Goal: Task Accomplishment & Management: Complete application form

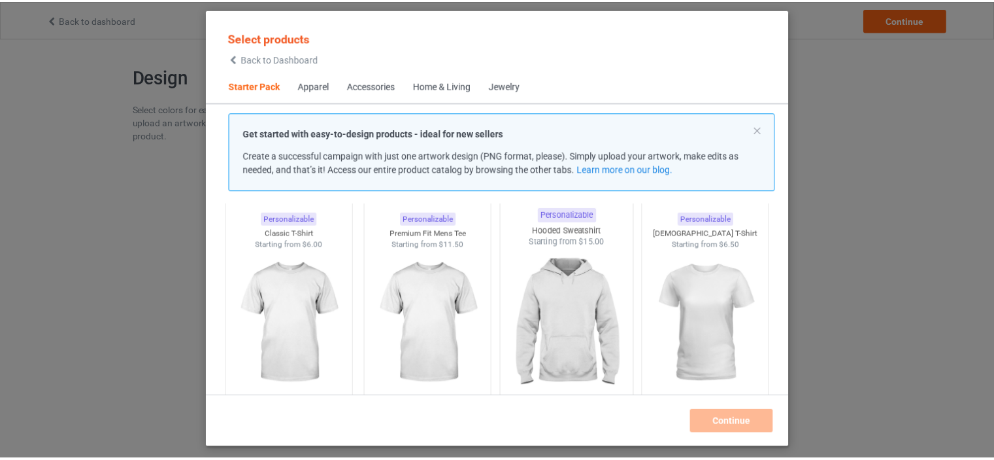
scroll to position [82, 0]
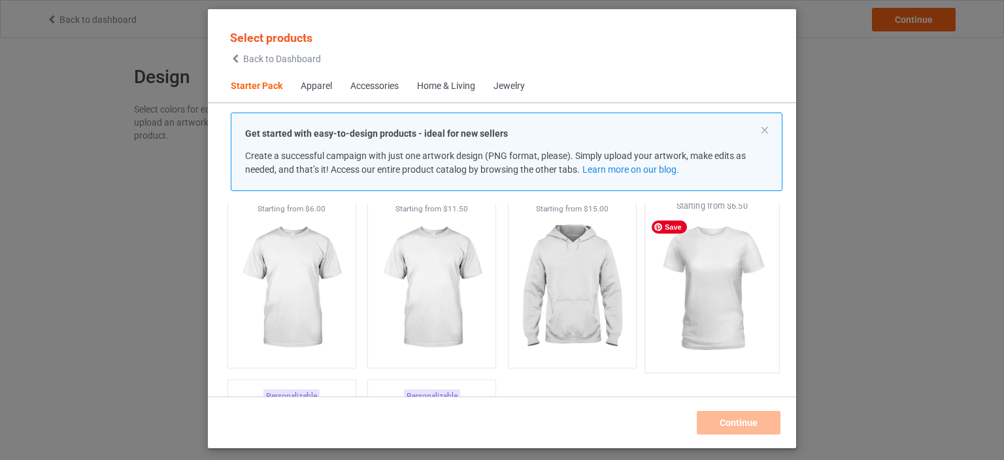
click at [665, 297] on img at bounding box center [712, 289] width 123 height 154
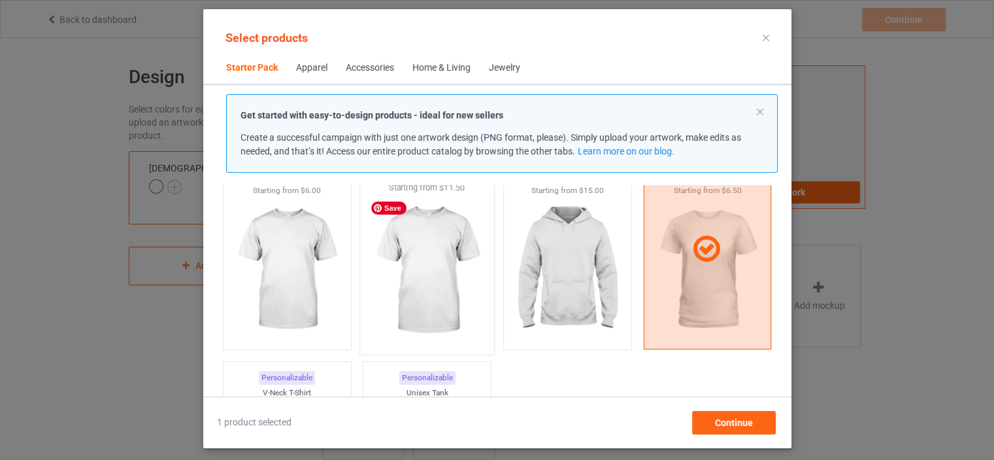
click at [460, 276] on img at bounding box center [426, 270] width 123 height 154
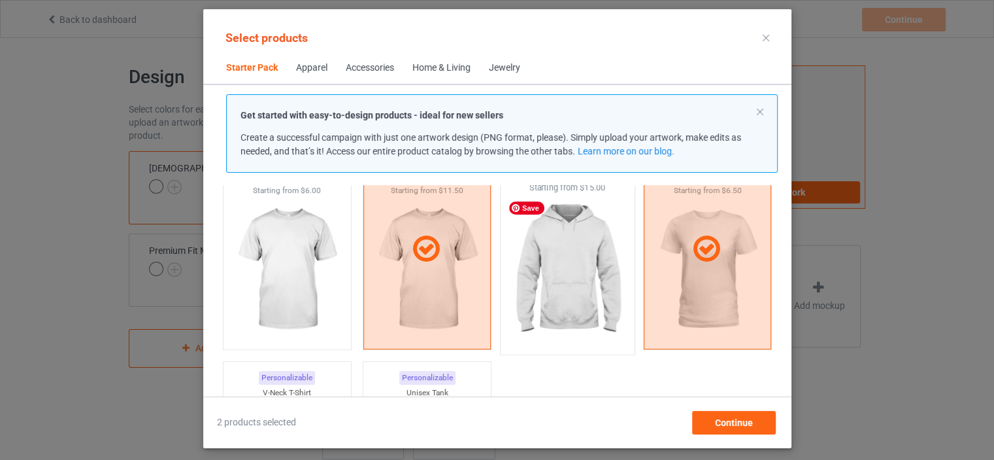
click at [575, 276] on img at bounding box center [567, 270] width 123 height 154
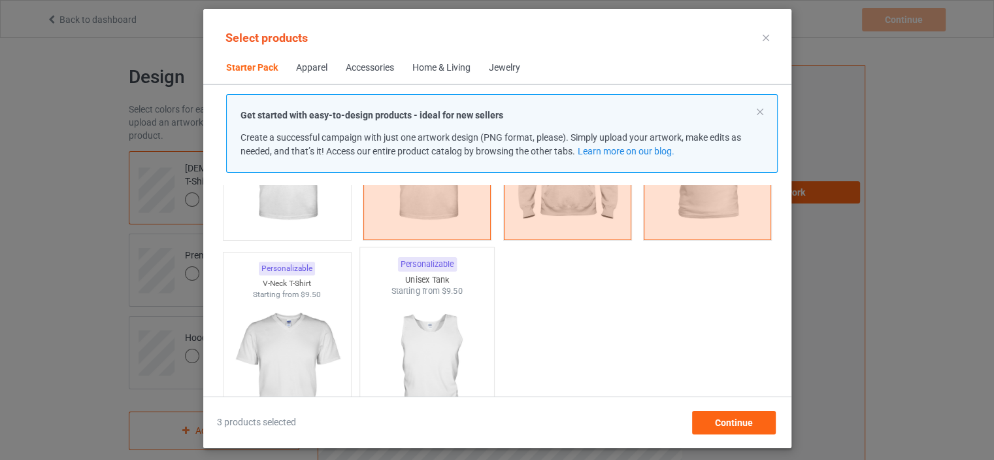
scroll to position [196, 0]
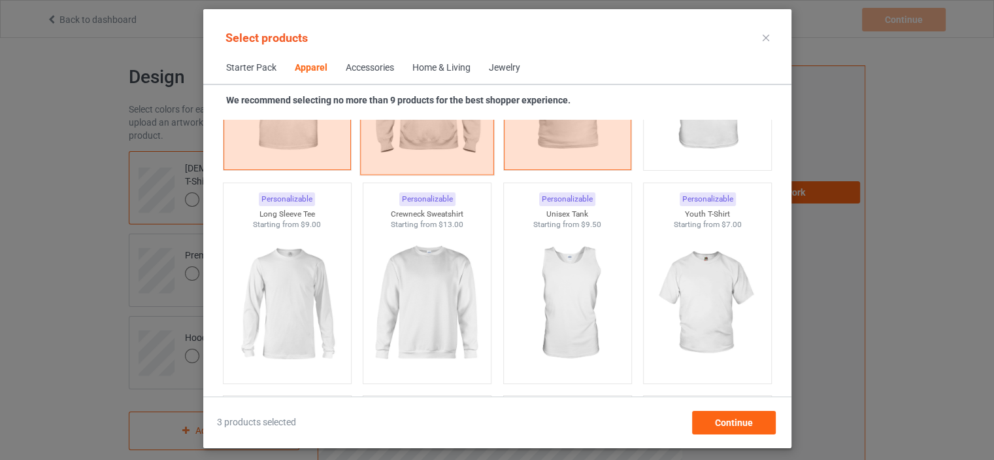
scroll to position [915, 0]
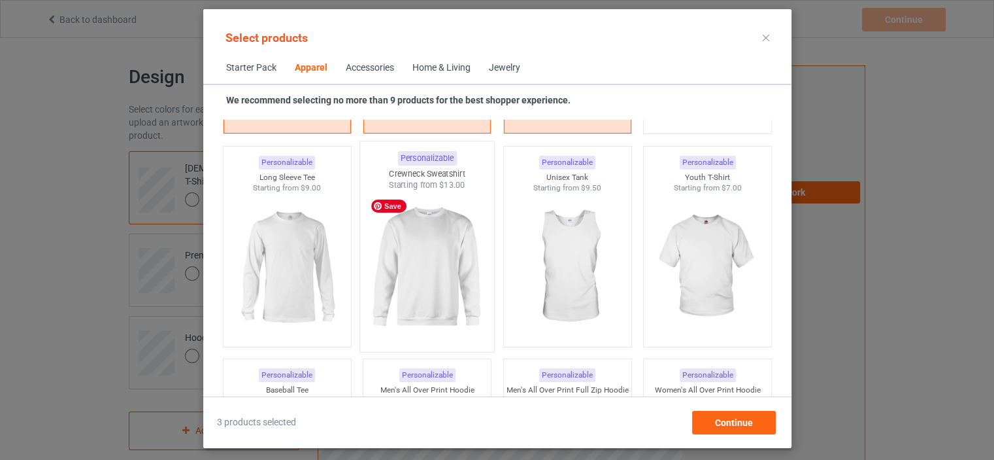
click at [407, 276] on img at bounding box center [426, 268] width 123 height 154
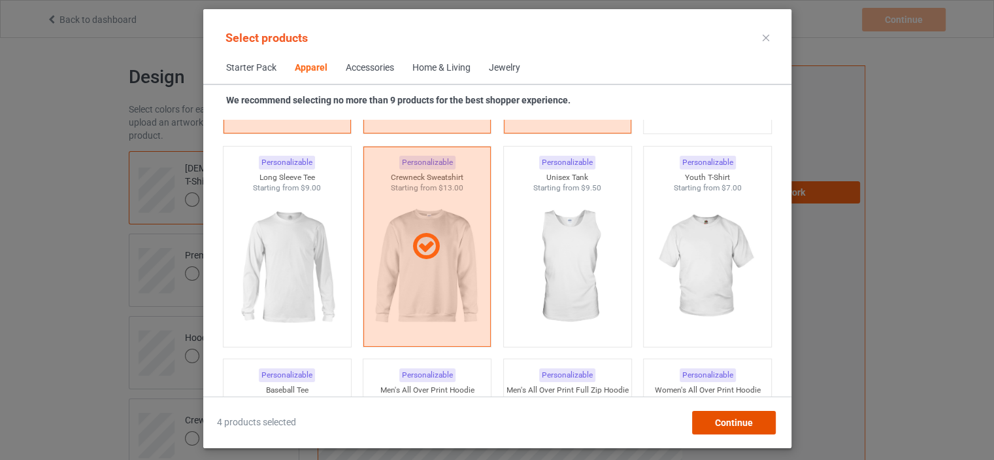
click at [705, 419] on div "Continue" at bounding box center [734, 423] width 84 height 24
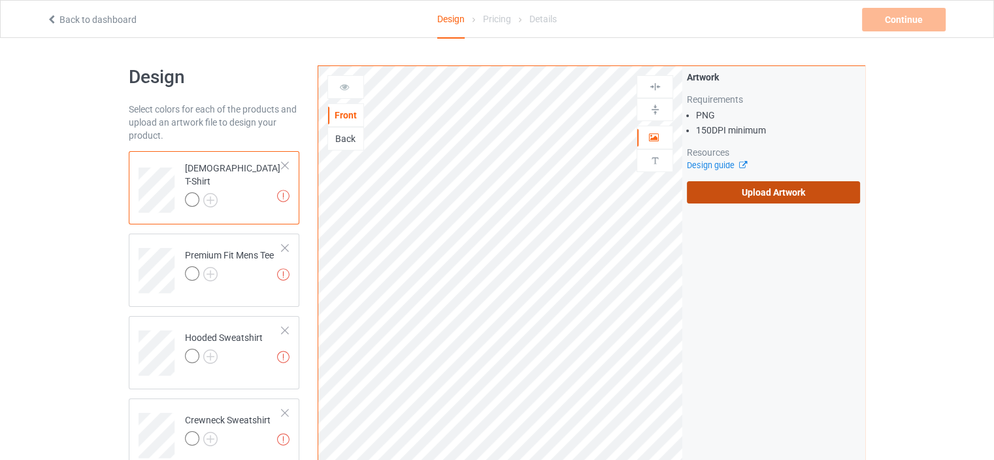
click at [788, 202] on label "Upload Artwork" at bounding box center [773, 192] width 173 height 22
click at [0, 0] on input "Upload Artwork" at bounding box center [0, 0] width 0 height 0
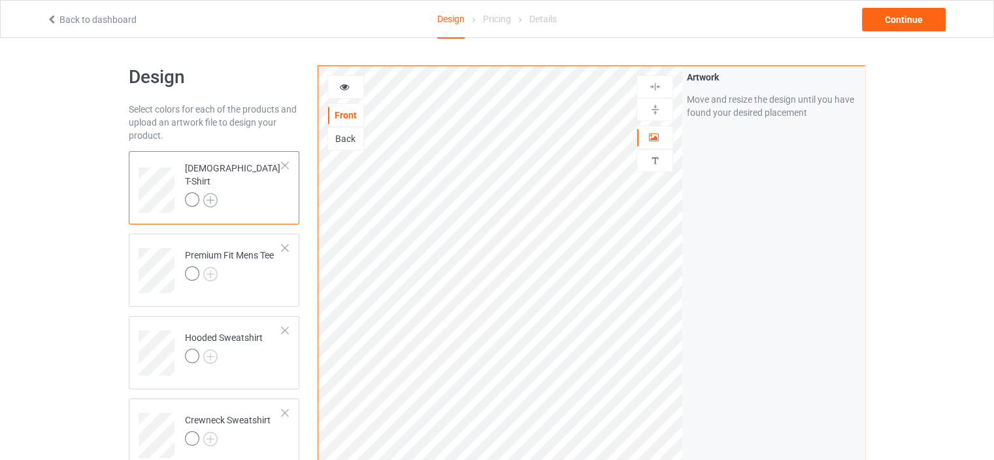
click at [211, 197] on img at bounding box center [210, 200] width 14 height 14
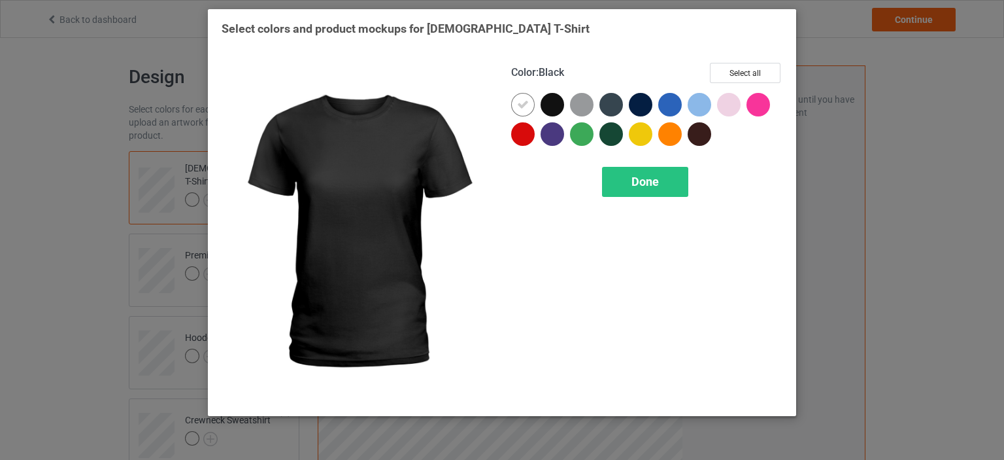
click at [551, 105] on div at bounding box center [553, 105] width 24 height 24
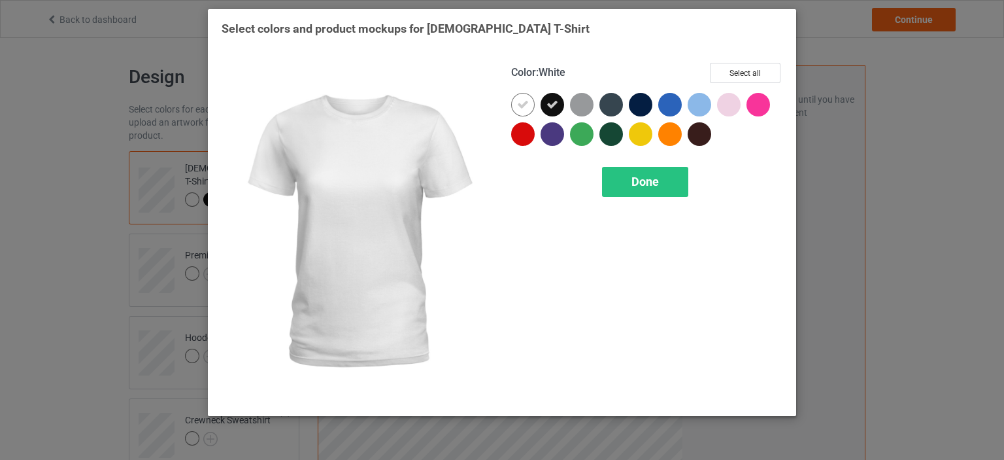
click at [514, 101] on div at bounding box center [523, 105] width 24 height 24
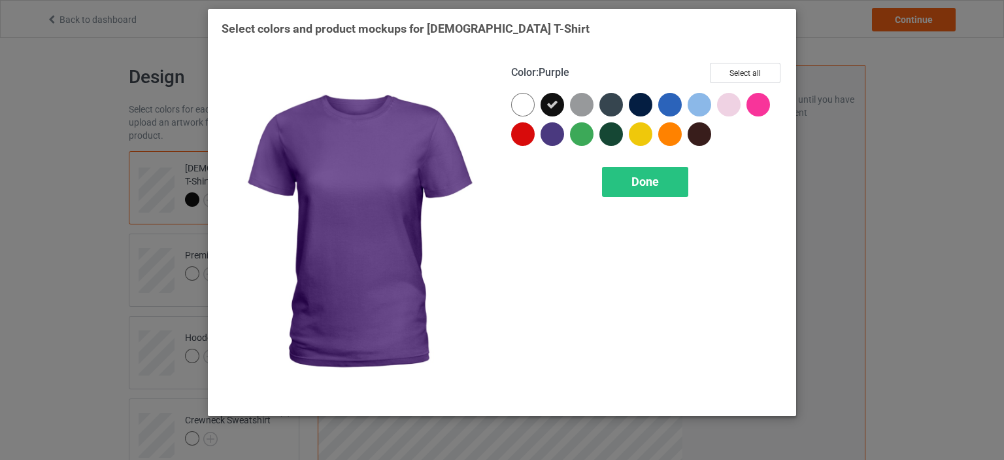
drag, startPoint x: 551, startPoint y: 134, endPoint x: 604, endPoint y: 118, distance: 55.2
click at [552, 134] on div at bounding box center [553, 134] width 24 height 24
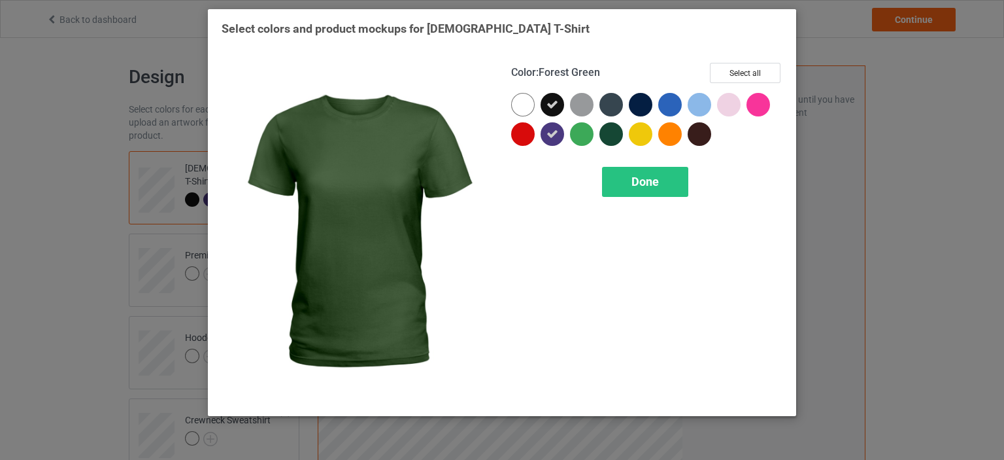
click at [609, 133] on div at bounding box center [611, 134] width 24 height 24
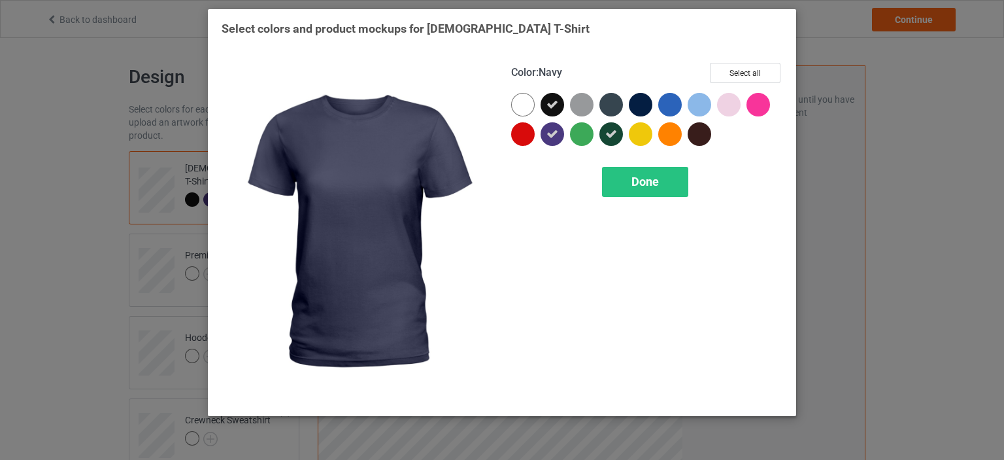
click at [646, 103] on div at bounding box center [641, 105] width 24 height 24
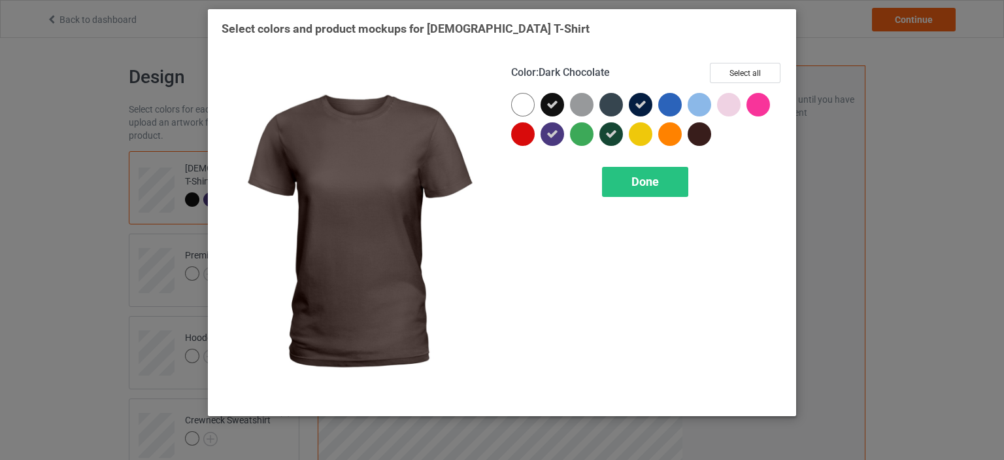
click at [698, 134] on div at bounding box center [700, 134] width 24 height 24
click at [681, 182] on div "Done" at bounding box center [645, 182] width 86 height 30
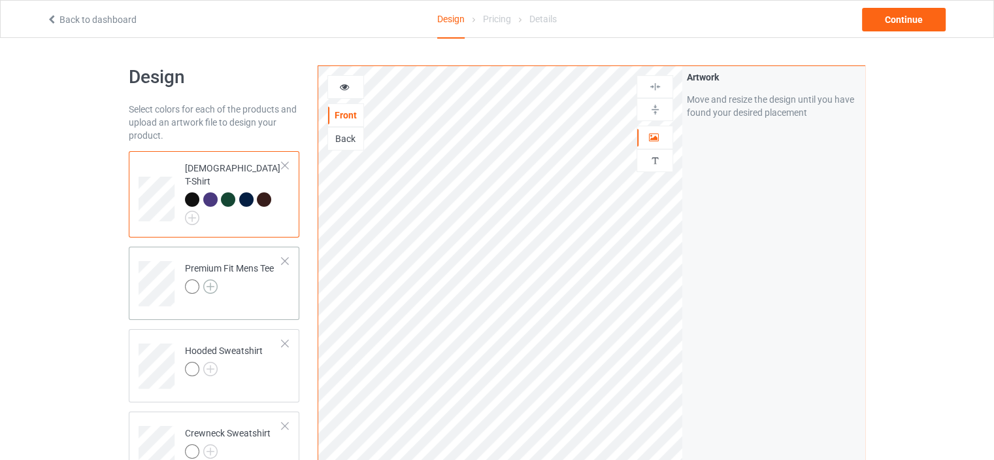
click at [212, 279] on img at bounding box center [210, 286] width 14 height 14
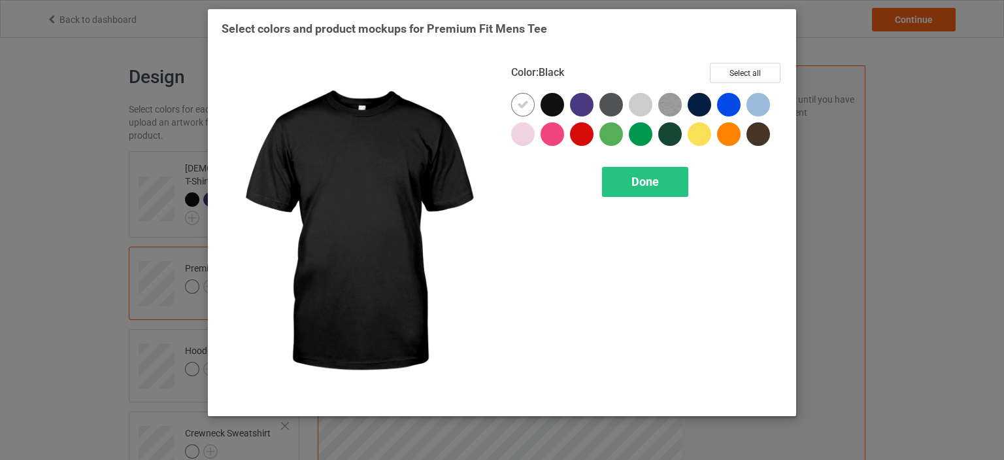
click at [546, 107] on div at bounding box center [553, 105] width 24 height 24
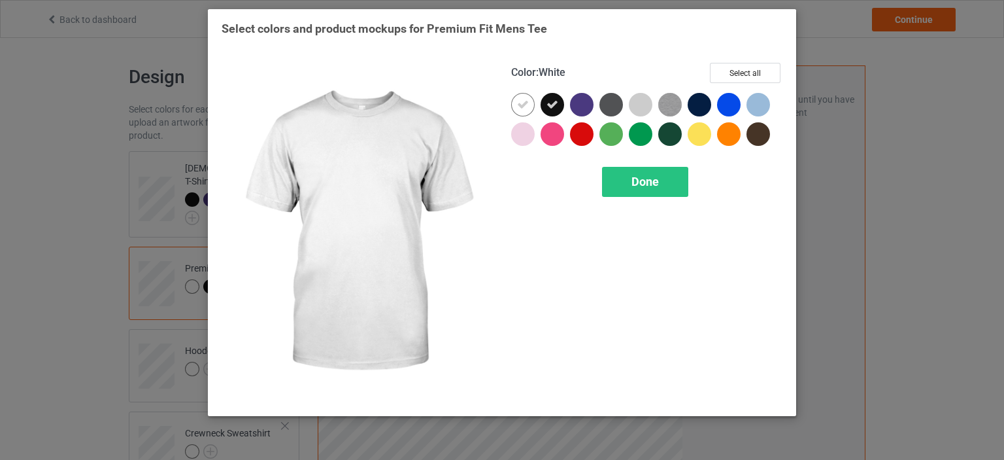
click at [528, 107] on icon at bounding box center [523, 105] width 12 height 12
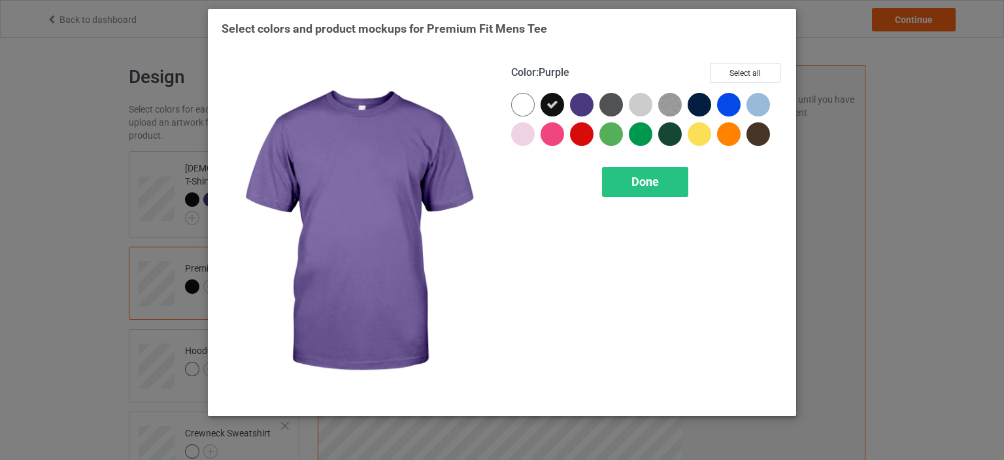
click at [578, 106] on div at bounding box center [582, 105] width 24 height 24
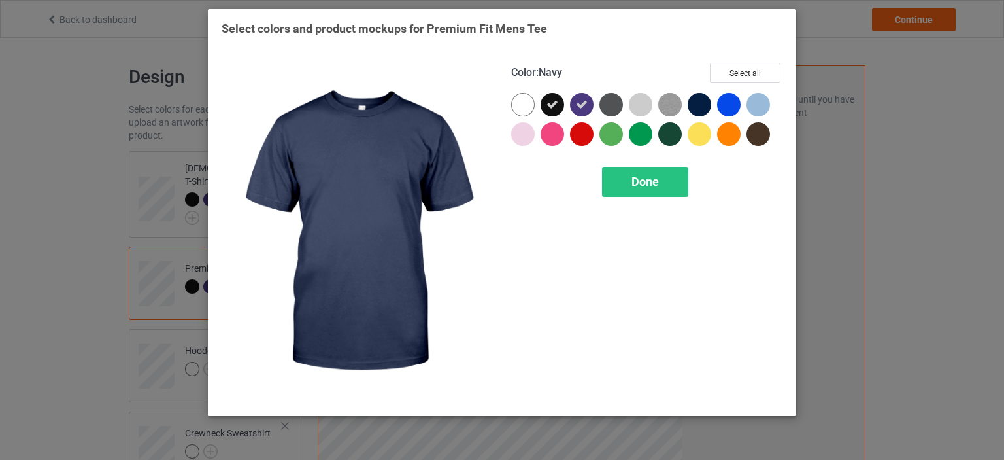
click at [709, 105] on div at bounding box center [700, 105] width 24 height 24
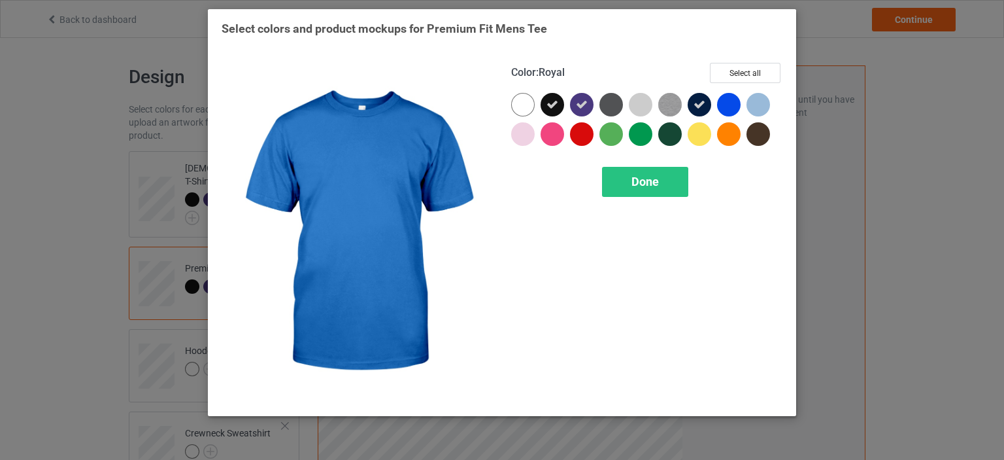
click at [729, 109] on div at bounding box center [729, 105] width 24 height 24
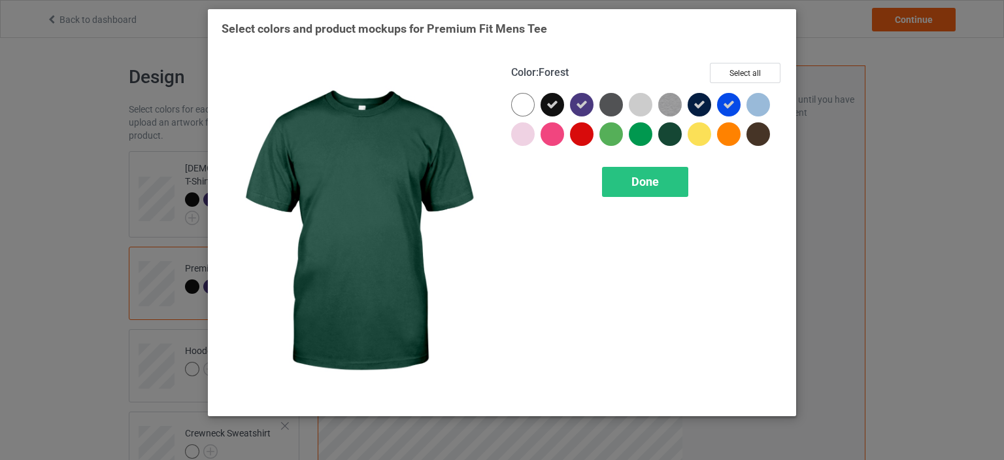
click at [675, 138] on div at bounding box center [670, 134] width 24 height 24
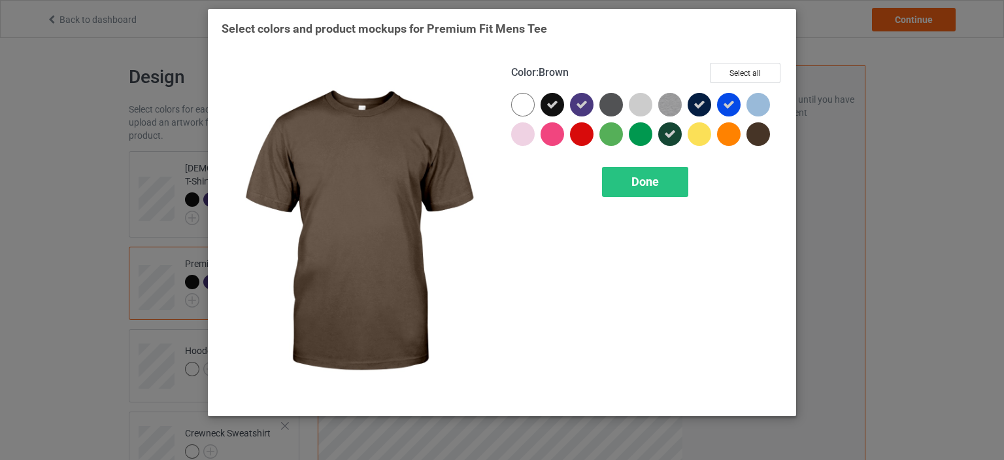
click at [758, 137] on div at bounding box center [758, 134] width 24 height 24
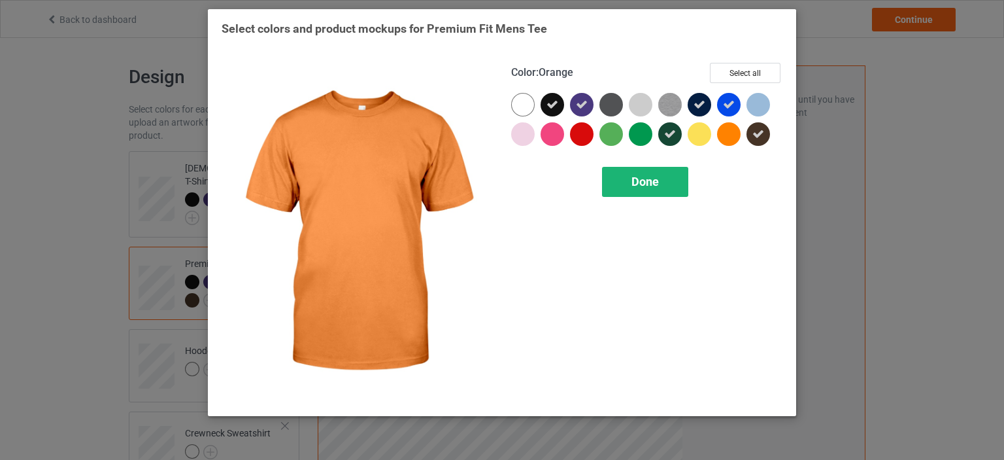
click at [672, 176] on div "Done" at bounding box center [645, 182] width 86 height 30
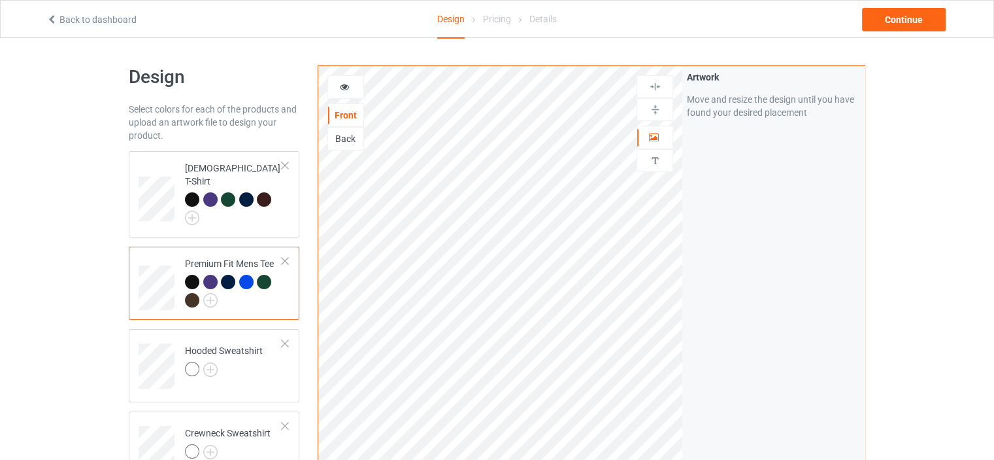
scroll to position [65, 0]
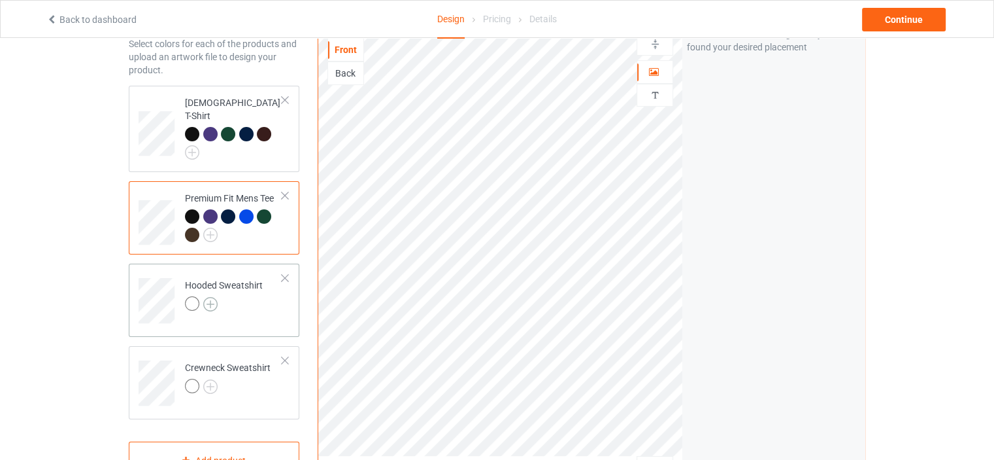
click at [206, 297] on img at bounding box center [210, 304] width 14 height 14
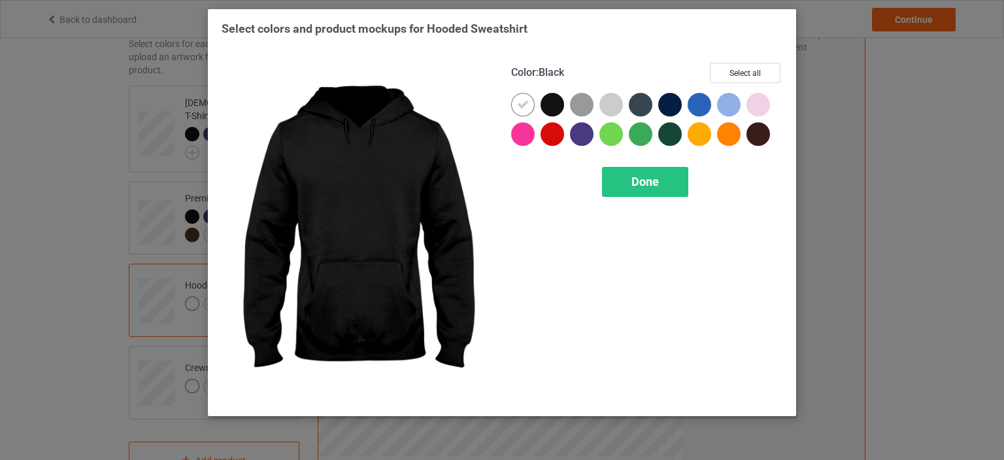
click at [563, 112] on div at bounding box center [555, 107] width 29 height 29
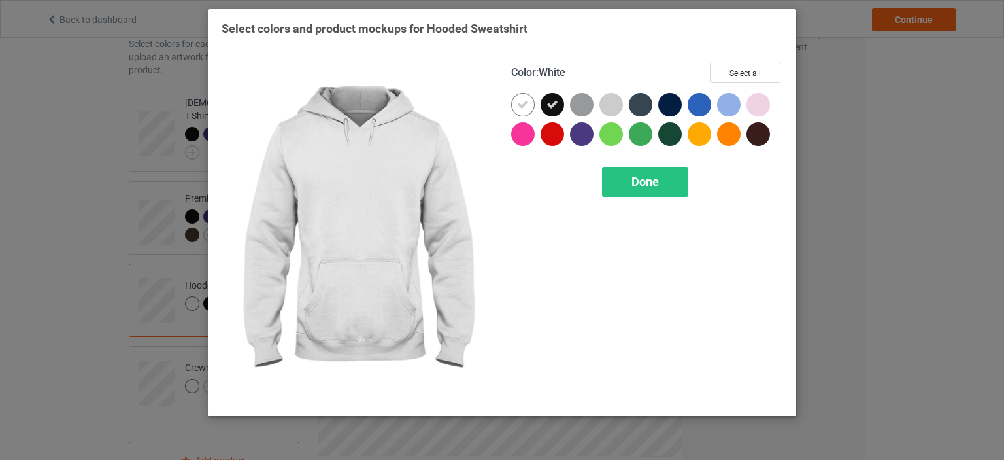
click at [532, 103] on div at bounding box center [523, 105] width 24 height 24
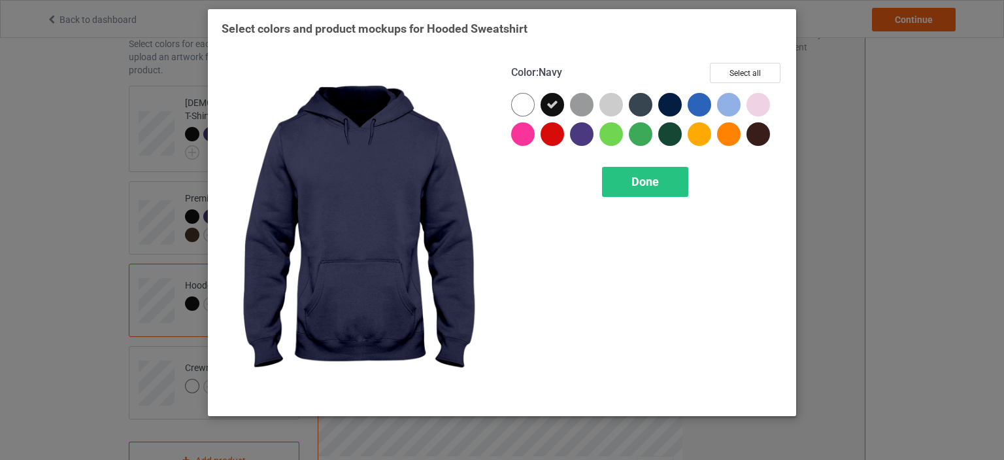
click at [665, 103] on div at bounding box center [670, 105] width 24 height 24
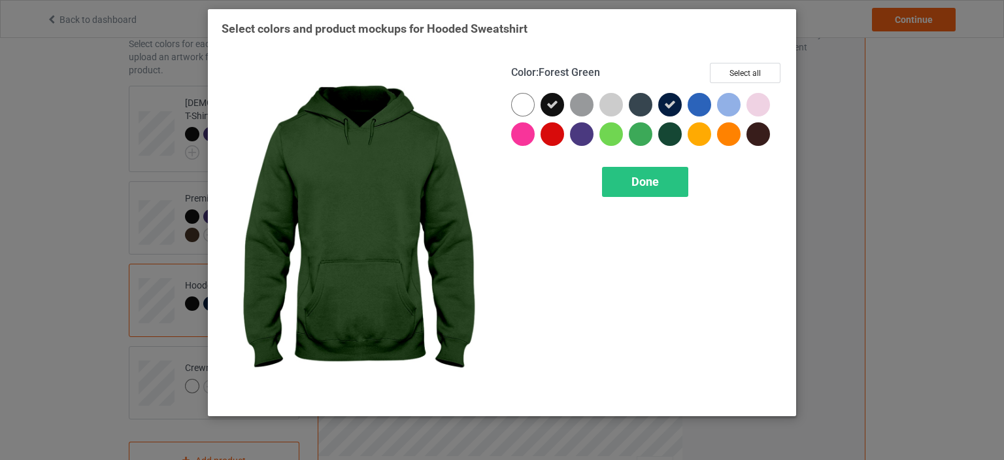
click at [666, 132] on div at bounding box center [670, 134] width 24 height 24
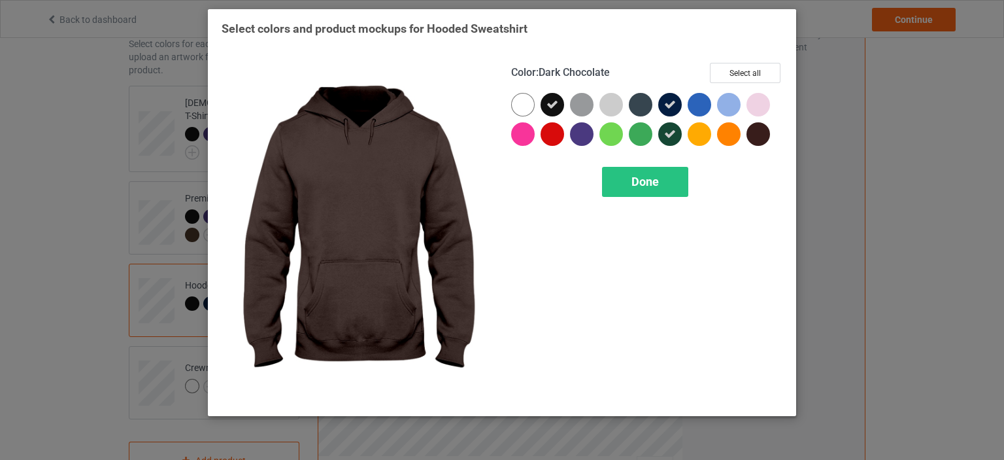
click at [763, 138] on div at bounding box center [758, 134] width 24 height 24
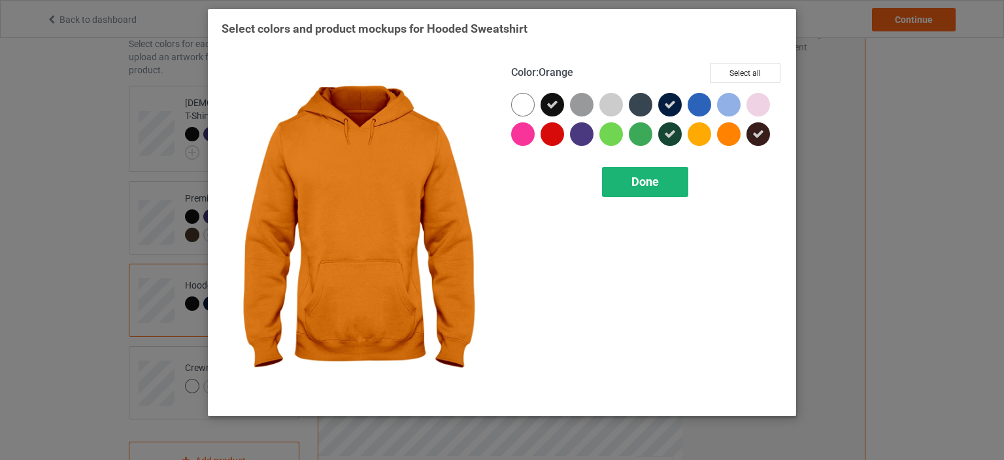
click at [667, 188] on div "Done" at bounding box center [645, 182] width 86 height 30
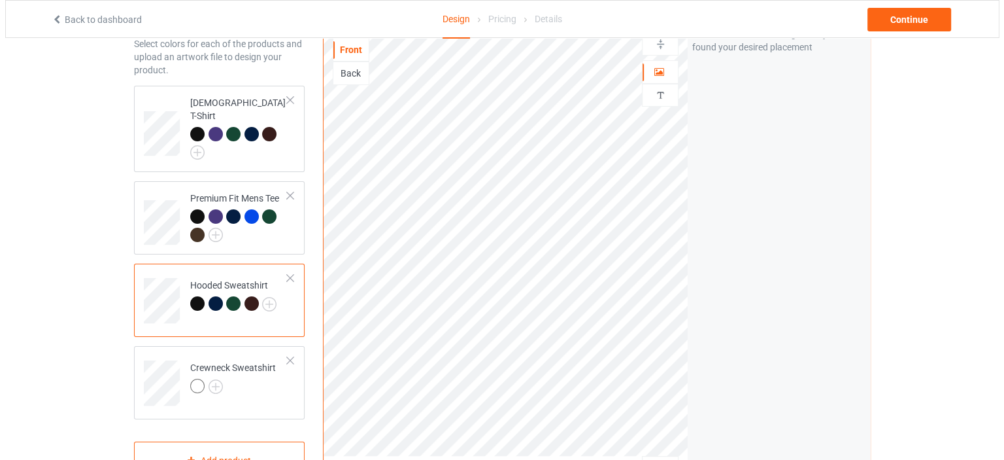
scroll to position [261, 0]
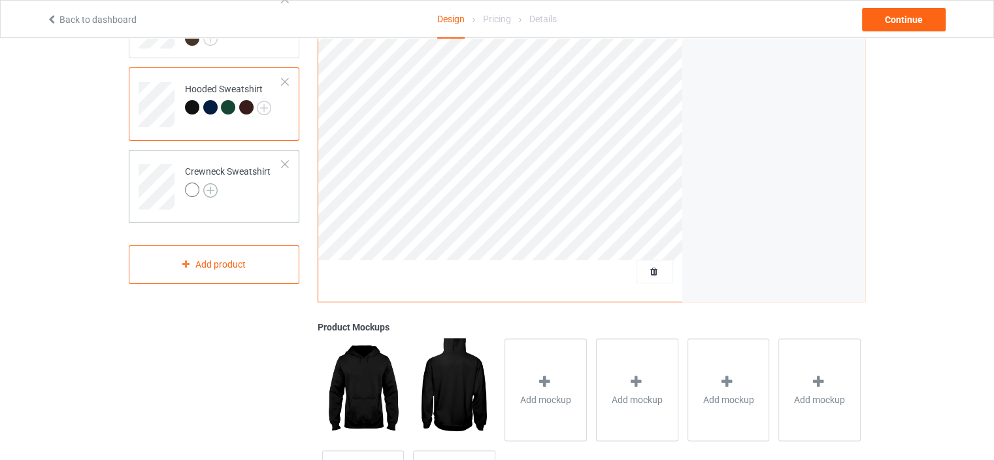
click at [214, 183] on img at bounding box center [210, 190] width 14 height 14
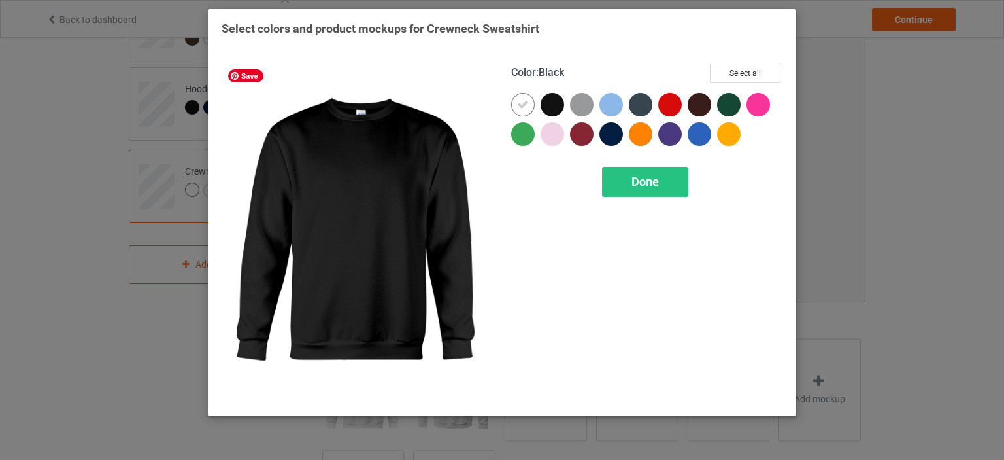
click at [550, 99] on div at bounding box center [553, 105] width 24 height 24
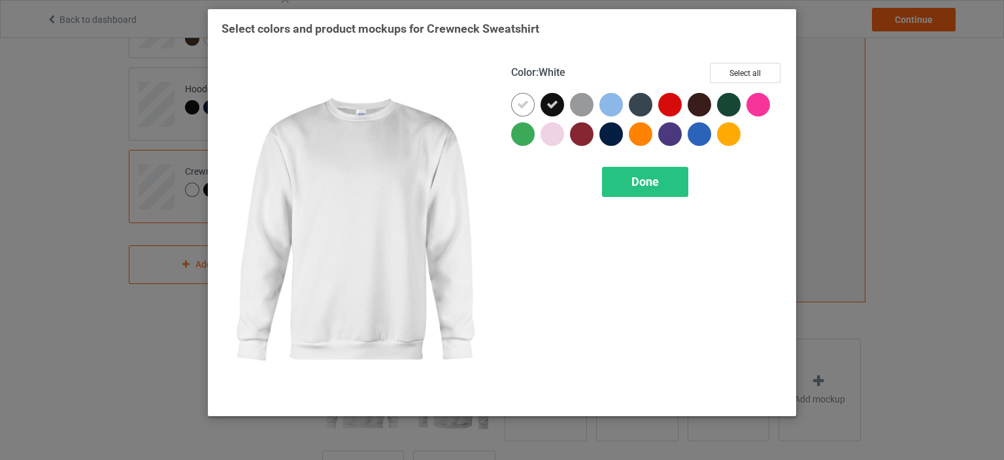
drag, startPoint x: 528, startPoint y: 102, endPoint x: 622, endPoint y: 114, distance: 94.2
click at [531, 104] on div at bounding box center [523, 105] width 24 height 24
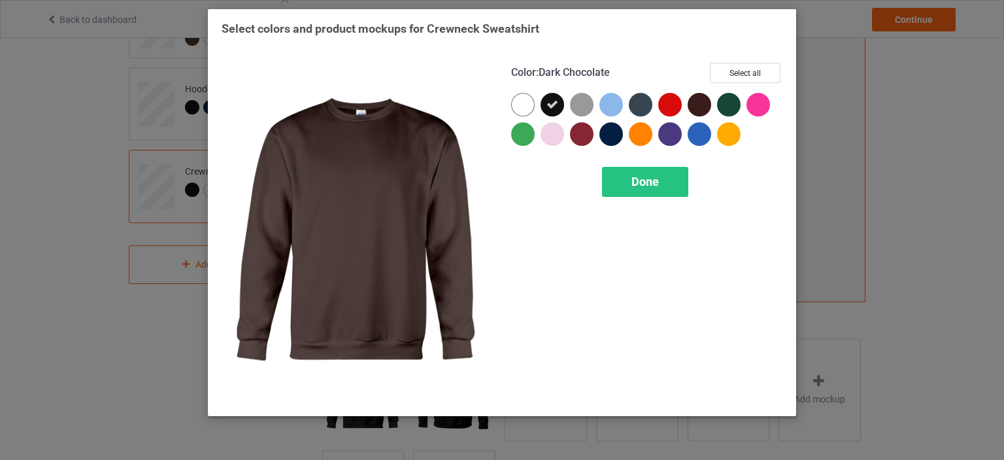
click at [702, 104] on div at bounding box center [700, 105] width 24 height 24
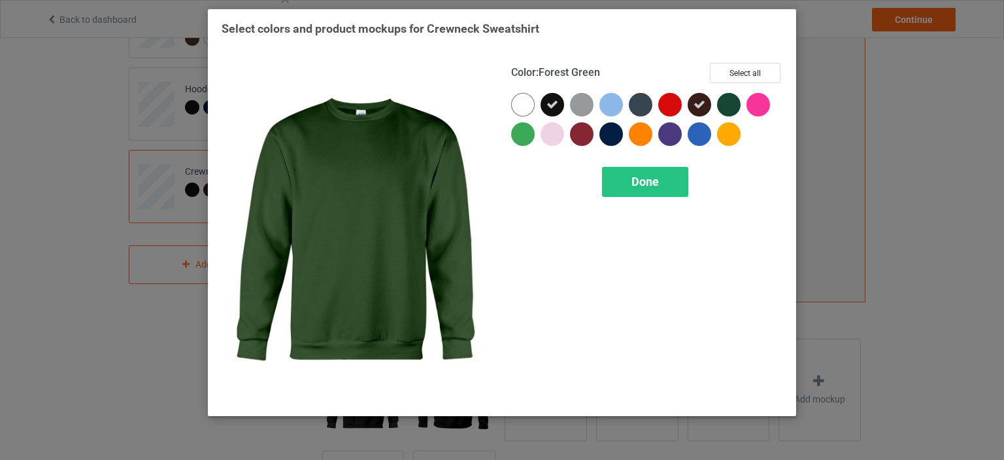
click at [729, 104] on div at bounding box center [729, 105] width 24 height 24
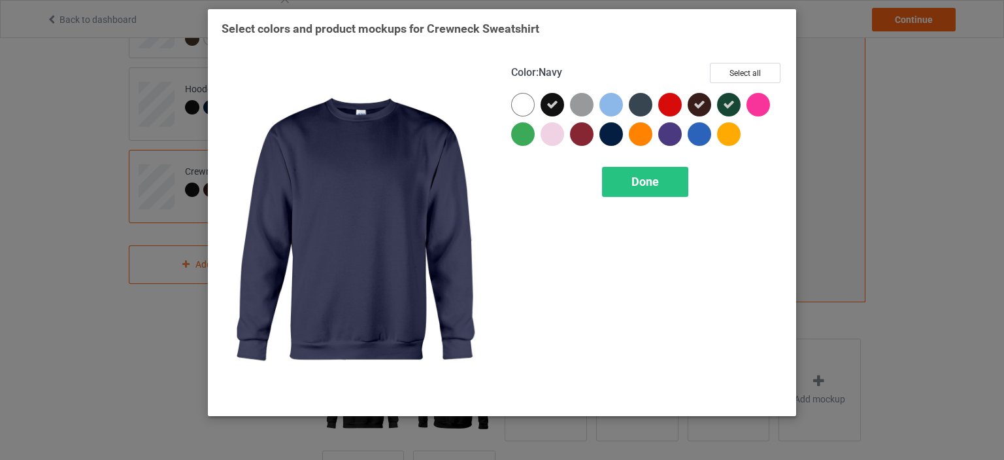
drag, startPoint x: 617, startPoint y: 135, endPoint x: 626, endPoint y: 149, distance: 17.0
click at [616, 135] on div at bounding box center [611, 134] width 24 height 24
click at [641, 175] on span "Done" at bounding box center [644, 182] width 27 height 14
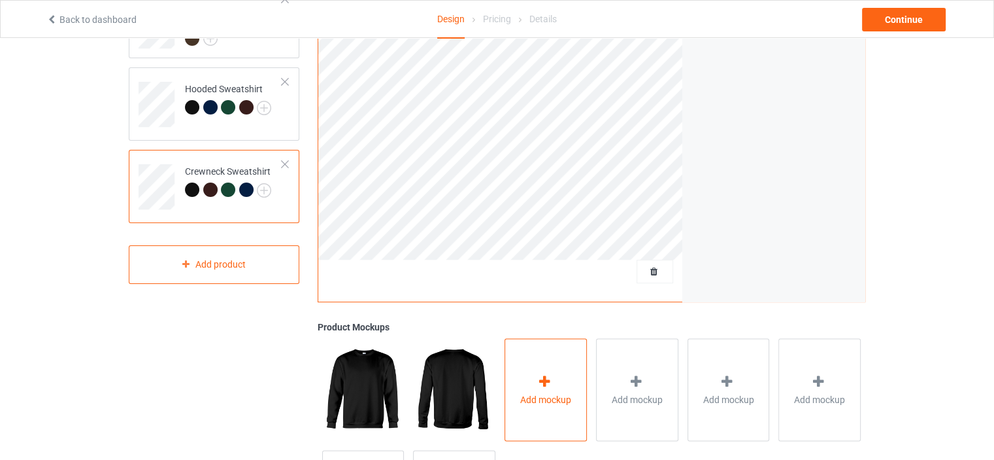
click at [547, 374] on icon at bounding box center [545, 381] width 16 height 14
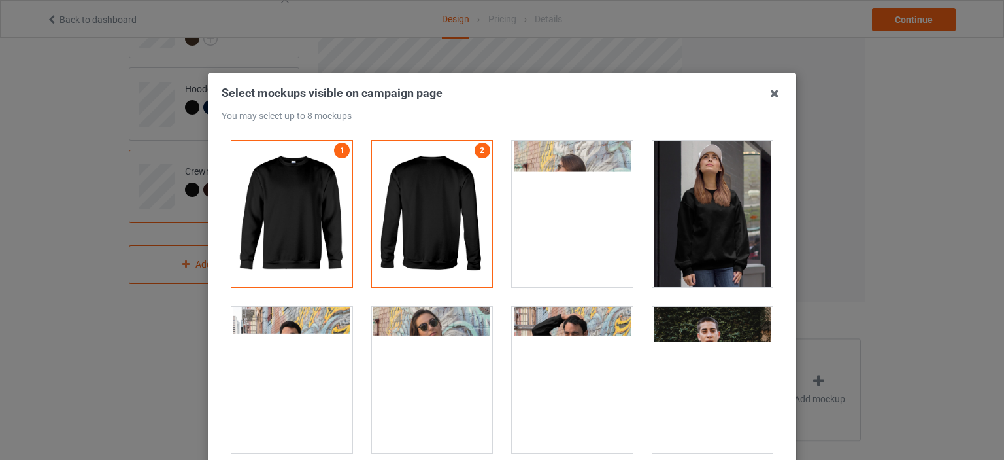
click at [563, 372] on div at bounding box center [572, 380] width 121 height 146
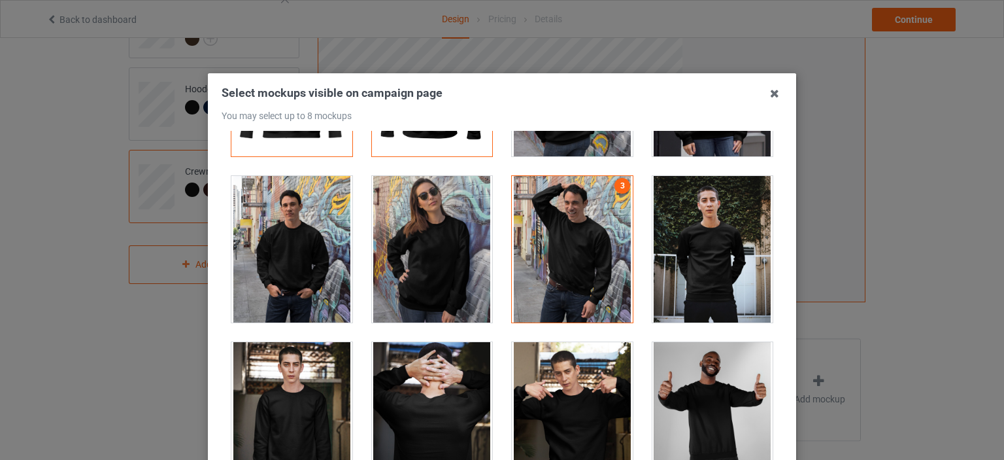
click at [425, 265] on div at bounding box center [432, 249] width 121 height 146
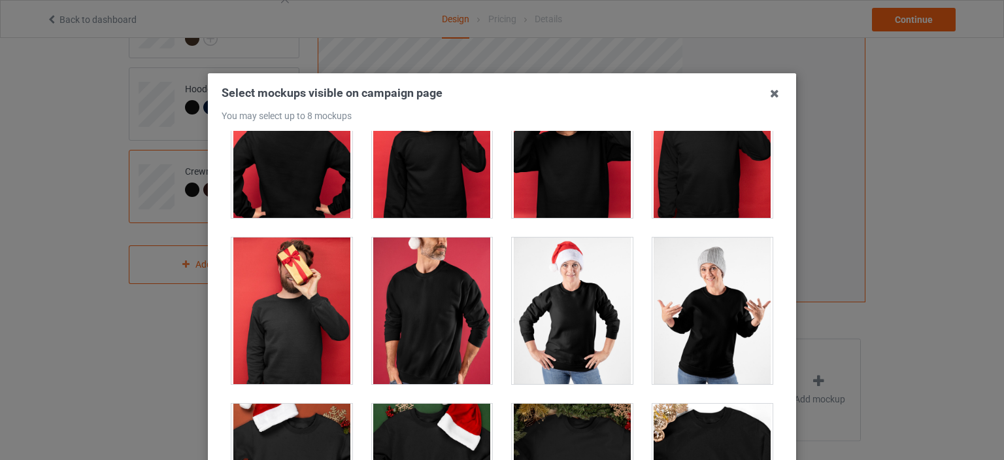
scroll to position [1373, 0]
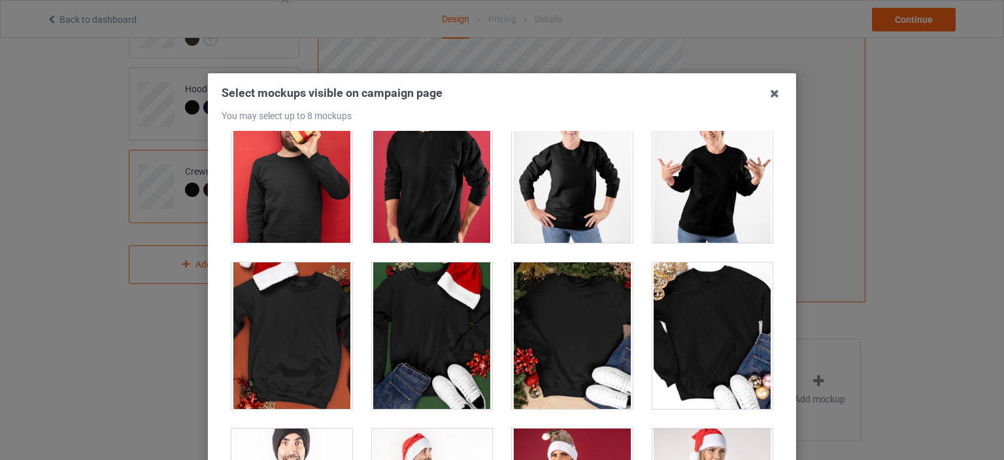
click at [700, 217] on div at bounding box center [712, 169] width 121 height 146
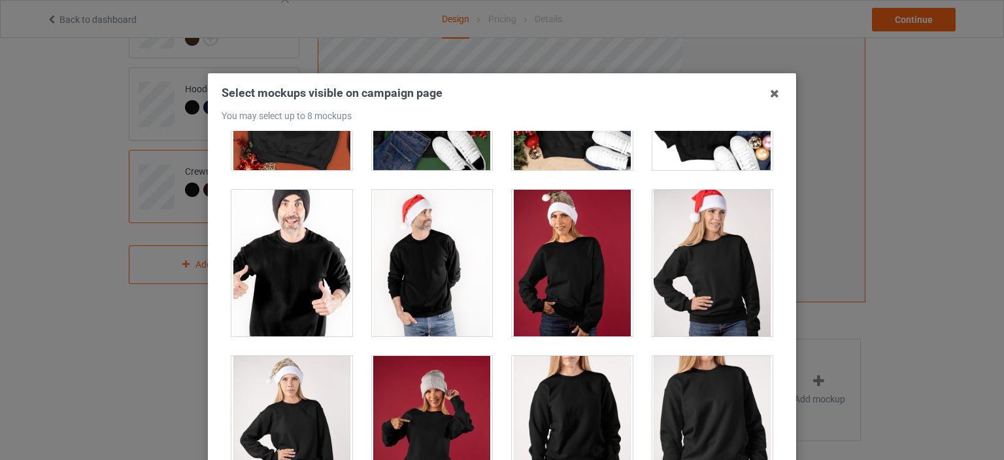
scroll to position [1634, 0]
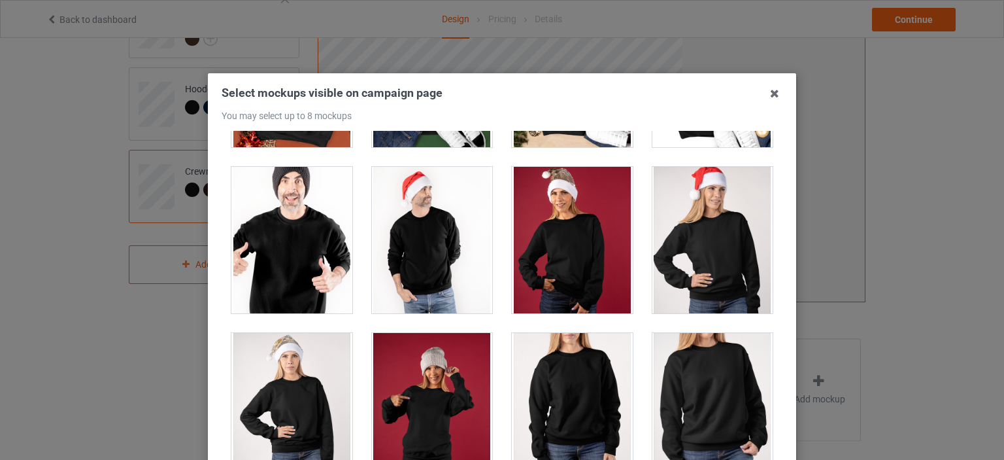
click at [266, 248] on div at bounding box center [291, 240] width 121 height 146
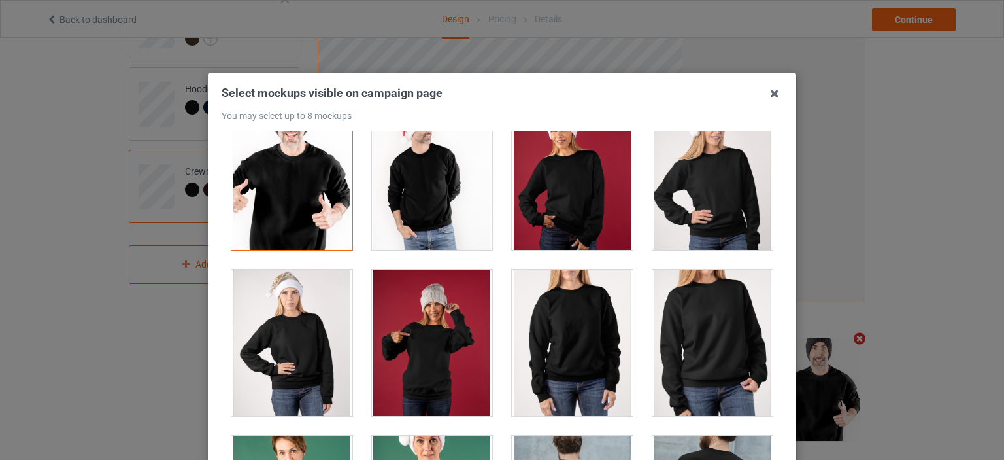
scroll to position [1765, 0]
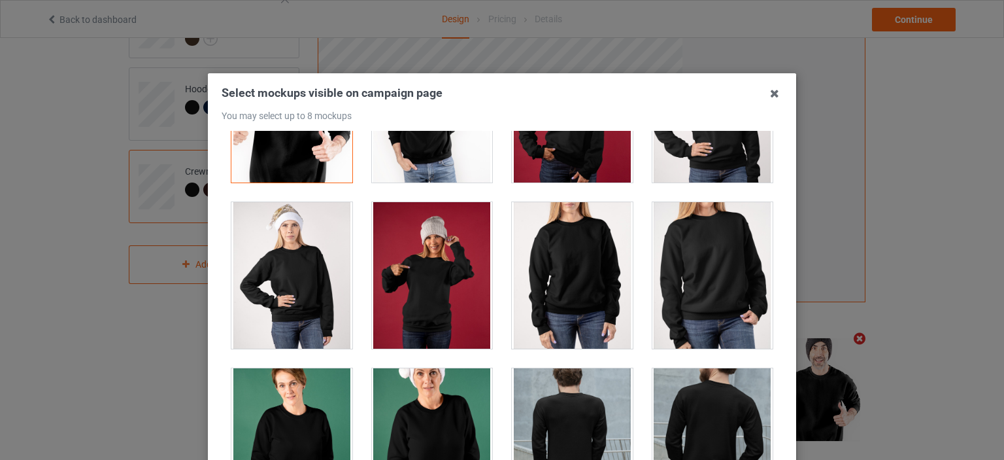
click at [652, 288] on div at bounding box center [712, 275] width 121 height 146
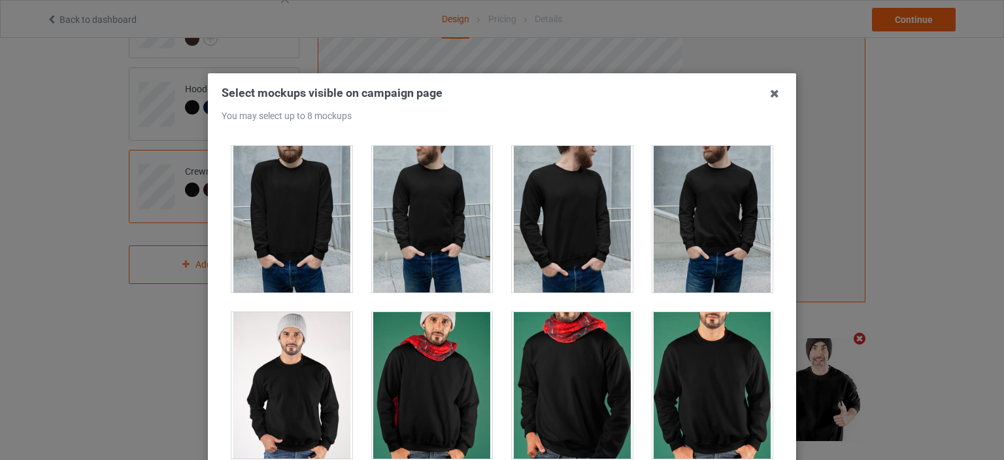
scroll to position [2222, 0]
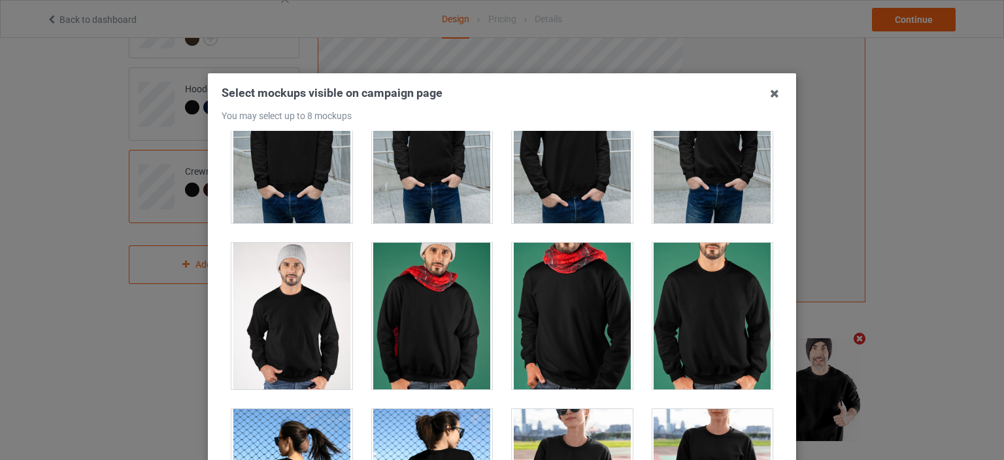
click at [690, 318] on div at bounding box center [712, 316] width 121 height 146
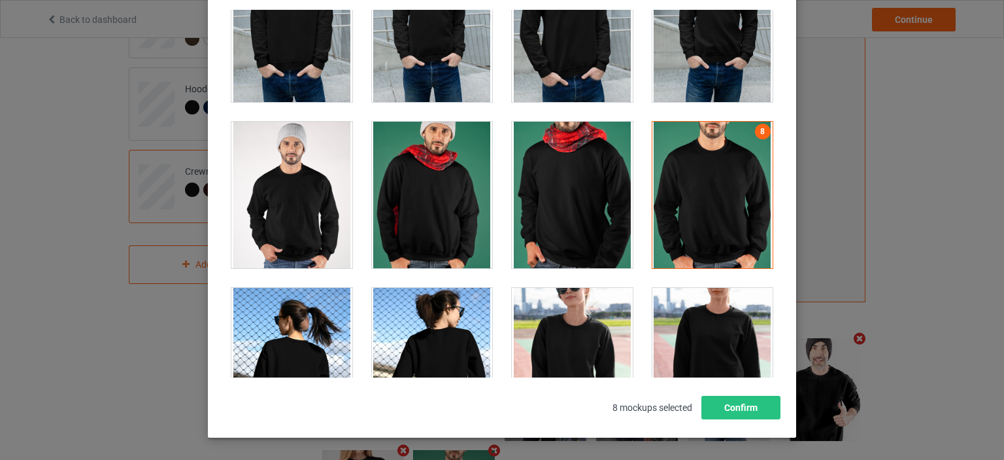
scroll to position [172, 0]
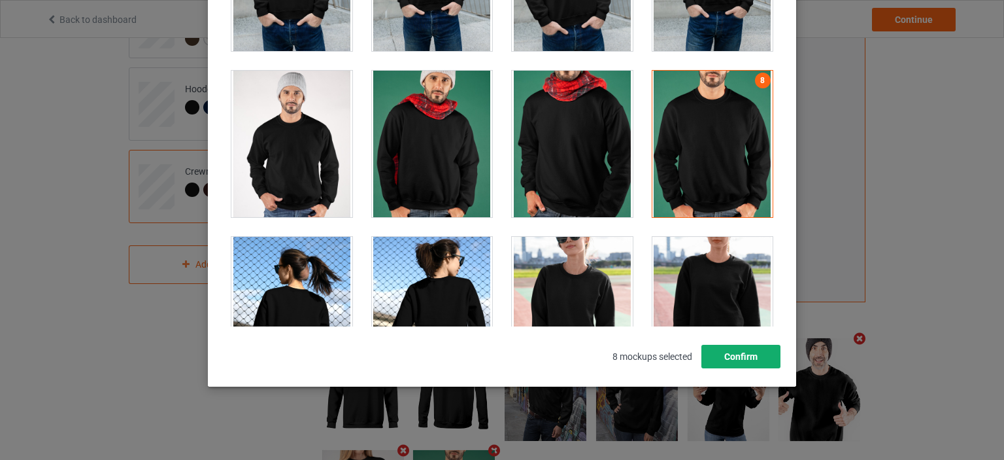
click at [737, 359] on button "Confirm" at bounding box center [740, 356] width 79 height 24
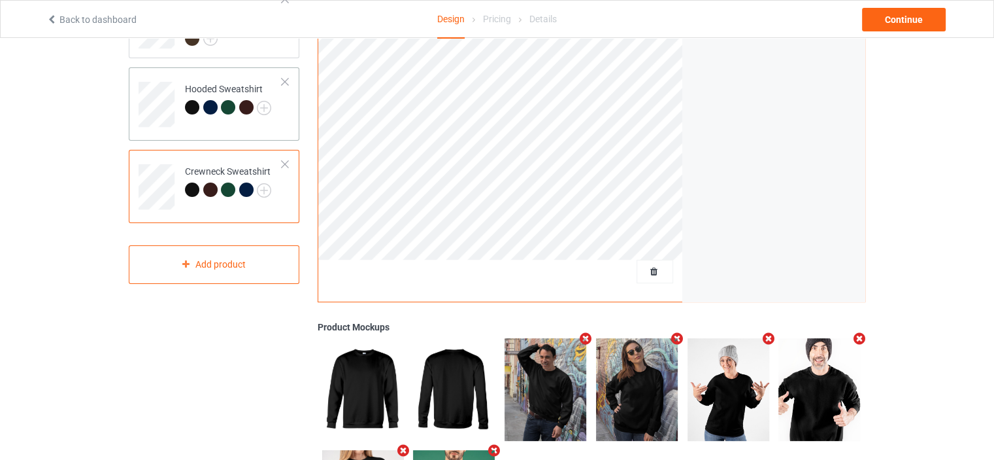
click at [276, 97] on td "Hooded Sweatshirt" at bounding box center [234, 100] width 112 height 54
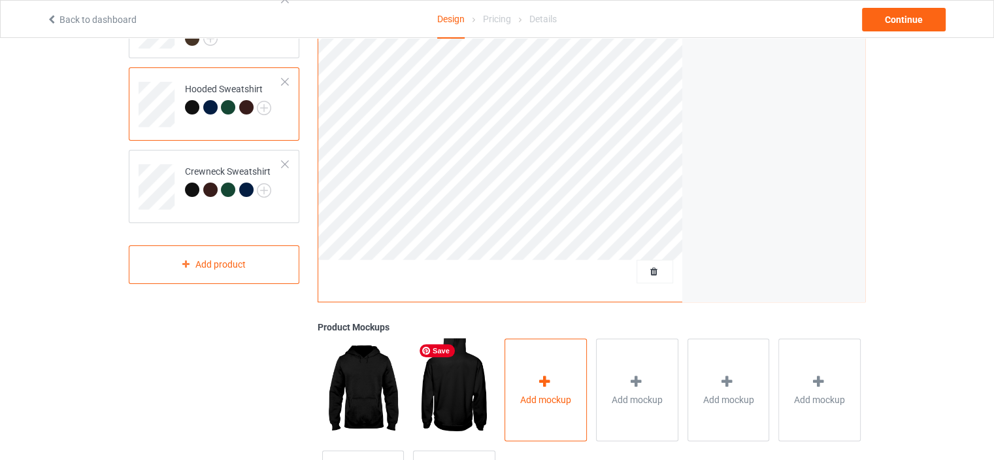
click at [527, 372] on div "Add mockup" at bounding box center [546, 389] width 82 height 103
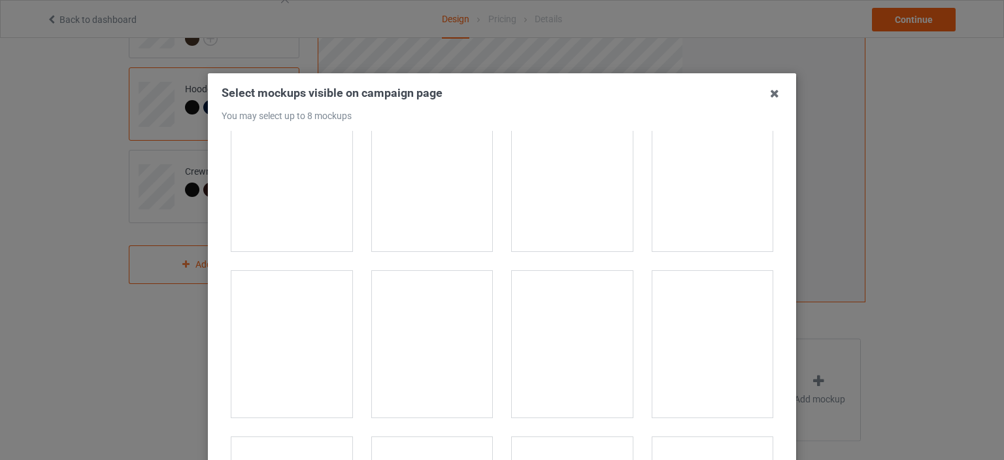
scroll to position [1242, 0]
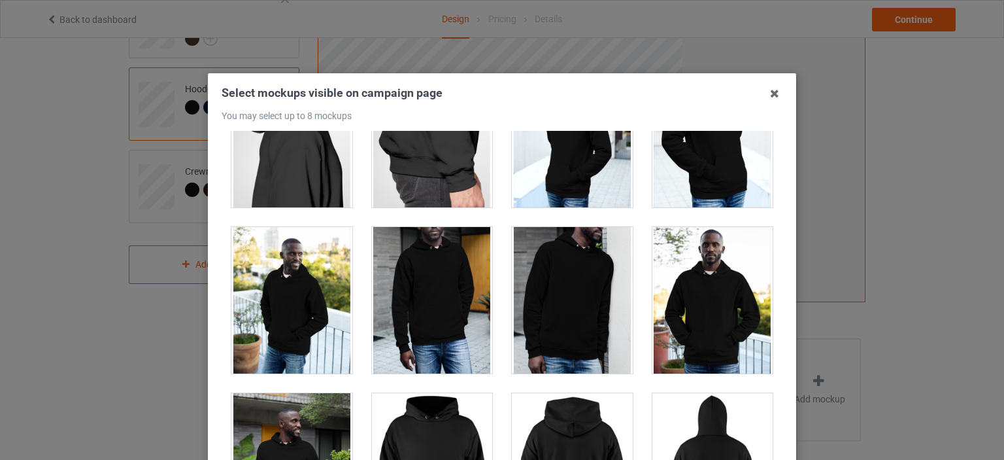
click at [689, 300] on div at bounding box center [712, 300] width 121 height 146
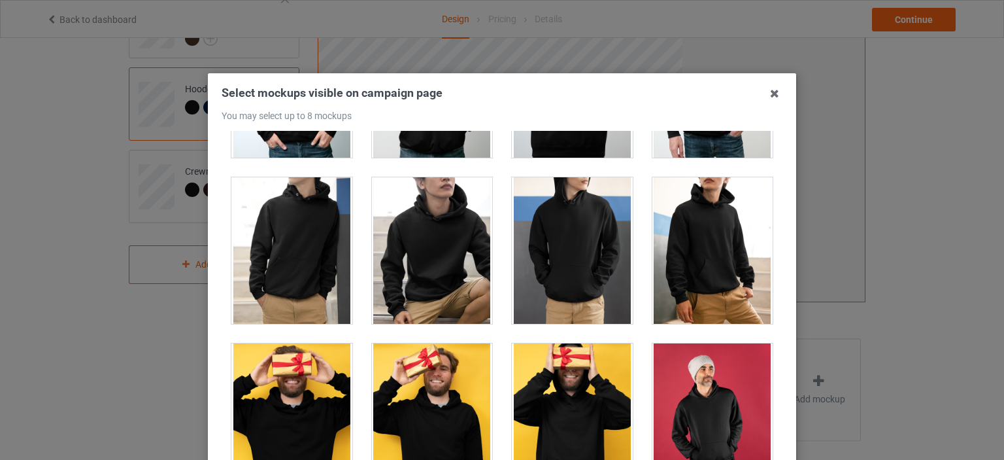
scroll to position [2353, 0]
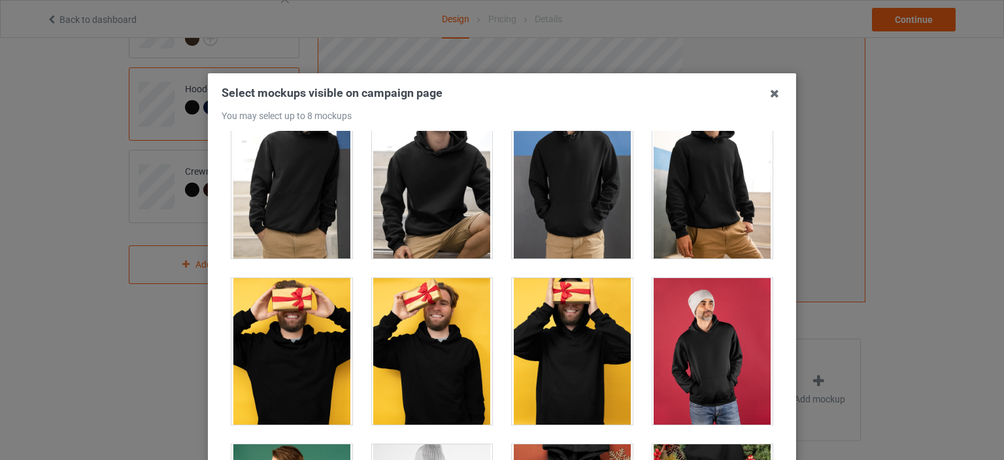
click at [709, 322] on div at bounding box center [712, 351] width 121 height 146
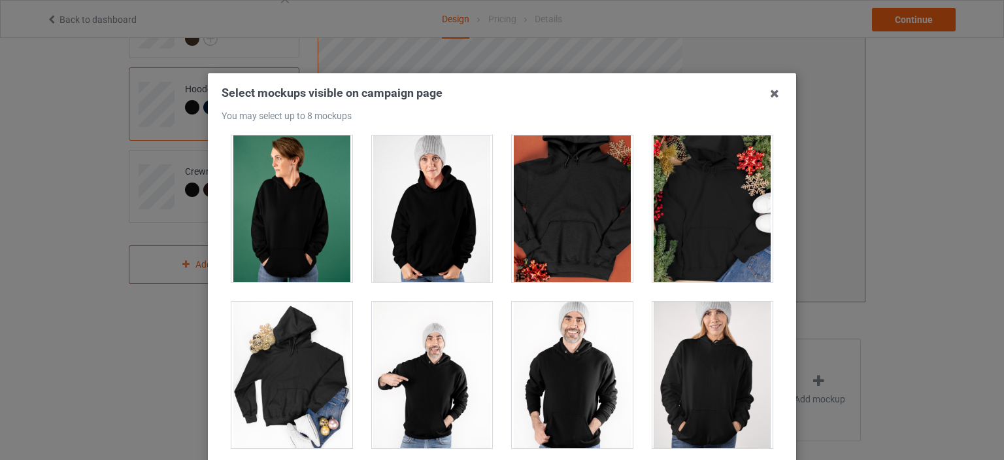
scroll to position [2680, 0]
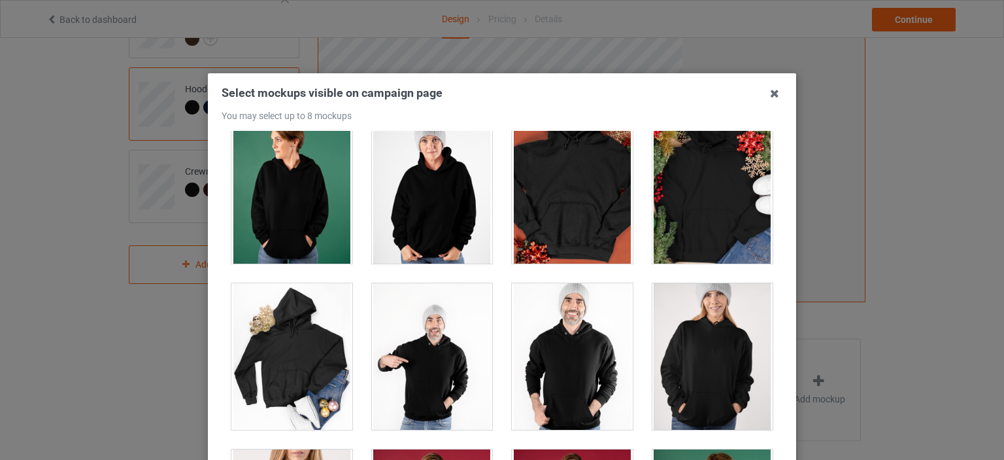
click at [408, 211] on div at bounding box center [432, 190] width 121 height 146
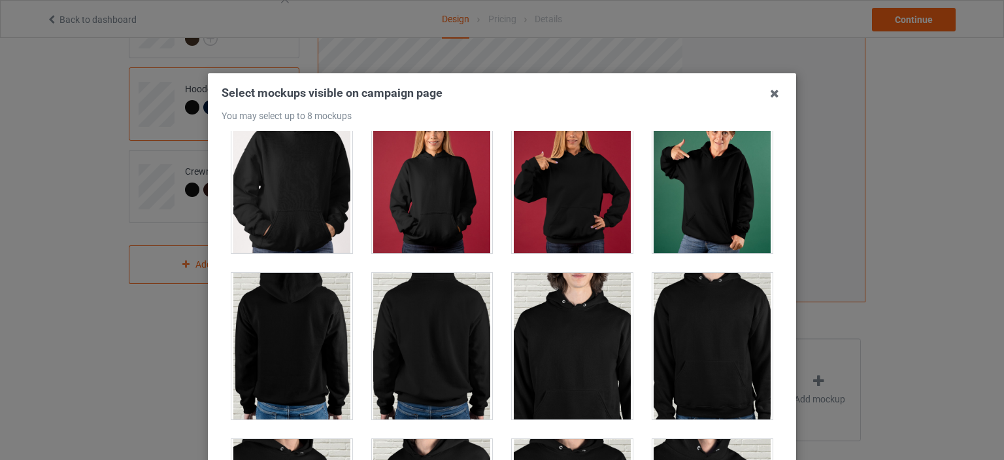
scroll to position [3007, 0]
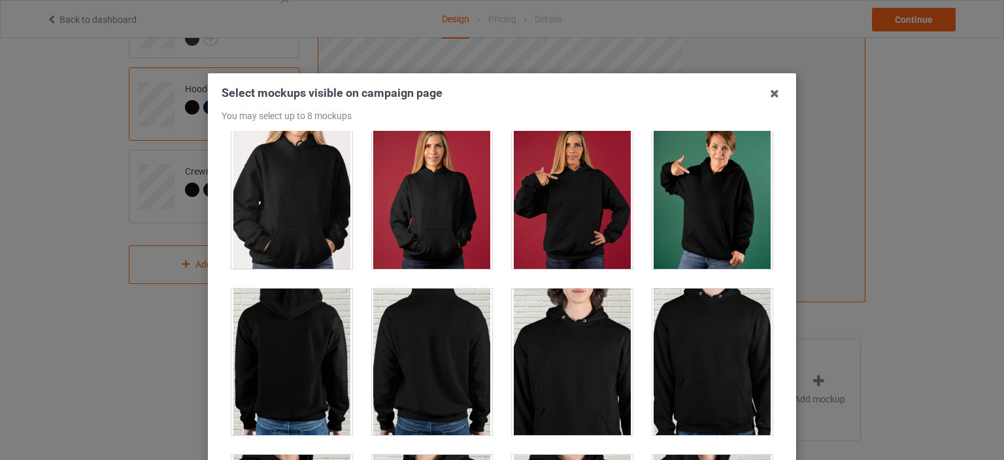
click at [672, 222] on div at bounding box center [712, 195] width 121 height 146
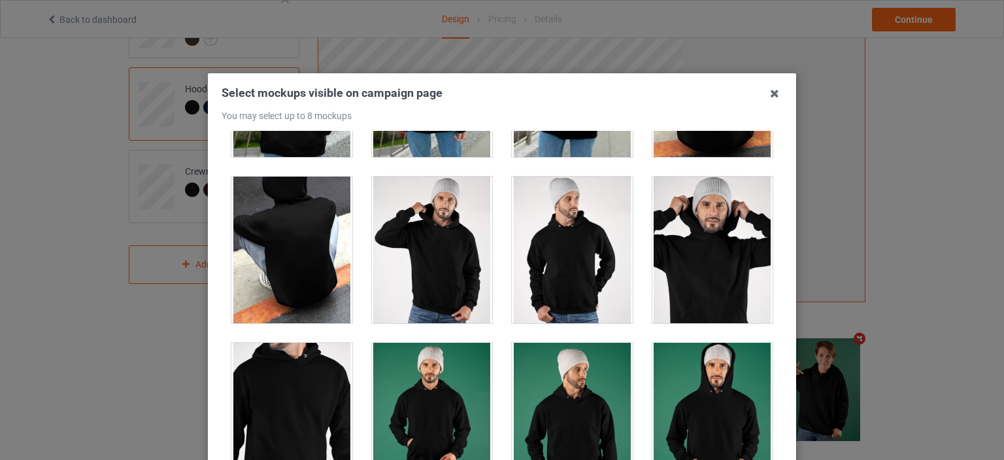
scroll to position [4118, 0]
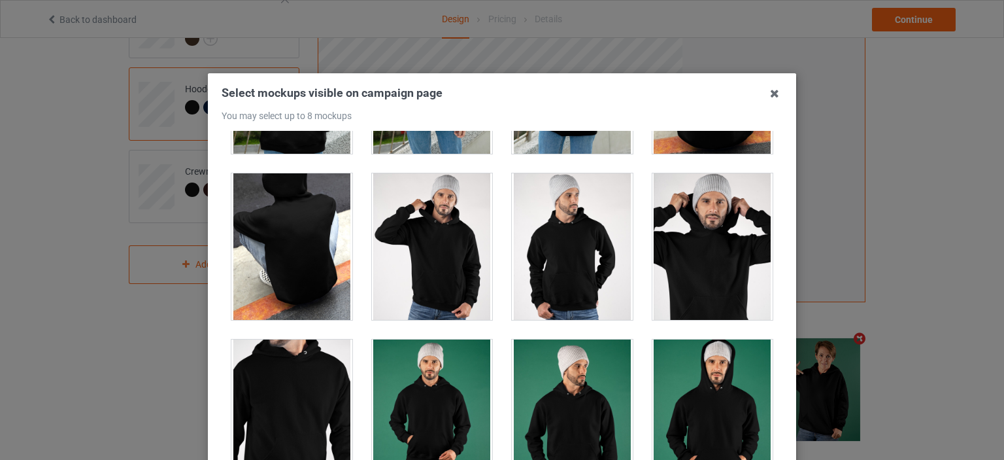
click at [678, 252] on div at bounding box center [712, 246] width 121 height 146
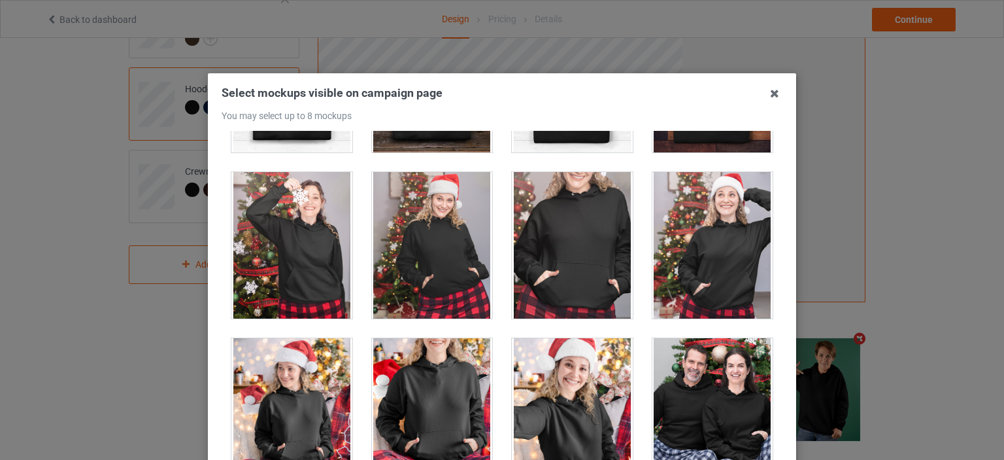
scroll to position [8302, 0]
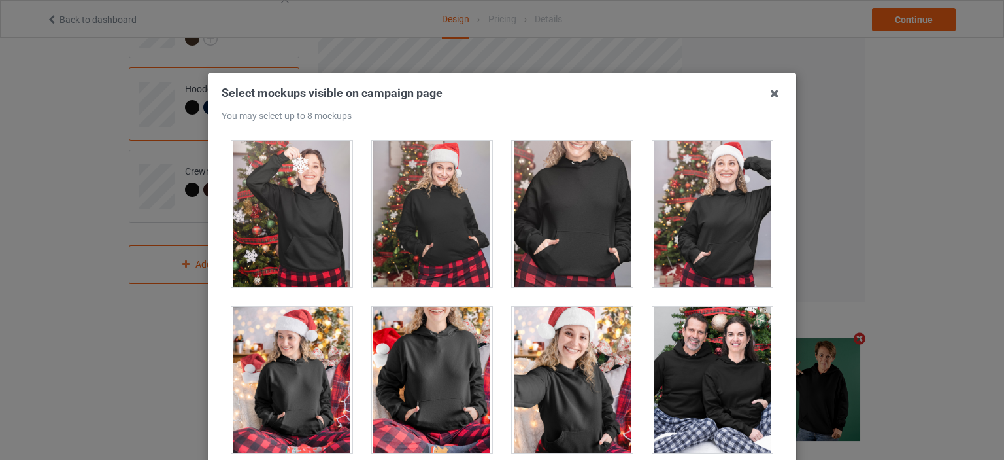
drag, startPoint x: 530, startPoint y: 224, endPoint x: 570, endPoint y: 214, distance: 41.1
click at [531, 223] on div at bounding box center [572, 214] width 121 height 146
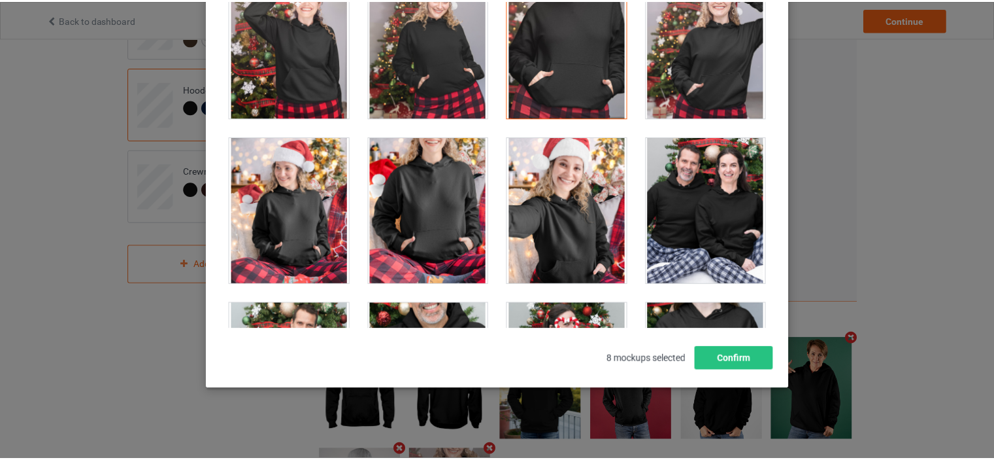
scroll to position [172, 0]
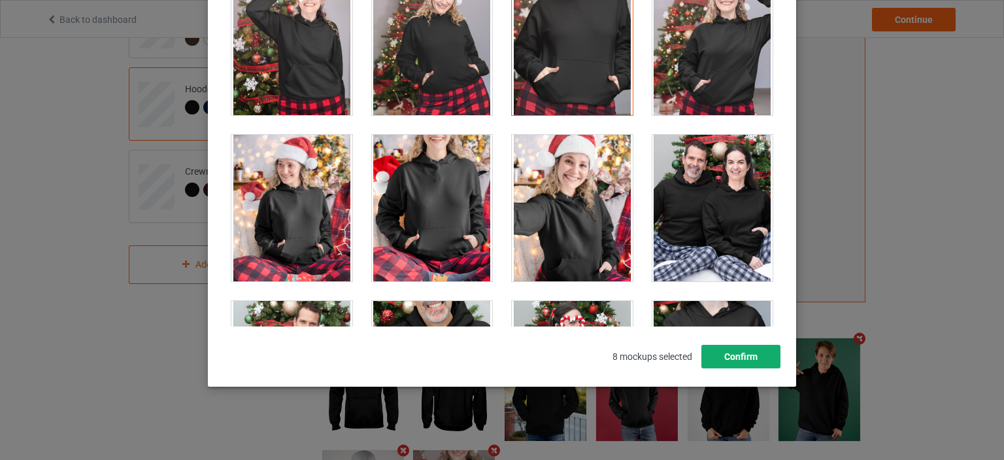
click at [738, 350] on button "Confirm" at bounding box center [740, 356] width 79 height 24
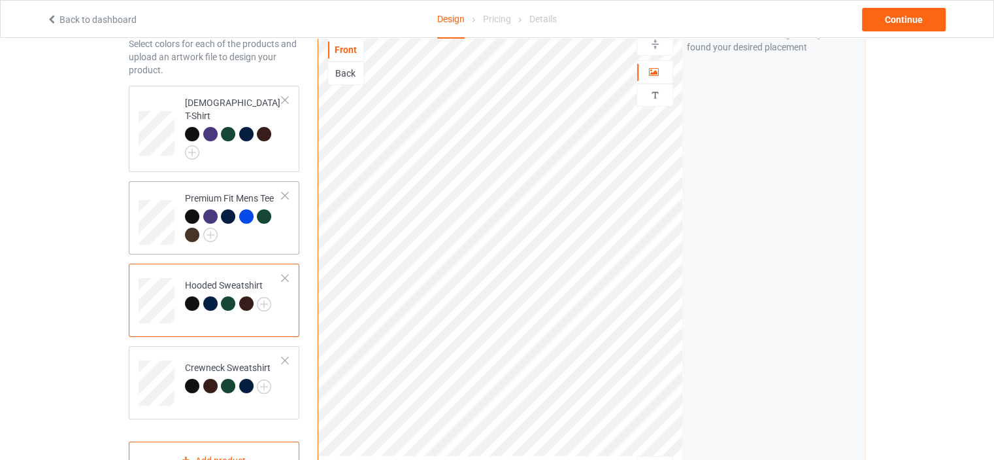
click at [284, 217] on td "Premium Fit Mens Tee" at bounding box center [234, 217] width 112 height 63
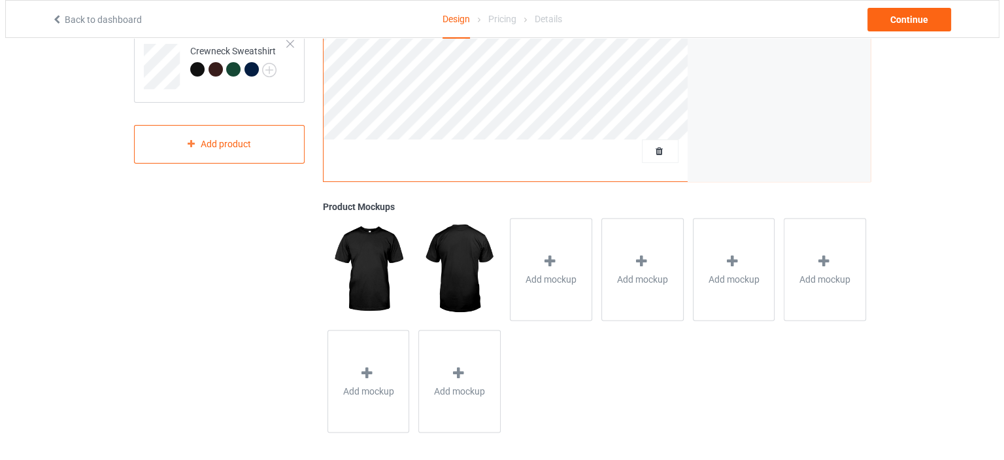
scroll to position [386, 0]
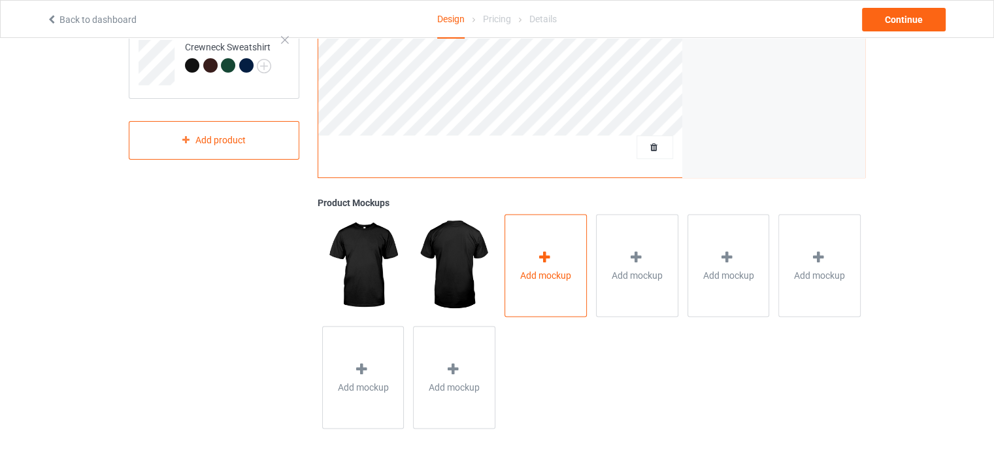
click at [536, 288] on div "Add mockup" at bounding box center [546, 265] width 82 height 103
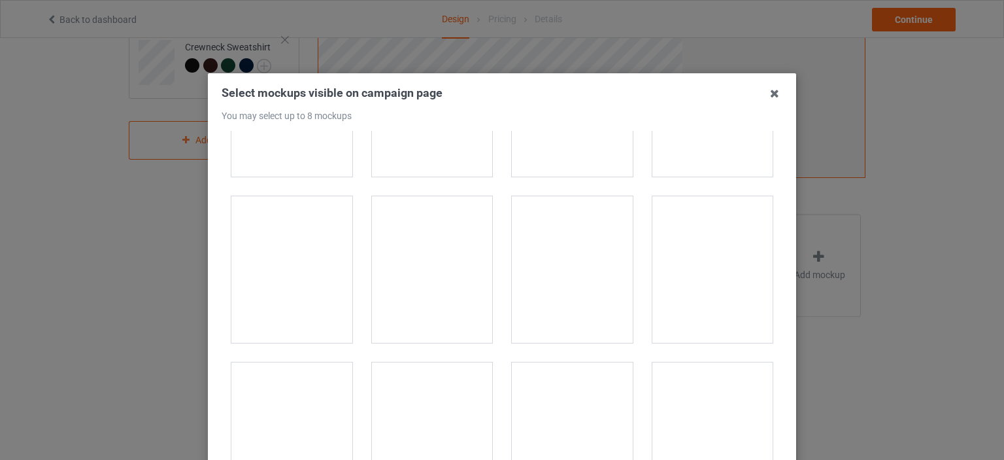
scroll to position [327, 0]
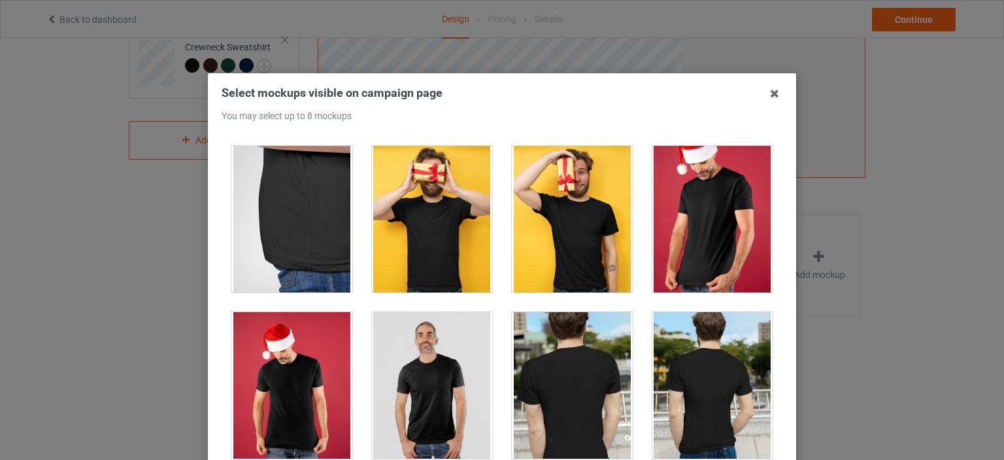
click at [440, 375] on div at bounding box center [432, 385] width 121 height 146
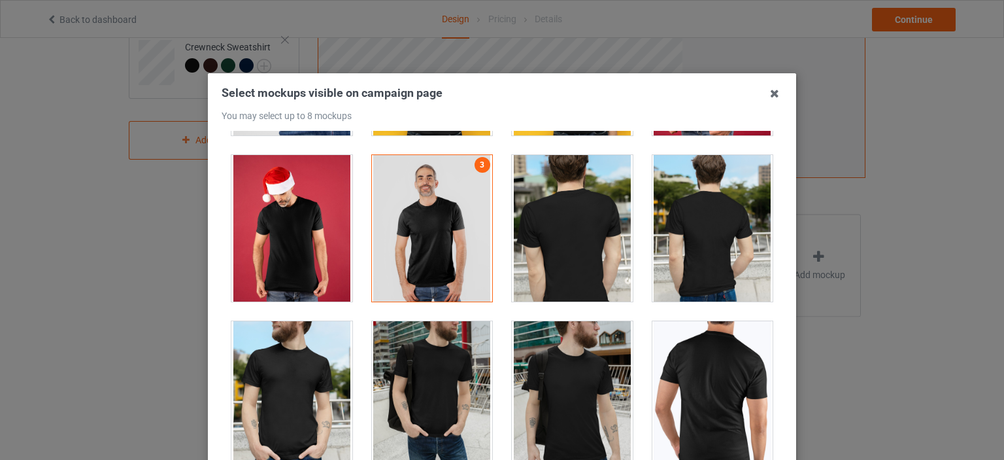
scroll to position [784, 0]
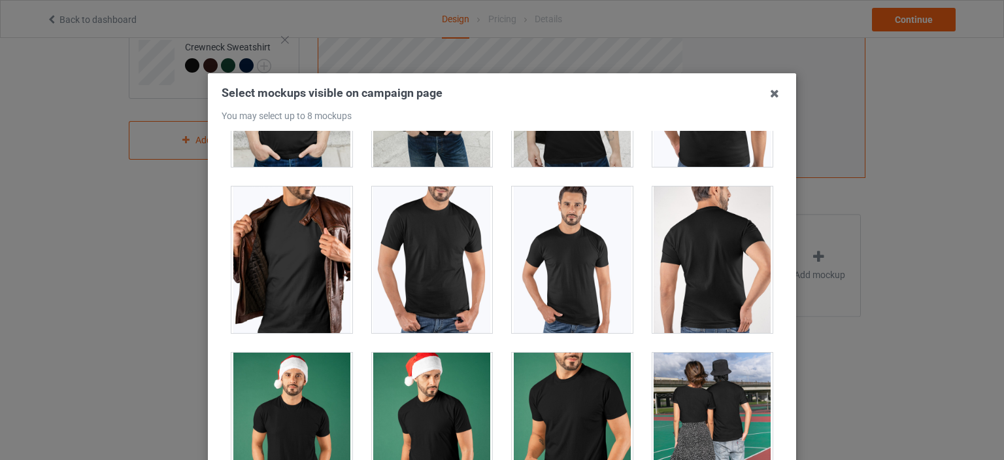
click at [471, 276] on div at bounding box center [432, 259] width 121 height 146
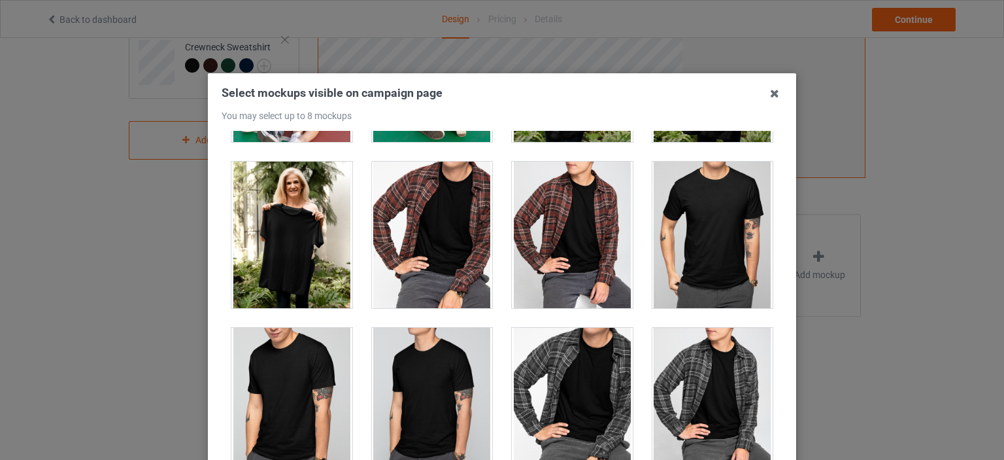
click at [263, 238] on div at bounding box center [291, 234] width 121 height 146
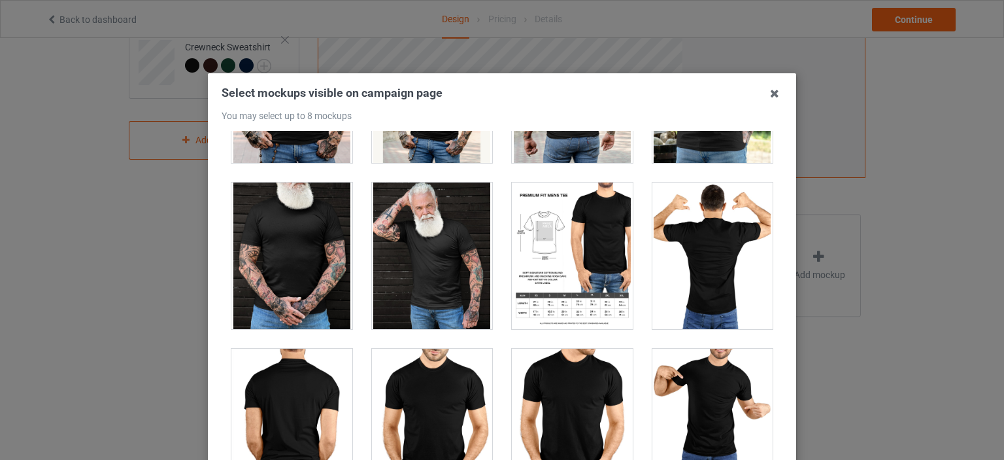
scroll to position [2745, 0]
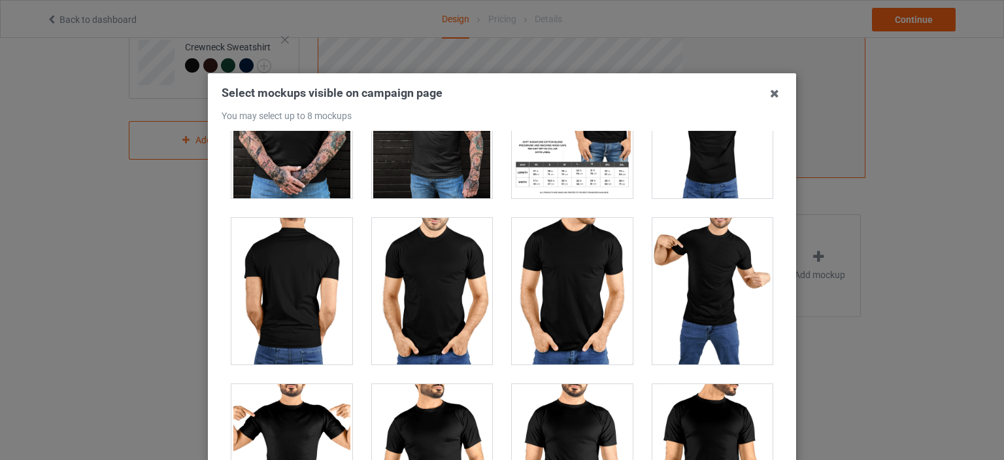
click at [722, 293] on div at bounding box center [712, 291] width 121 height 146
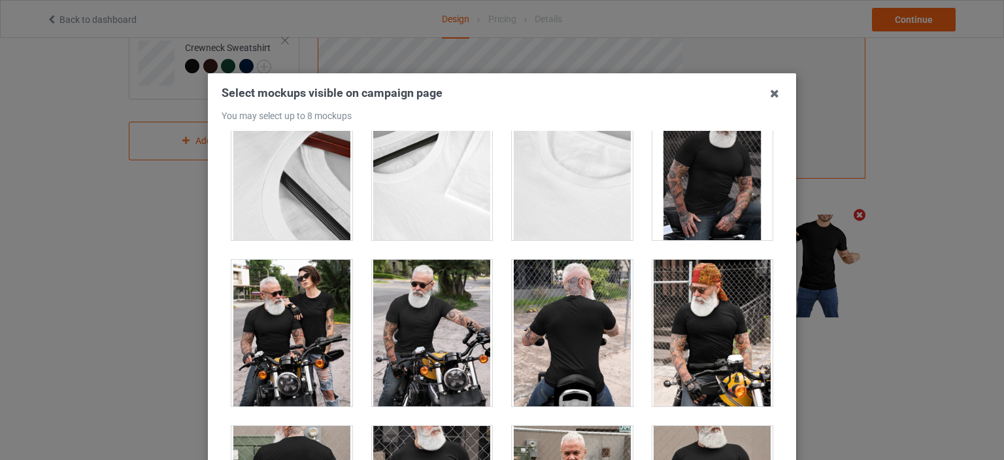
scroll to position [3857, 0]
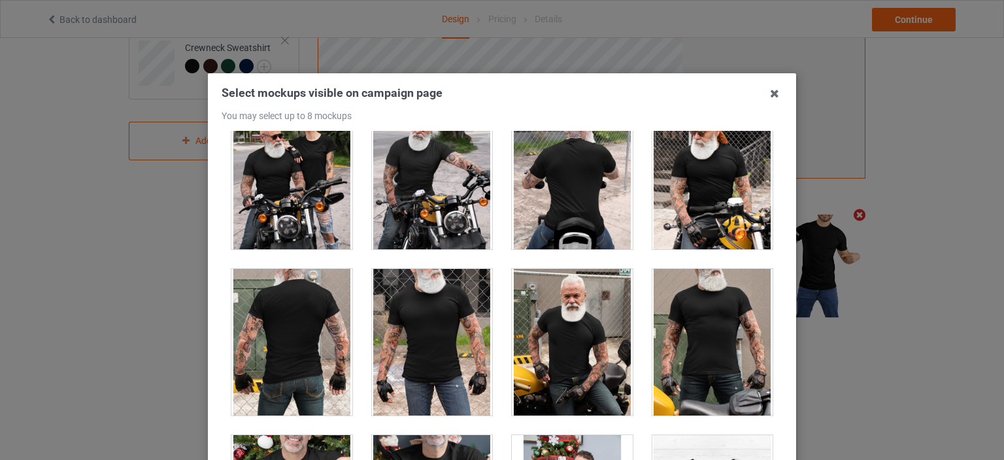
click at [714, 297] on div at bounding box center [712, 342] width 121 height 146
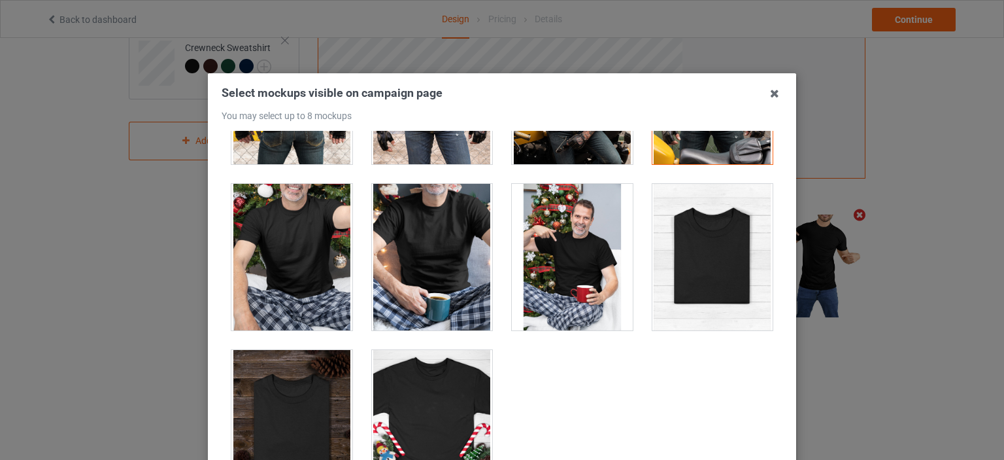
click at [519, 237] on div at bounding box center [572, 257] width 121 height 146
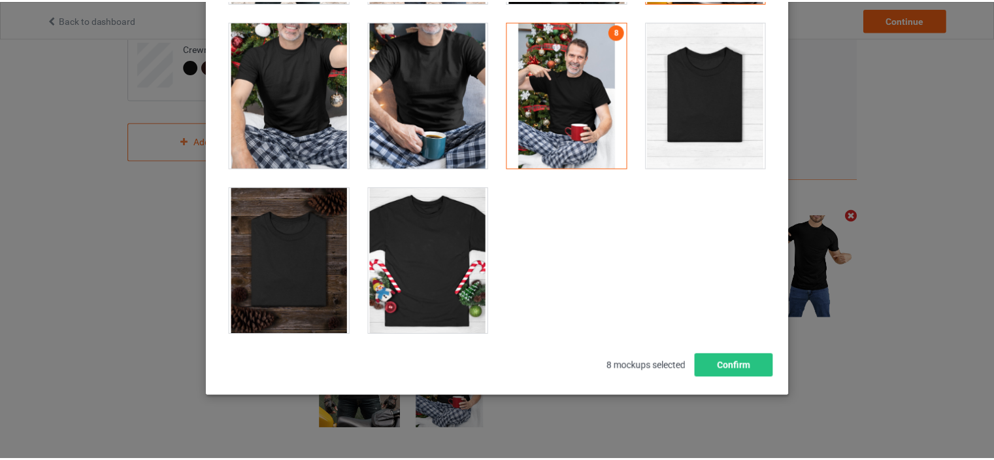
scroll to position [172, 0]
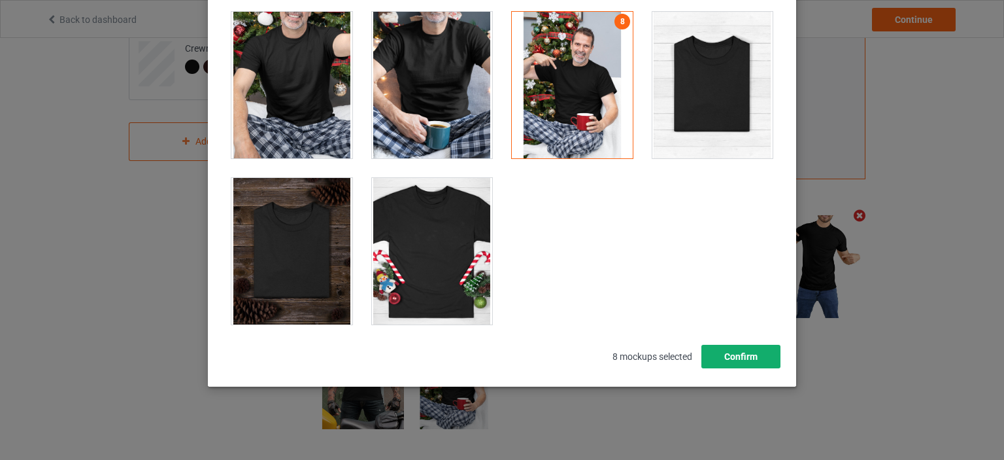
click at [750, 359] on button "Confirm" at bounding box center [740, 356] width 79 height 24
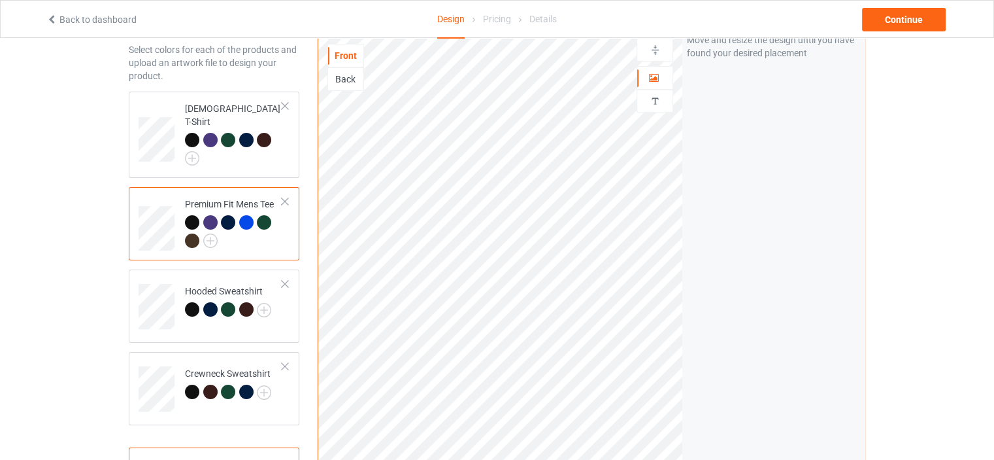
scroll to position [58, 0]
click at [254, 155] on td "[DEMOGRAPHIC_DATA] T-Shirt" at bounding box center [234, 137] width 112 height 76
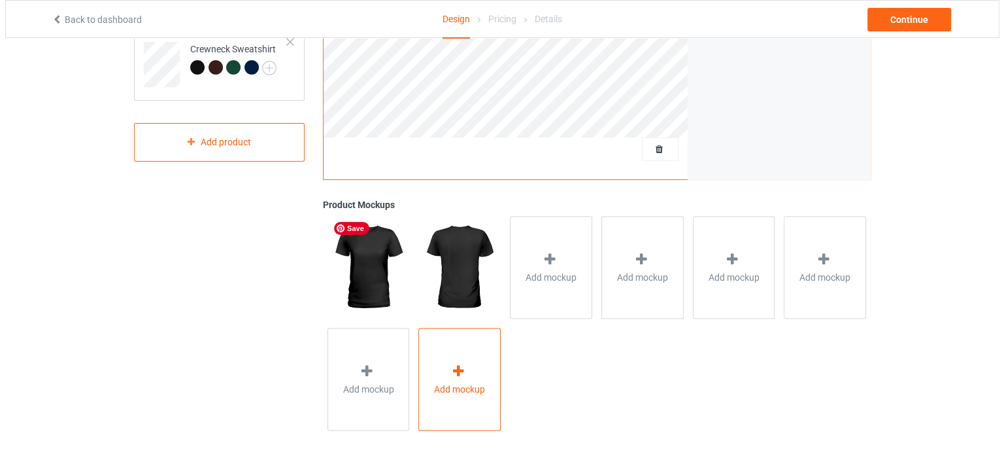
scroll to position [384, 0]
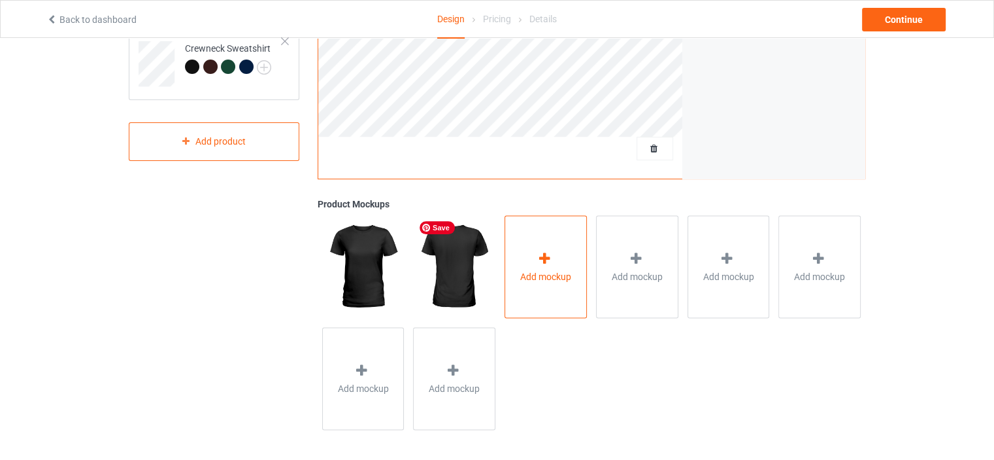
click at [547, 276] on span "Add mockup" at bounding box center [545, 275] width 51 height 13
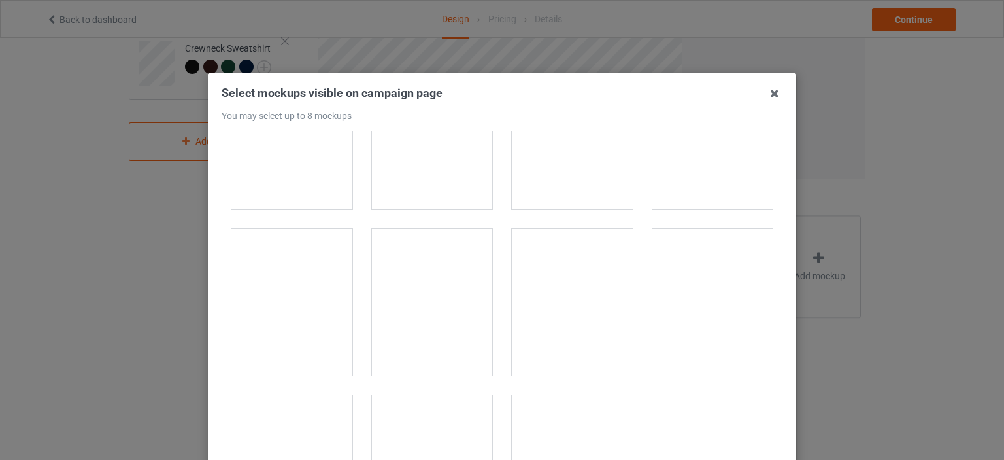
scroll to position [719, 0]
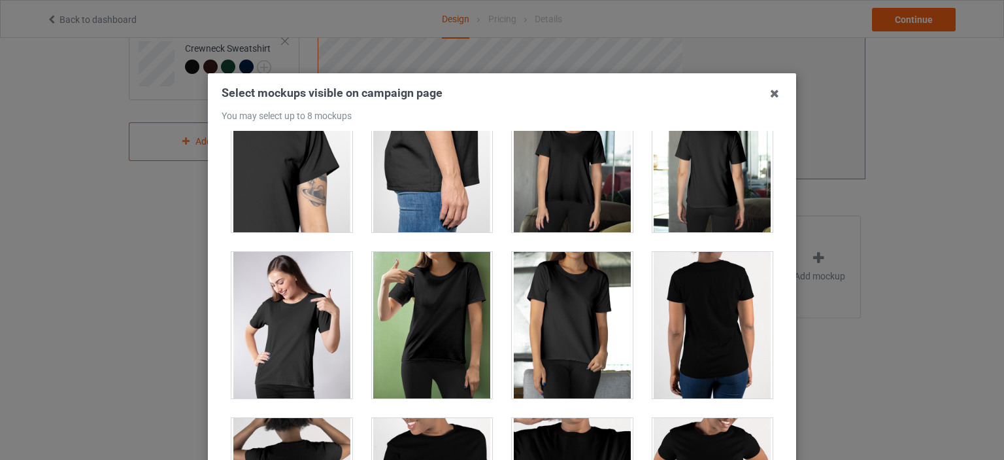
click at [400, 310] on div at bounding box center [432, 325] width 121 height 146
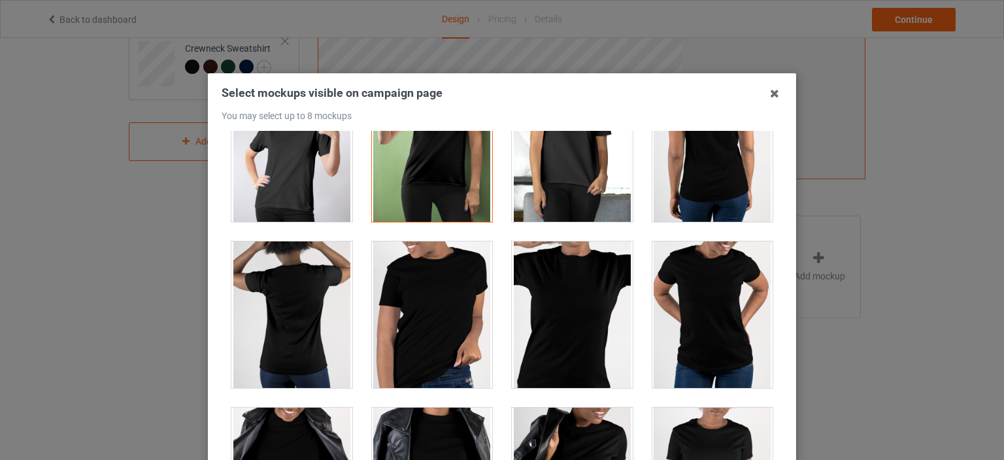
scroll to position [1177, 0]
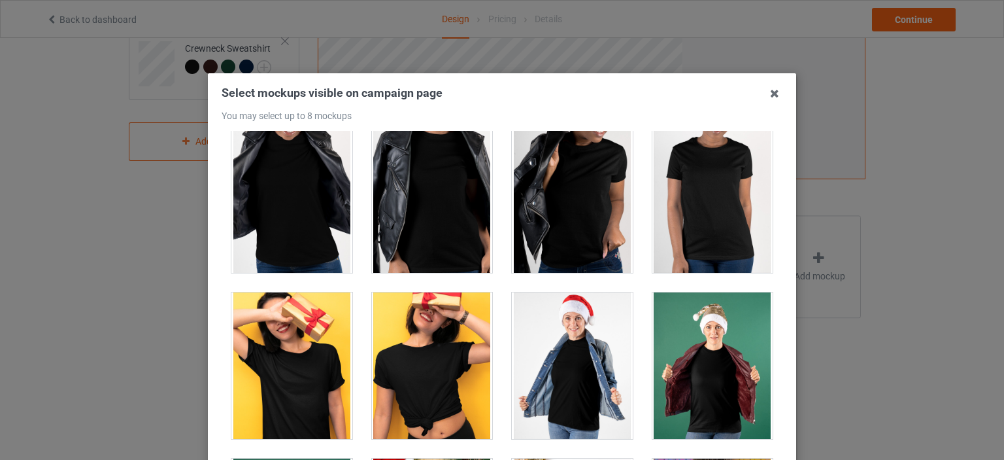
click at [691, 355] on div at bounding box center [712, 365] width 121 height 146
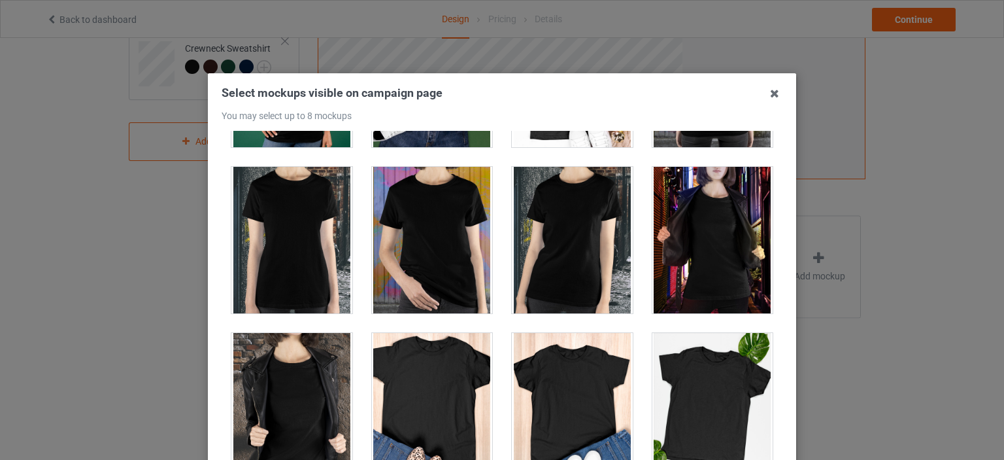
click at [677, 380] on div at bounding box center [712, 406] width 121 height 146
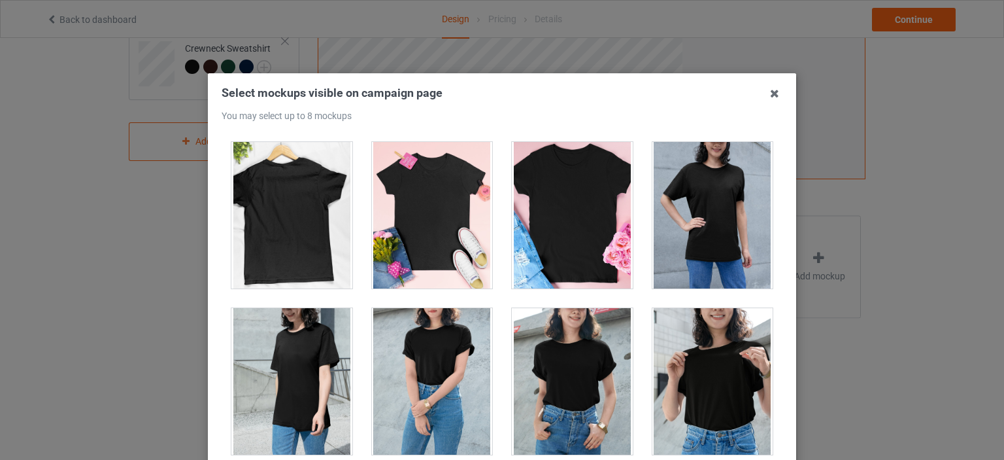
click at [685, 365] on div at bounding box center [712, 381] width 121 height 146
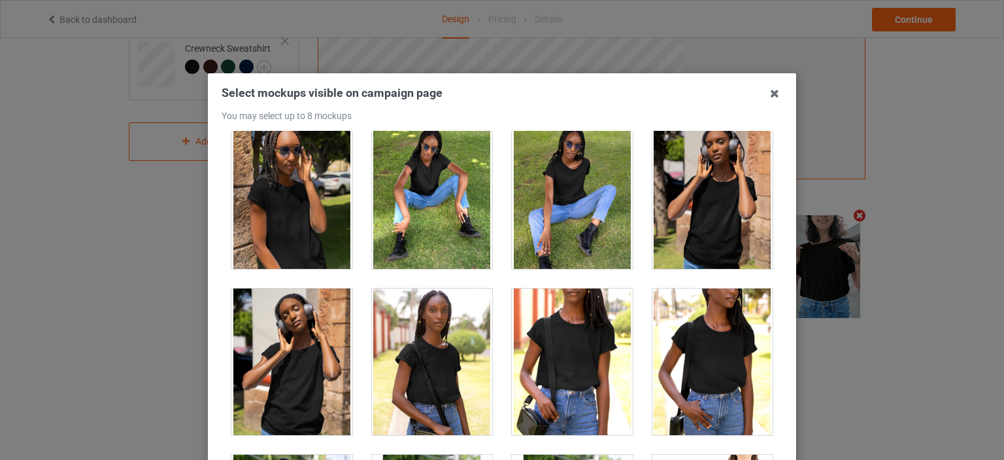
scroll to position [2680, 0]
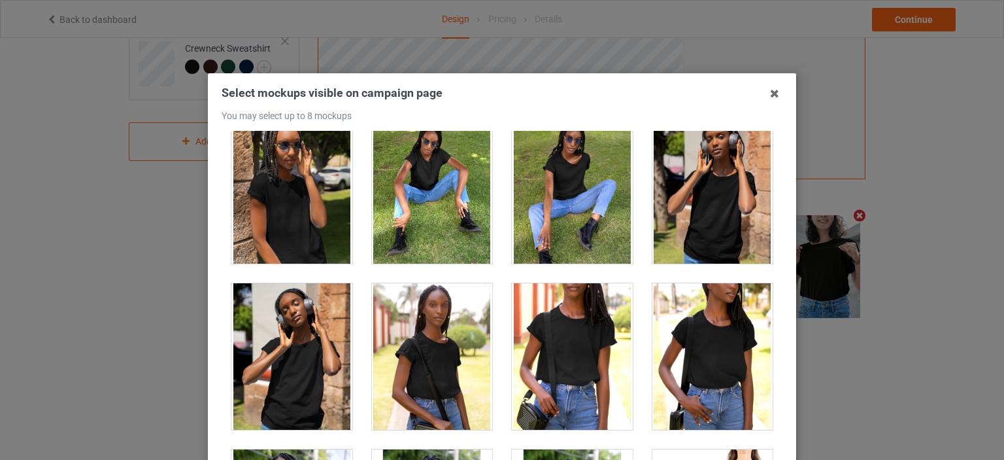
click at [599, 345] on div at bounding box center [572, 356] width 121 height 146
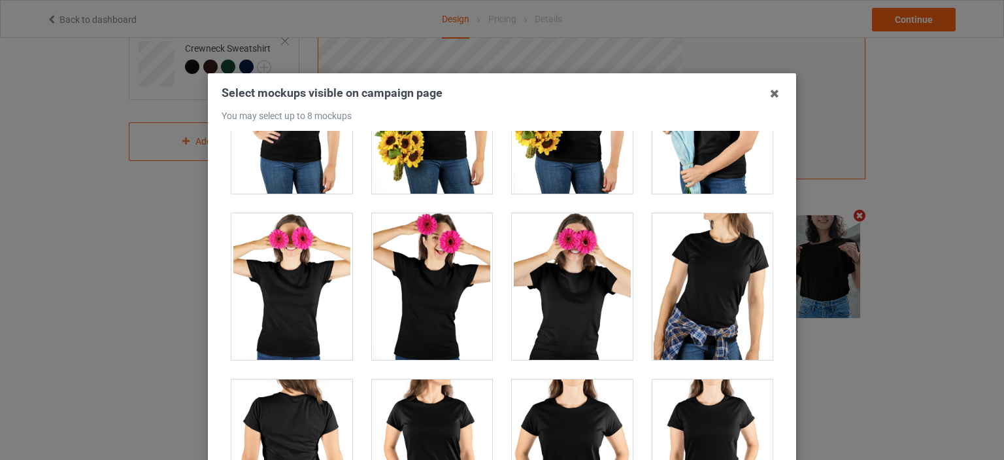
scroll to position [3268, 0]
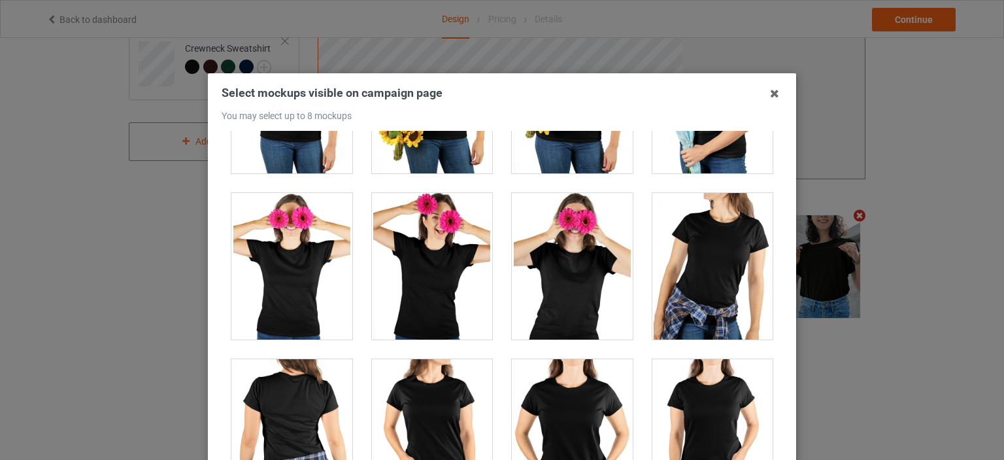
click at [454, 299] on div at bounding box center [432, 266] width 121 height 146
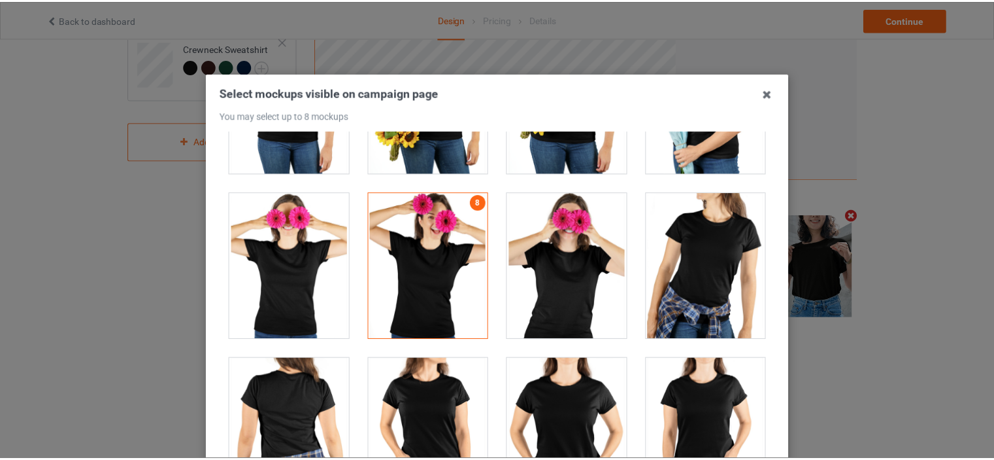
scroll to position [172, 0]
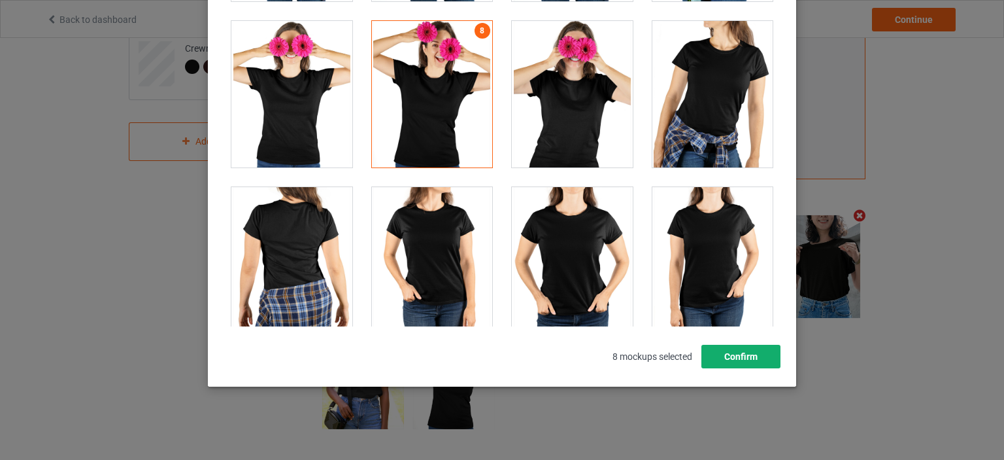
click at [762, 350] on button "Confirm" at bounding box center [740, 356] width 79 height 24
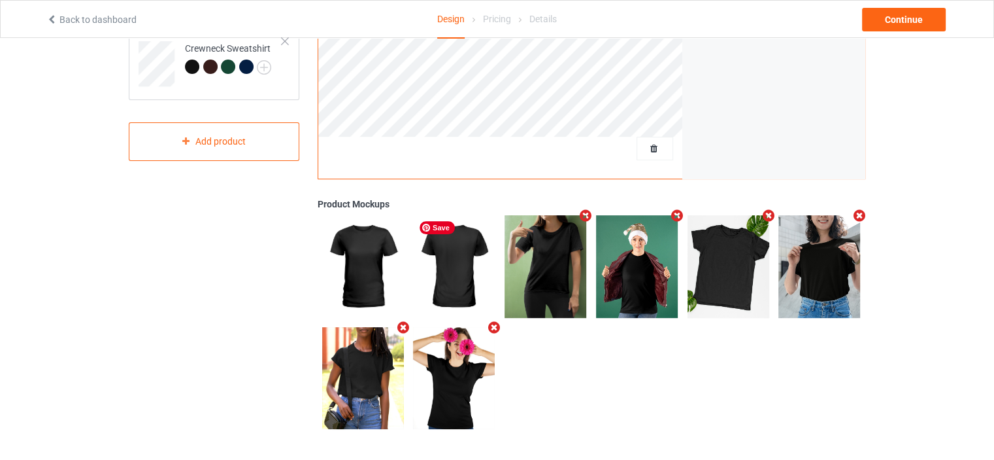
scroll to position [0, 0]
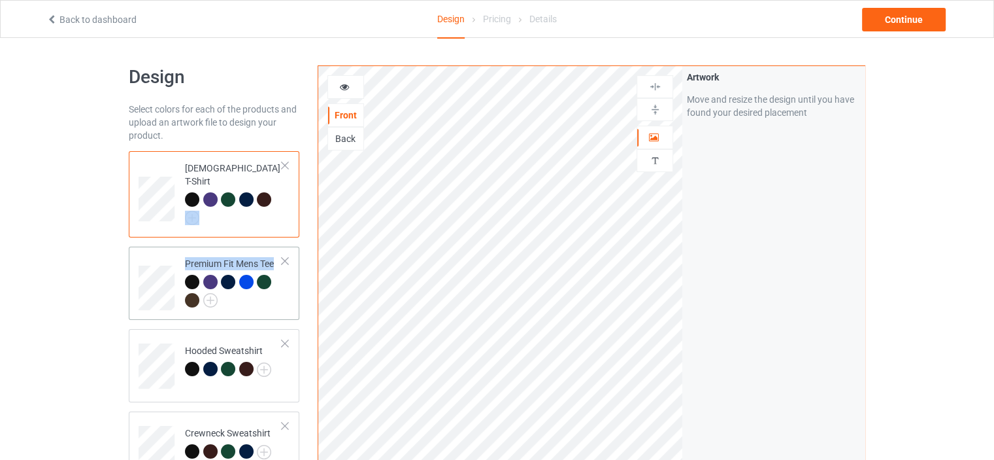
drag, startPoint x: 256, startPoint y: 209, endPoint x: 239, endPoint y: 279, distance: 72.6
click at [239, 279] on div "Ladies T-Shirt Premium Fit Mens Tee Hooded Sweatshirt Crewneck Sweatshirt" at bounding box center [214, 317] width 171 height 333
click at [920, 16] on div "Continue" at bounding box center [904, 20] width 84 height 24
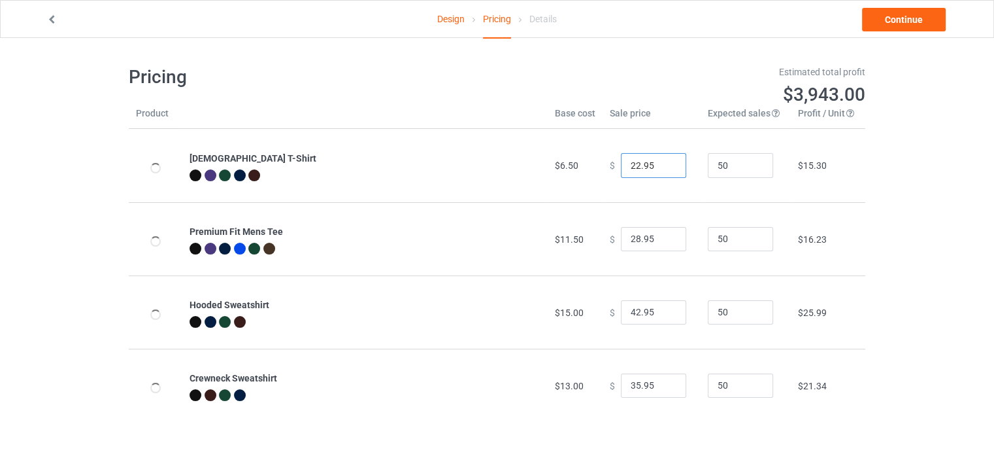
click at [633, 164] on input "22.95" at bounding box center [653, 165] width 65 height 25
type input "18.95"
click at [633, 235] on input "28.95" at bounding box center [653, 239] width 65 height 25
type input "18.95"
click at [633, 313] on input "42.95" at bounding box center [653, 312] width 65 height 25
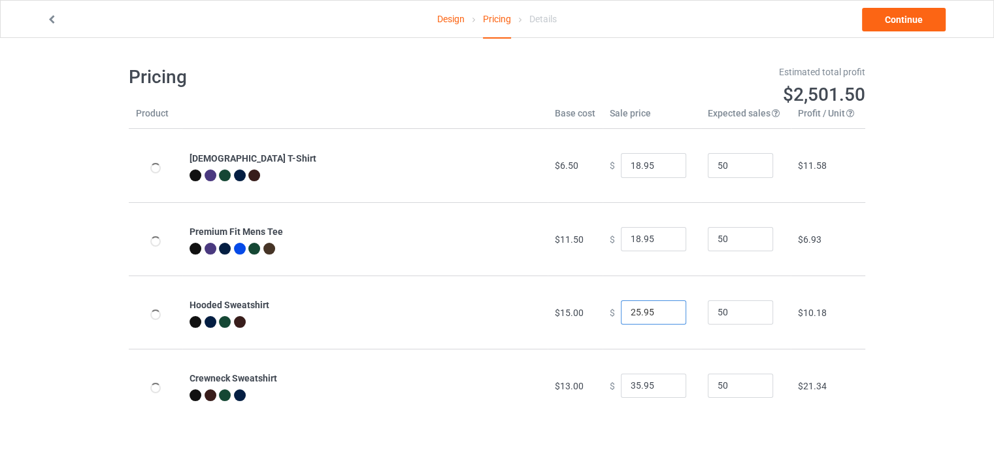
type input "25.95"
click at [633, 392] on input "35.95" at bounding box center [653, 385] width 65 height 25
type input "23.95"
click at [899, 222] on div "Design Pricing Details Continue Pricing Estimated total profit $1,943.50 Produc…" at bounding box center [497, 243] width 994 height 411
click at [914, 21] on link "Continue" at bounding box center [904, 20] width 84 height 24
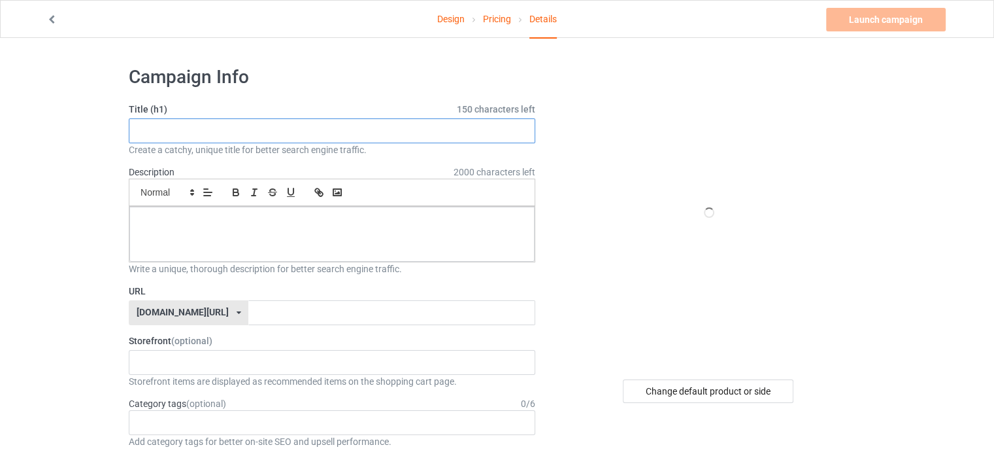
click at [392, 131] on input "text" at bounding box center [332, 130] width 407 height 25
paste input "Mental Health Support Skeleton"
type input "Mental Health Support Skeleton"
click at [432, 220] on p at bounding box center [332, 221] width 384 height 12
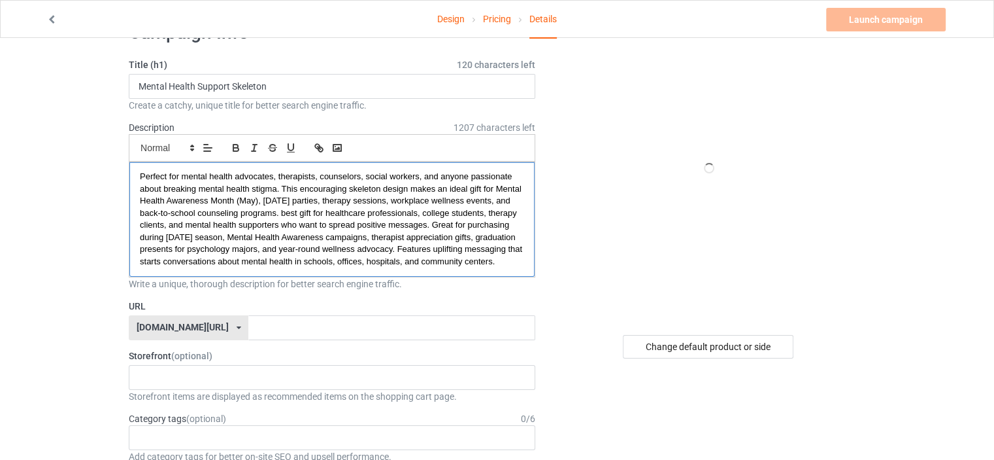
scroll to position [65, 0]
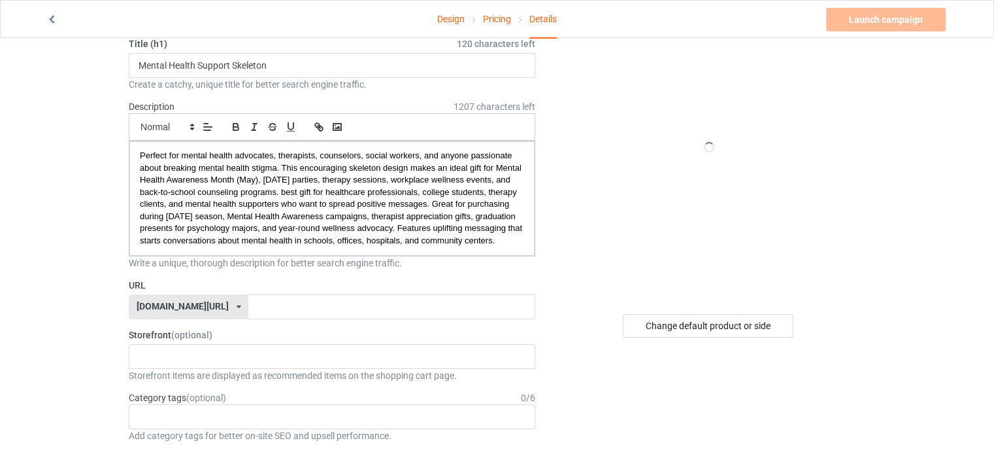
click at [230, 314] on div "speakingprint.com/ speakingprint.com/ teechip.com/ 61593155afa3620afb33000f 587…" at bounding box center [189, 306] width 120 height 25
click at [175, 367] on div "[DOMAIN_NAME][URL]" at bounding box center [188, 355] width 118 height 24
click at [248, 314] on input "text" at bounding box center [391, 306] width 286 height 25
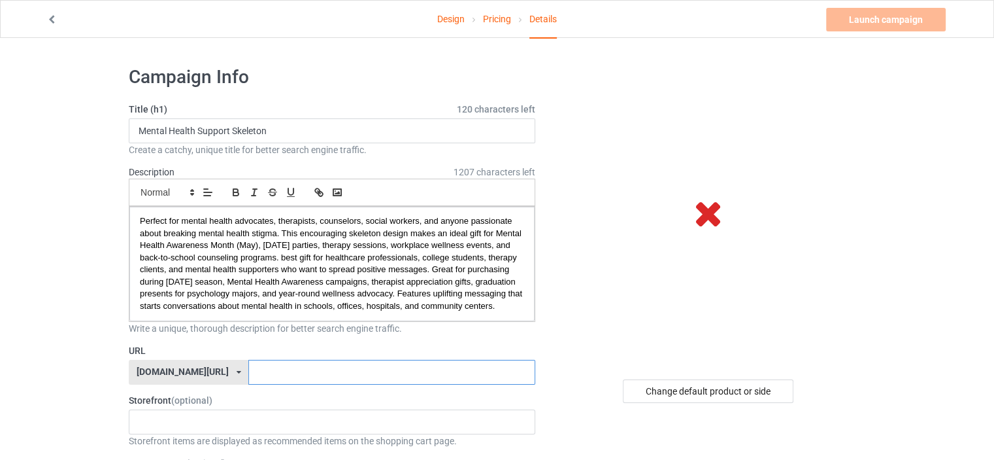
click at [248, 382] on input "text" at bounding box center [391, 372] width 286 height 25
paste input "mental health awareness skeleton,"
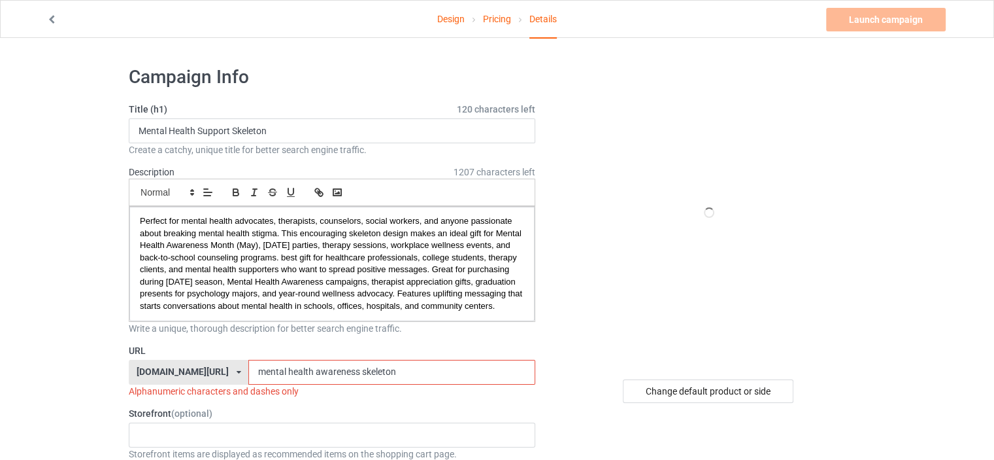
click at [251, 383] on input "mental health awareness skeleton" at bounding box center [391, 372] width 286 height 25
click at [280, 381] on input "mental-health awareness skeleton" at bounding box center [391, 372] width 286 height 25
click at [327, 384] on input "mental-health-awareness skeleton" at bounding box center [391, 372] width 286 height 25
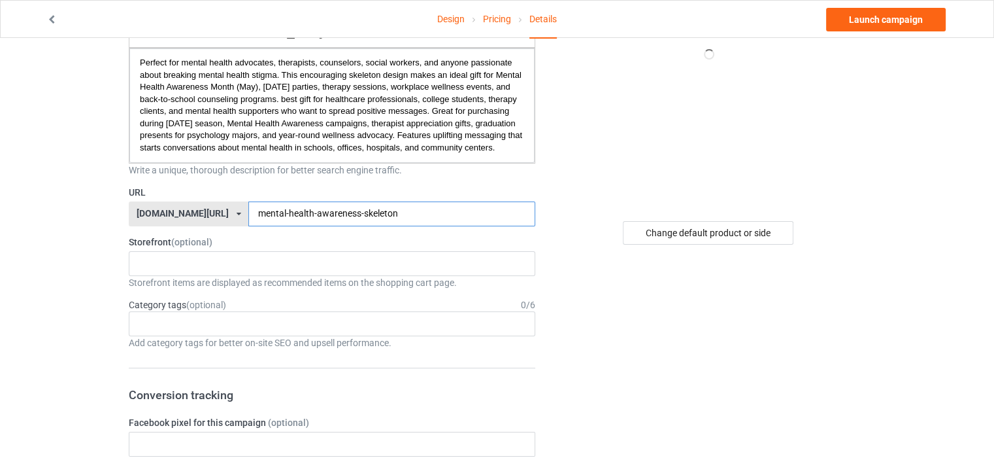
scroll to position [131, 0]
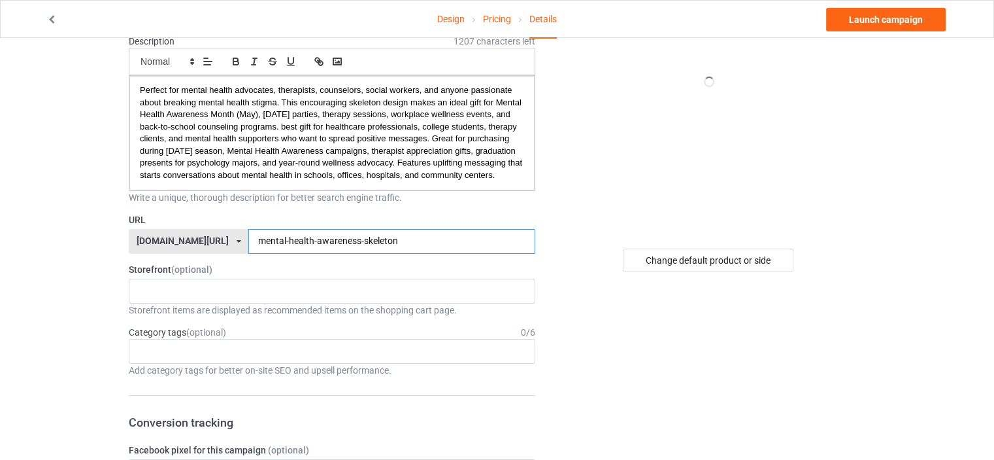
type input "mental-health-awareness-skeleton"
click at [280, 113] on span "Perfect for mental health advocates, therapists, counselors, social workers, an…" at bounding box center [332, 132] width 385 height 95
copy span "[DATE]"
click at [210, 303] on div "Family and Relationship Premium Gifts Warm Print 617569018714760024701b10 615b0…" at bounding box center [332, 290] width 407 height 25
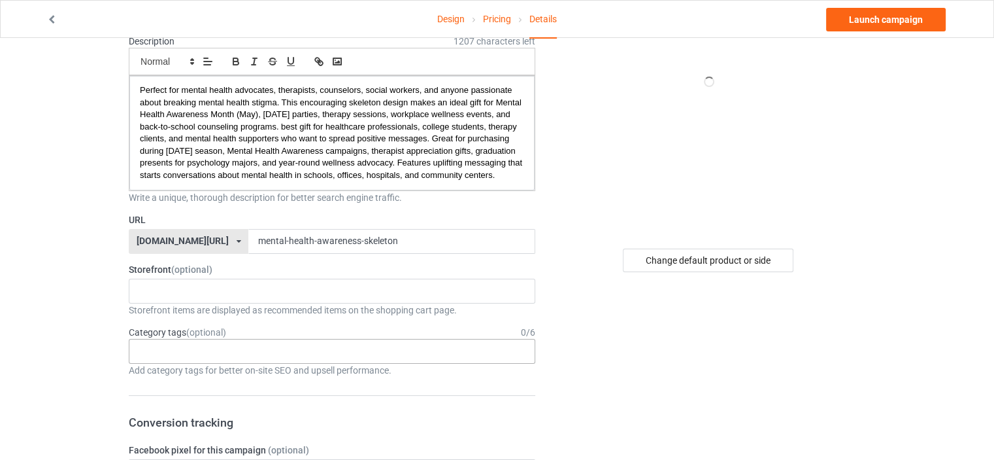
click at [173, 360] on div "Age > [DEMOGRAPHIC_DATA] > 1 Age > [DEMOGRAPHIC_DATA] Months > 1 Month Age > [D…" at bounding box center [332, 351] width 407 height 25
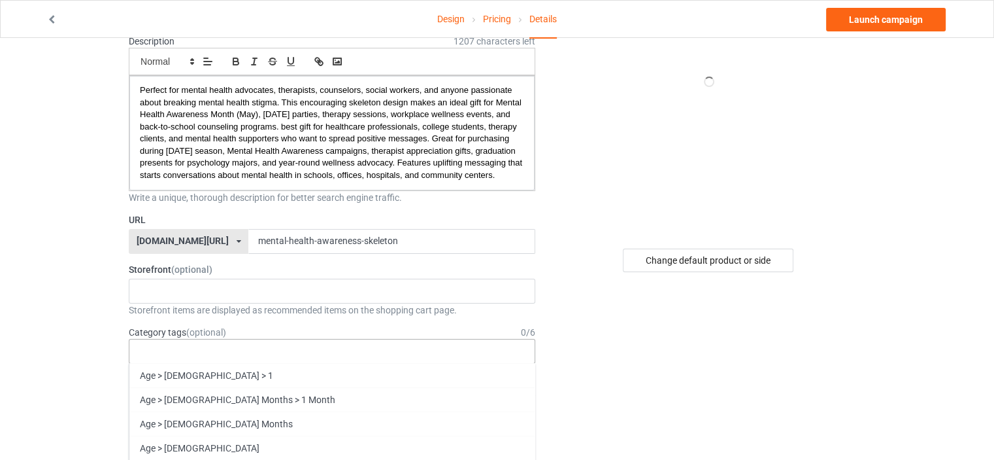
paste input "[DATE]"
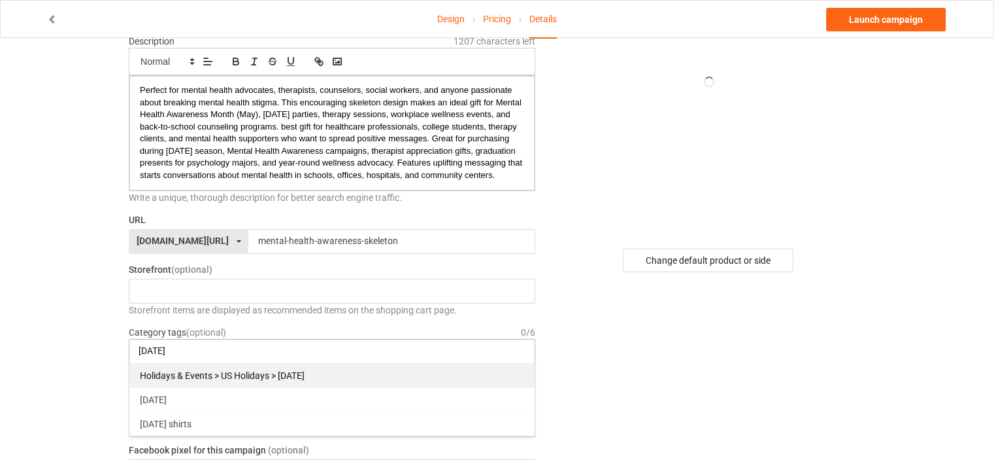
type input "[DATE]"
click at [188, 387] on div "Holidays & Events > US Holidays > [DATE]" at bounding box center [331, 375] width 405 height 24
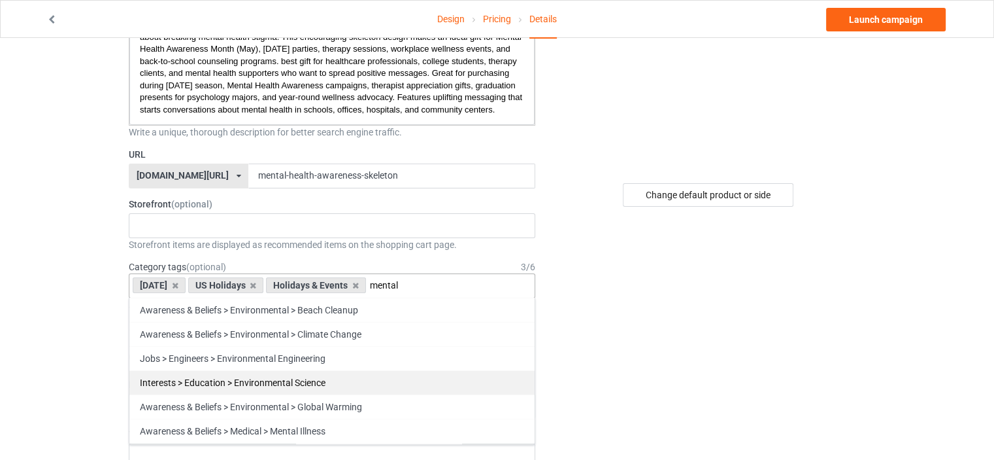
scroll to position [65, 0]
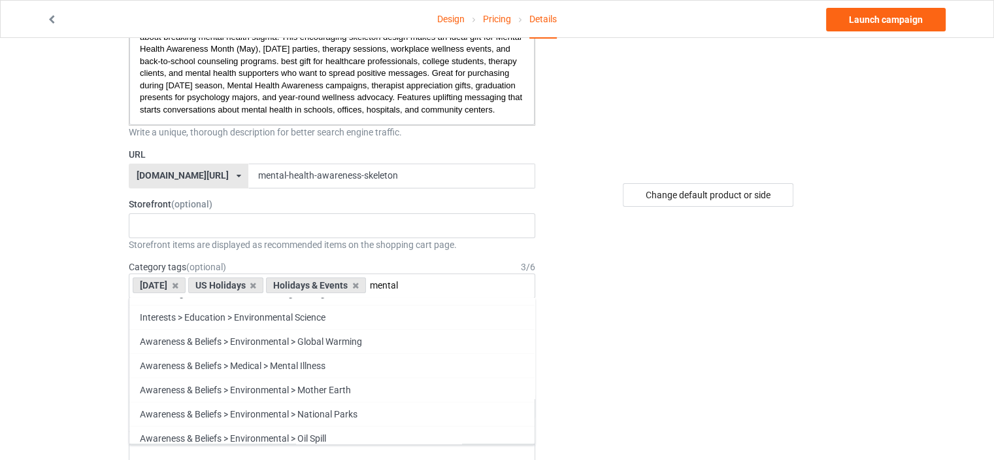
type input "mental"
click at [246, 377] on div "Awareness & Beliefs > Medical > Mental Illness" at bounding box center [331, 365] width 405 height 24
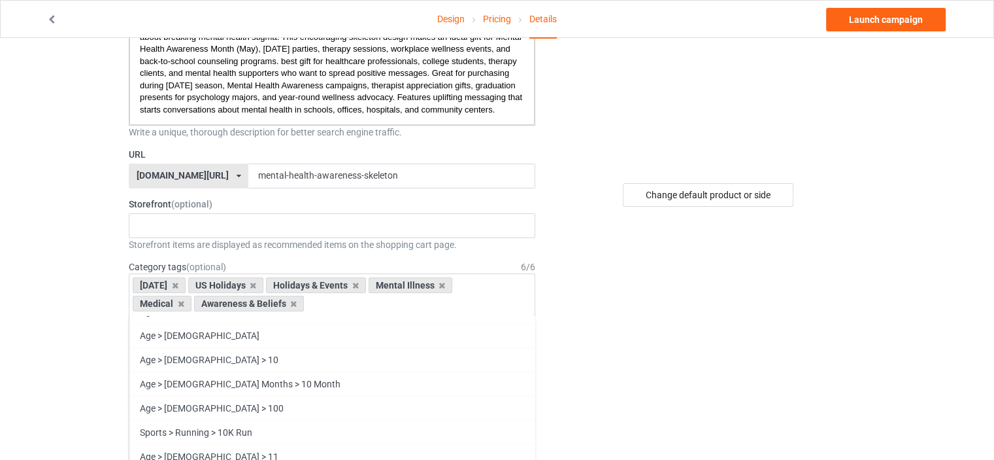
scroll to position [19911, 0]
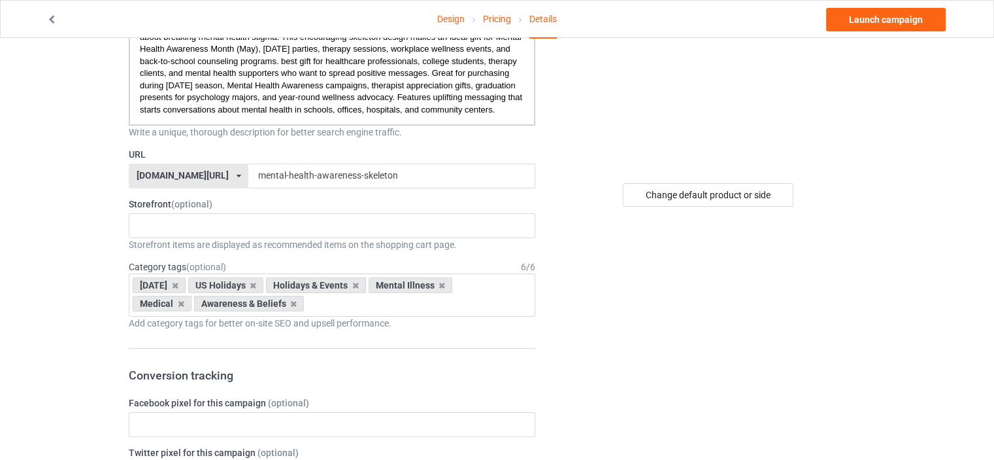
click at [899, 15] on link "Launch campaign" at bounding box center [886, 20] width 120 height 24
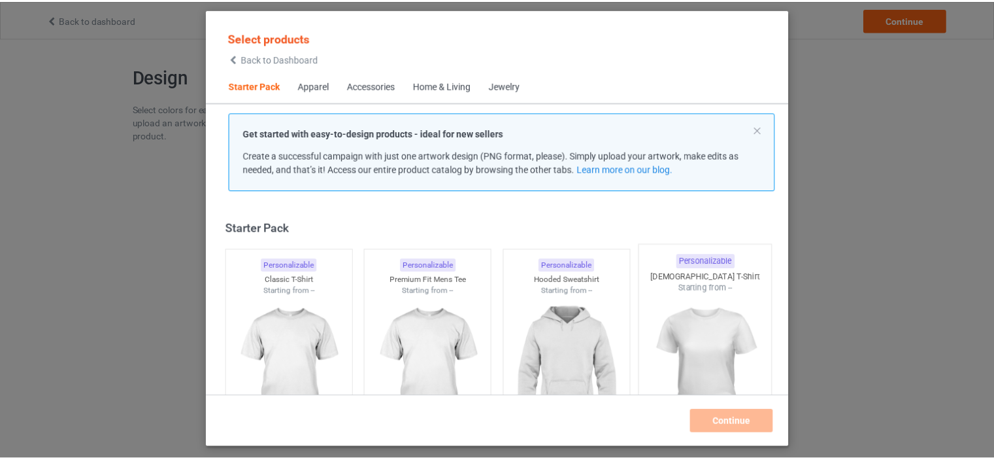
scroll to position [17, 0]
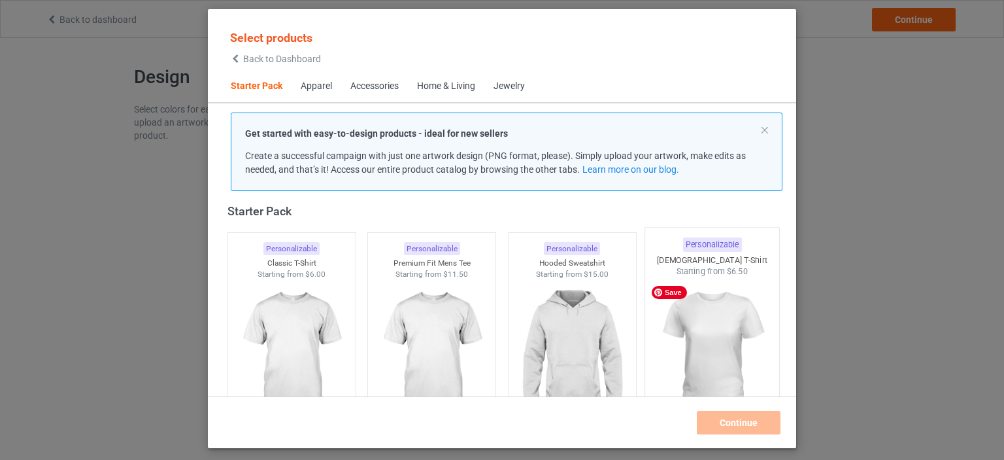
click at [651, 334] on img at bounding box center [712, 354] width 123 height 154
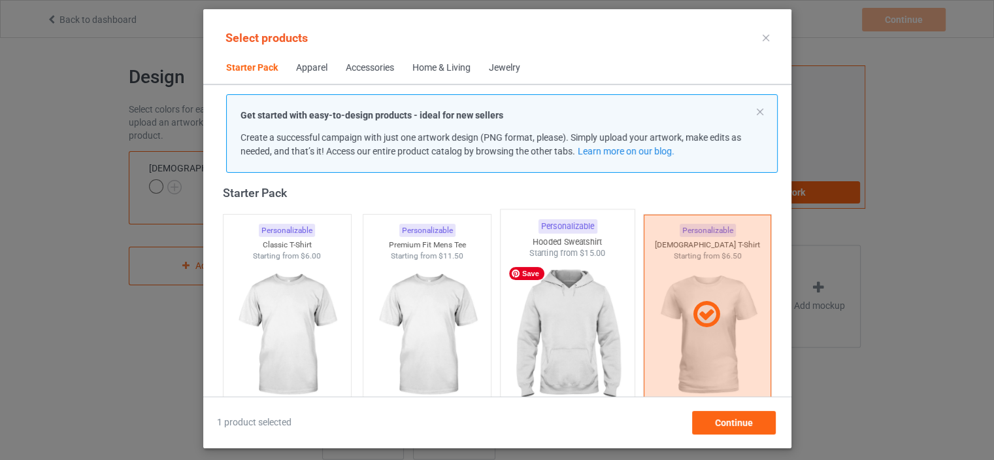
click at [611, 334] on img at bounding box center [567, 336] width 123 height 154
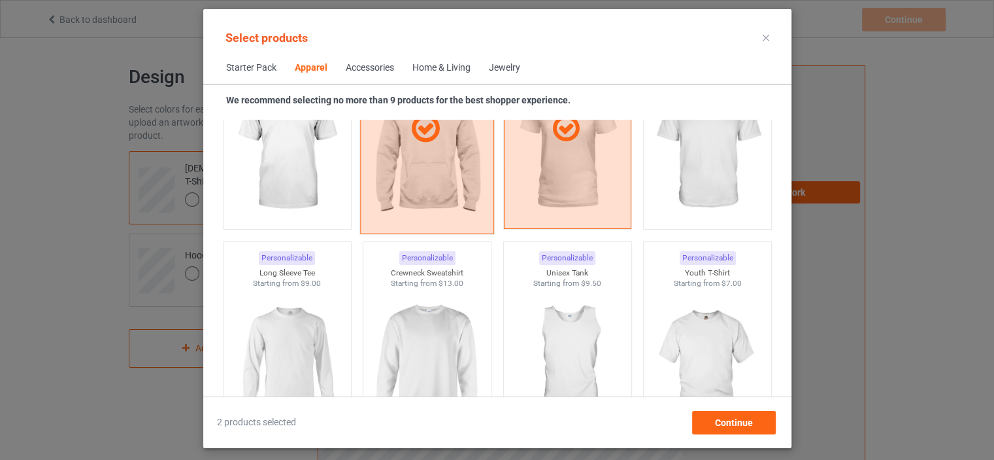
scroll to position [867, 0]
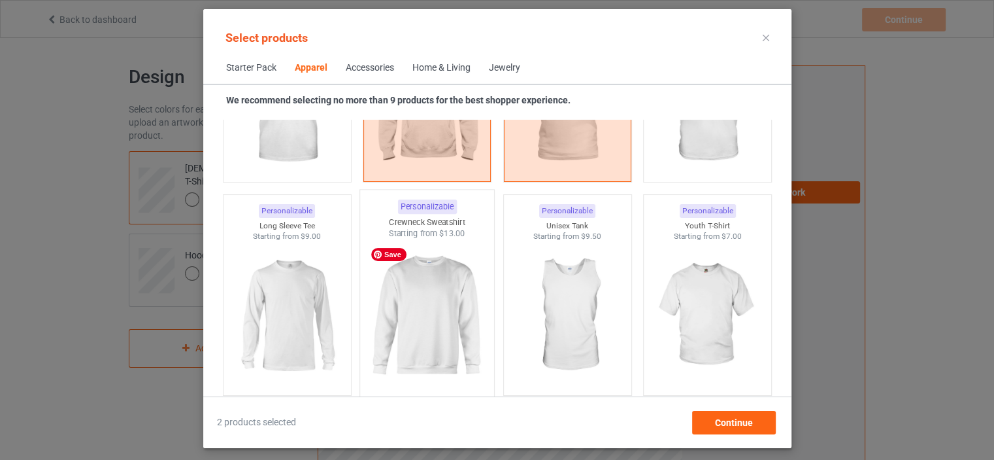
click at [448, 303] on img at bounding box center [426, 316] width 123 height 154
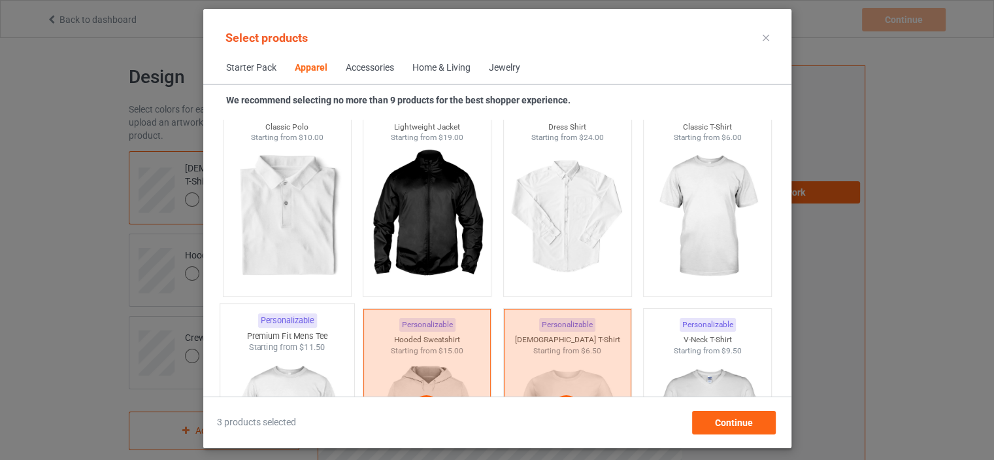
scroll to position [605, 0]
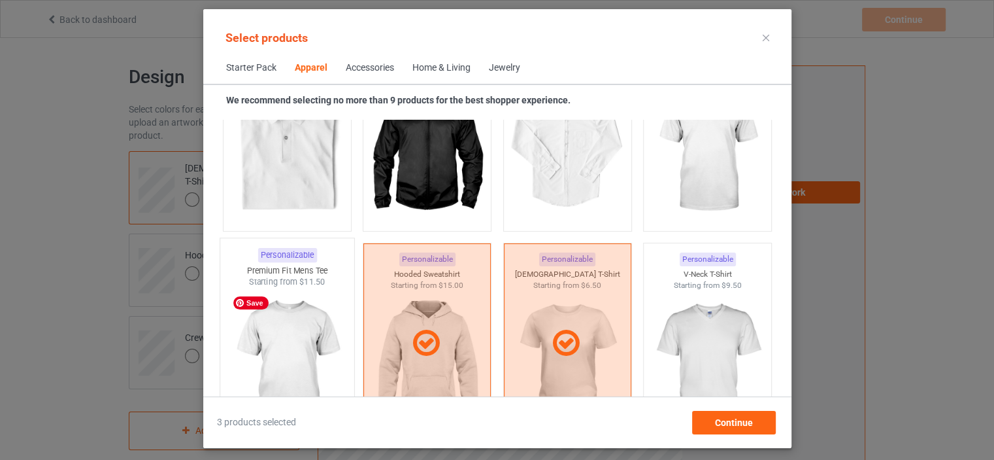
click at [335, 312] on img at bounding box center [287, 365] width 123 height 154
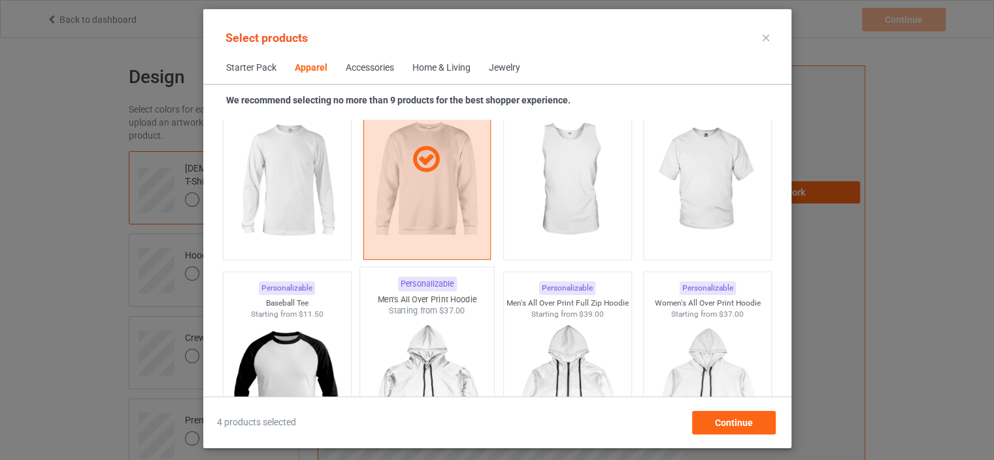
scroll to position [1063, 0]
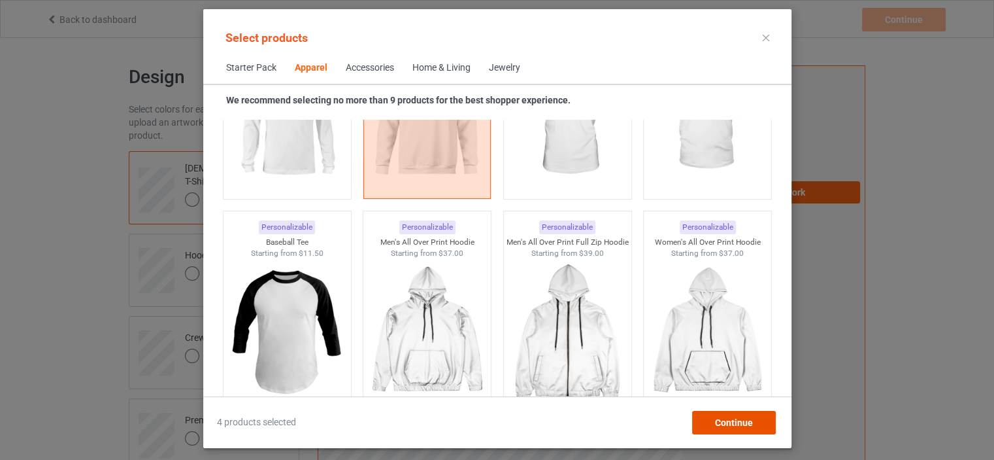
click at [701, 418] on div "Continue" at bounding box center [734, 423] width 84 height 24
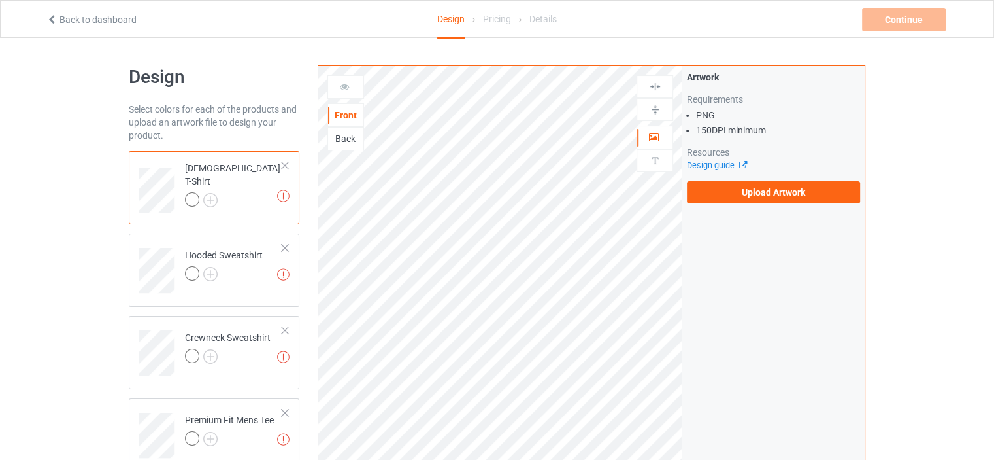
click at [751, 204] on div "Artwork Requirements PNG 150 DPI minimum Resources Design guide Upload Artwork" at bounding box center [773, 137] width 182 height 142
click at [752, 189] on label "Upload Artwork" at bounding box center [773, 192] width 173 height 22
click at [0, 0] on input "Upload Artwork" at bounding box center [0, 0] width 0 height 0
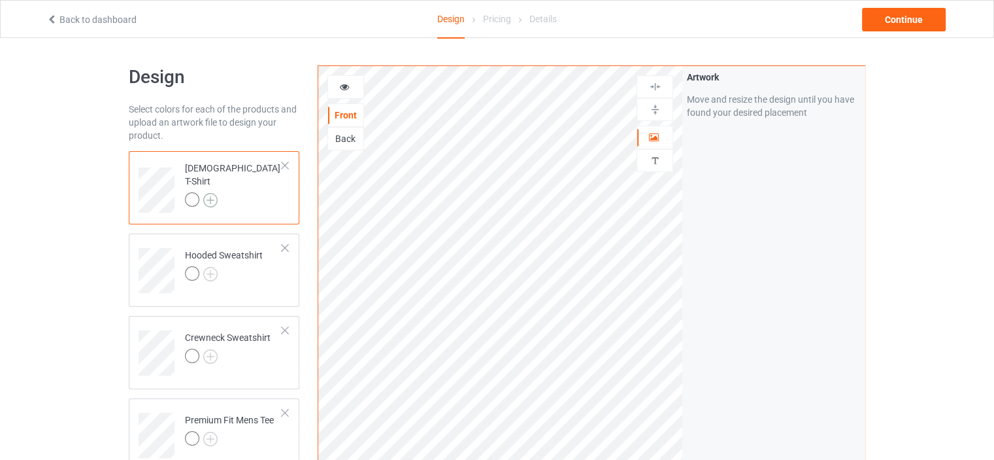
click at [214, 195] on img at bounding box center [210, 200] width 14 height 14
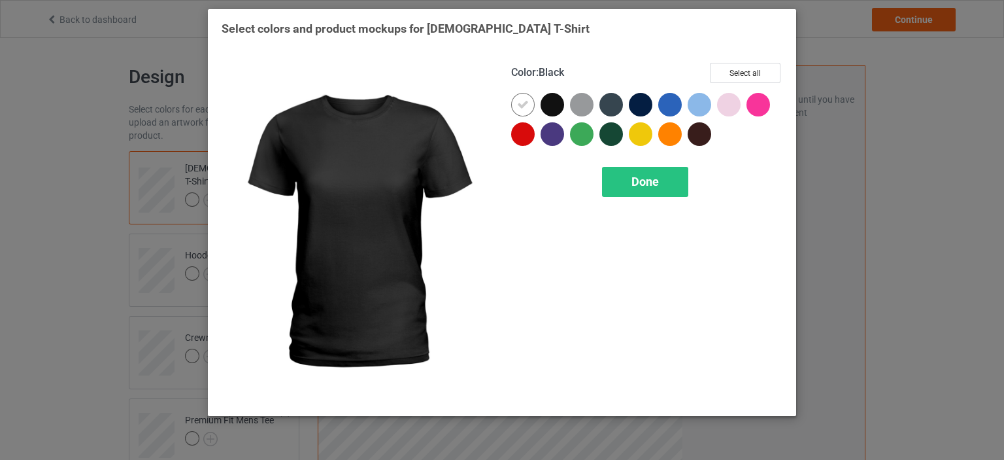
click at [548, 95] on div at bounding box center [553, 105] width 24 height 24
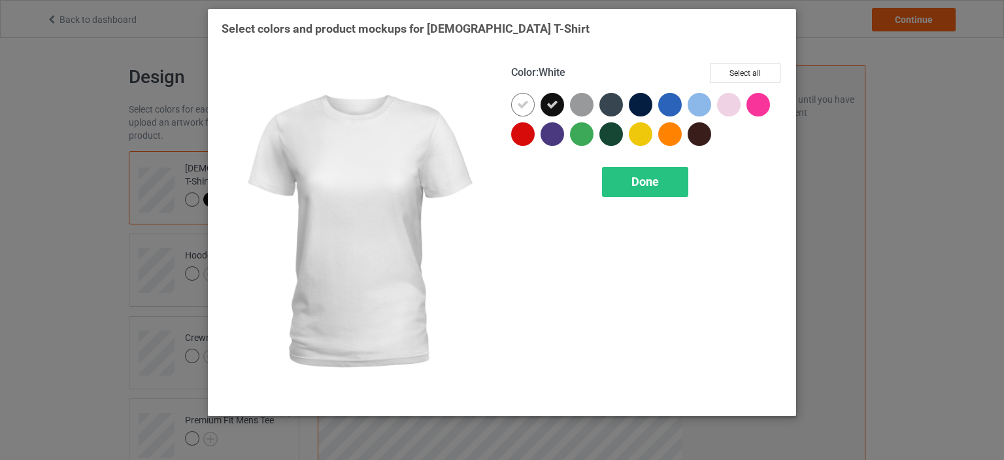
click at [525, 107] on icon at bounding box center [523, 105] width 12 height 12
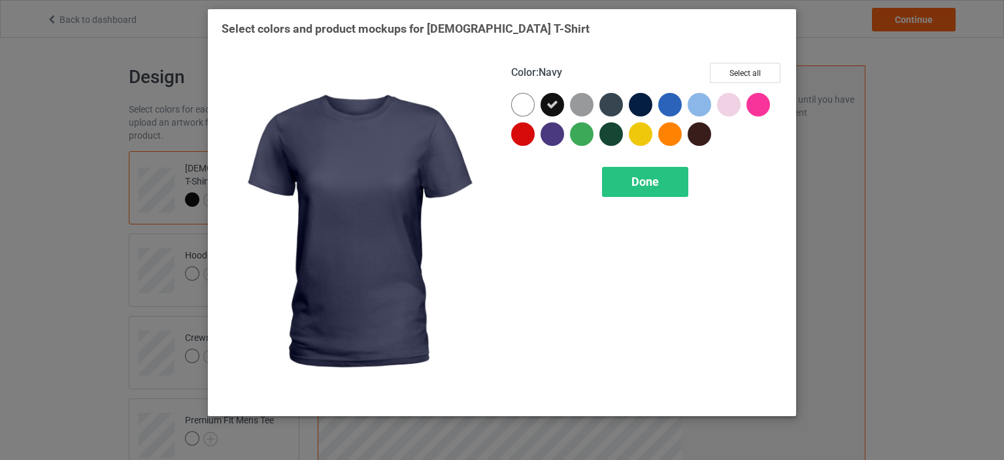
click at [634, 106] on div at bounding box center [641, 105] width 24 height 24
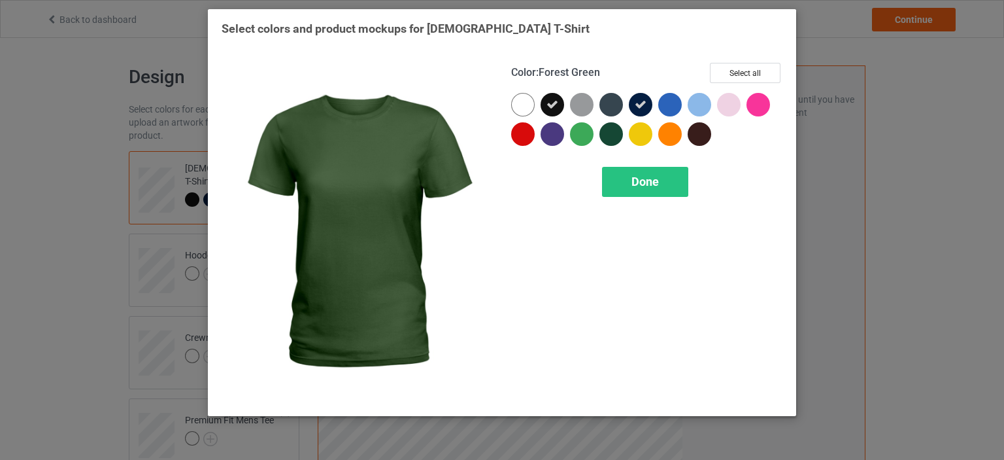
click at [614, 135] on div at bounding box center [611, 134] width 24 height 24
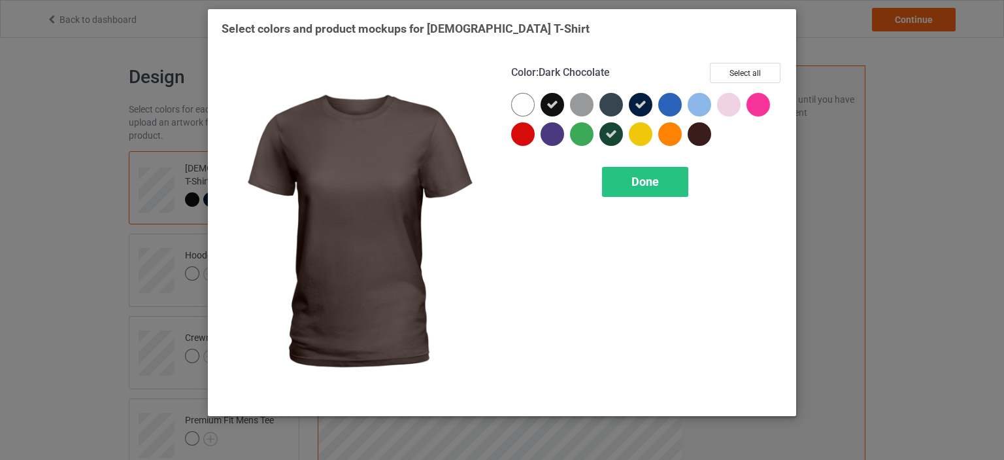
click at [697, 137] on div at bounding box center [700, 134] width 24 height 24
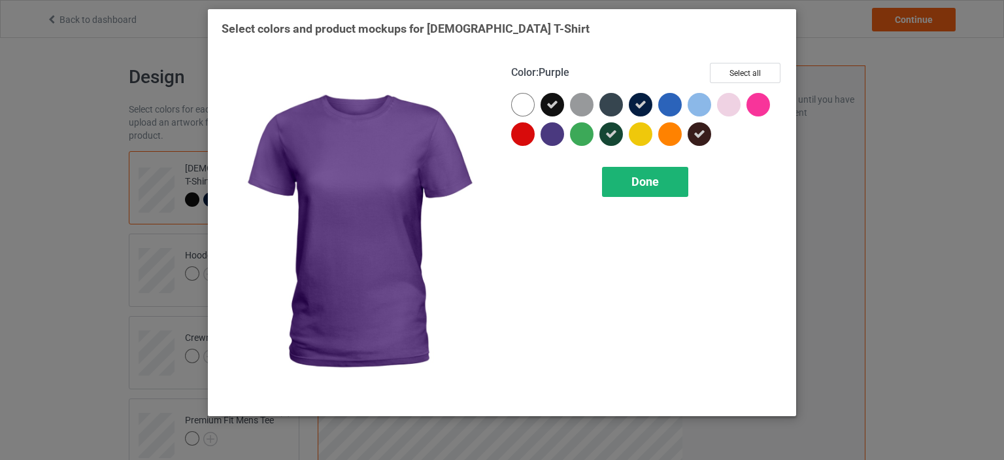
click at [643, 181] on span "Done" at bounding box center [644, 182] width 27 height 14
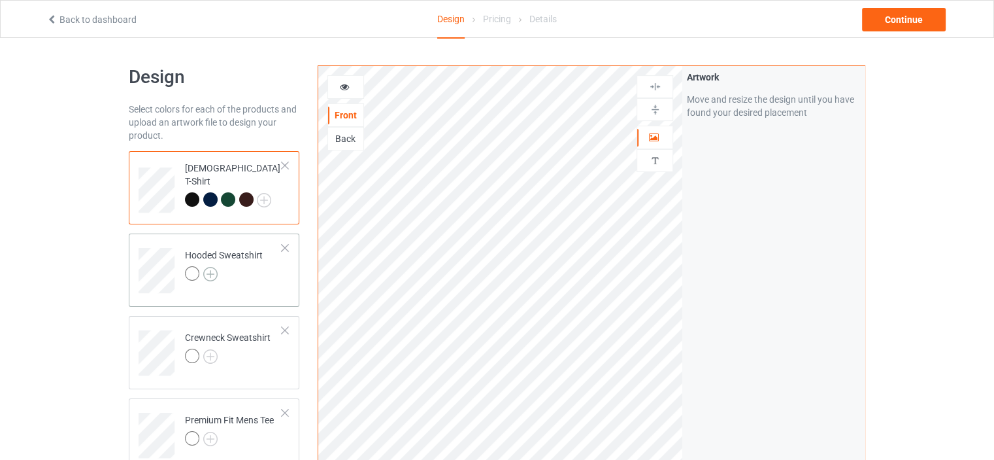
click at [214, 274] on img at bounding box center [210, 274] width 14 height 14
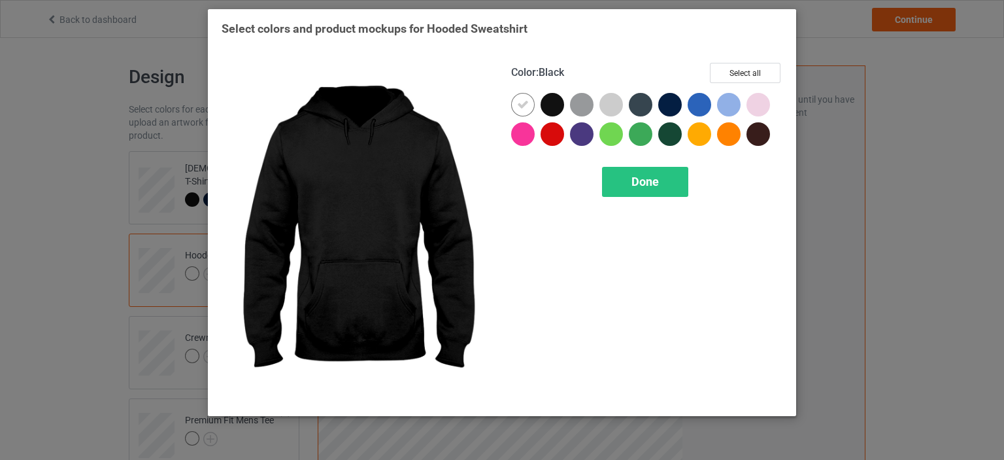
click at [552, 99] on div at bounding box center [553, 105] width 24 height 24
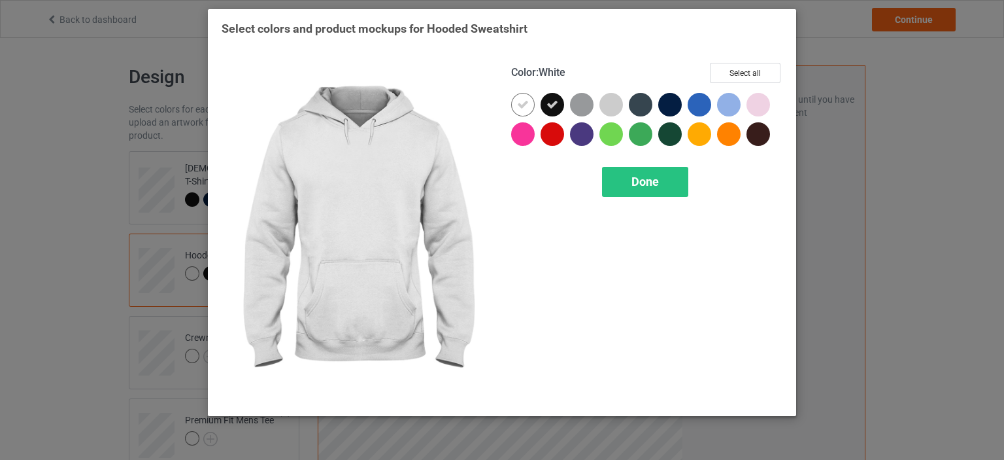
click at [532, 106] on div at bounding box center [523, 105] width 24 height 24
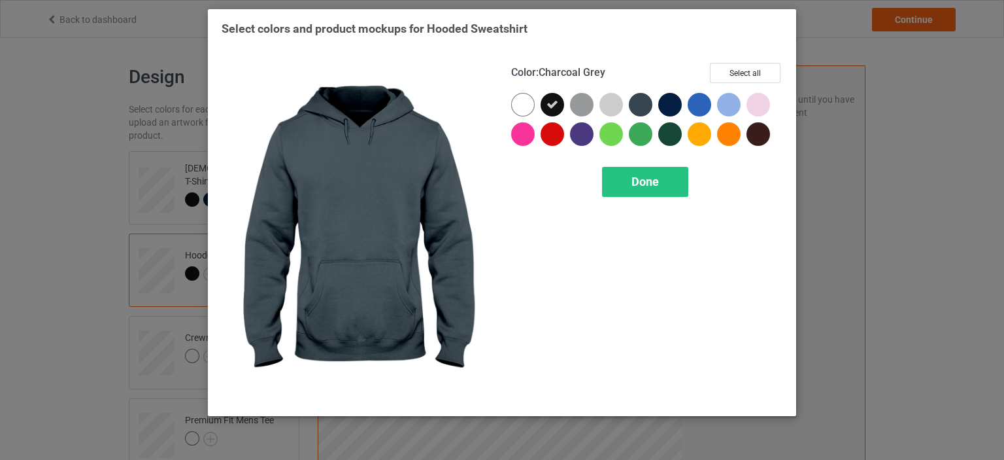
click at [642, 107] on div at bounding box center [641, 105] width 24 height 24
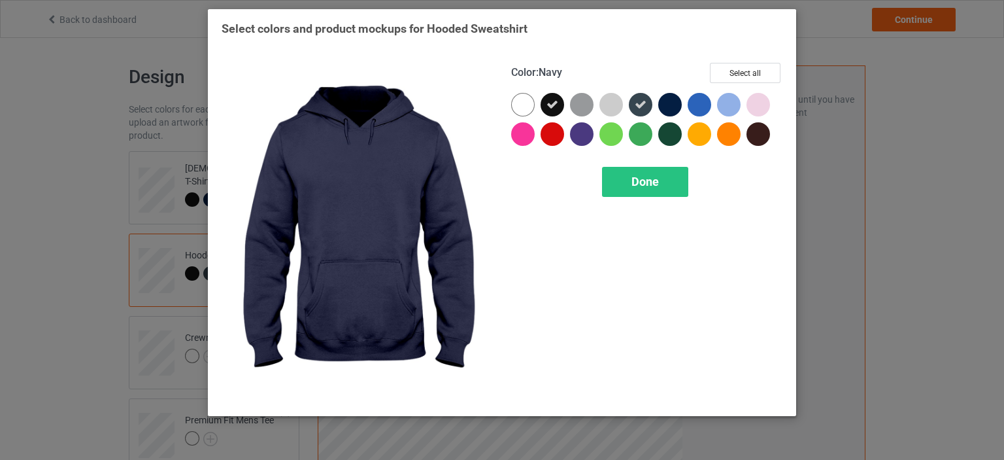
click at [670, 109] on div at bounding box center [670, 105] width 24 height 24
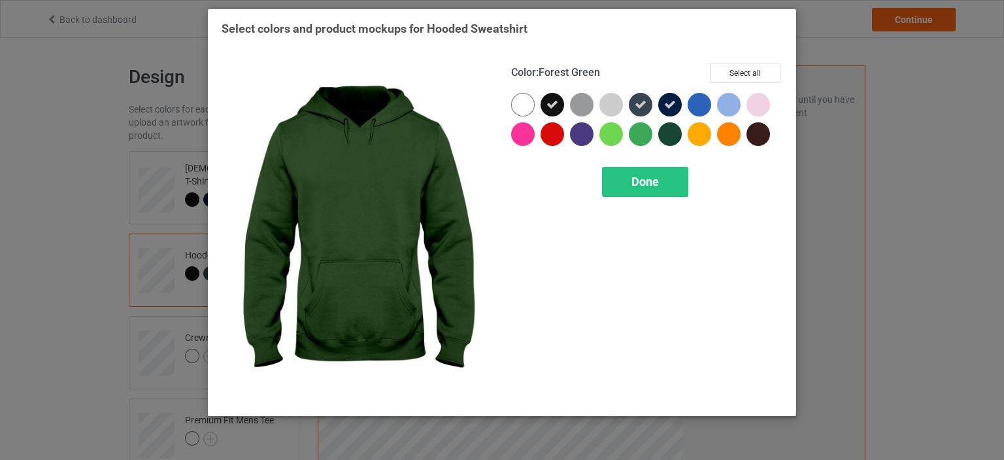
click at [677, 135] on div at bounding box center [670, 134] width 24 height 24
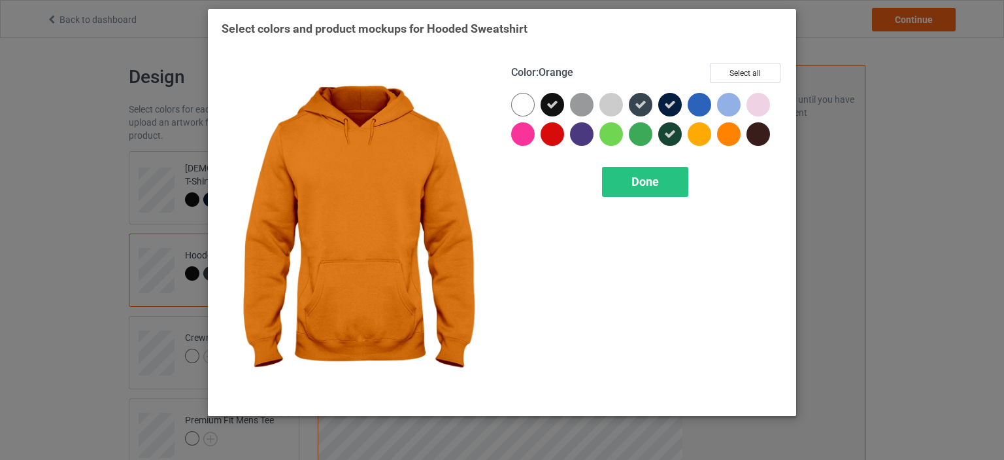
click at [745, 139] on div at bounding box center [731, 136] width 29 height 29
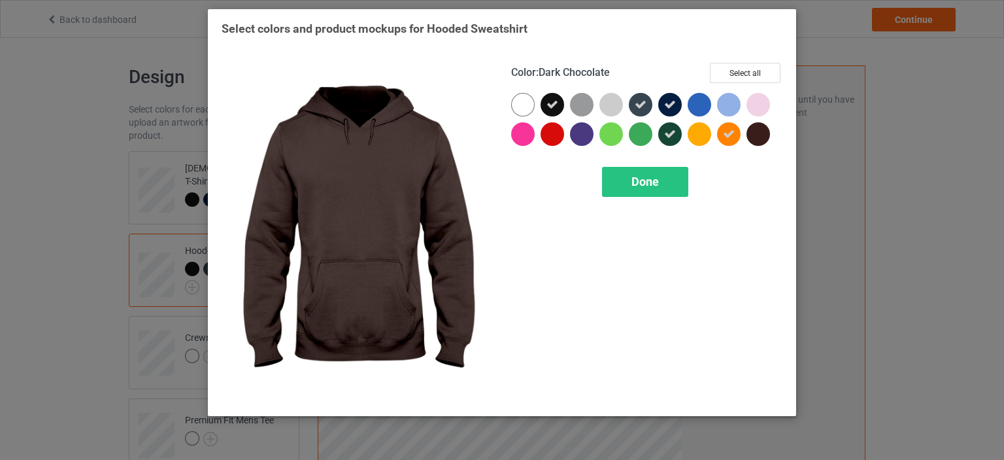
click at [760, 138] on div at bounding box center [758, 134] width 24 height 24
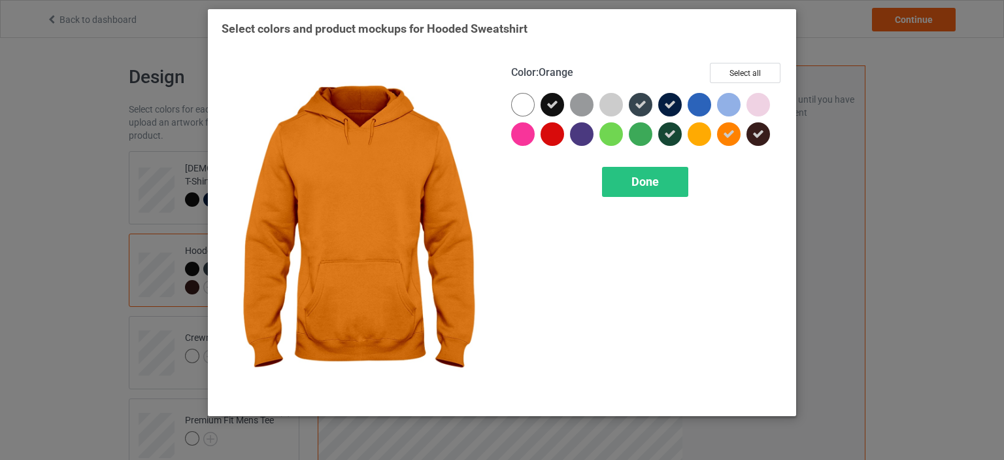
click at [733, 133] on icon at bounding box center [729, 134] width 12 height 12
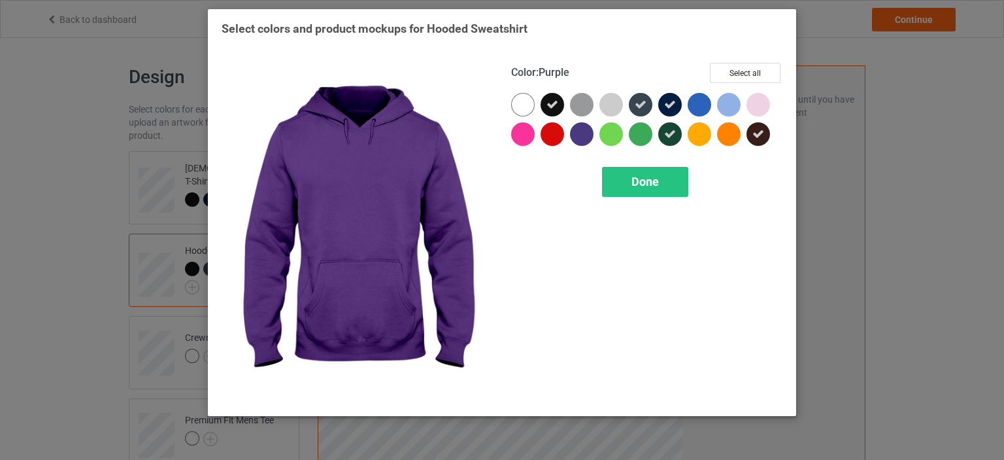
drag, startPoint x: 580, startPoint y: 140, endPoint x: 631, endPoint y: 156, distance: 53.5
click at [581, 139] on div at bounding box center [582, 134] width 24 height 24
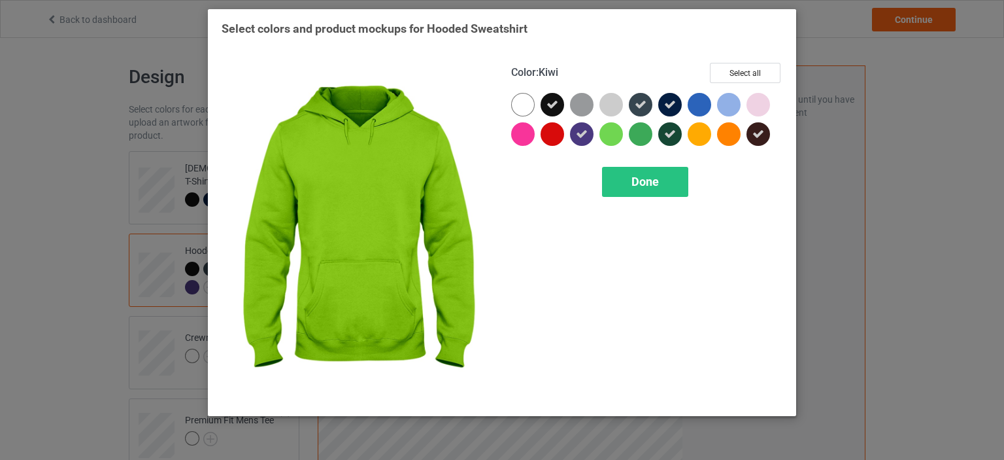
click at [631, 156] on div at bounding box center [646, 156] width 271 height 1
click at [633, 180] on span "Done" at bounding box center [644, 182] width 27 height 14
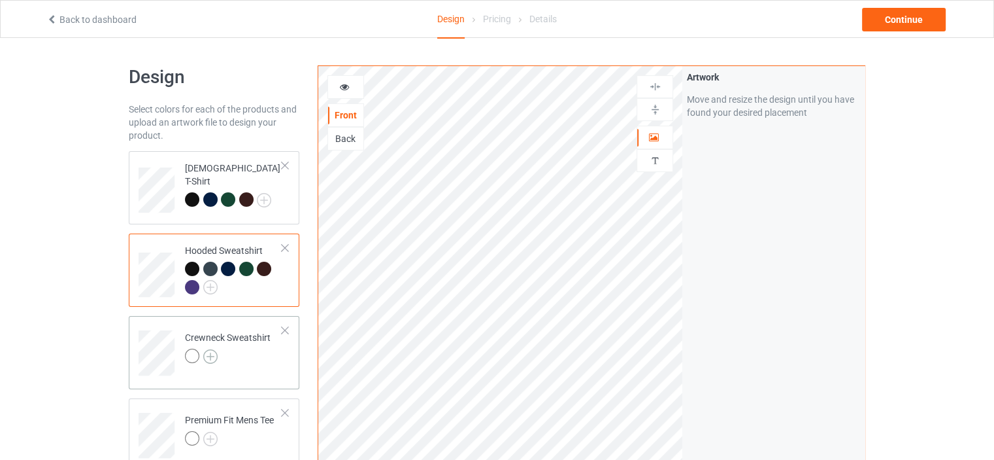
click at [210, 358] on img at bounding box center [210, 356] width 14 height 14
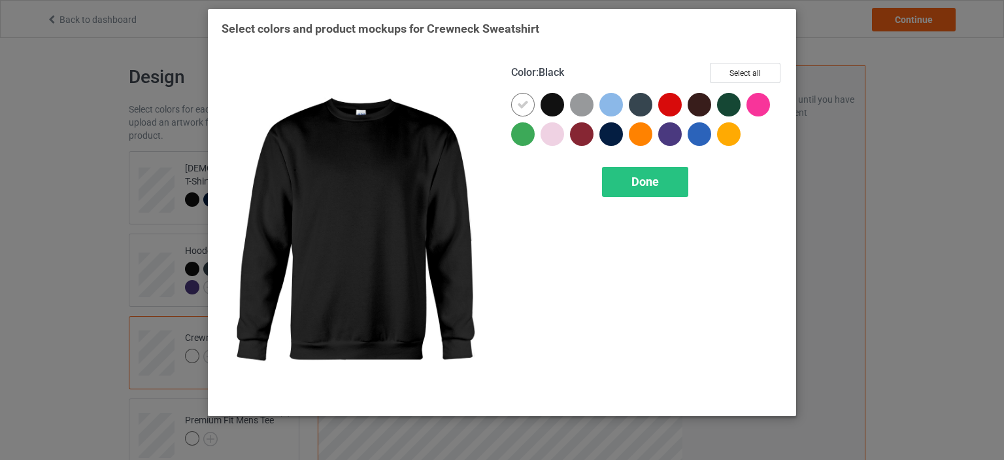
click at [552, 105] on div at bounding box center [553, 105] width 24 height 24
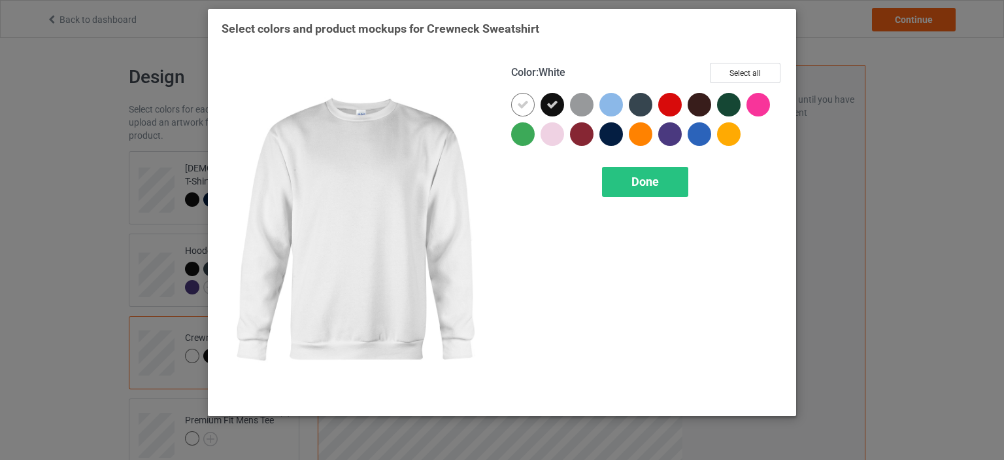
click at [530, 105] on div at bounding box center [523, 105] width 24 height 24
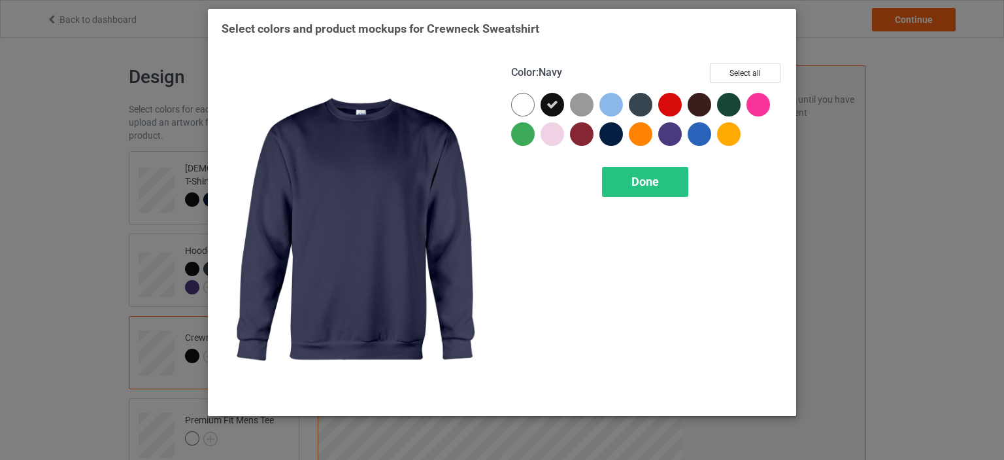
click at [609, 141] on div at bounding box center [611, 134] width 24 height 24
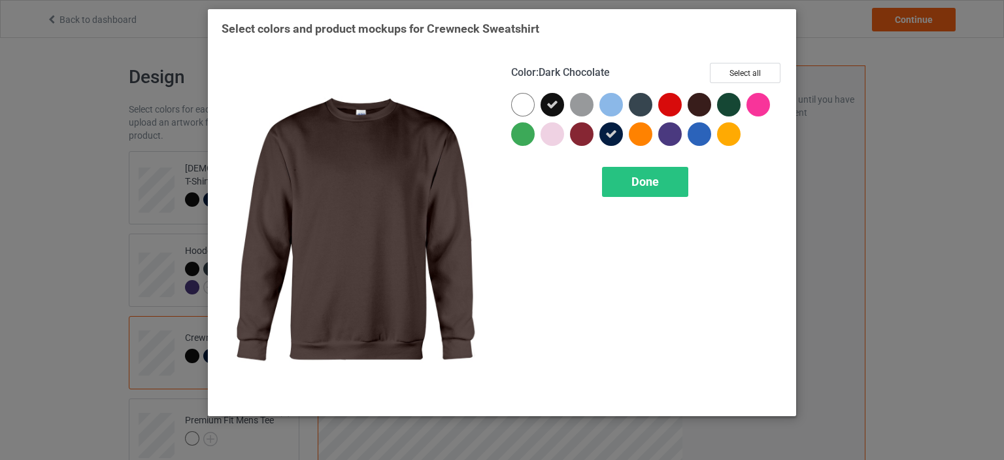
drag, startPoint x: 706, startPoint y: 101, endPoint x: 746, endPoint y: 105, distance: 40.7
click at [707, 101] on div at bounding box center [700, 105] width 24 height 24
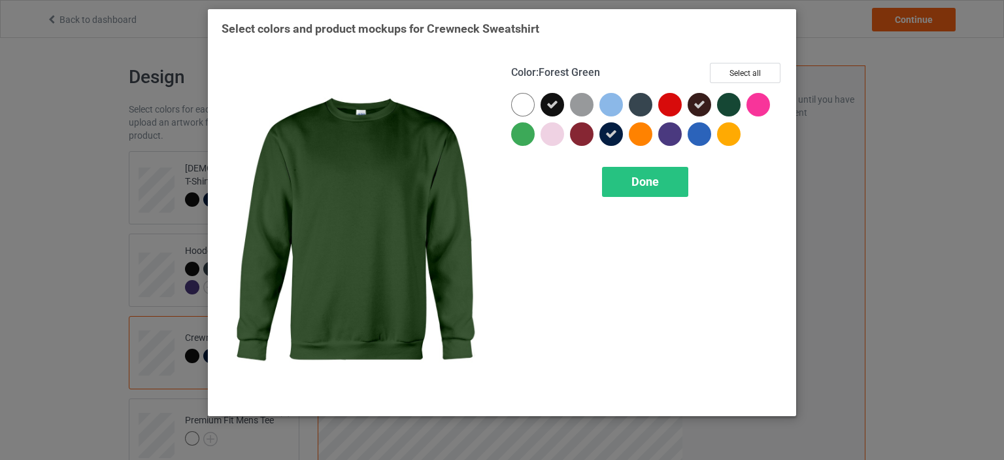
click at [725, 101] on div at bounding box center [729, 105] width 24 height 24
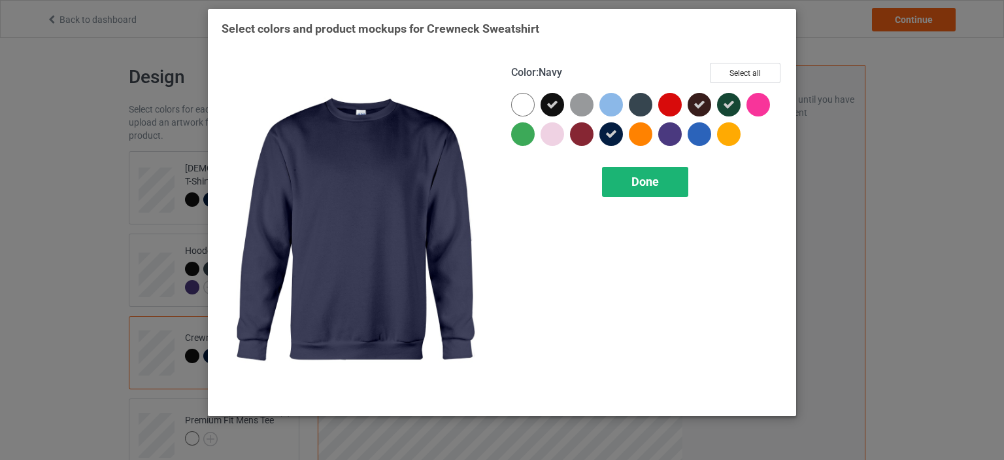
click at [615, 184] on div "Done" at bounding box center [645, 182] width 86 height 30
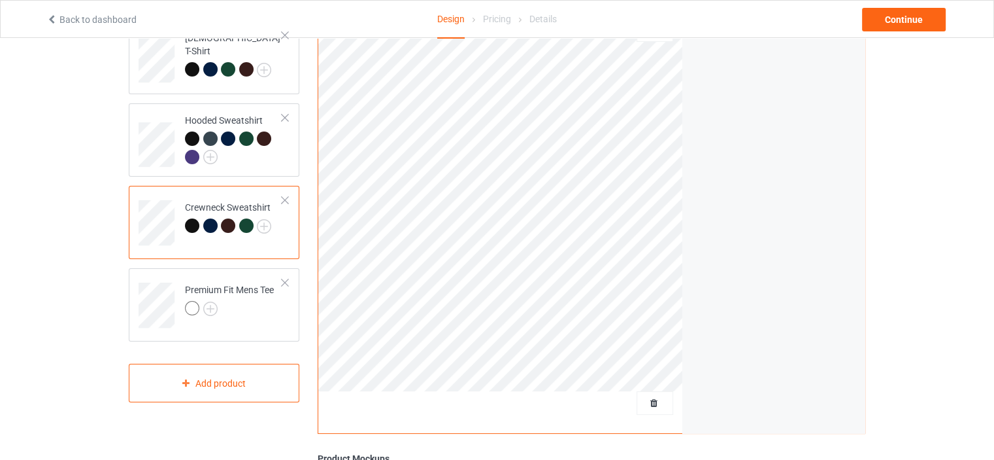
scroll to position [131, 0]
click at [207, 307] on img at bounding box center [210, 308] width 14 height 14
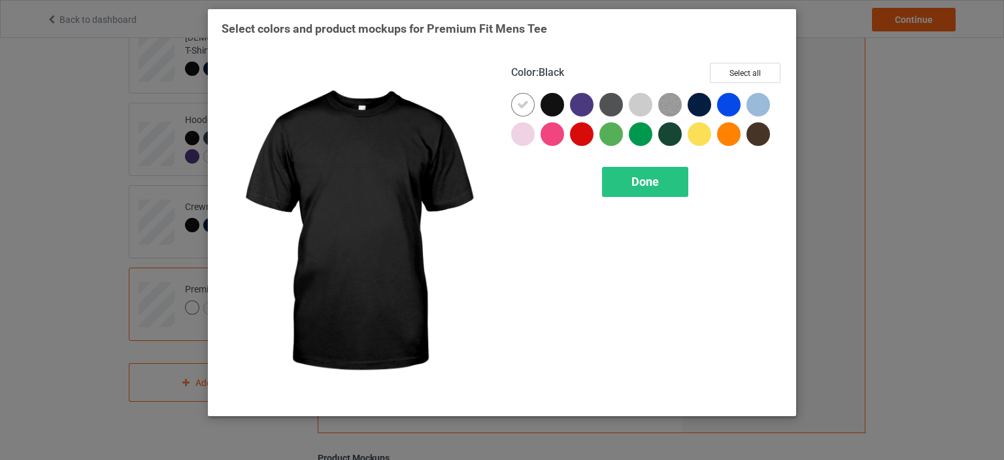
click at [550, 105] on div at bounding box center [553, 105] width 24 height 24
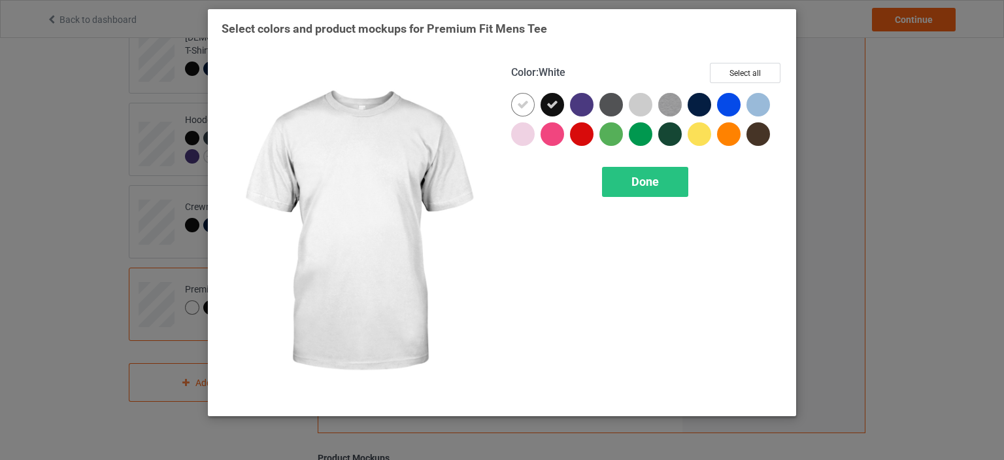
click at [529, 112] on div at bounding box center [523, 105] width 24 height 24
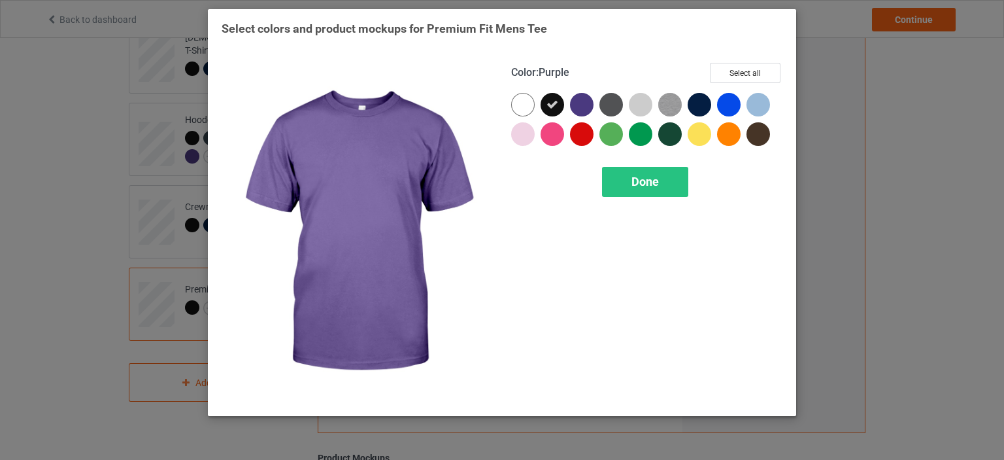
click at [595, 107] on div at bounding box center [584, 107] width 29 height 29
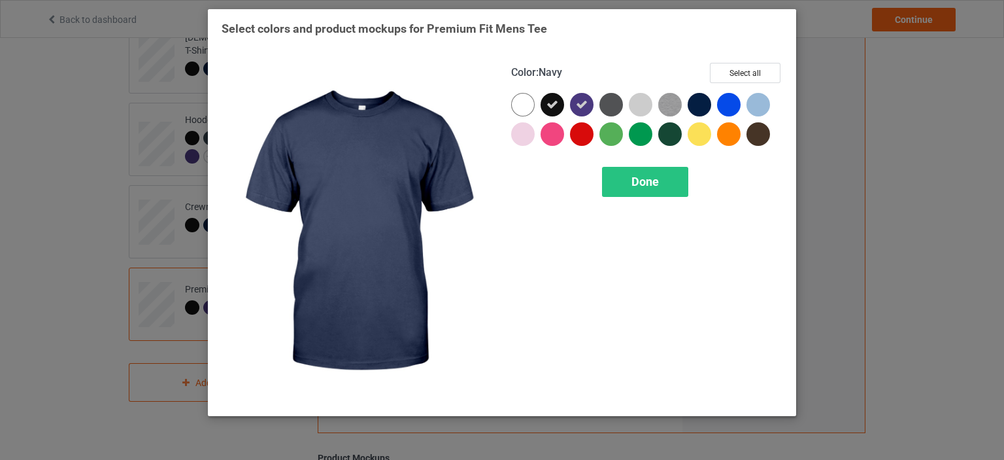
click at [691, 103] on div at bounding box center [700, 105] width 24 height 24
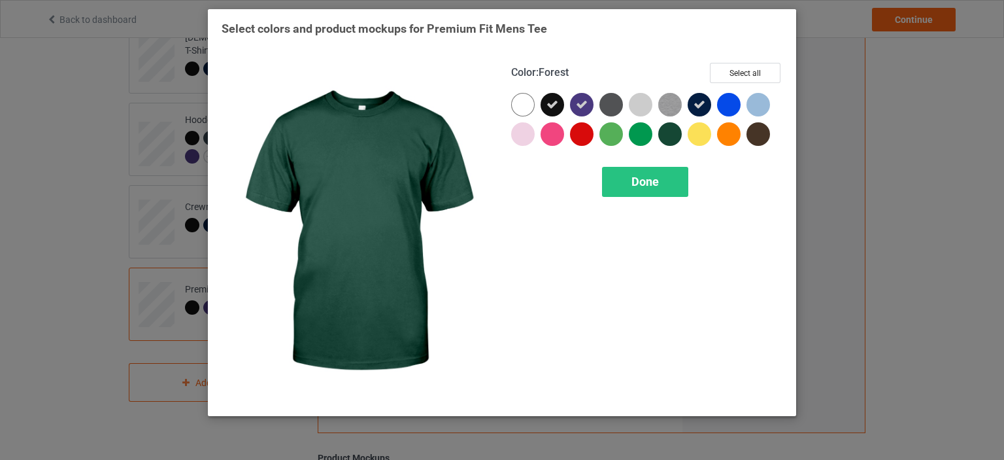
click at [667, 135] on div at bounding box center [670, 134] width 24 height 24
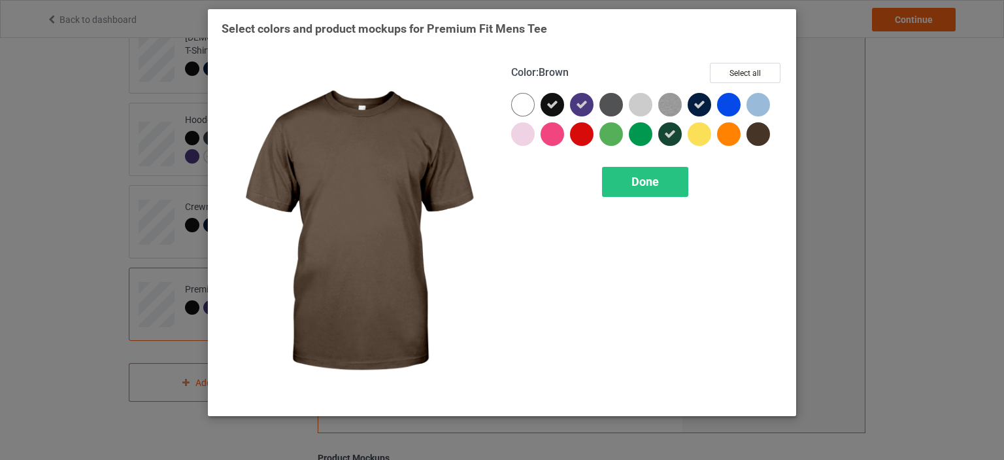
click at [763, 134] on div at bounding box center [758, 134] width 24 height 24
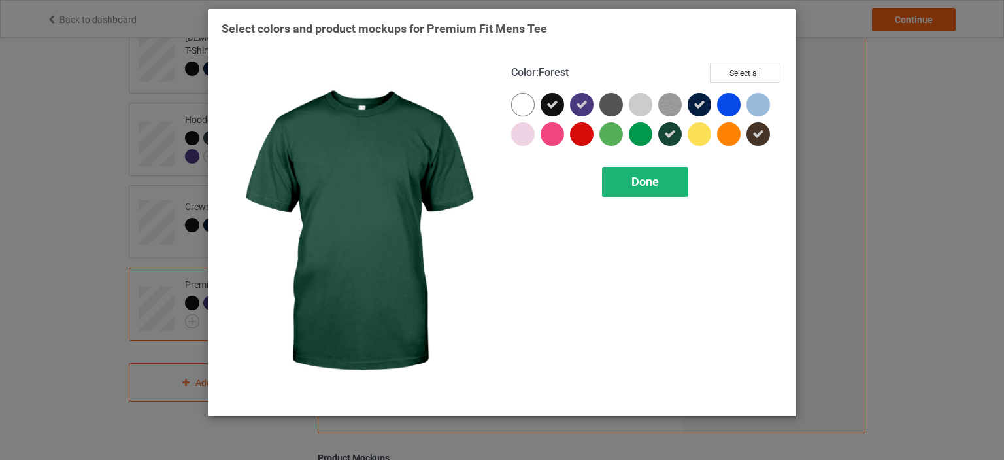
click at [642, 180] on span "Done" at bounding box center [644, 182] width 27 height 14
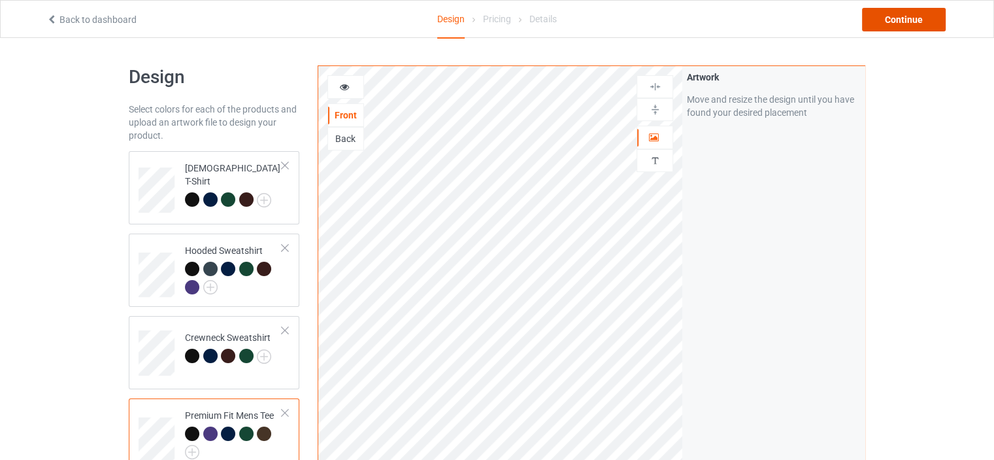
click at [894, 20] on div "Continue" at bounding box center [904, 20] width 84 height 24
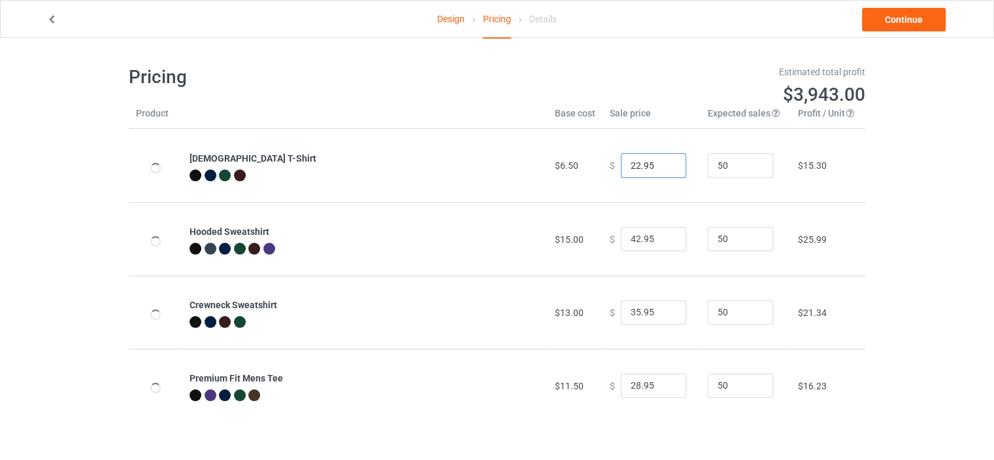
click at [631, 171] on input "22.95" at bounding box center [653, 165] width 65 height 25
type input "18.95"
click at [630, 241] on input "42.95" at bounding box center [653, 239] width 65 height 25
click at [631, 241] on input "42.95" at bounding box center [653, 239] width 65 height 25
type input "25.95"
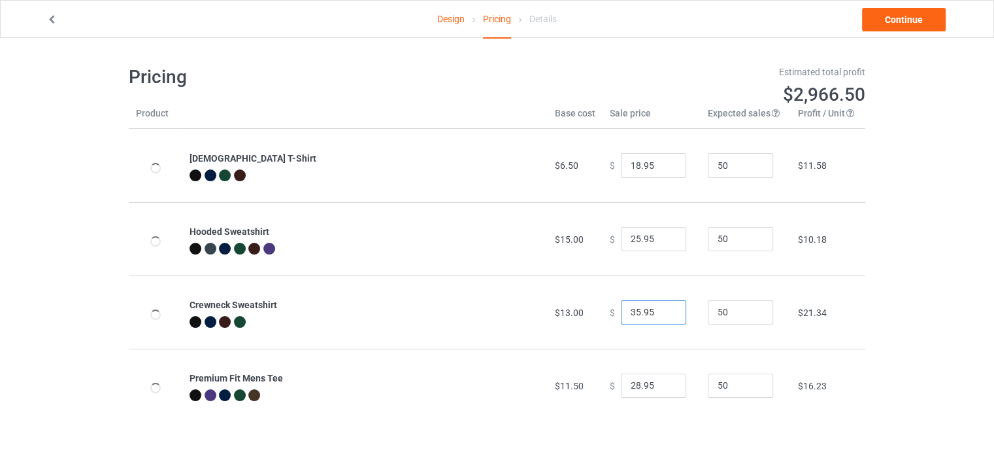
click at [633, 314] on input "35.95" at bounding box center [653, 312] width 65 height 25
type input "23.95"
click at [631, 392] on input "28.95" at bounding box center [653, 385] width 65 height 25
type input "18.95"
click at [892, 24] on link "Continue" at bounding box center [904, 20] width 84 height 24
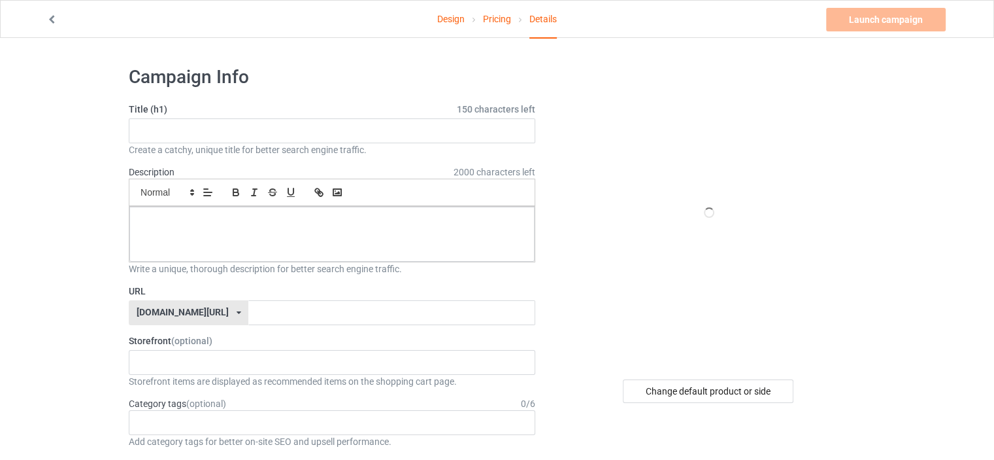
click at [455, 25] on link "Design" at bounding box center [450, 19] width 27 height 37
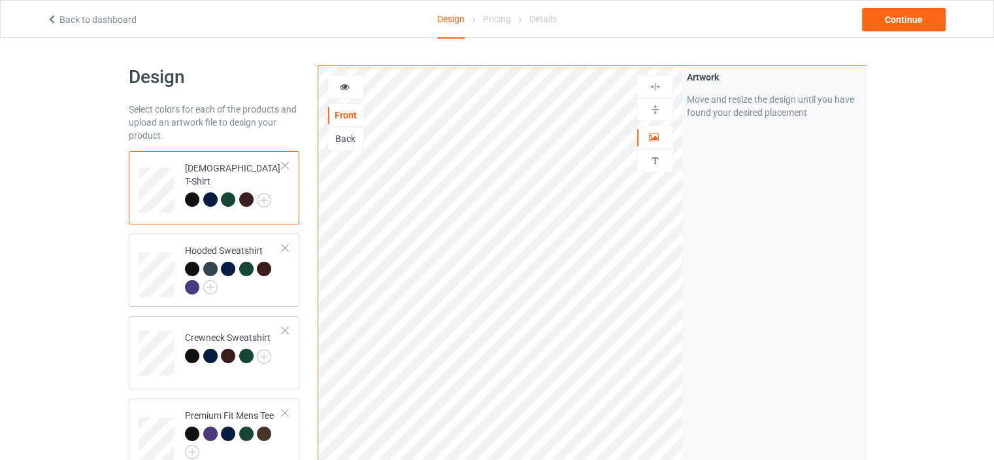
click at [275, 206] on td "[DEMOGRAPHIC_DATA] T-Shirt" at bounding box center [234, 185] width 112 height 58
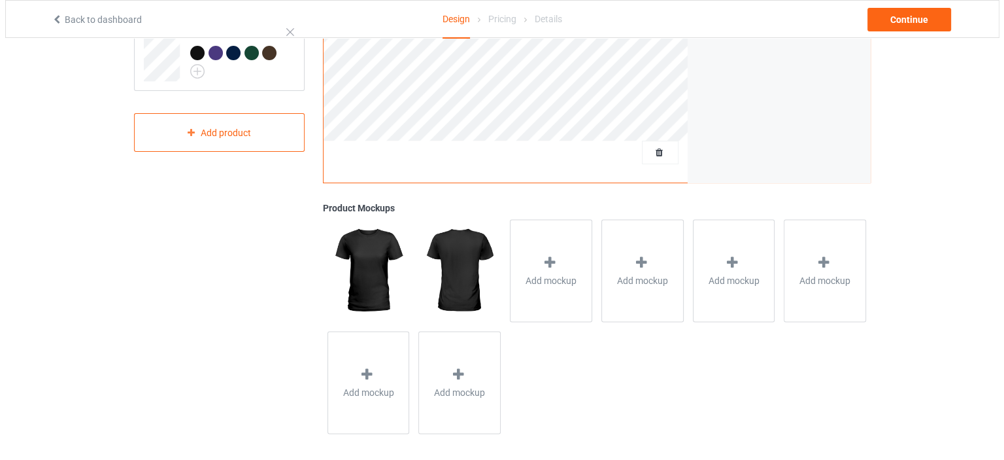
scroll to position [386, 0]
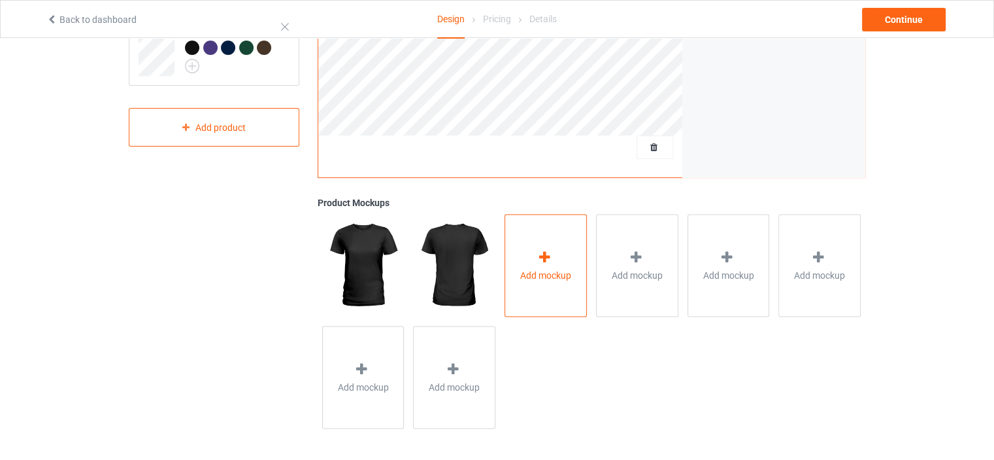
click at [544, 303] on div "Add mockup" at bounding box center [546, 265] width 82 height 103
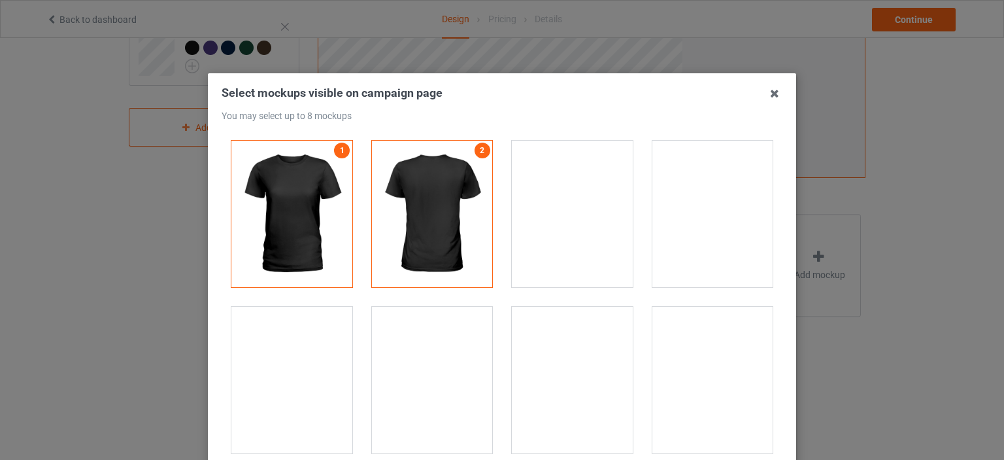
scroll to position [65, 0]
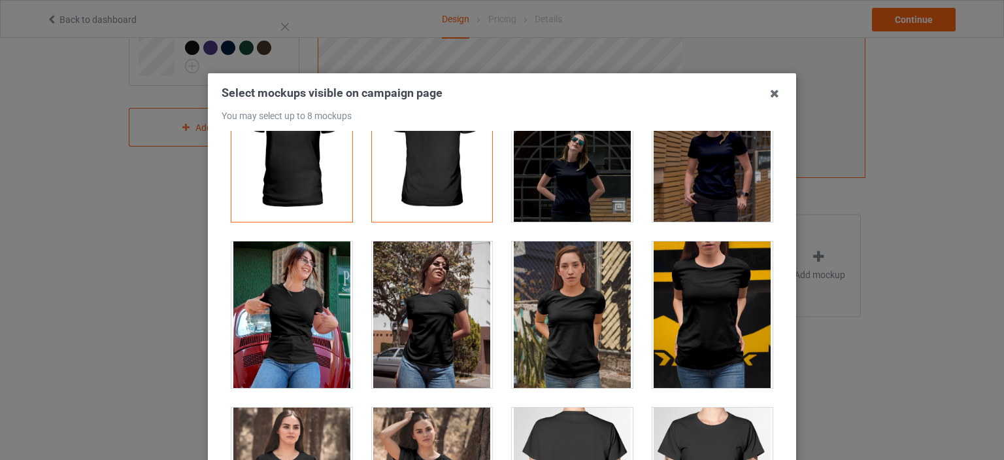
click at [314, 320] on div at bounding box center [291, 314] width 121 height 146
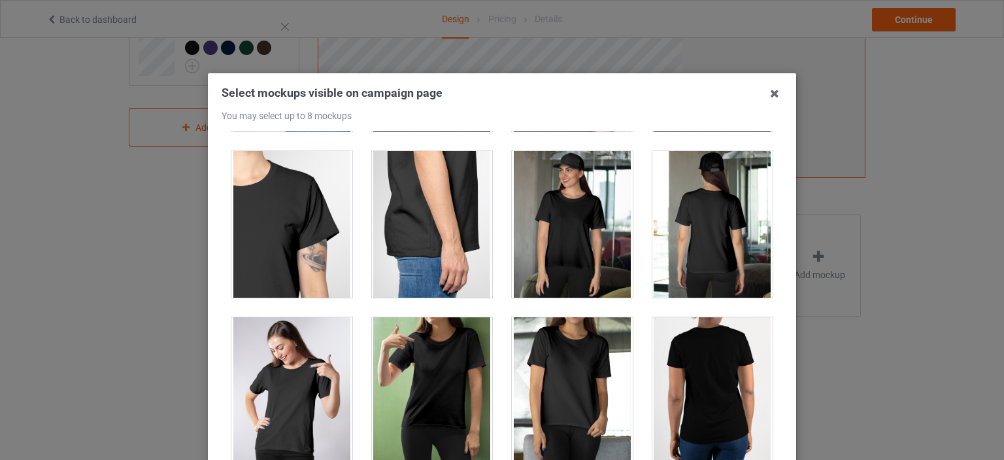
click at [573, 224] on div at bounding box center [572, 224] width 121 height 146
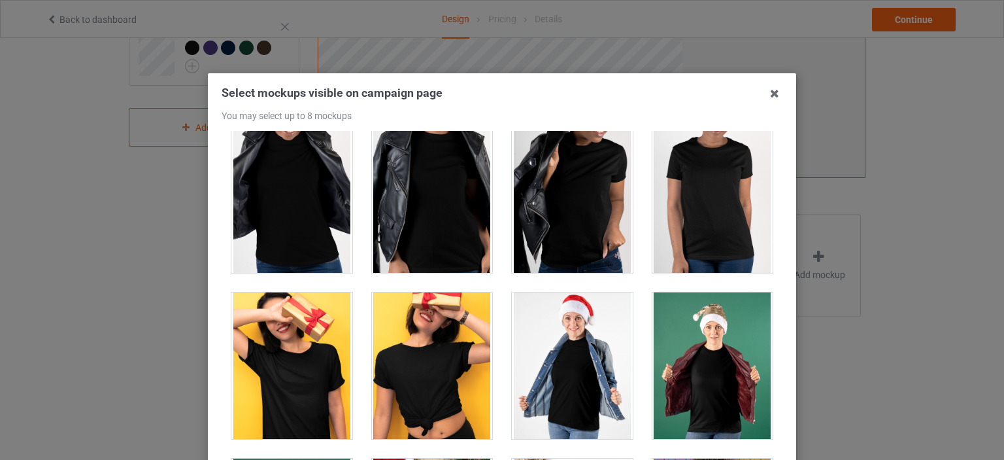
click at [663, 216] on div at bounding box center [712, 199] width 121 height 146
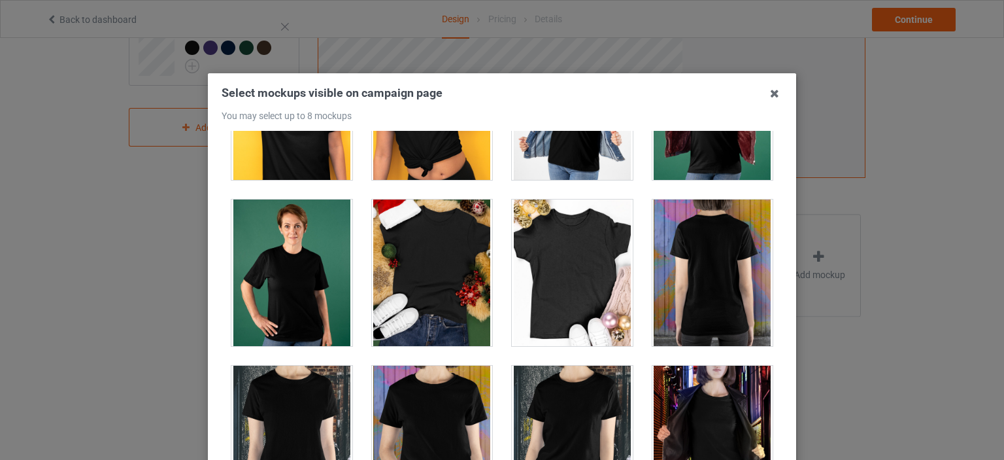
scroll to position [1438, 0]
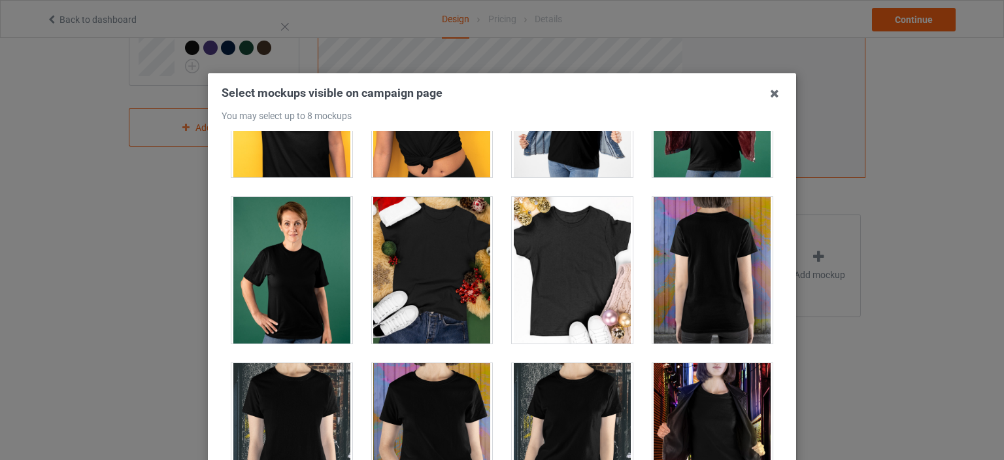
click at [690, 165] on div at bounding box center [712, 104] width 121 height 146
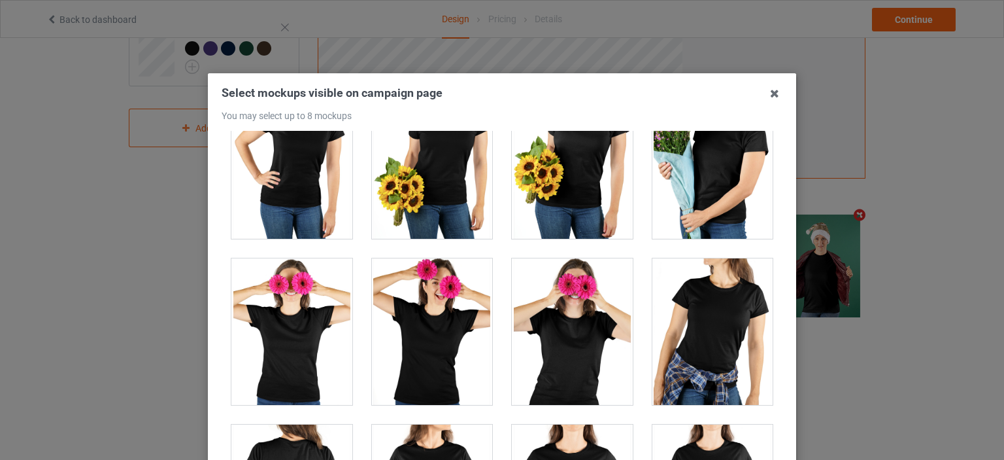
scroll to position [3268, 0]
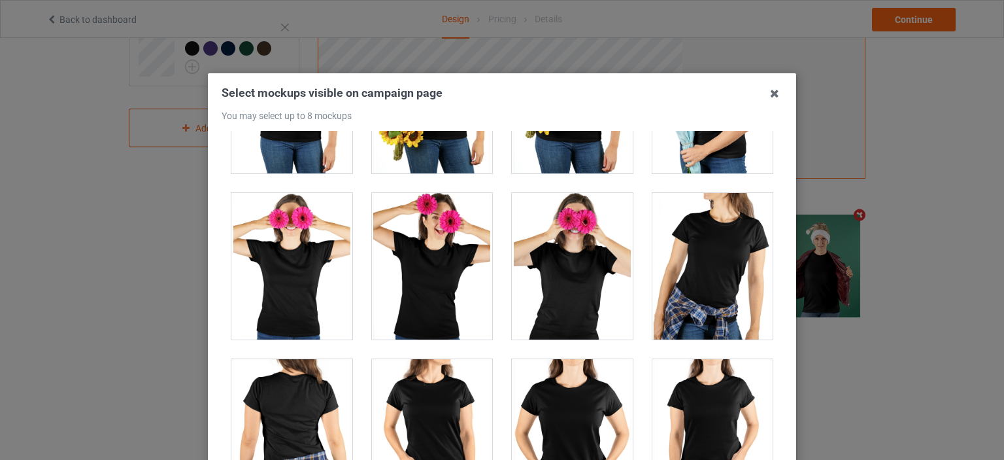
click at [448, 288] on div at bounding box center [432, 266] width 121 height 146
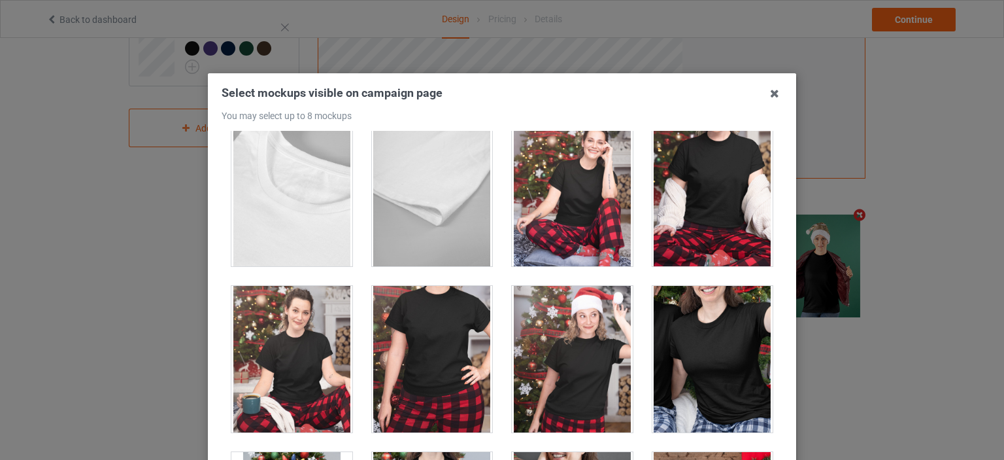
scroll to position [3857, 0]
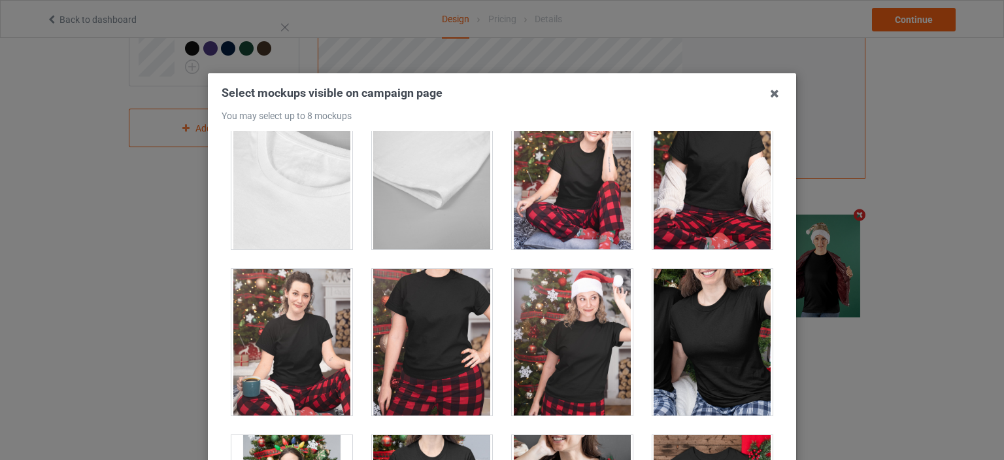
click at [698, 352] on div at bounding box center [712, 342] width 121 height 146
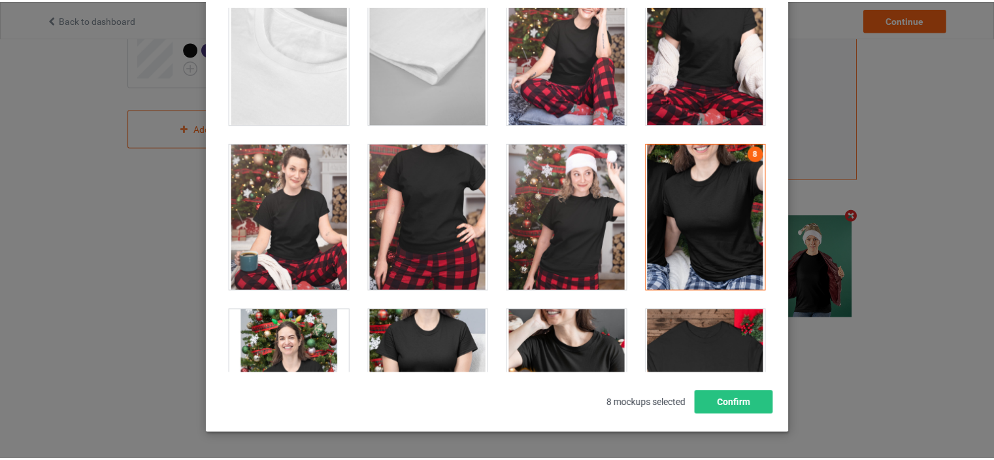
scroll to position [172, 0]
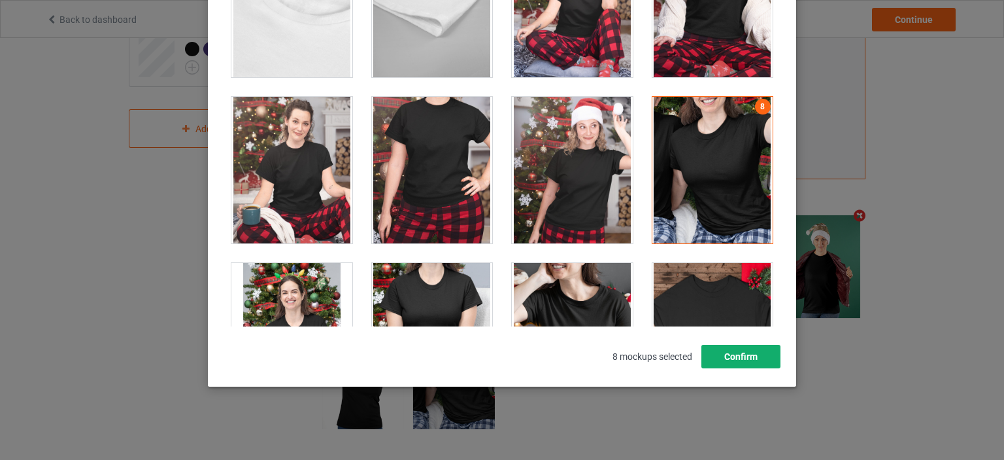
click at [767, 346] on button "Confirm" at bounding box center [740, 356] width 79 height 24
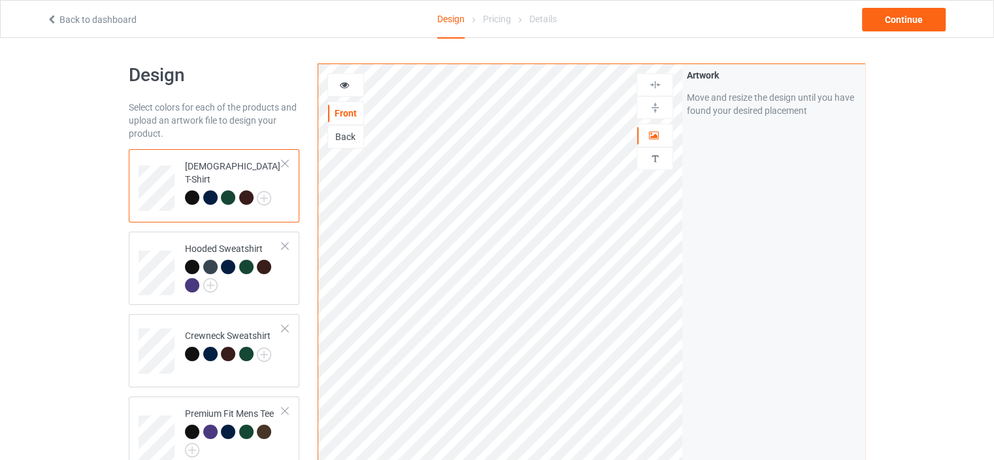
scroll to position [0, 0]
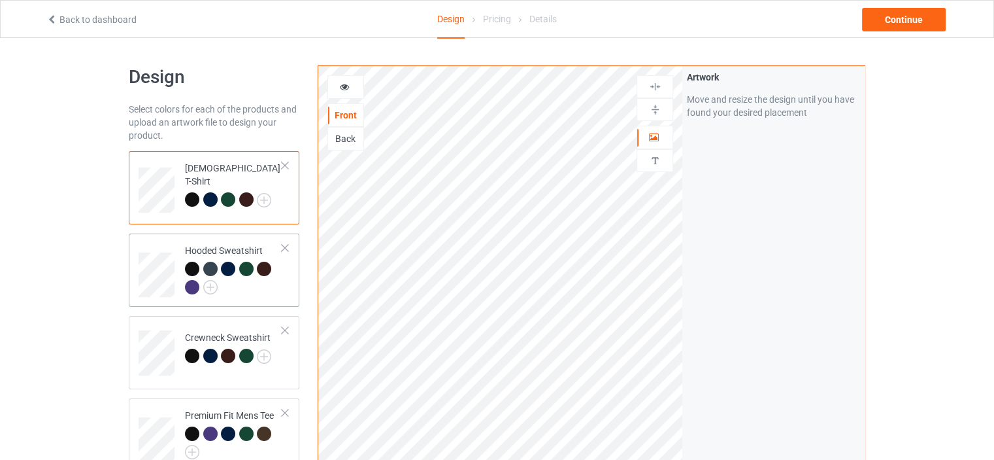
click at [282, 288] on td "Hooded Sweatshirt" at bounding box center [234, 270] width 112 height 63
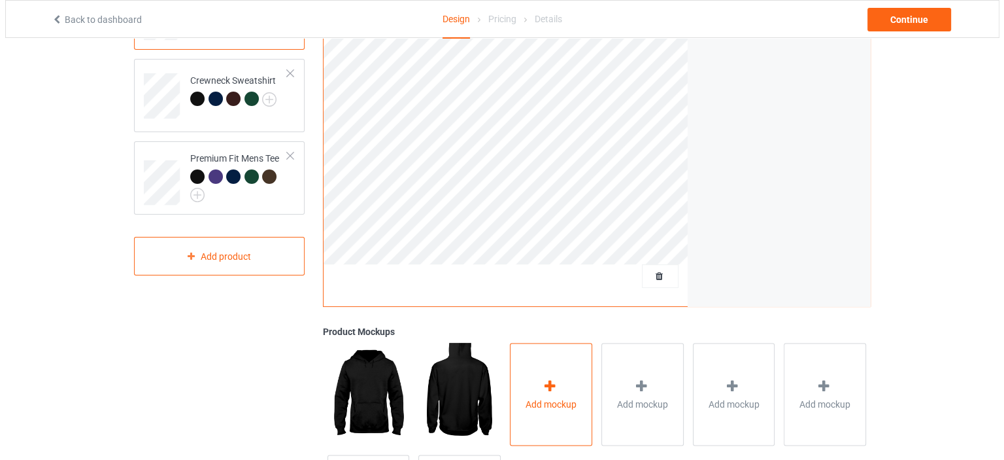
scroll to position [327, 0]
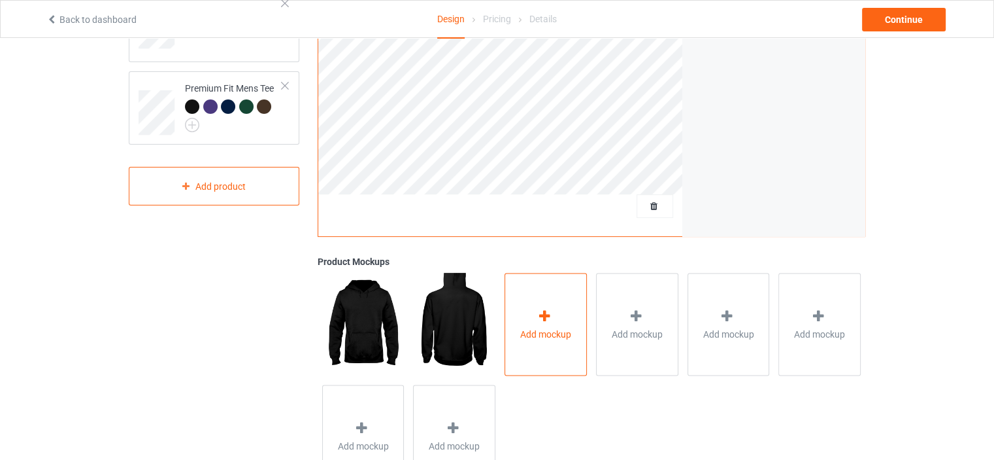
click at [557, 342] on div "Add mockup" at bounding box center [546, 324] width 82 height 103
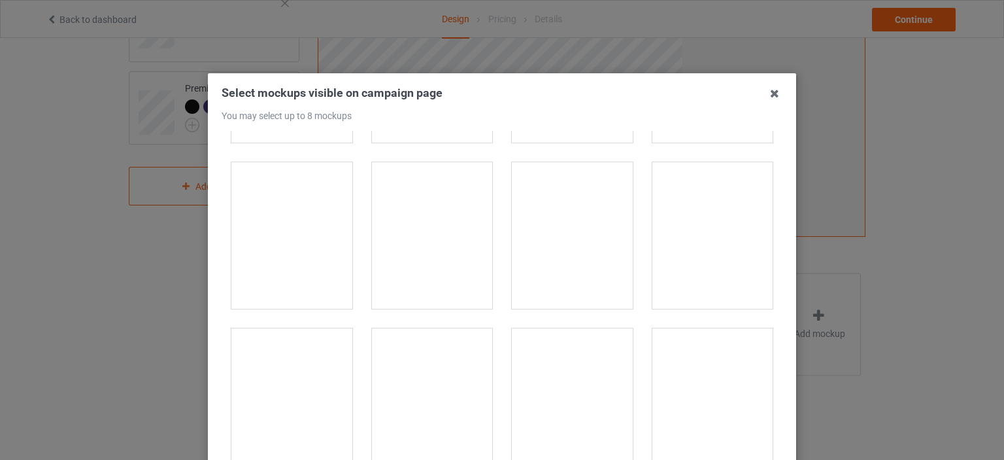
scroll to position [2353, 0]
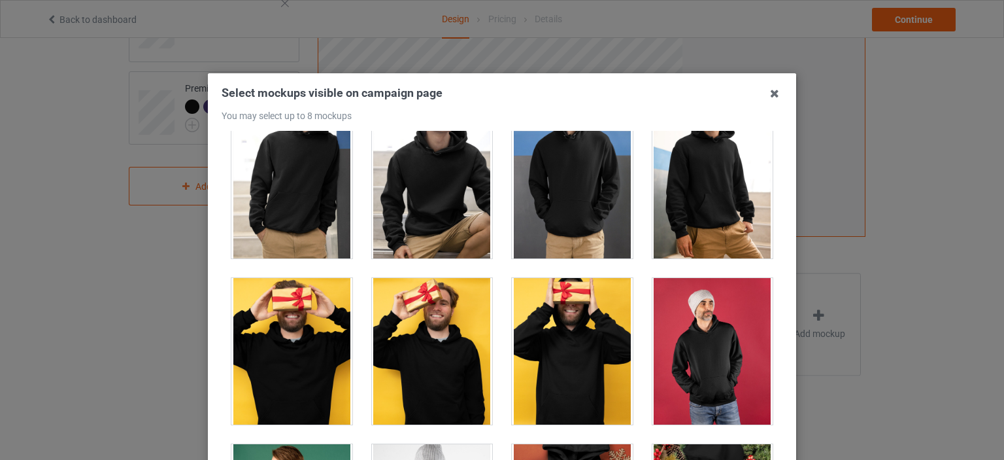
click at [703, 339] on div at bounding box center [712, 351] width 121 height 146
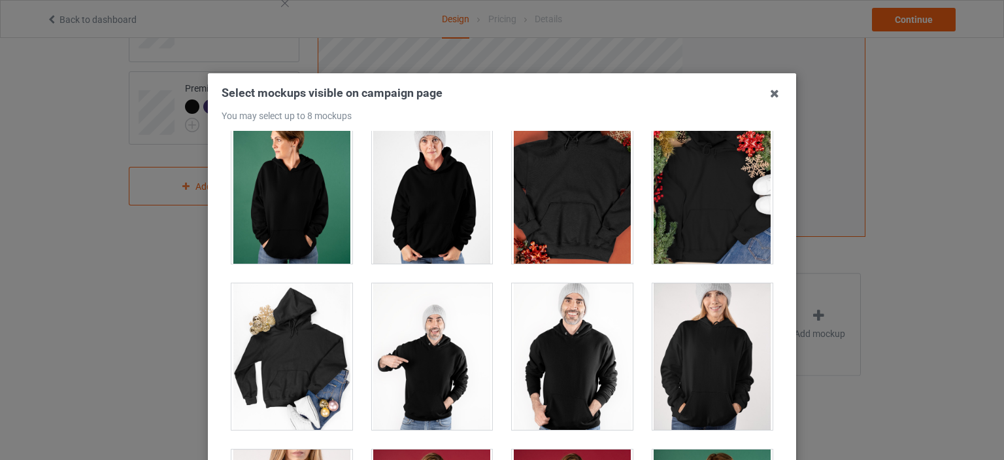
click at [442, 201] on div at bounding box center [432, 190] width 121 height 146
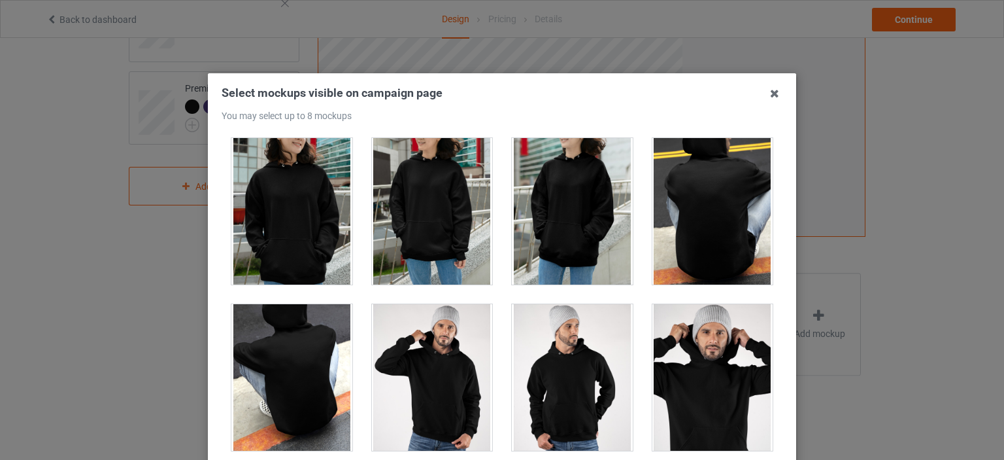
scroll to position [4183, 0]
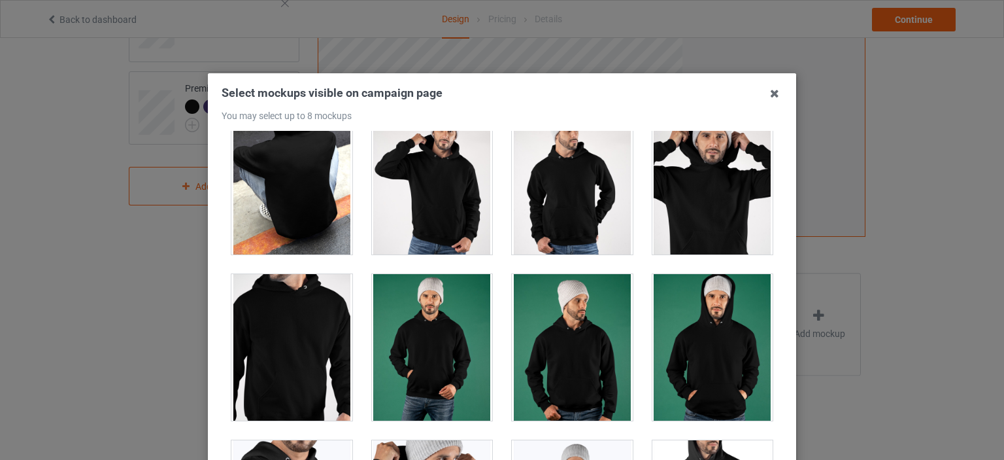
click at [566, 219] on div at bounding box center [572, 181] width 121 height 146
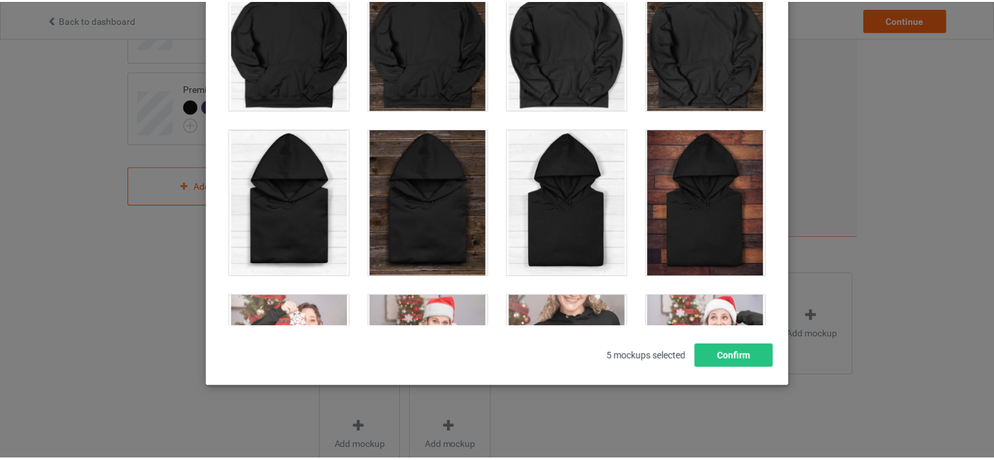
scroll to position [8432, 0]
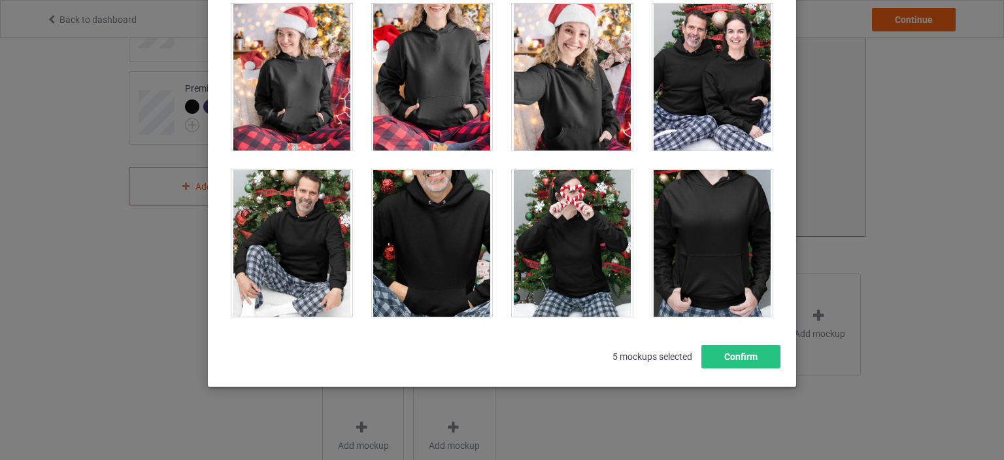
click at [591, 93] on div at bounding box center [572, 77] width 121 height 146
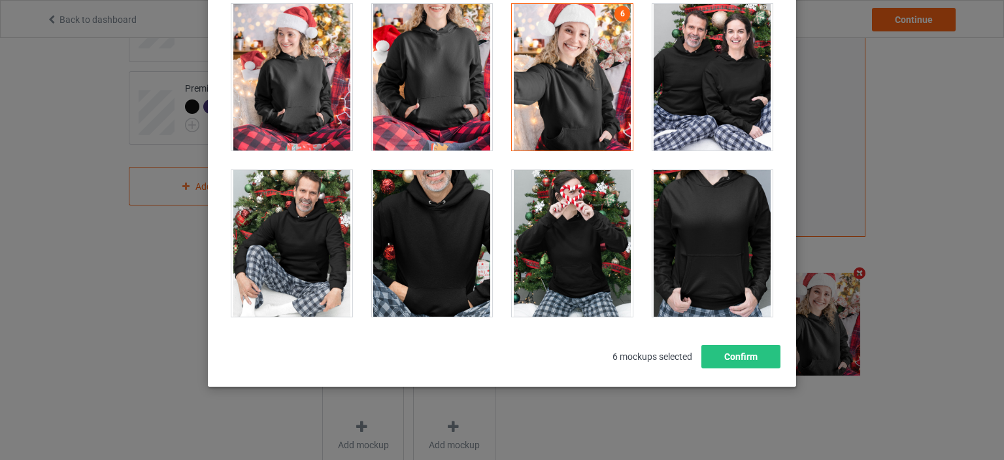
click at [561, 88] on div at bounding box center [572, 77] width 121 height 146
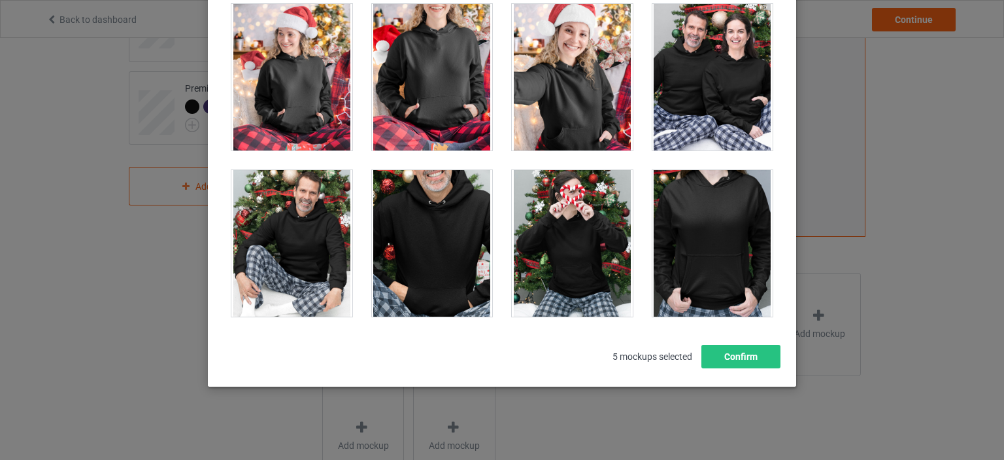
click at [572, 92] on div at bounding box center [572, 77] width 121 height 146
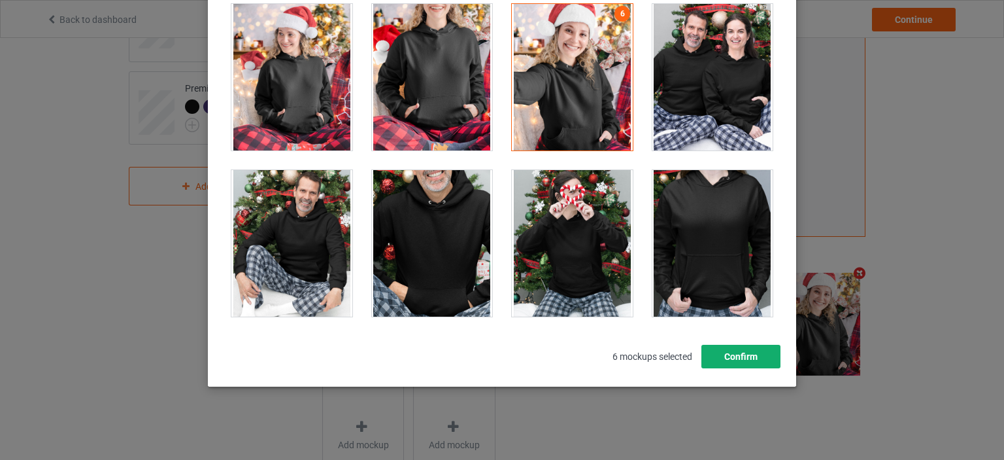
click at [747, 352] on button "Confirm" at bounding box center [740, 356] width 79 height 24
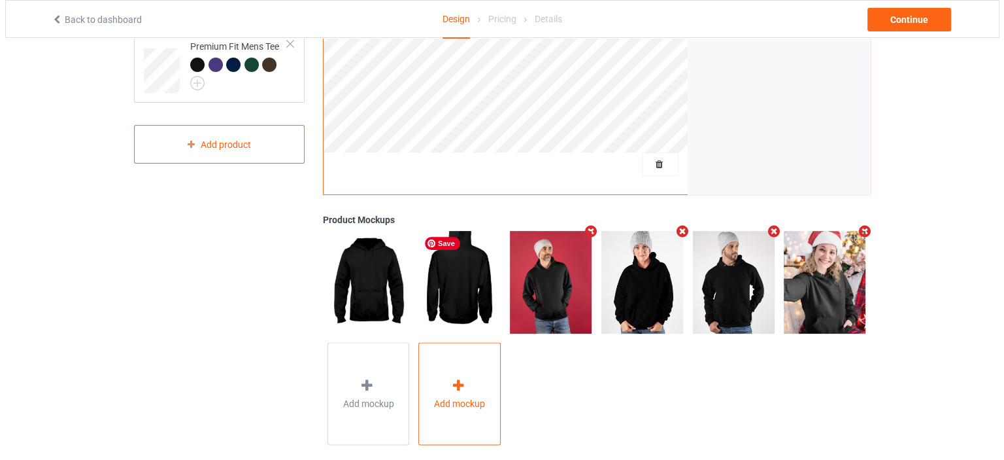
scroll to position [385, 0]
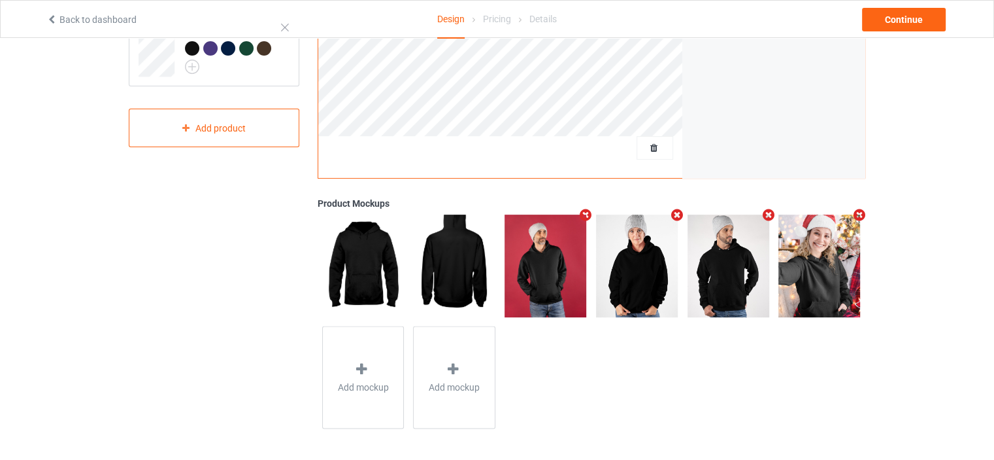
click at [405, 353] on div "Add mockup" at bounding box center [364, 378] width 92 height 112
click at [390, 355] on div "Add mockup" at bounding box center [363, 377] width 82 height 103
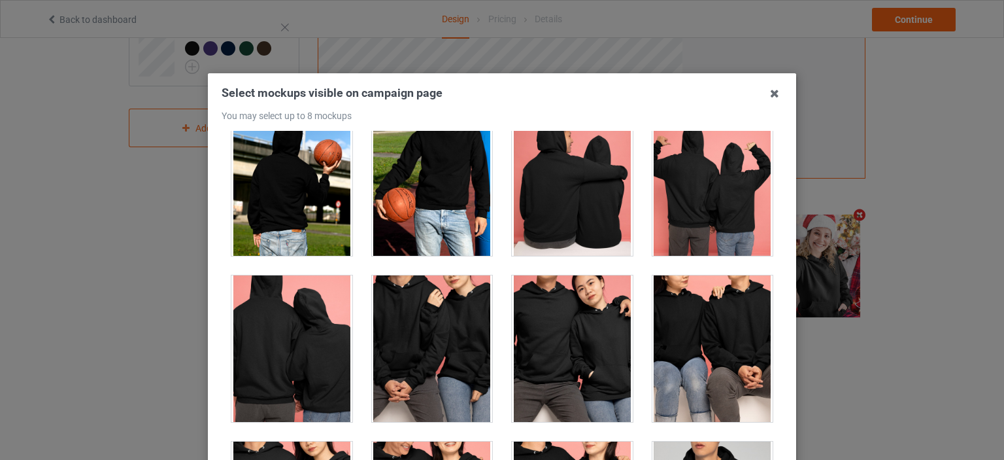
scroll to position [4706, 0]
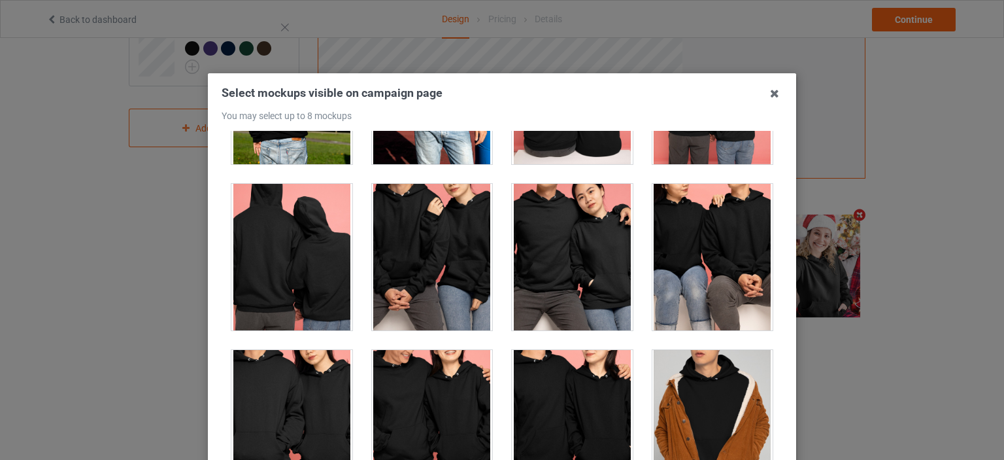
click at [547, 256] on div at bounding box center [572, 257] width 121 height 146
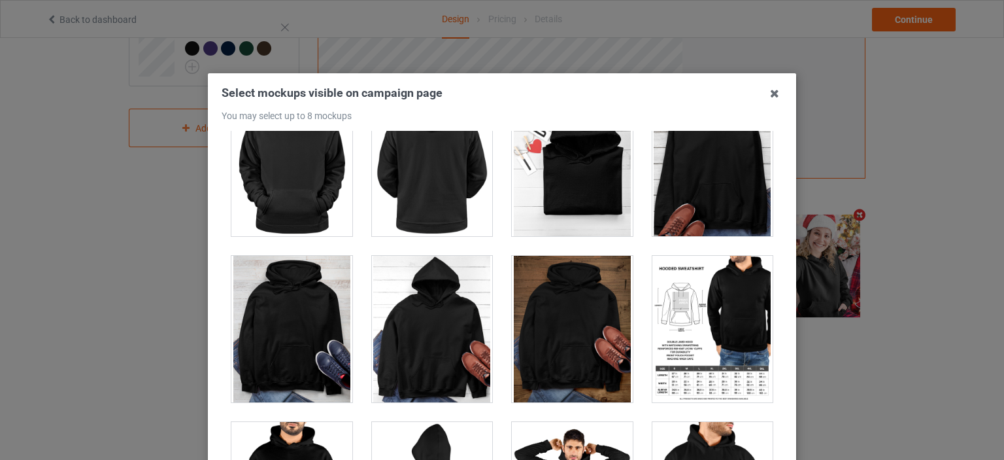
scroll to position [6275, 0]
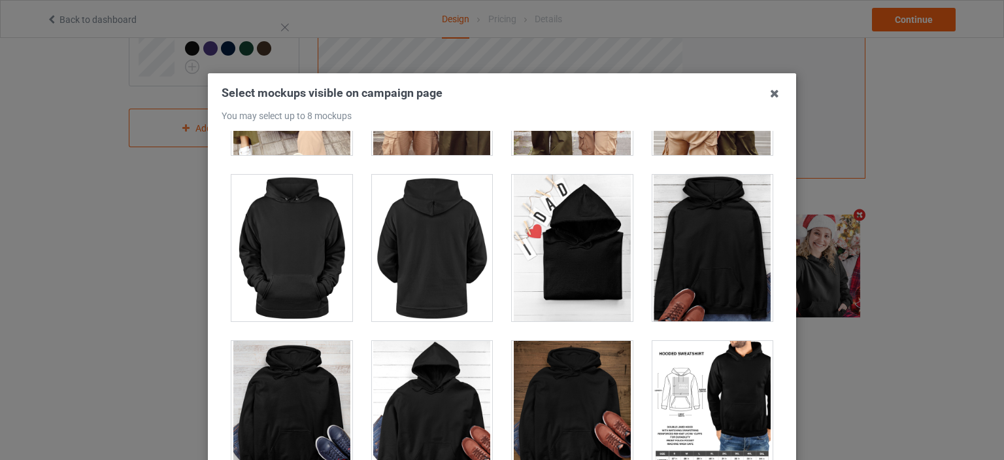
click at [318, 250] on div at bounding box center [291, 248] width 121 height 146
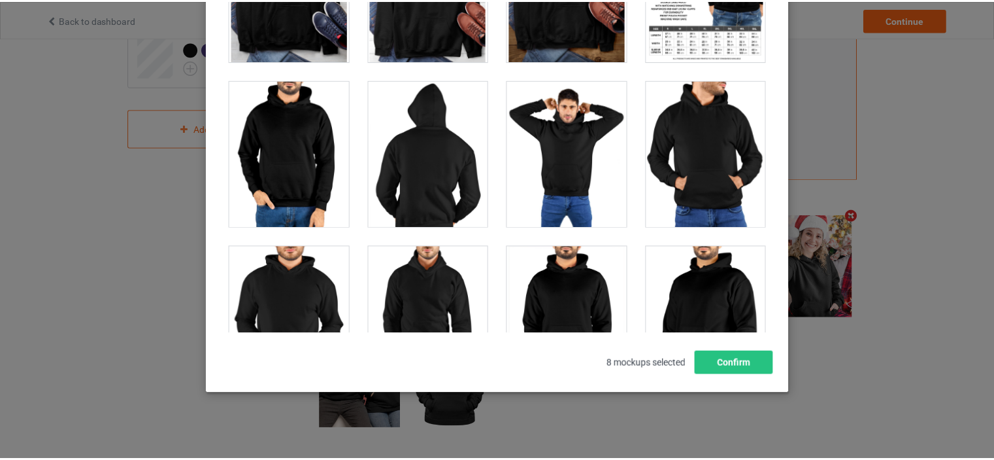
scroll to position [172, 0]
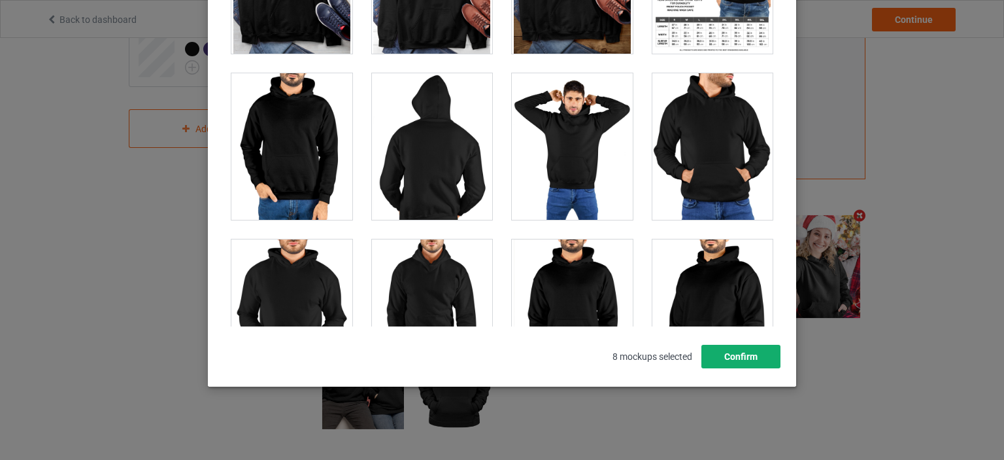
click at [760, 361] on button "Confirm" at bounding box center [740, 356] width 79 height 24
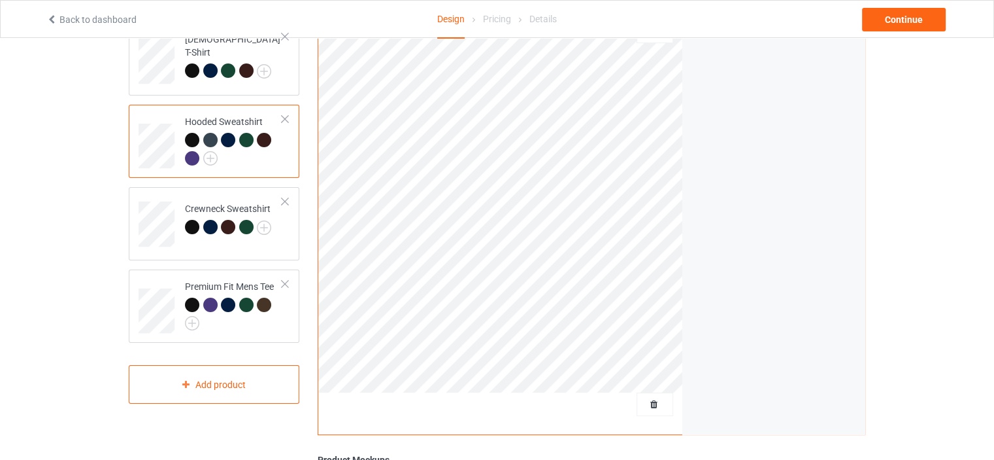
scroll to position [123, 0]
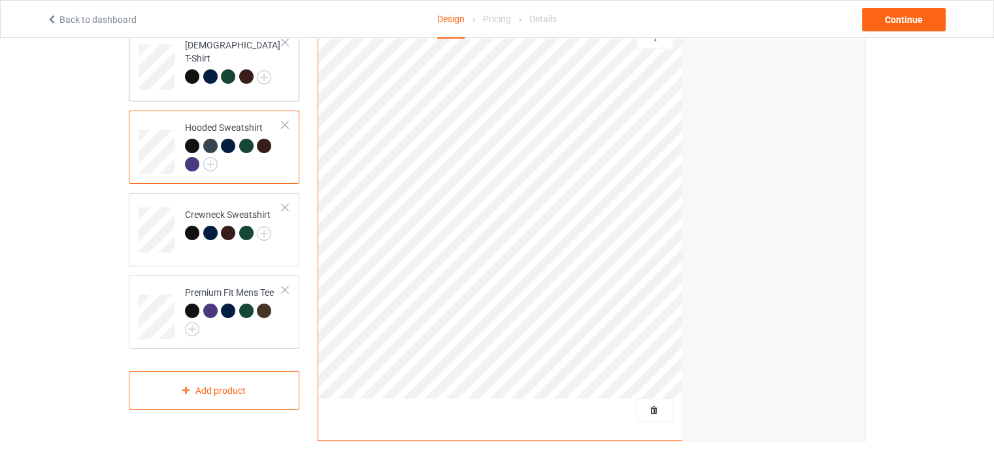
click at [282, 93] on div "[DEMOGRAPHIC_DATA] T-Shirt" at bounding box center [214, 64] width 171 height 73
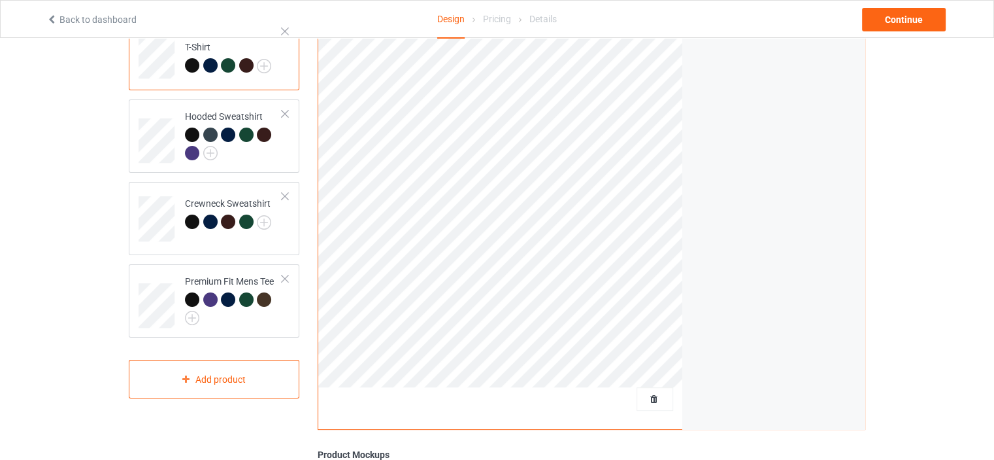
scroll to position [123, 0]
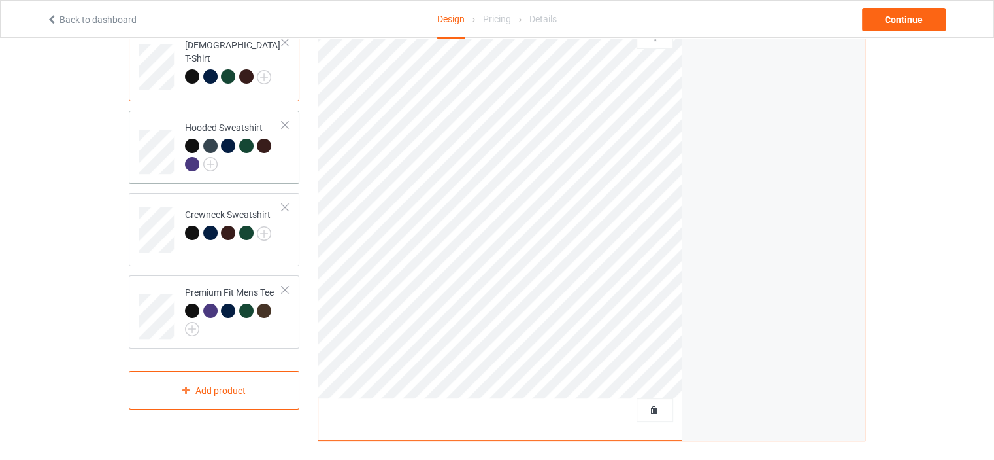
click at [279, 153] on div at bounding box center [233, 157] width 97 height 36
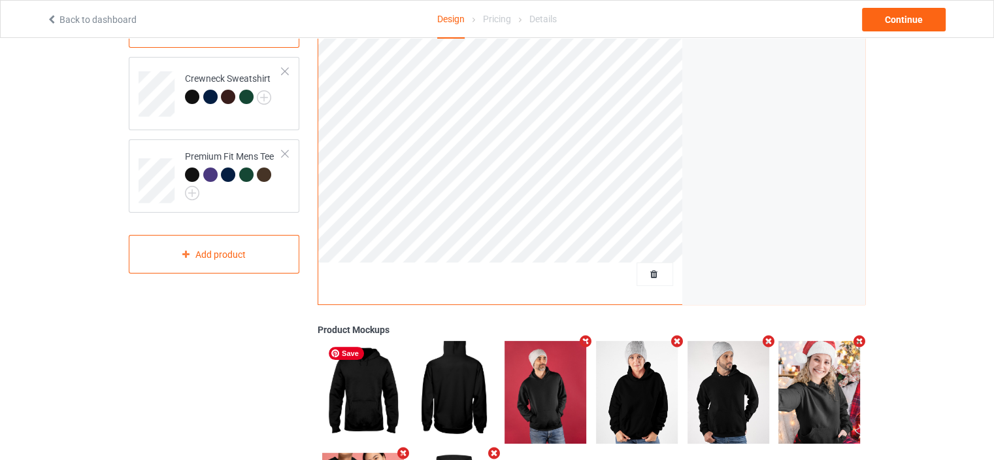
scroll to position [254, 0]
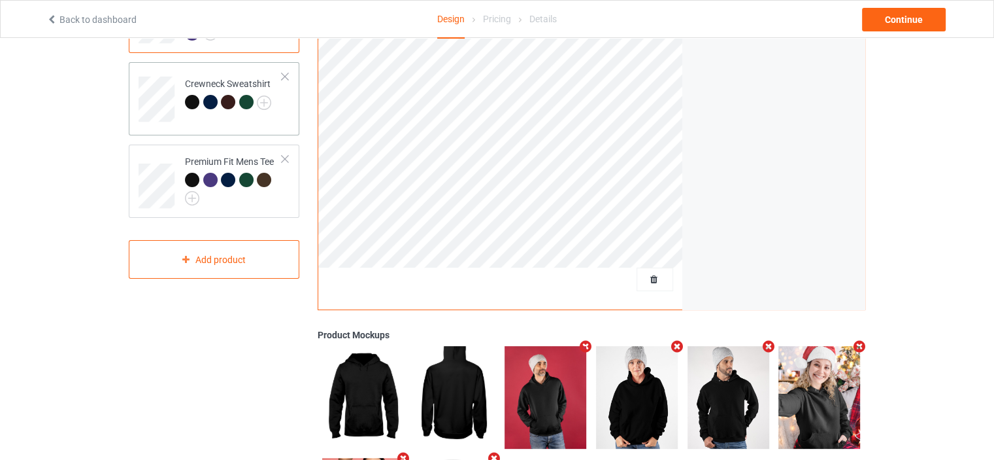
click at [286, 120] on td "Crewneck Sweatshirt" at bounding box center [234, 94] width 112 height 54
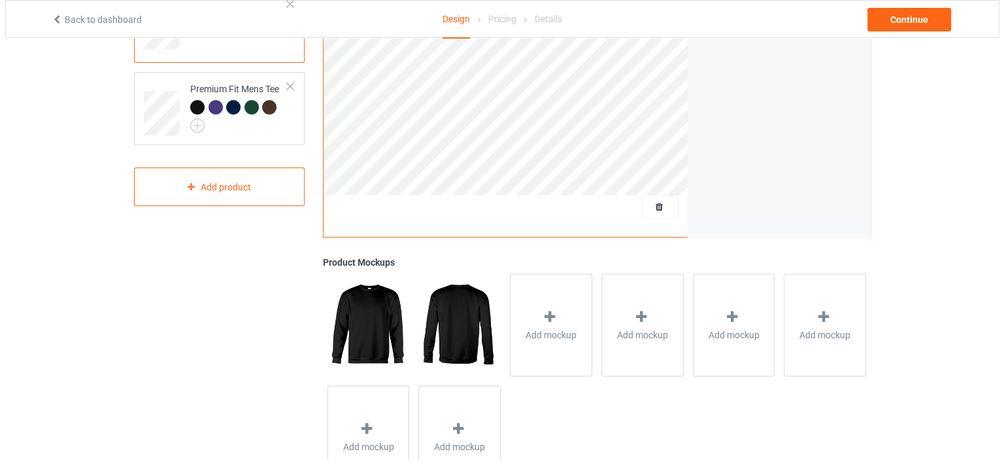
scroll to position [384, 0]
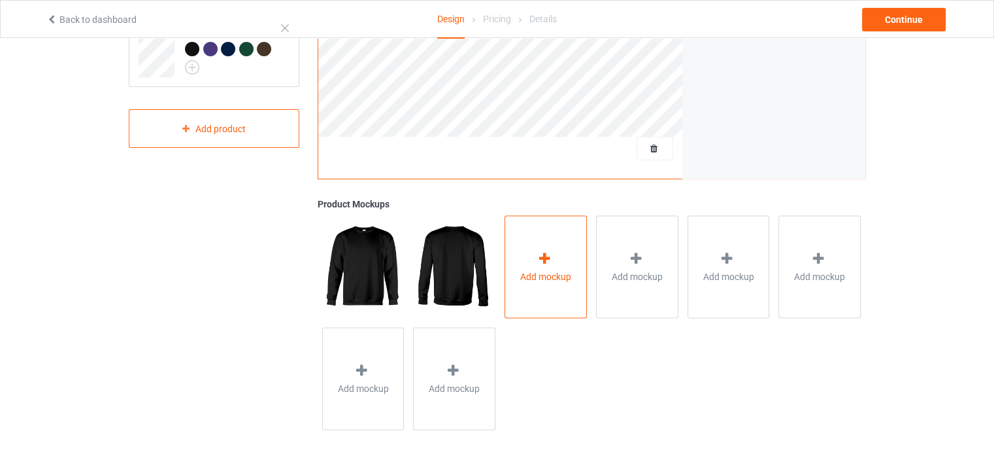
click at [553, 292] on div "Add mockup" at bounding box center [546, 266] width 82 height 103
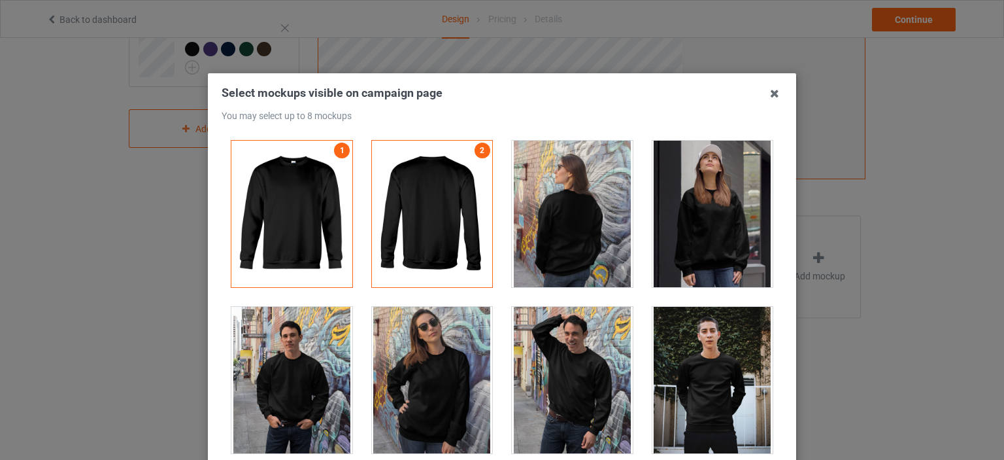
click at [318, 367] on div at bounding box center [291, 380] width 121 height 146
click at [456, 386] on div at bounding box center [432, 380] width 121 height 146
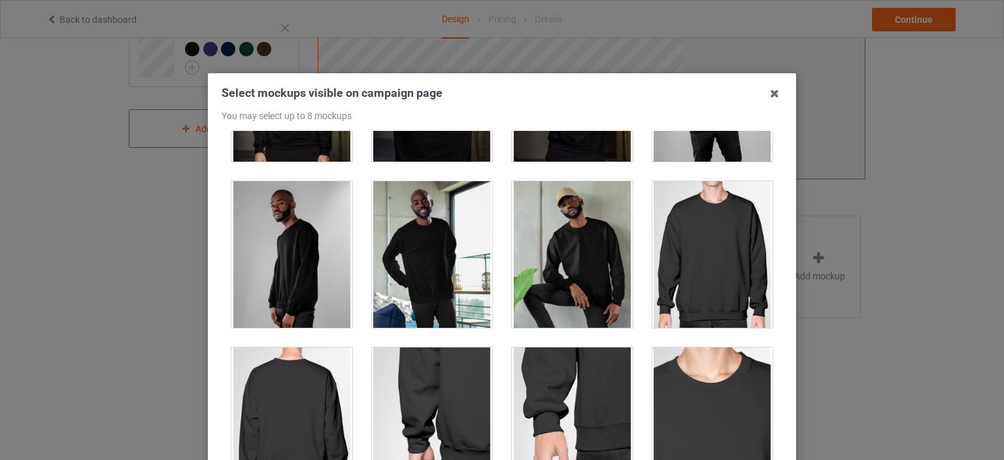
click at [528, 273] on div at bounding box center [572, 254] width 121 height 146
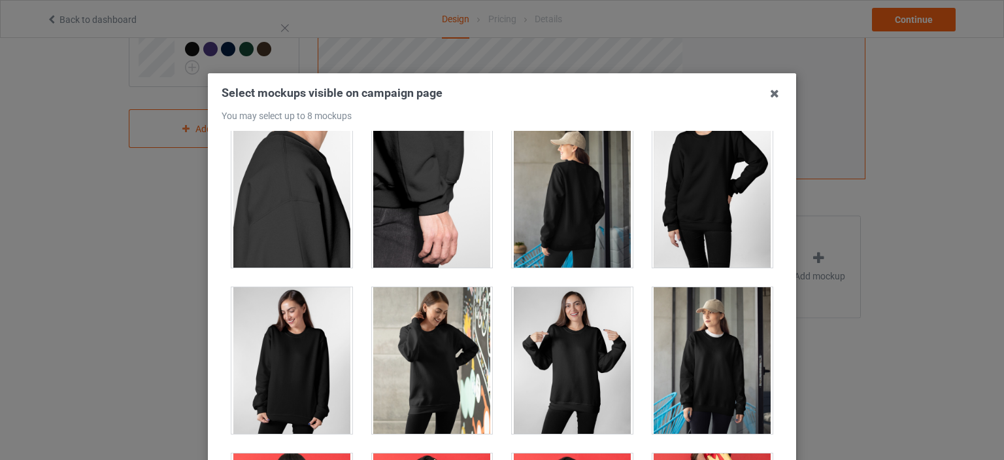
drag, startPoint x: 571, startPoint y: 299, endPoint x: 571, endPoint y: 334, distance: 34.7
click at [571, 300] on div at bounding box center [572, 360] width 121 height 146
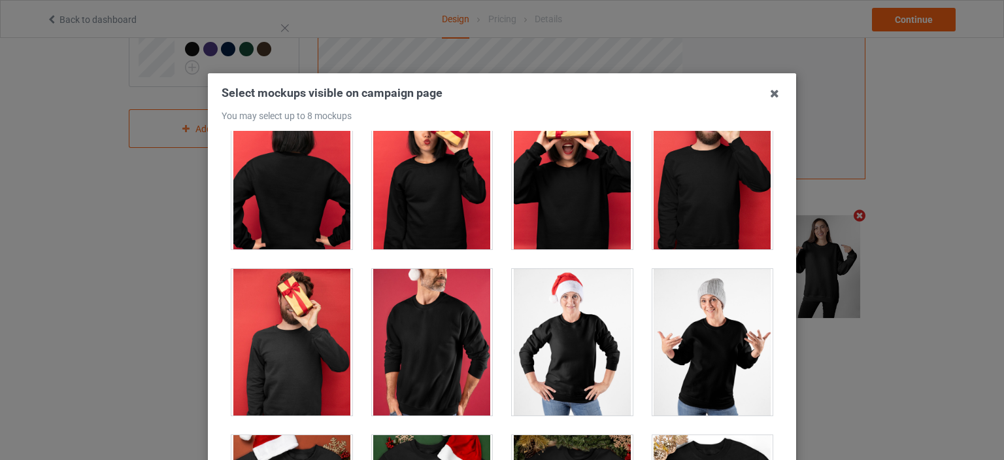
scroll to position [1242, 0]
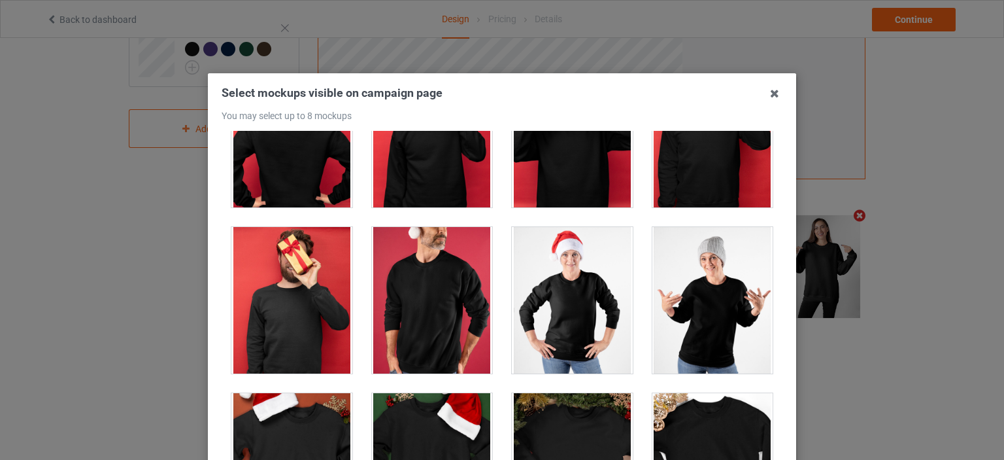
click at [571, 292] on div at bounding box center [572, 300] width 121 height 146
click at [697, 305] on div at bounding box center [712, 300] width 121 height 146
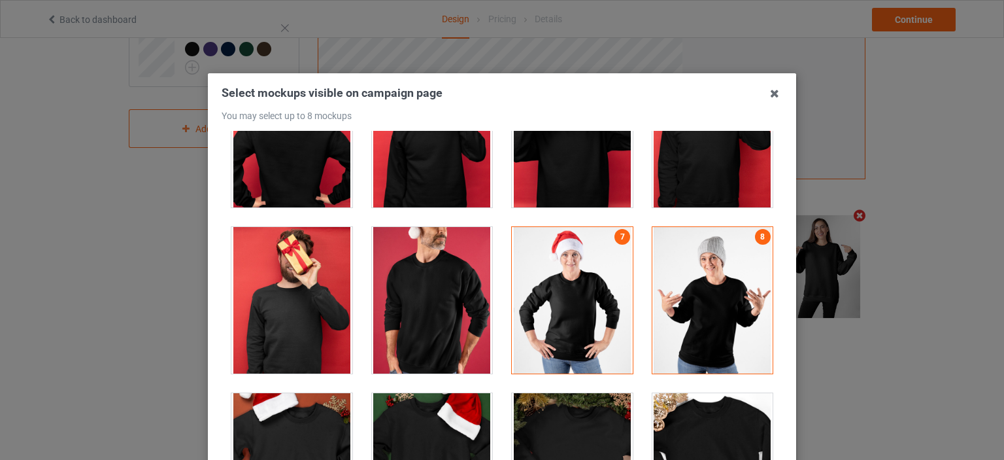
click at [620, 308] on div "7" at bounding box center [572, 300] width 141 height 166
click at [450, 297] on div at bounding box center [432, 300] width 121 height 146
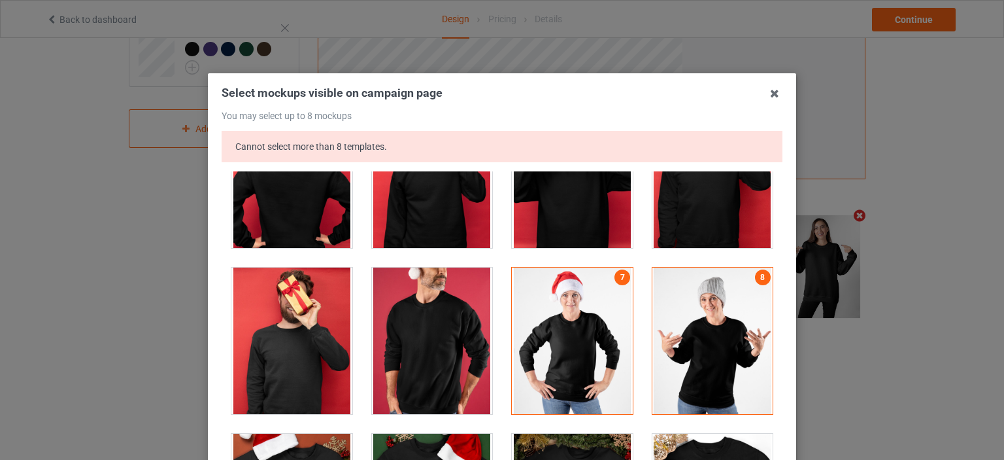
click at [550, 333] on div at bounding box center [572, 340] width 121 height 146
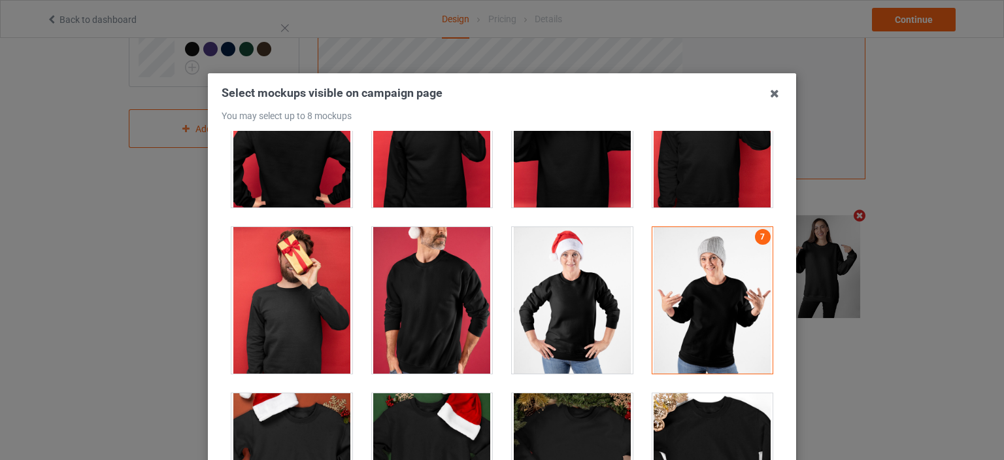
click at [450, 339] on div at bounding box center [432, 300] width 121 height 146
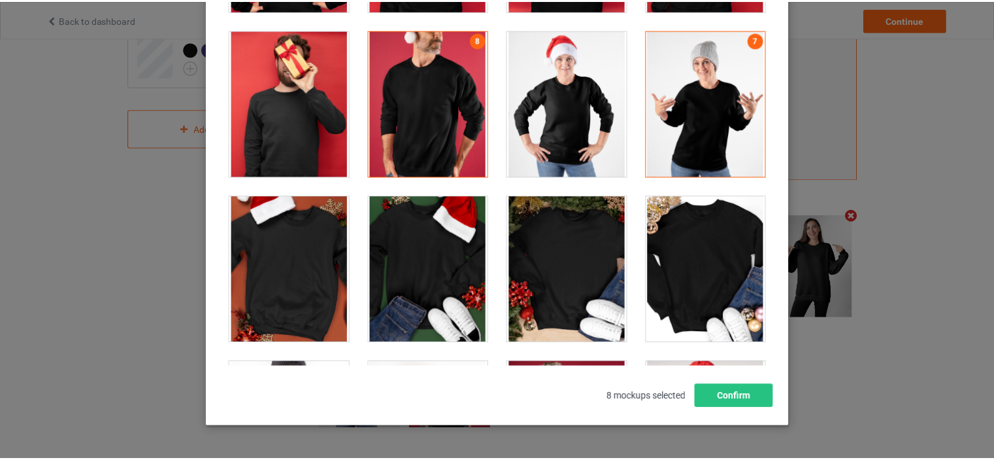
scroll to position [172, 0]
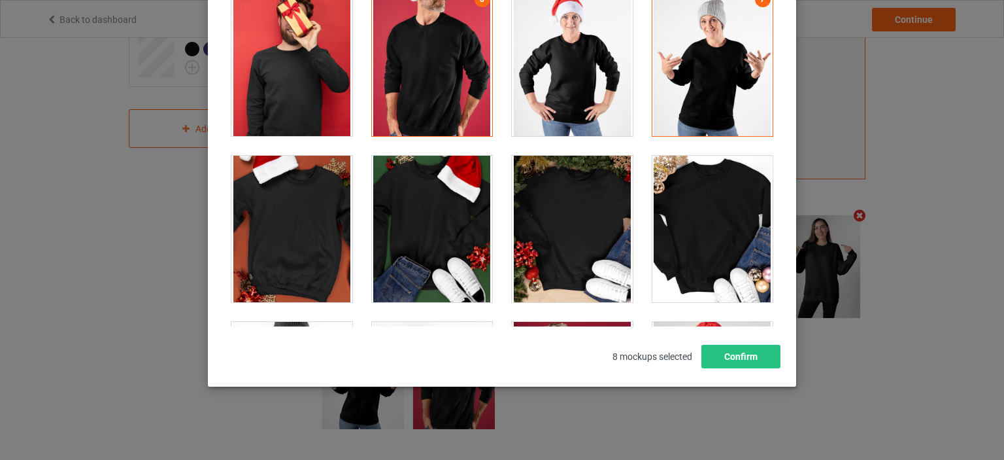
click at [741, 373] on div "Select mockups visible on campaign page You may select up to 8 mockups 1 2 3 4 …" at bounding box center [502, 143] width 588 height 485
click at [758, 365] on button "Confirm" at bounding box center [740, 356] width 79 height 24
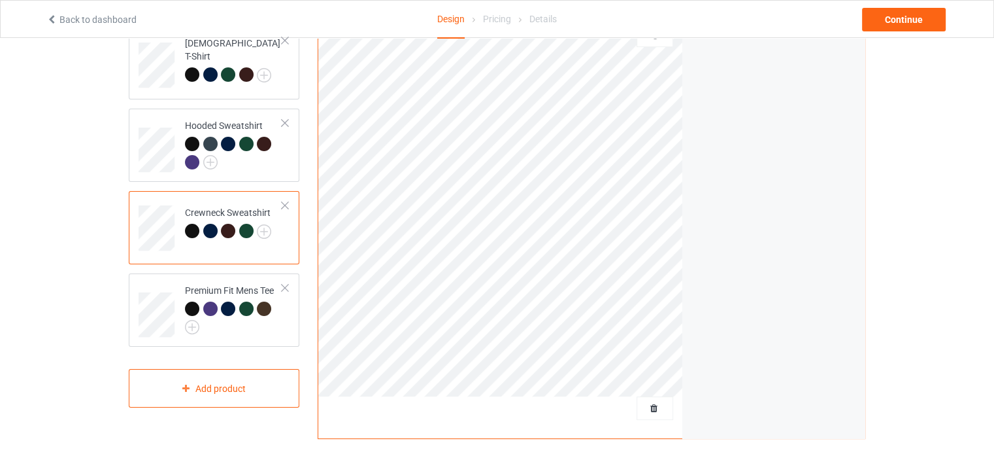
scroll to position [123, 0]
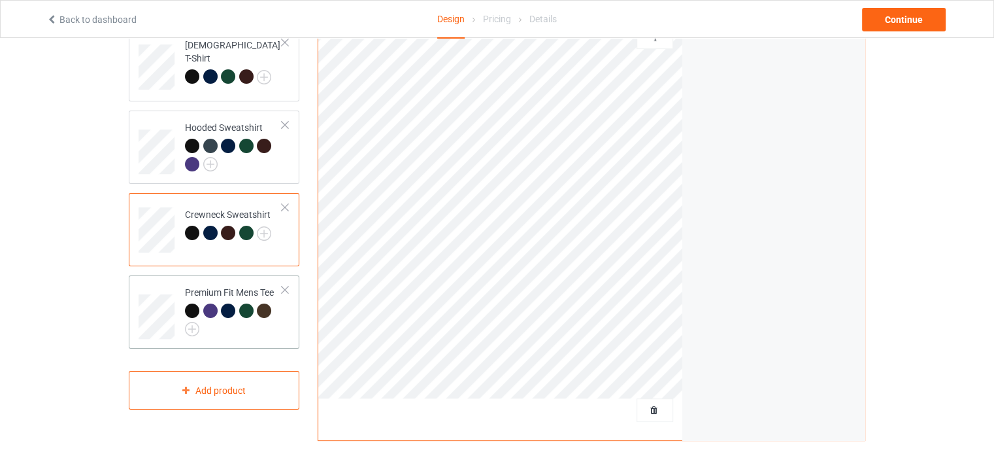
click at [285, 338] on td "Premium Fit Mens Tee" at bounding box center [234, 311] width 112 height 63
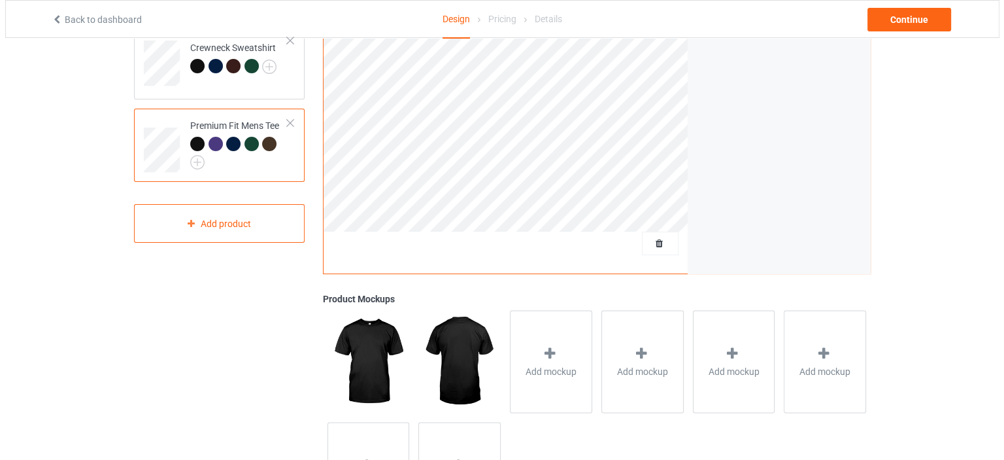
scroll to position [384, 0]
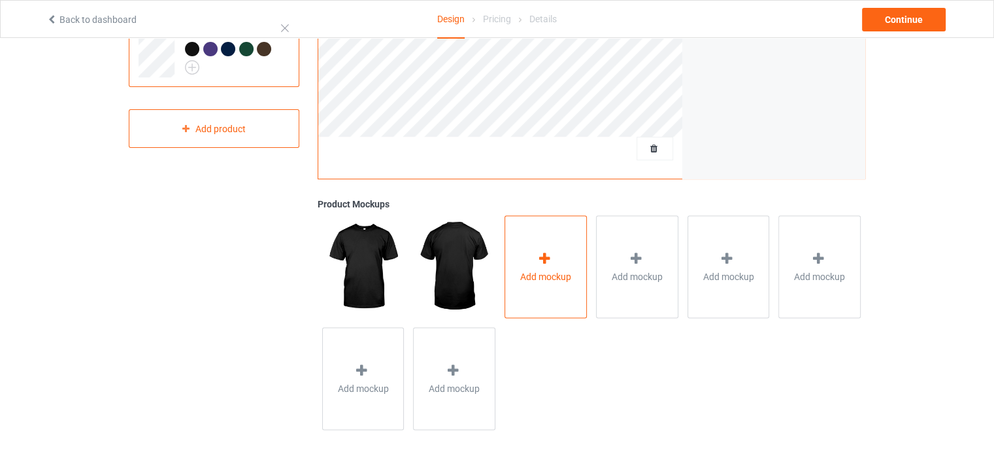
click at [556, 277] on span "Add mockup" at bounding box center [545, 275] width 51 height 13
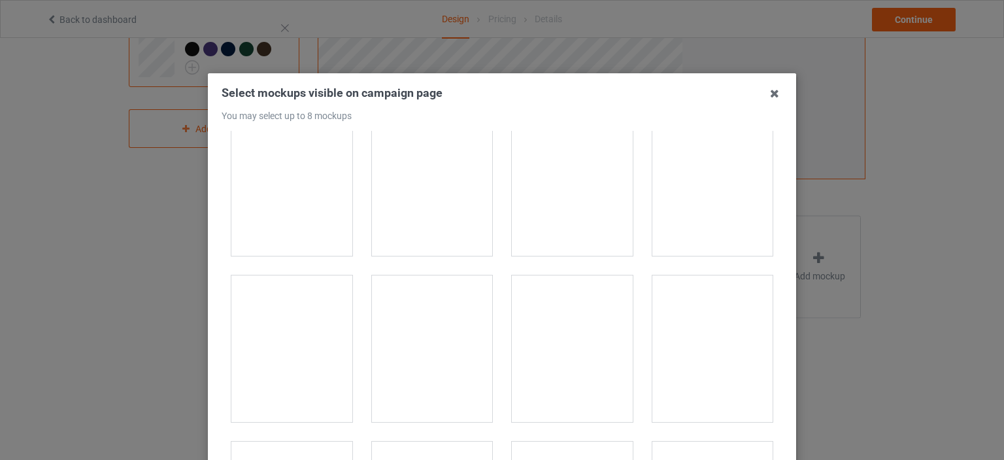
scroll to position [392, 0]
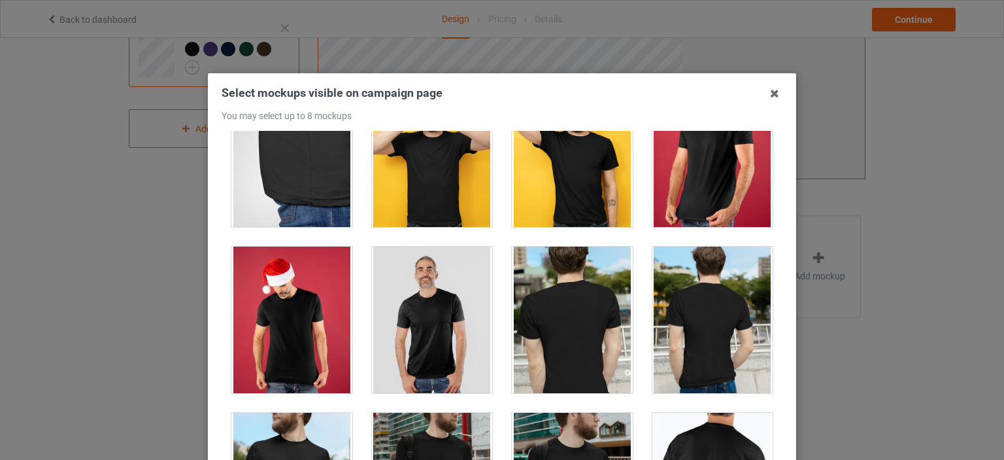
click at [427, 327] on div at bounding box center [432, 319] width 121 height 146
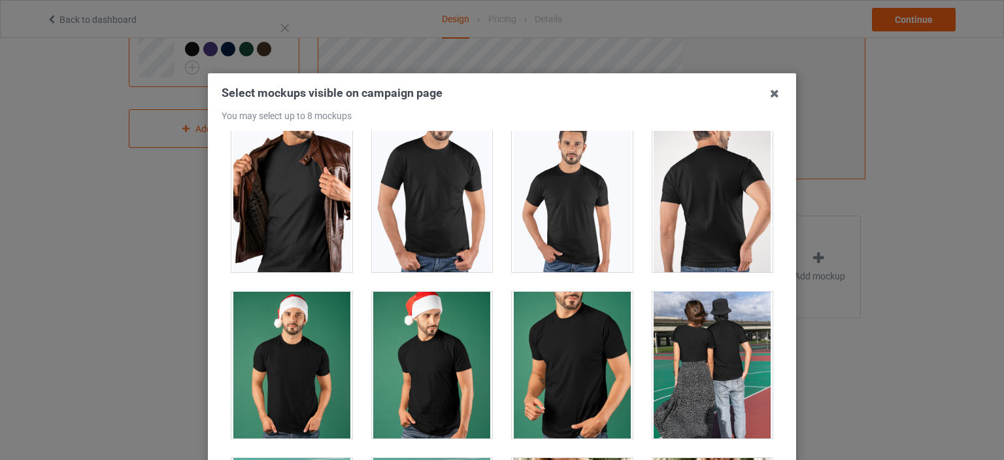
scroll to position [850, 0]
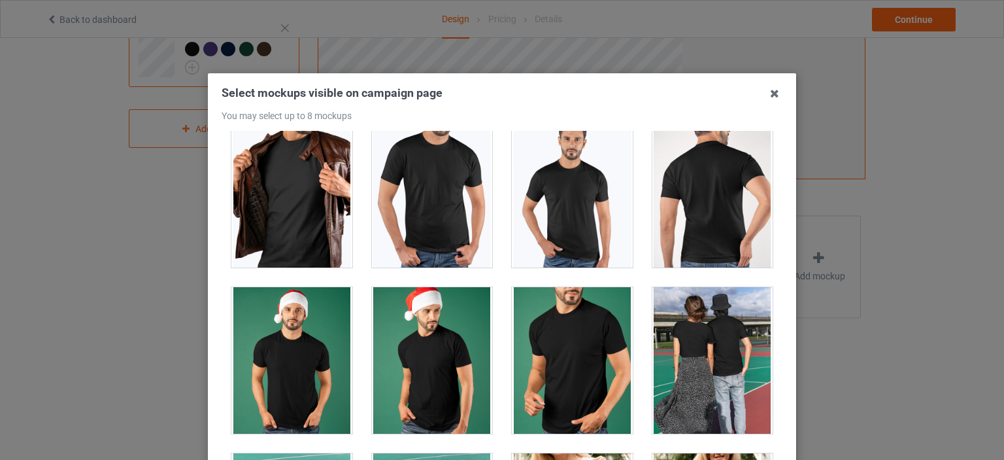
click at [550, 346] on div at bounding box center [572, 360] width 121 height 146
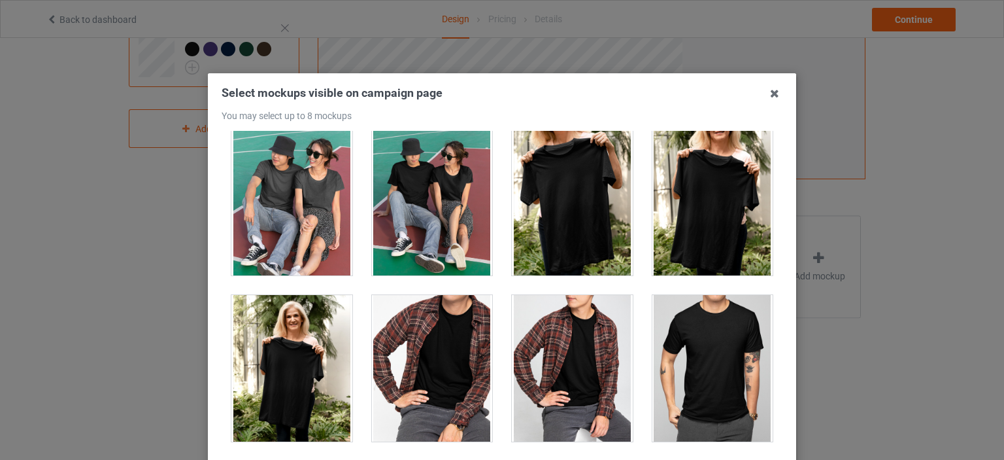
scroll to position [1307, 0]
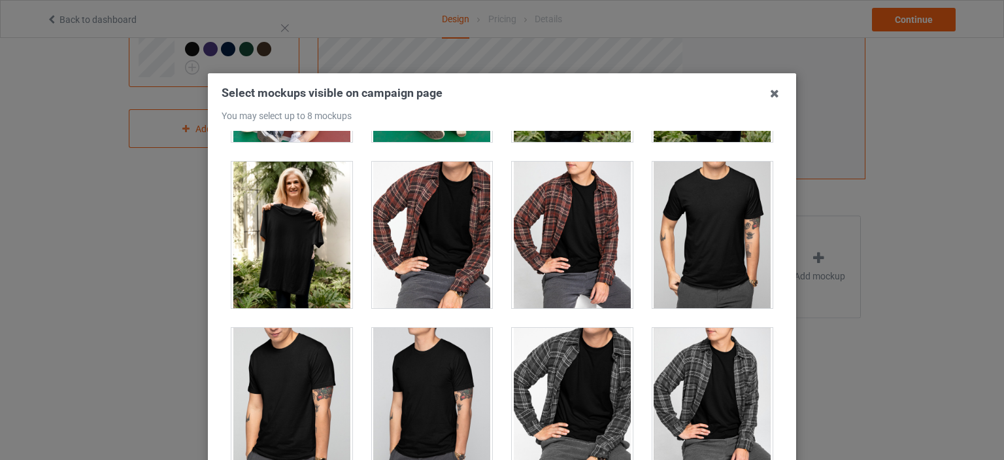
click at [400, 388] on div at bounding box center [432, 400] width 121 height 146
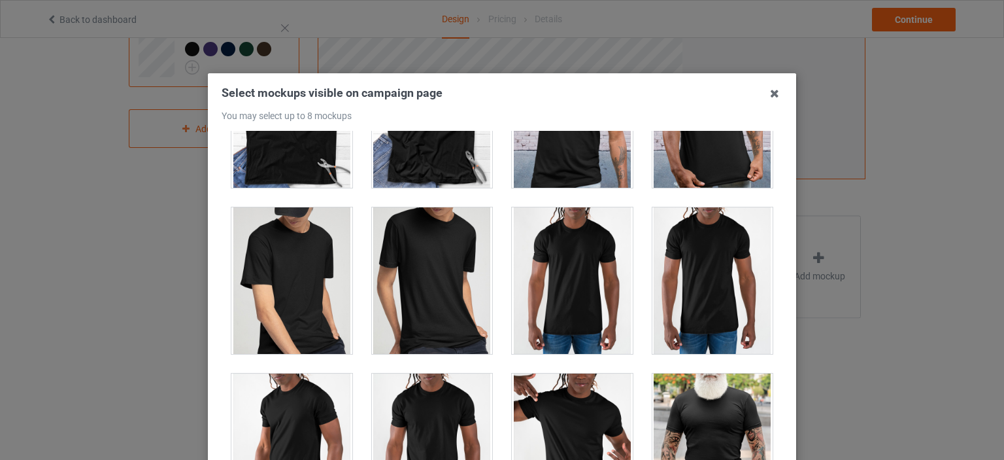
click at [670, 318] on div at bounding box center [712, 280] width 121 height 146
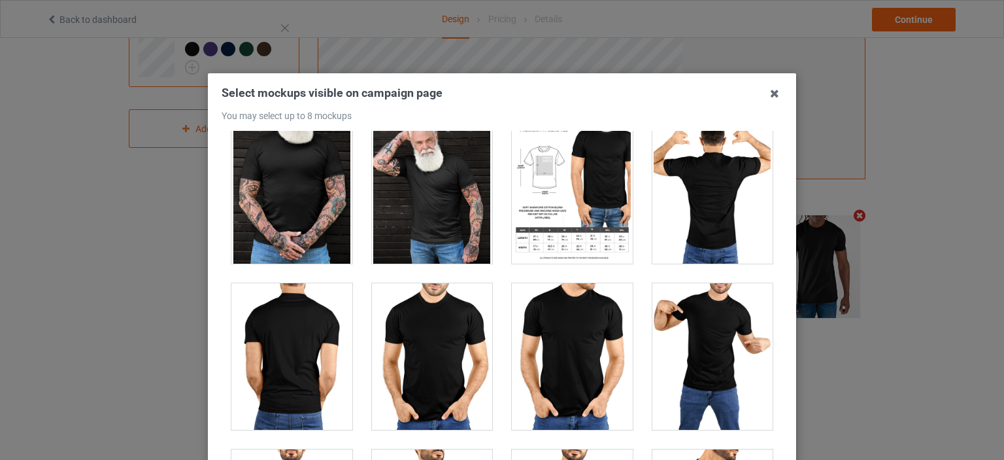
click at [678, 330] on div at bounding box center [712, 356] width 121 height 146
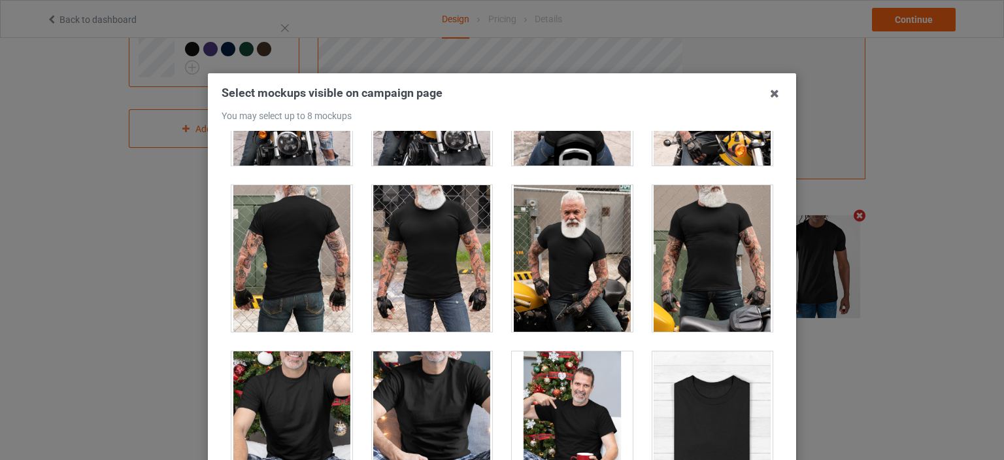
scroll to position [3922, 0]
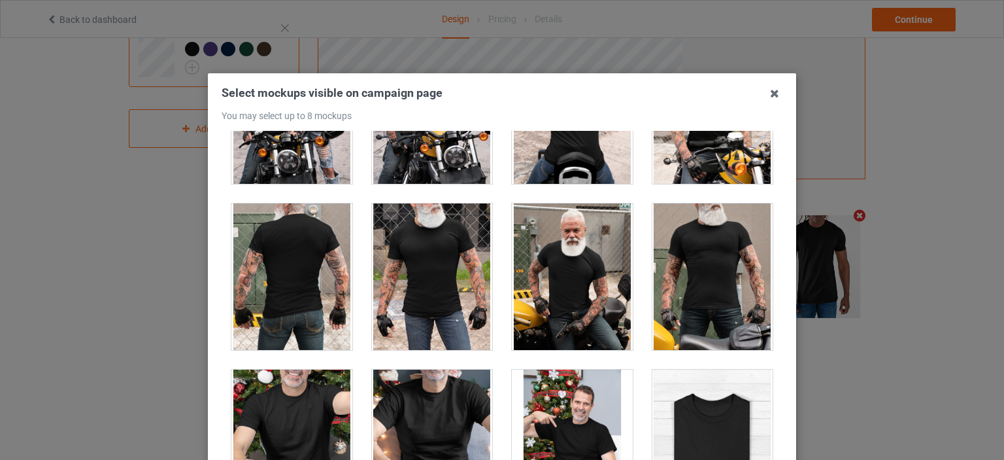
click at [689, 254] on div at bounding box center [712, 276] width 121 height 146
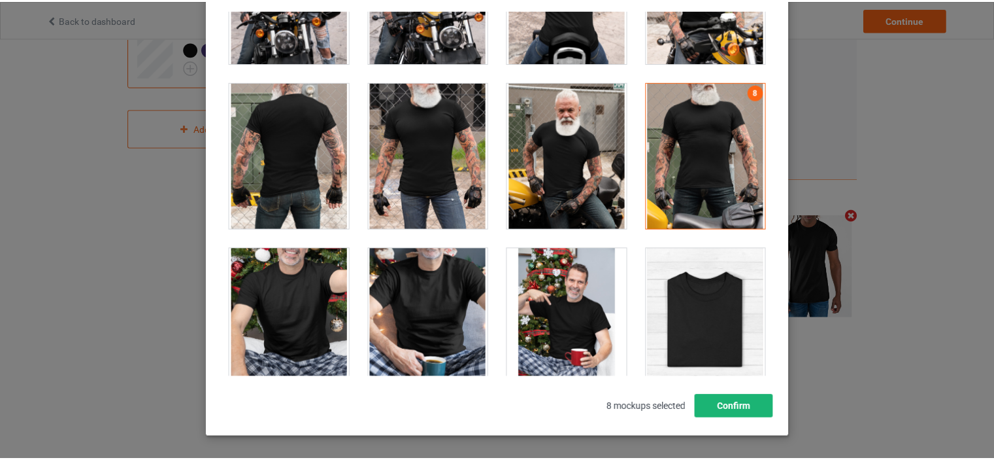
scroll to position [172, 0]
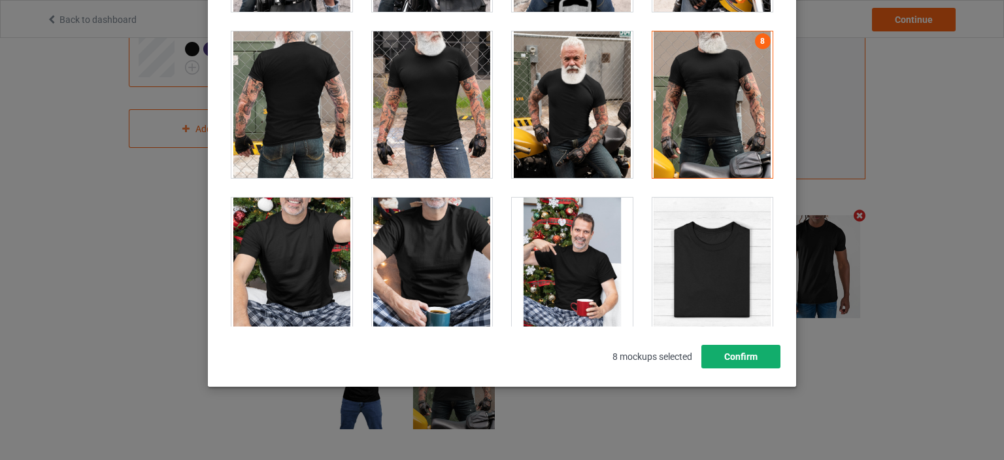
drag, startPoint x: 760, startPoint y: 360, endPoint x: 599, endPoint y: 317, distance: 165.7
click at [760, 358] on button "Confirm" at bounding box center [740, 356] width 79 height 24
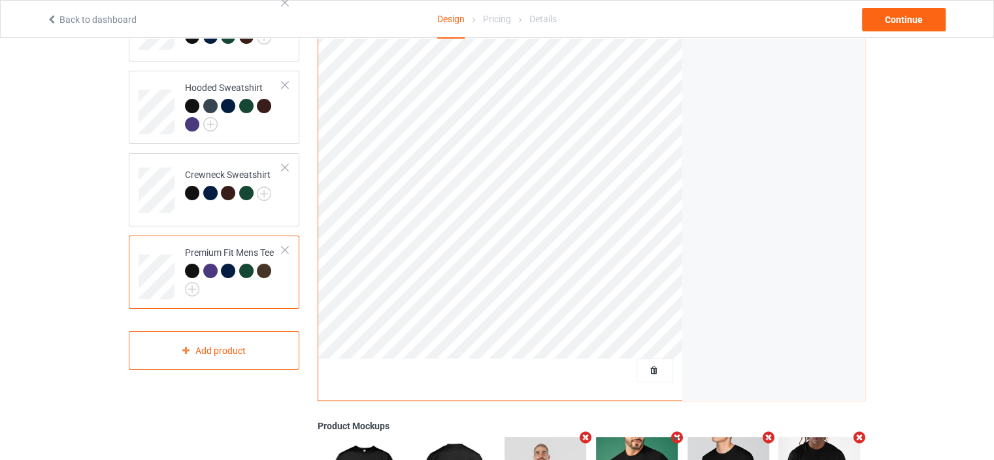
scroll to position [123, 0]
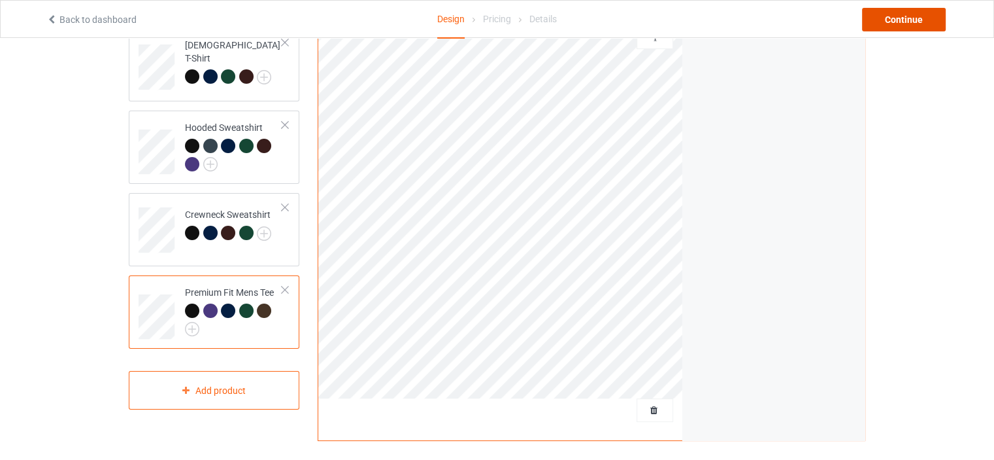
click at [922, 22] on div "Continue" at bounding box center [904, 20] width 84 height 24
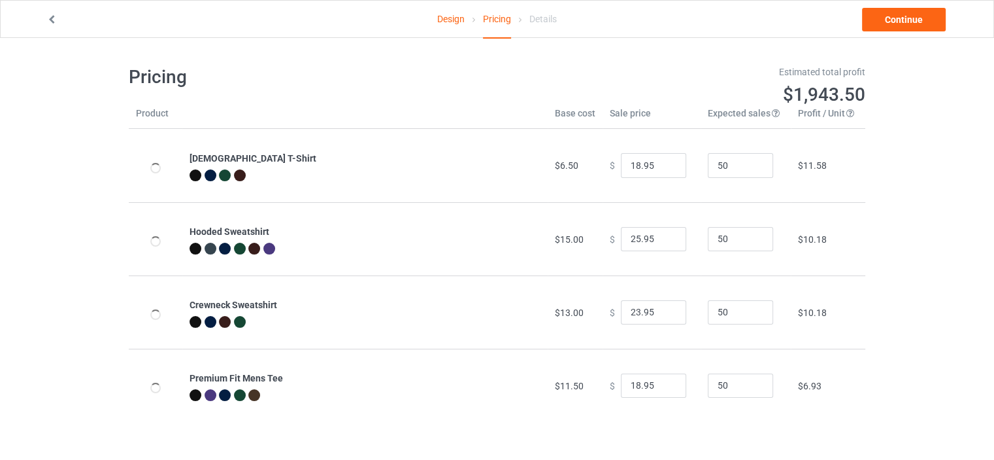
click at [876, 34] on div "Design Pricing Details Continue" at bounding box center [497, 19] width 920 height 37
click at [879, 24] on link "Continue" at bounding box center [904, 20] width 84 height 24
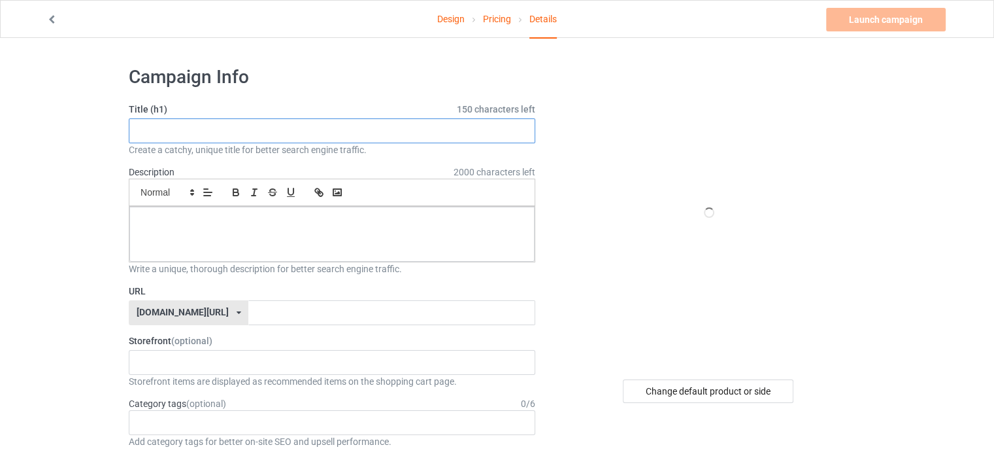
click at [382, 136] on input "text" at bounding box center [332, 130] width 407 height 25
click at [384, 127] on input "text" at bounding box center [332, 130] width 407 height 25
paste input "Positive Skeleton Halloween Mental Health"
type input "Positive Skeleton Halloween Mental Health"
click at [448, 226] on p at bounding box center [332, 221] width 384 height 12
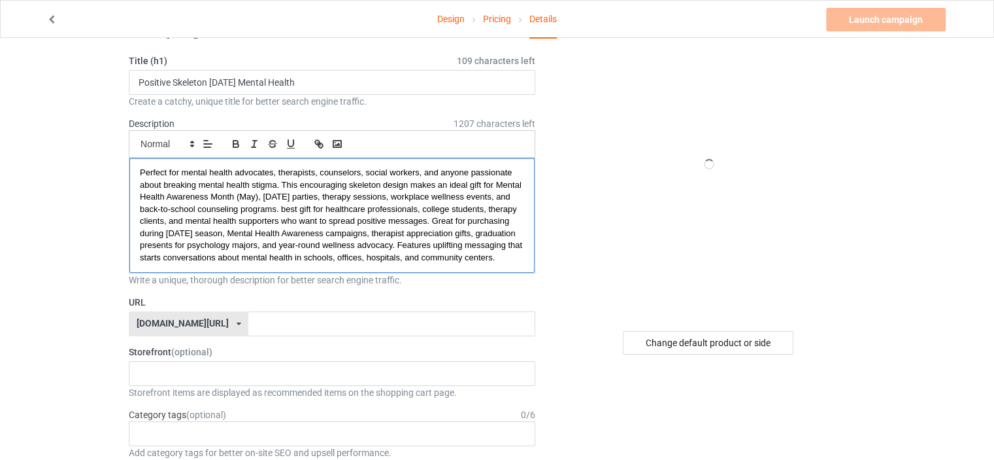
scroll to position [131, 0]
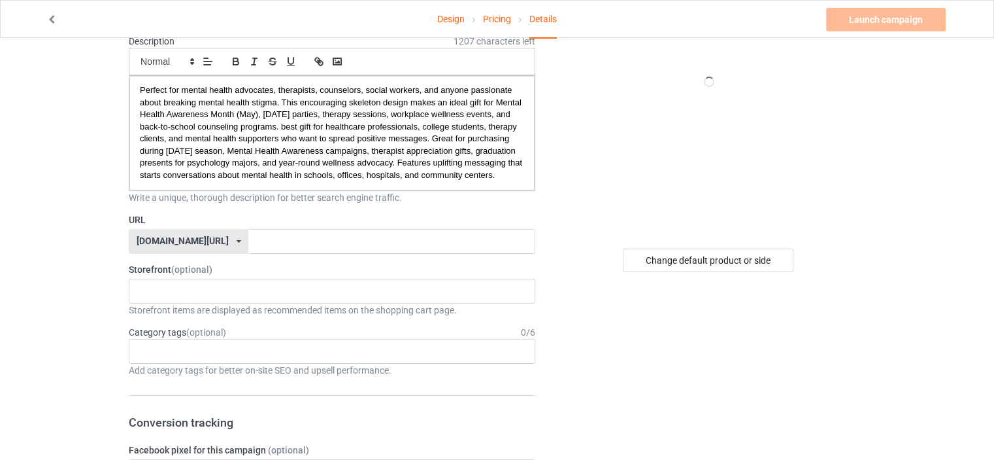
click at [213, 245] on div "[DOMAIN_NAME][URL]" at bounding box center [183, 240] width 92 height 9
click at [205, 296] on div "[DOMAIN_NAME][URL]" at bounding box center [188, 290] width 118 height 24
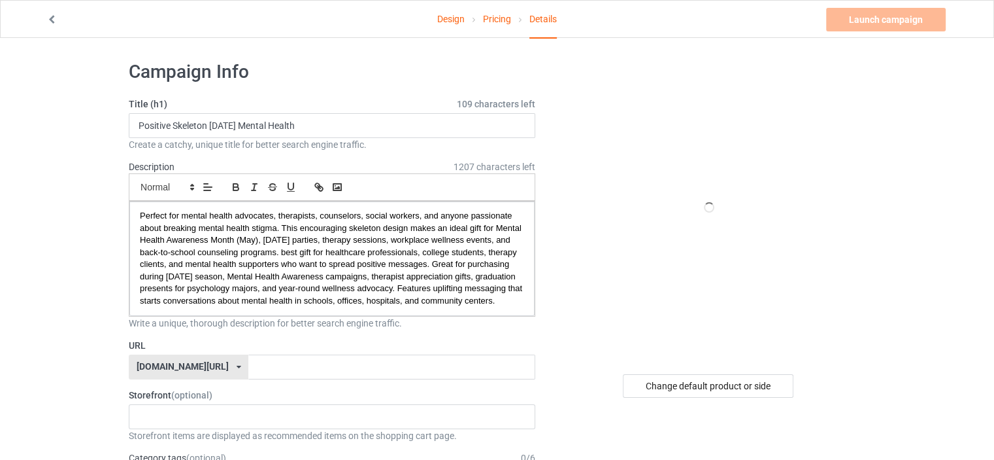
scroll to position [0, 0]
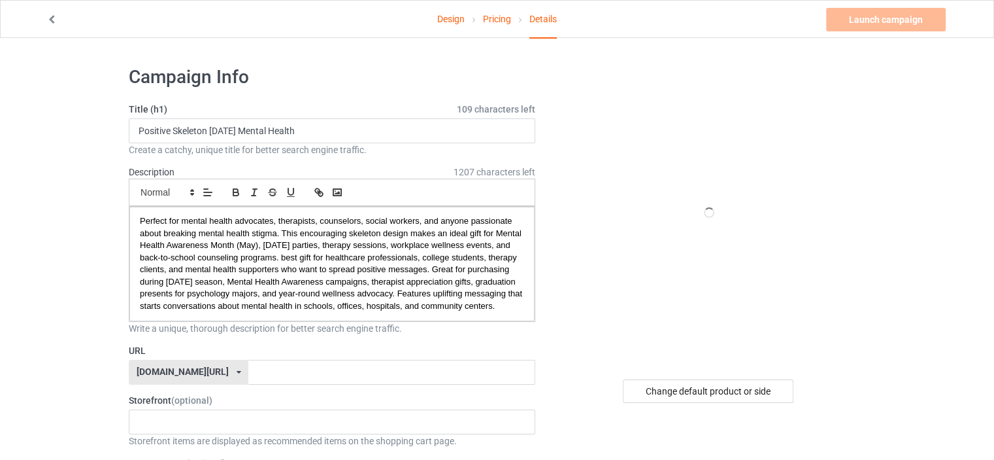
click at [298, 357] on label "URL" at bounding box center [332, 350] width 407 height 13
click at [295, 379] on input "text" at bounding box center [391, 372] width 286 height 25
paste input "halloween therapy support"
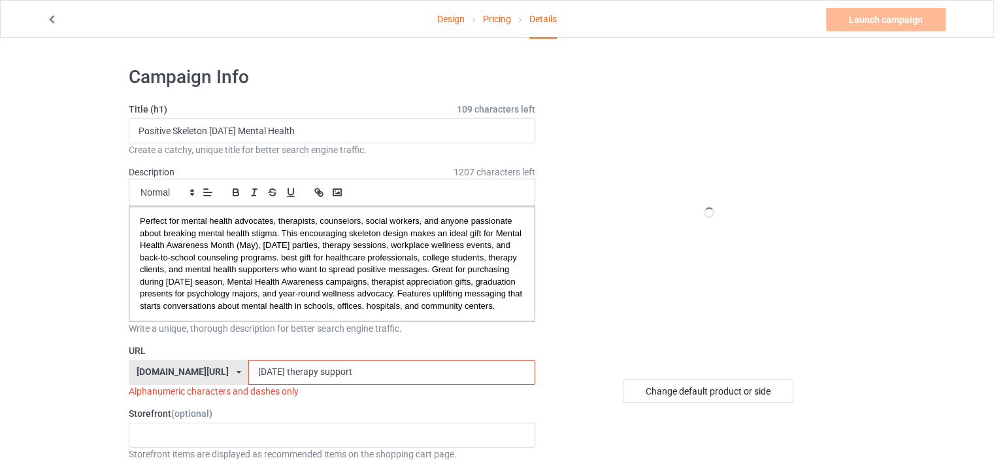
click at [263, 382] on input "halloween therapy support" at bounding box center [391, 372] width 286 height 25
click at [295, 378] on input "halloween-therapy support" at bounding box center [391, 372] width 286 height 25
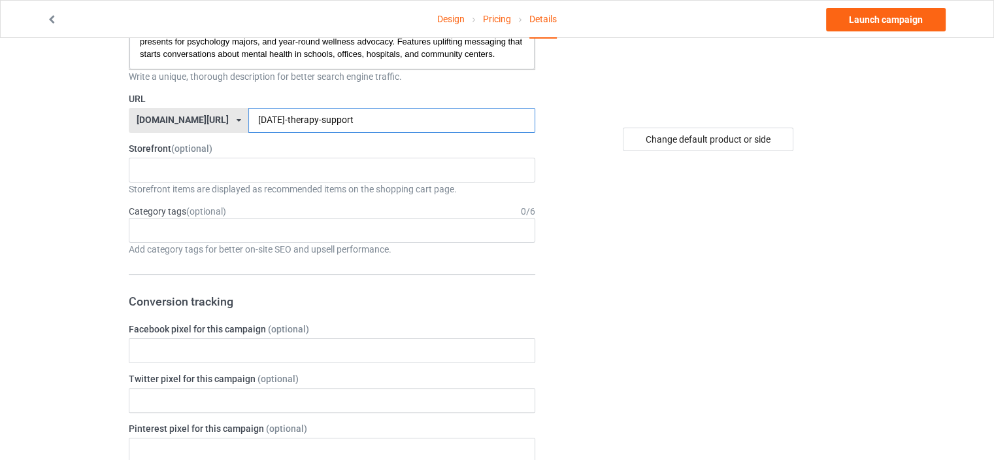
scroll to position [261, 0]
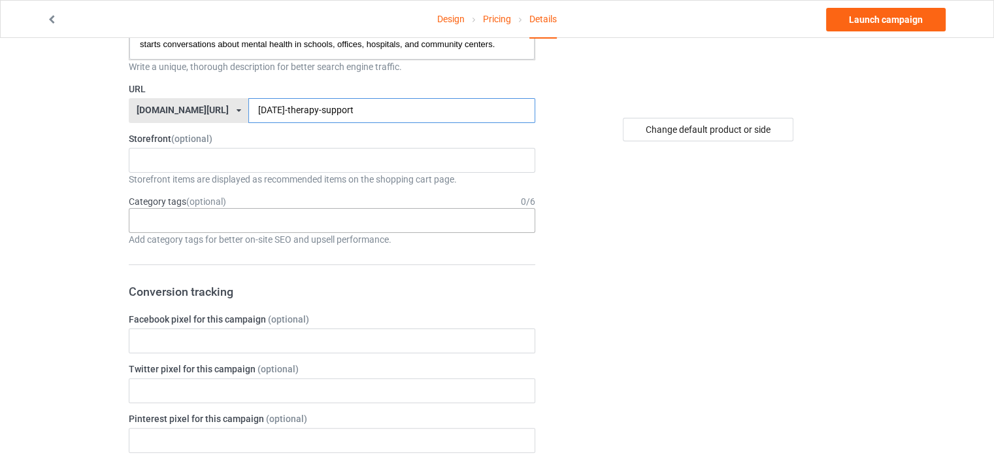
type input "halloween-therapy-support"
click at [209, 233] on div "Age > [DEMOGRAPHIC_DATA] > 1 Age > [DEMOGRAPHIC_DATA] Months > 1 Month Age > [D…" at bounding box center [332, 220] width 407 height 25
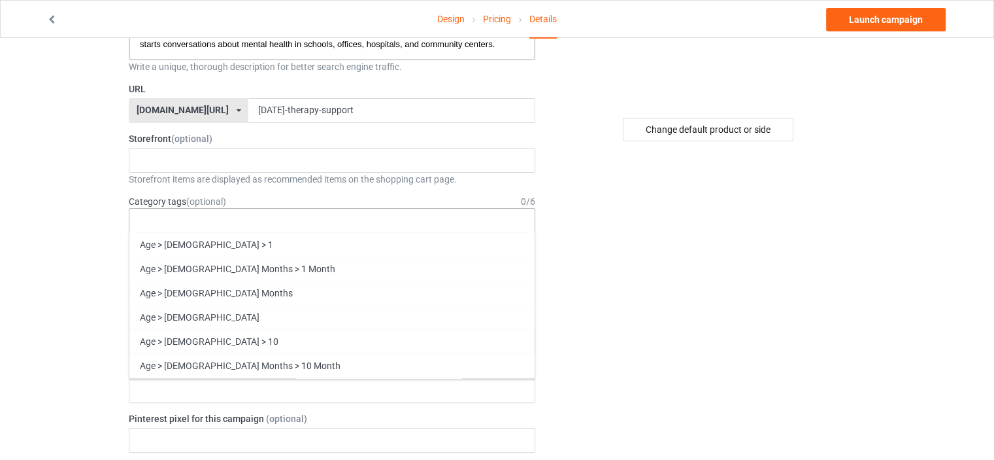
paste input "halloween therapy support"
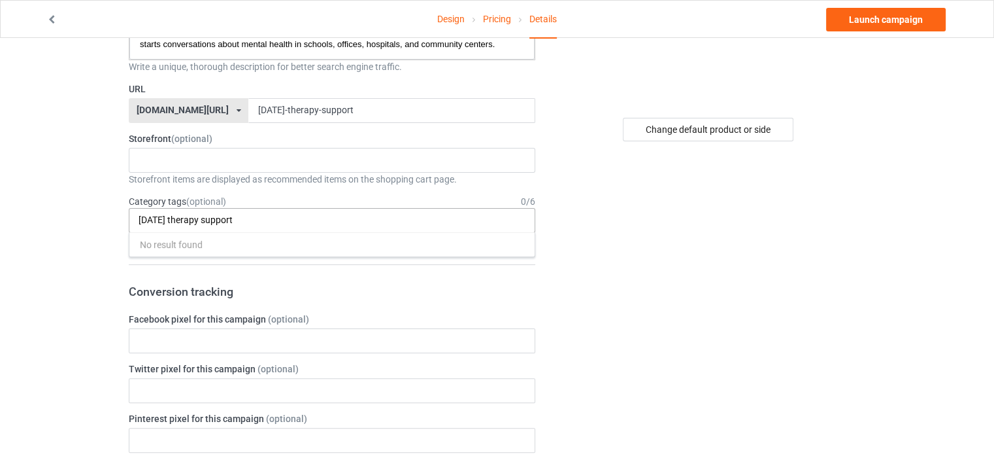
scroll to position [0, 0]
drag, startPoint x: 176, startPoint y: 229, endPoint x: 252, endPoint y: 232, distance: 75.9
click at [250, 233] on div "halloween therapy support No result found 1 1 Month 1-12 Months 1-19 10 10 Mont…" at bounding box center [332, 220] width 407 height 25
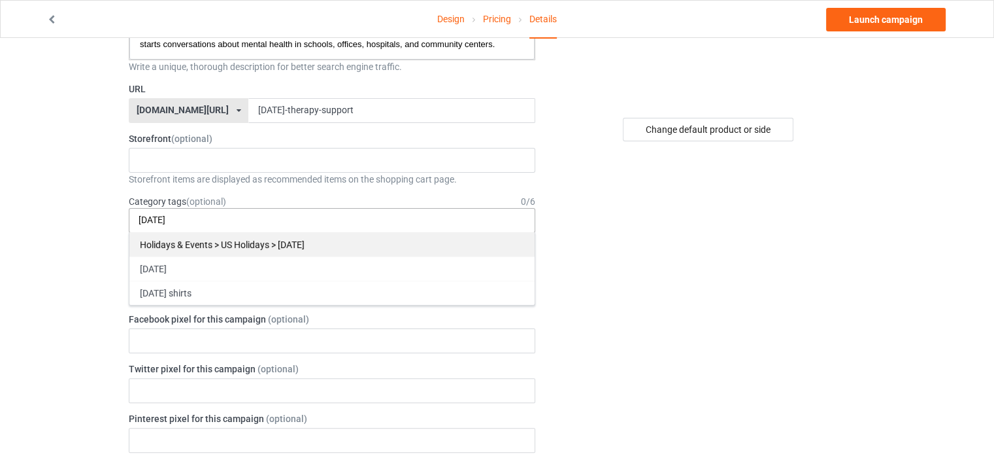
type input "[DATE]"
click at [269, 256] on div "Holidays & Events > US Holidays > [DATE]" at bounding box center [331, 244] width 405 height 24
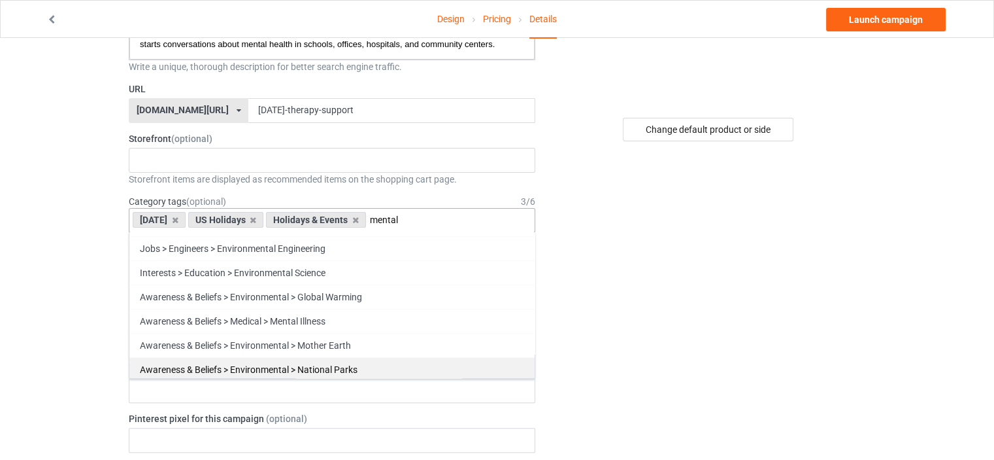
scroll to position [65, 0]
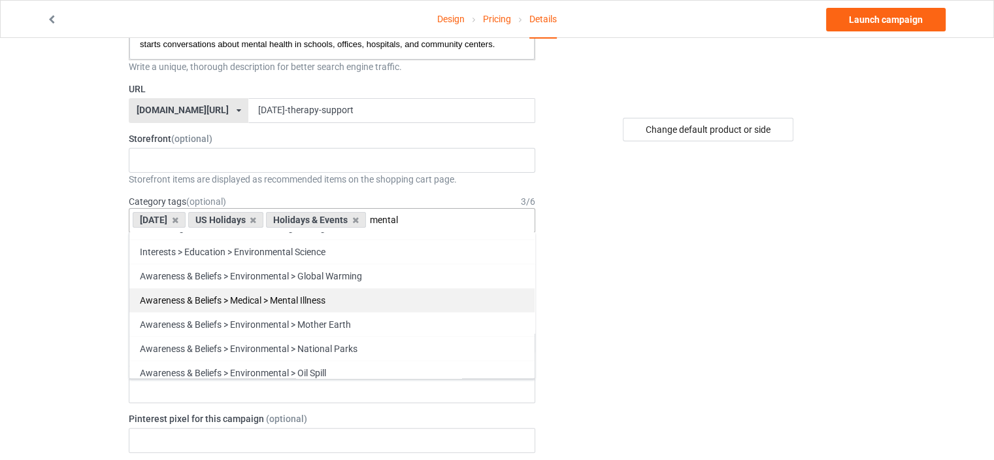
type input "mental"
click at [300, 312] on div "Awareness & Beliefs > Medical > Mental Illness" at bounding box center [331, 300] width 405 height 24
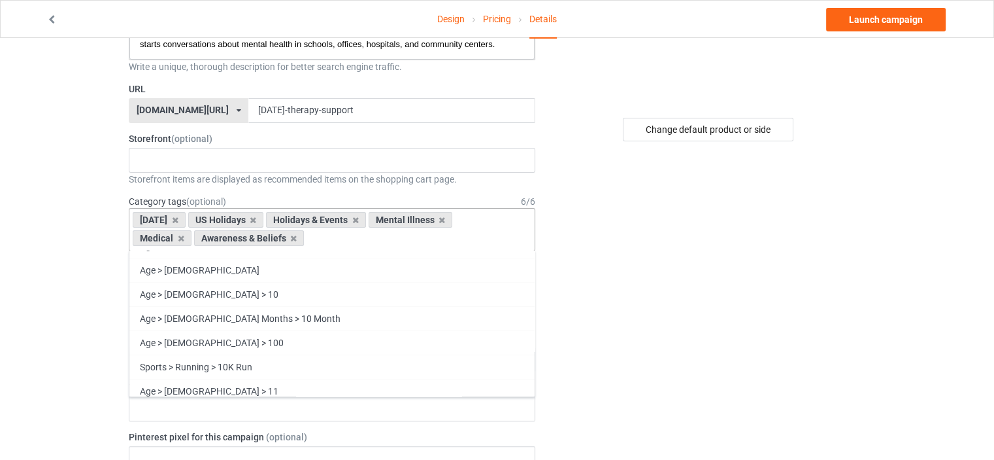
scroll to position [19911, 0]
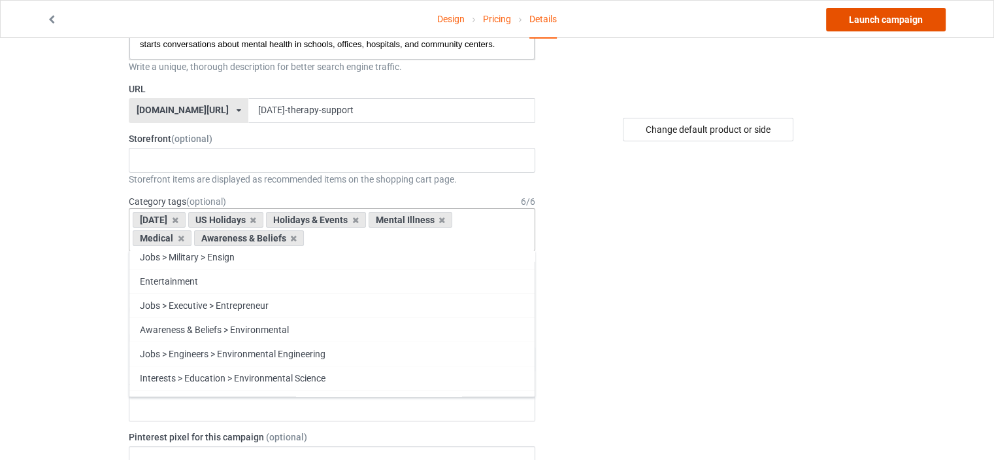
click at [845, 25] on link "Launch campaign" at bounding box center [886, 20] width 120 height 24
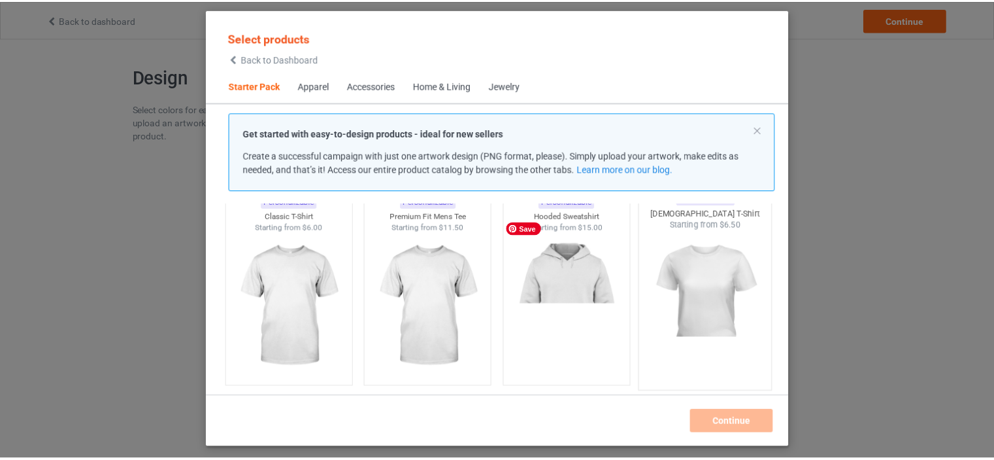
scroll to position [82, 0]
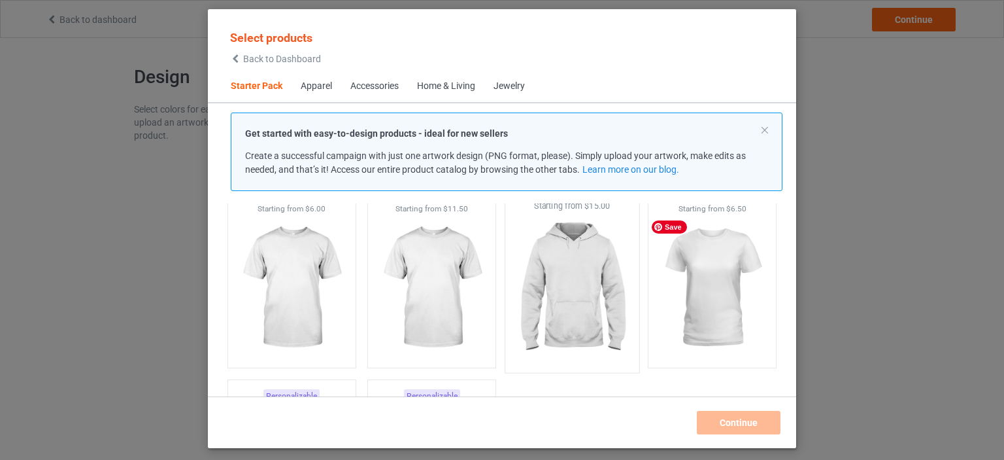
click at [693, 279] on img at bounding box center [712, 287] width 117 height 146
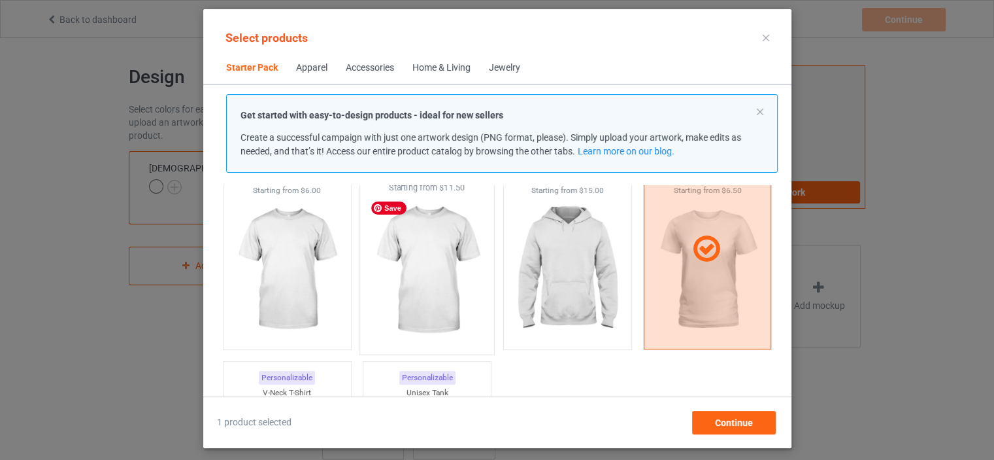
click at [419, 302] on img at bounding box center [426, 270] width 123 height 154
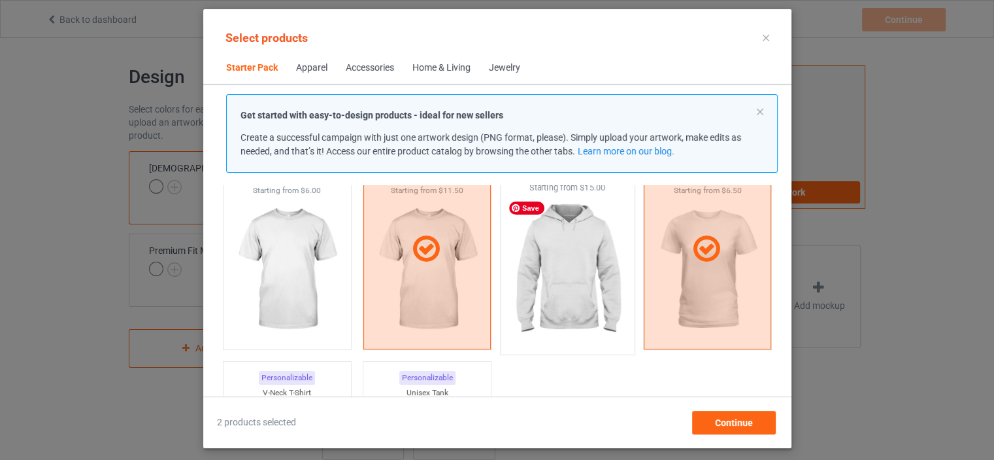
click at [532, 290] on img at bounding box center [567, 270] width 123 height 154
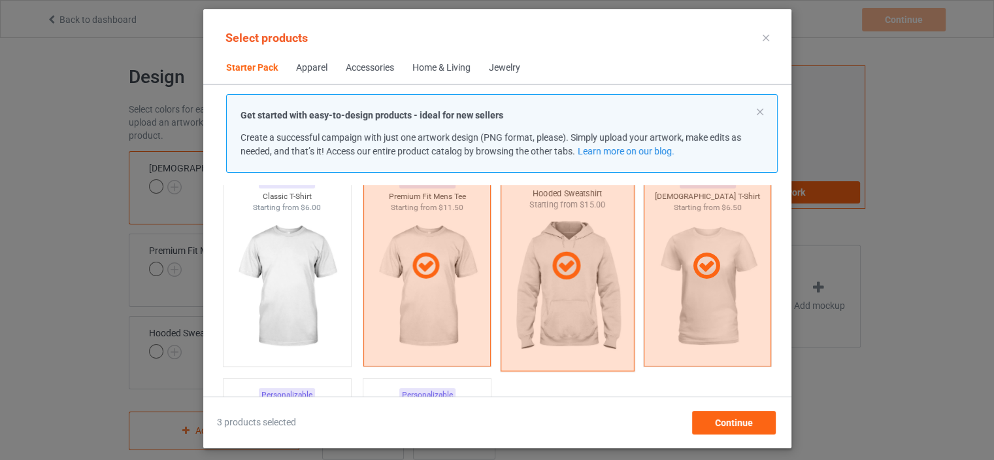
scroll to position [17, 0]
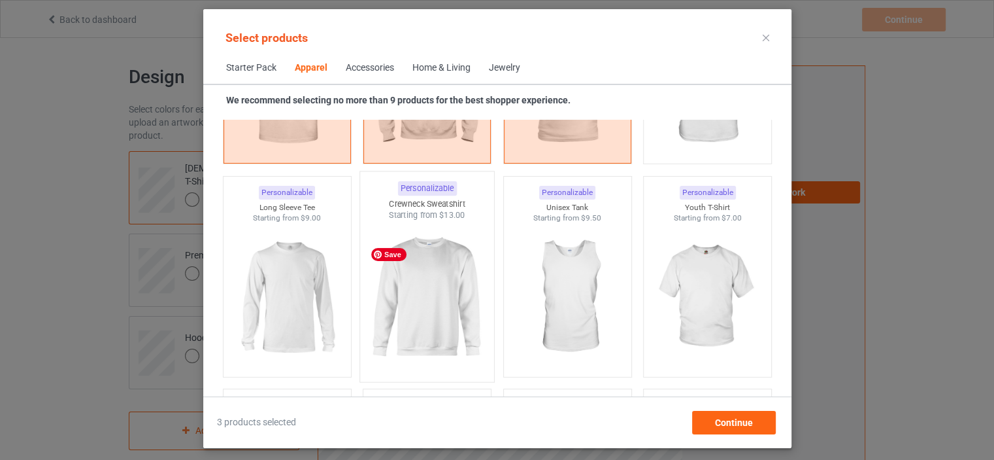
scroll to position [932, 0]
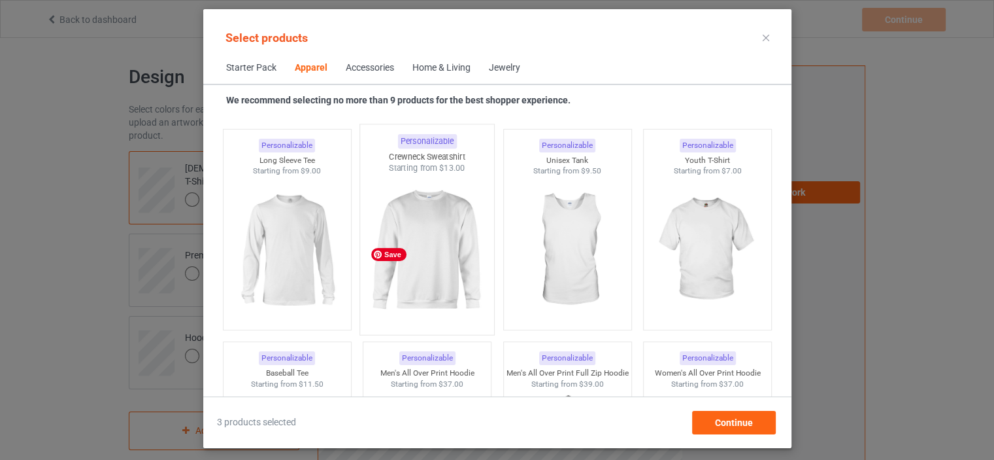
click at [455, 308] on img at bounding box center [426, 251] width 123 height 154
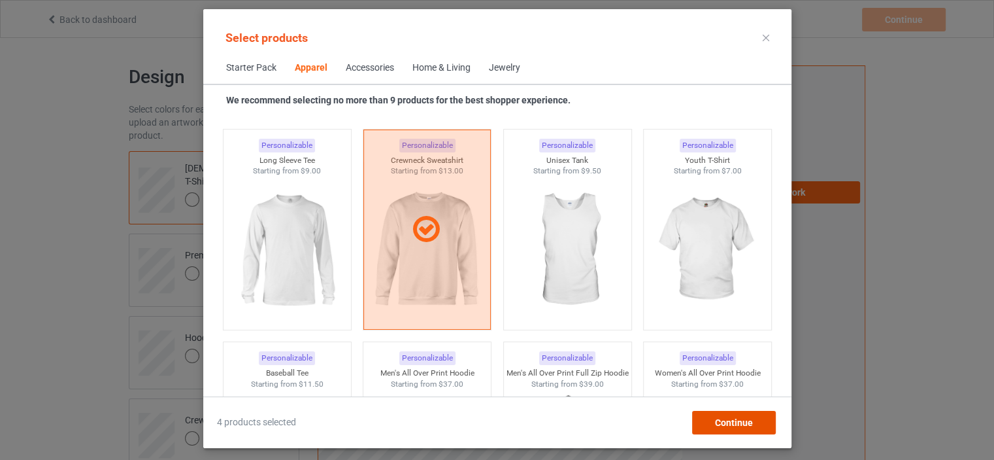
click at [716, 427] on div "Continue" at bounding box center [734, 423] width 84 height 24
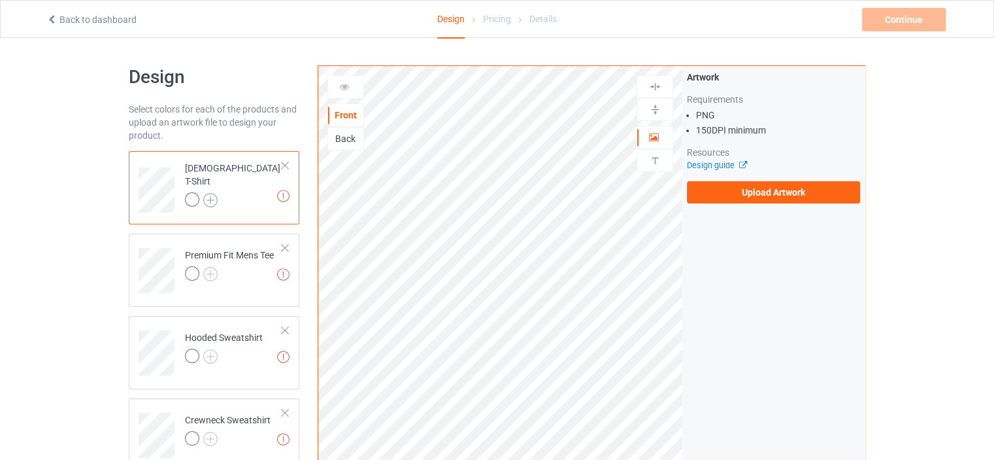
click at [209, 193] on img at bounding box center [210, 200] width 14 height 14
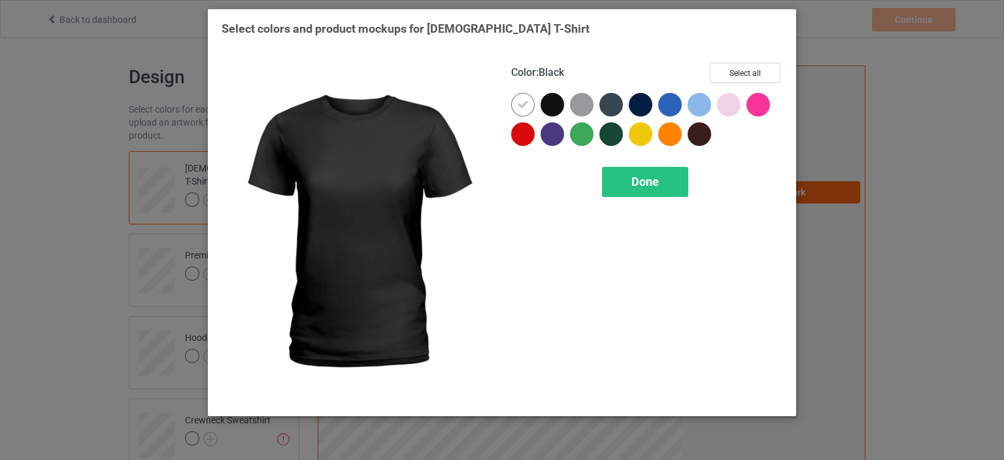
click at [545, 107] on div at bounding box center [553, 105] width 24 height 24
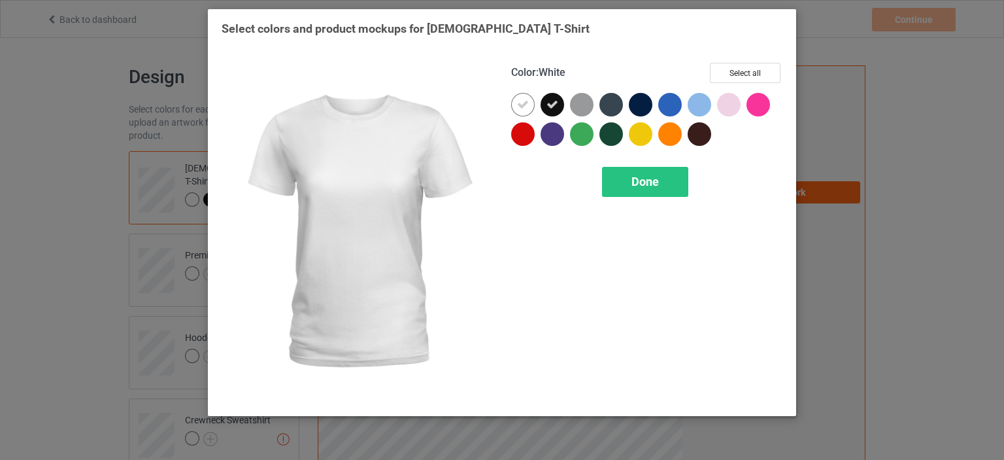
click at [523, 111] on div at bounding box center [523, 105] width 24 height 24
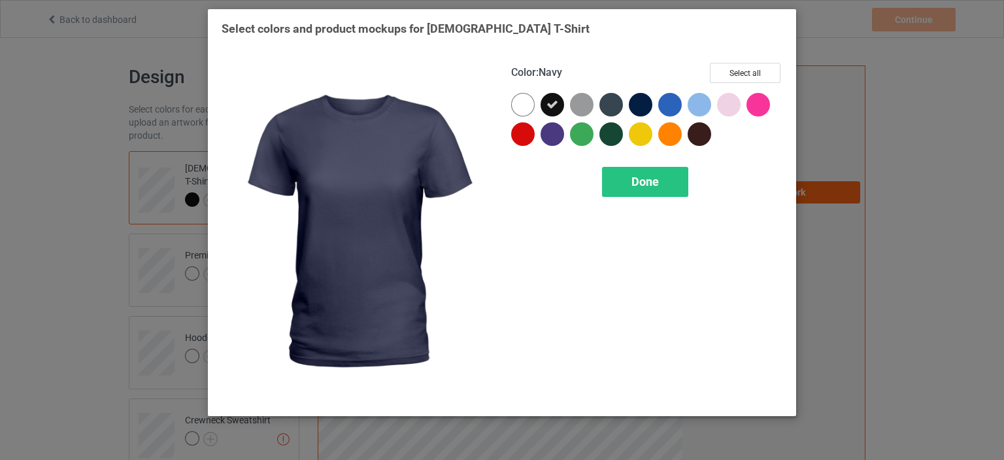
drag, startPoint x: 632, startPoint y: 110, endPoint x: 614, endPoint y: 135, distance: 31.0
click at [633, 109] on div at bounding box center [641, 105] width 24 height 24
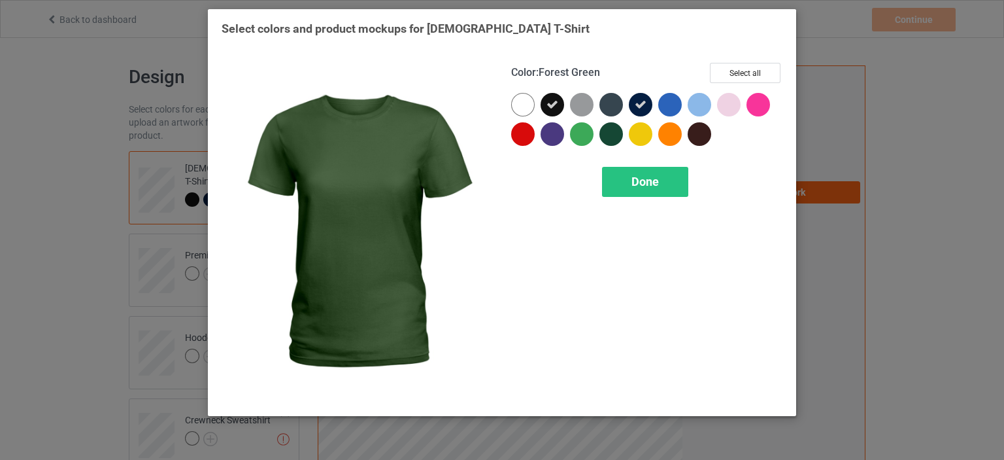
click at [610, 141] on div at bounding box center [611, 134] width 24 height 24
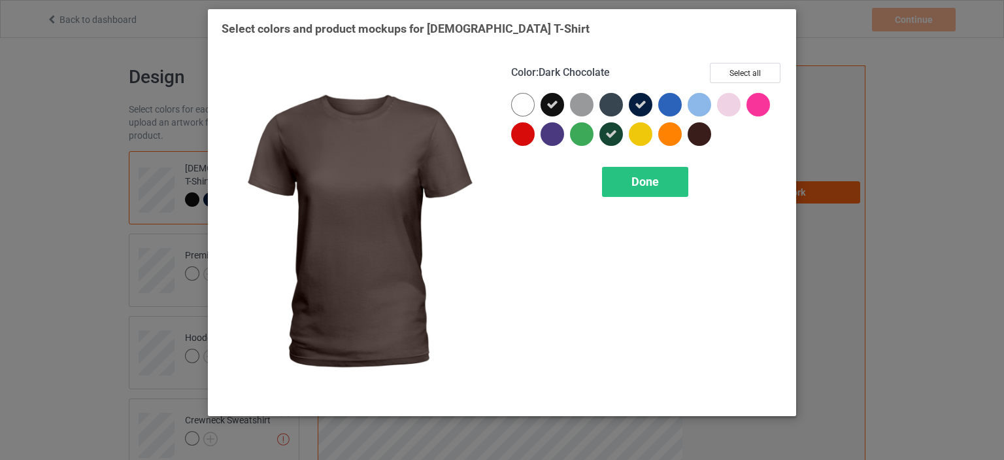
click at [703, 142] on div at bounding box center [700, 134] width 24 height 24
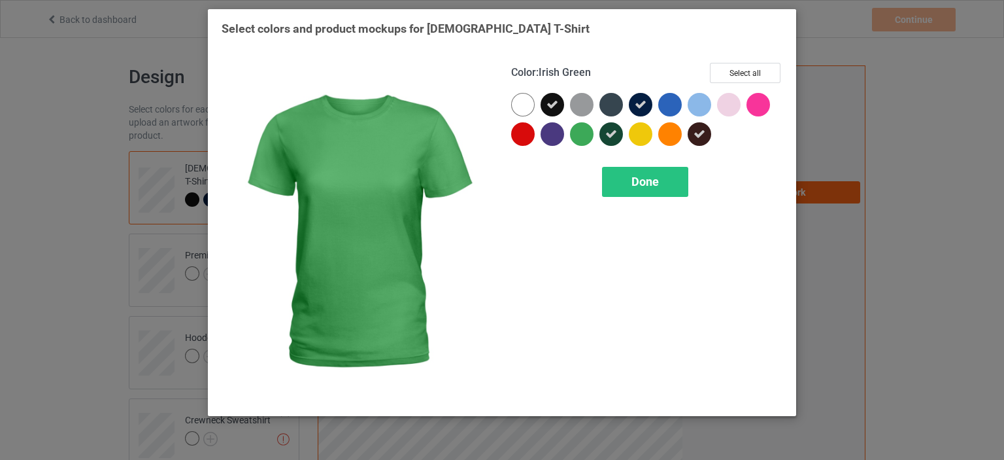
click at [679, 199] on div "Color : Irish Green Select all Done" at bounding box center [647, 233] width 290 height 358
click at [669, 191] on div "Done" at bounding box center [645, 182] width 86 height 30
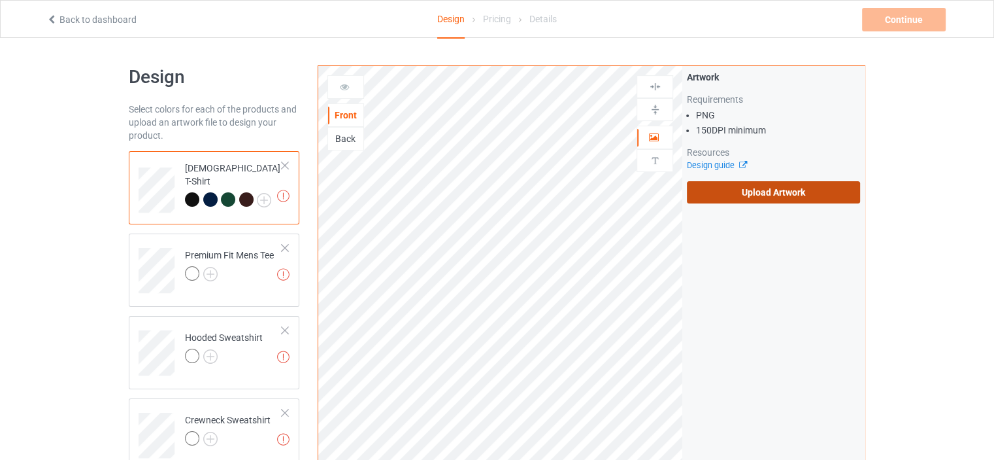
click at [803, 193] on label "Upload Artwork" at bounding box center [773, 192] width 173 height 22
click at [0, 0] on input "Upload Artwork" at bounding box center [0, 0] width 0 height 0
click at [207, 273] on img at bounding box center [210, 274] width 14 height 14
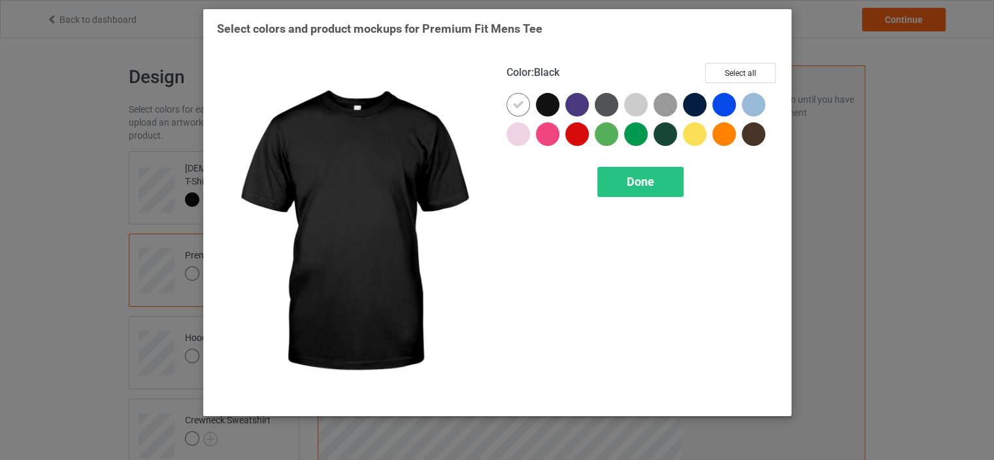
click at [545, 107] on div at bounding box center [548, 105] width 24 height 24
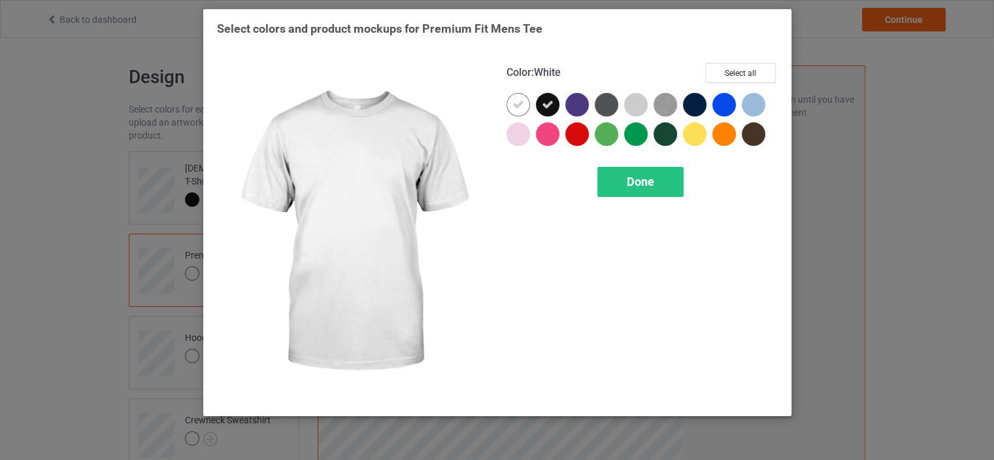
click at [526, 109] on div at bounding box center [519, 105] width 24 height 24
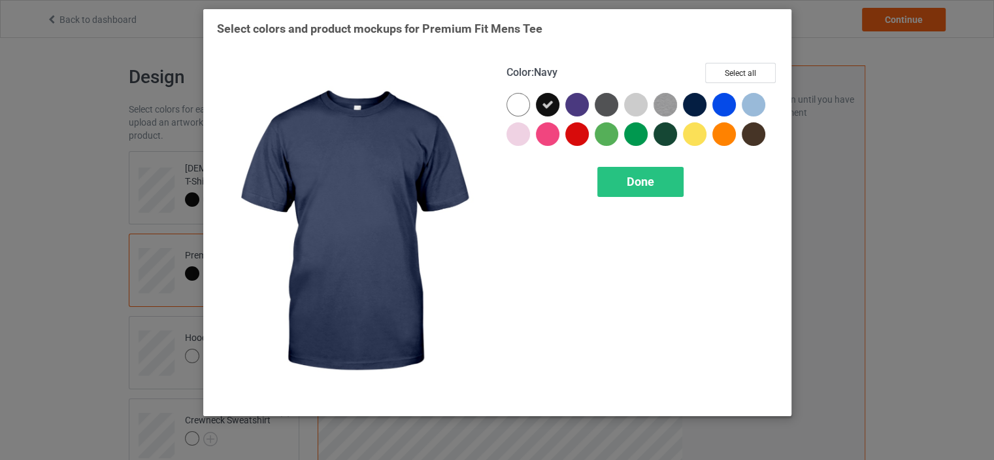
click at [693, 97] on div at bounding box center [695, 105] width 24 height 24
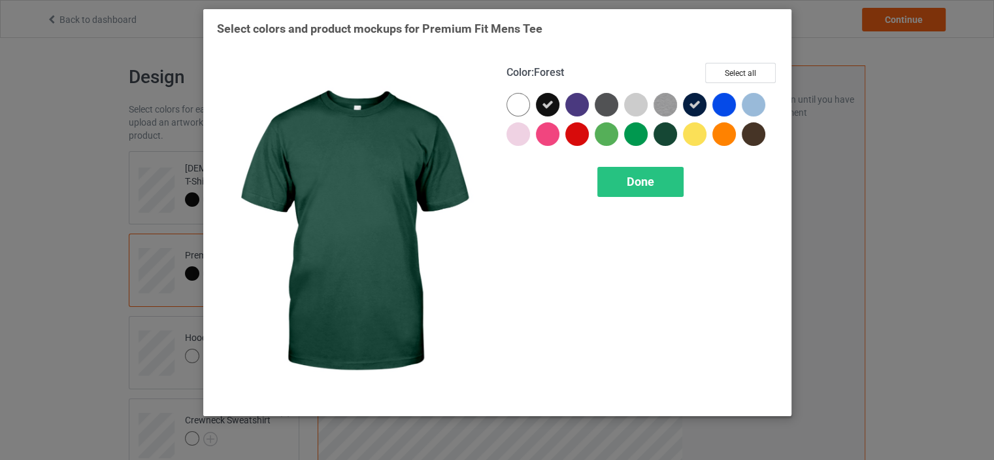
click at [671, 133] on div at bounding box center [666, 134] width 24 height 24
click at [660, 186] on div "Done" at bounding box center [640, 182] width 86 height 30
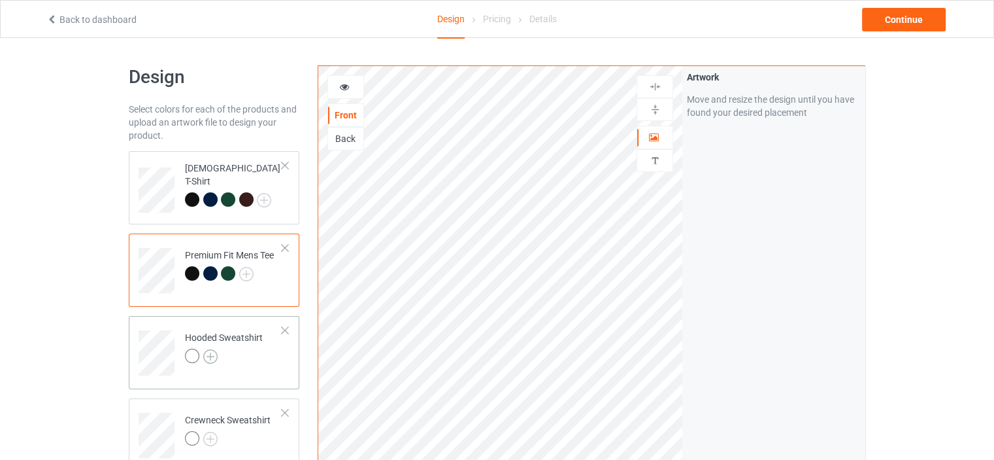
click at [206, 361] on img at bounding box center [210, 356] width 14 height 14
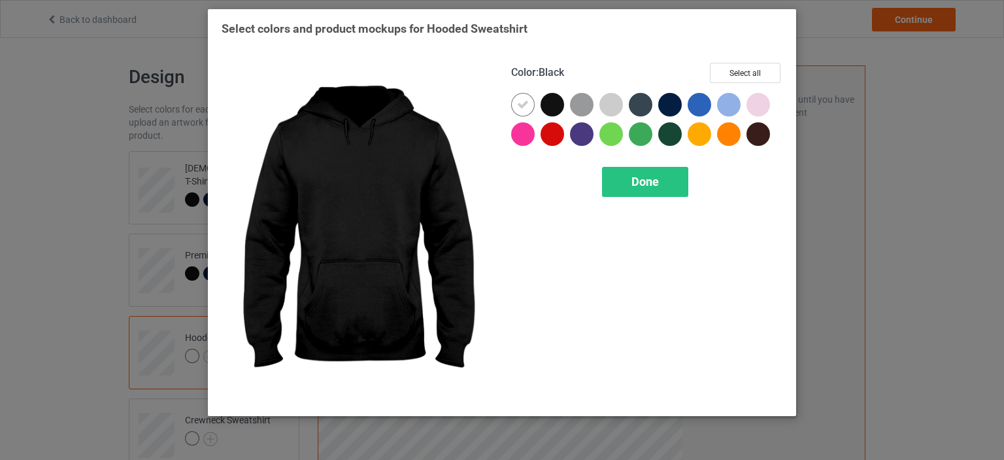
click at [550, 110] on div at bounding box center [553, 105] width 24 height 24
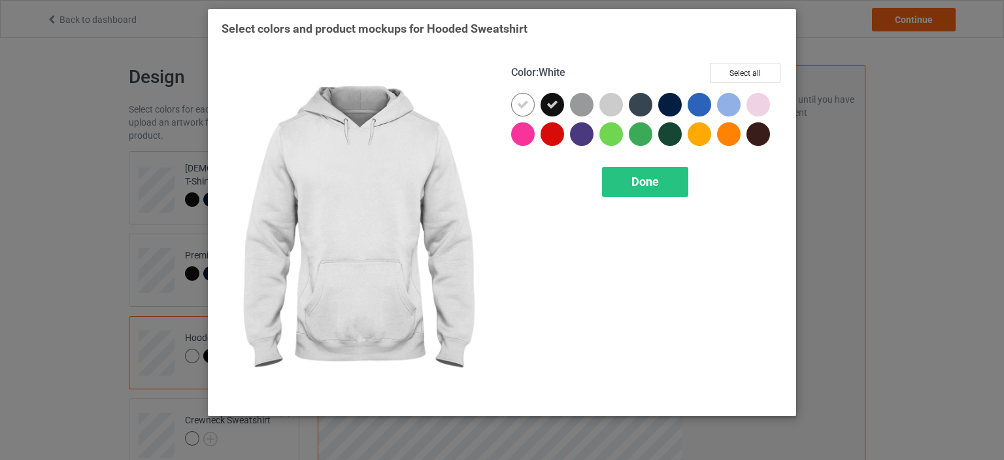
click at [526, 110] on div at bounding box center [523, 105] width 24 height 24
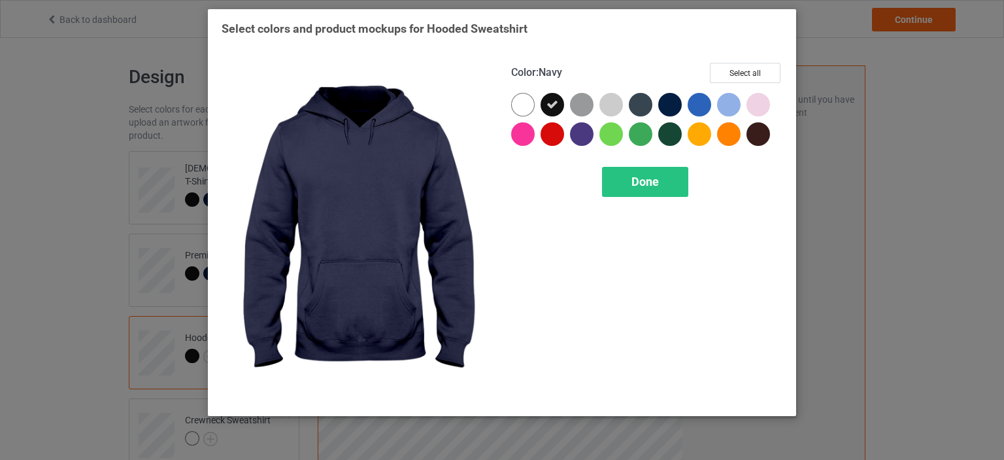
click at [674, 110] on div at bounding box center [670, 105] width 24 height 24
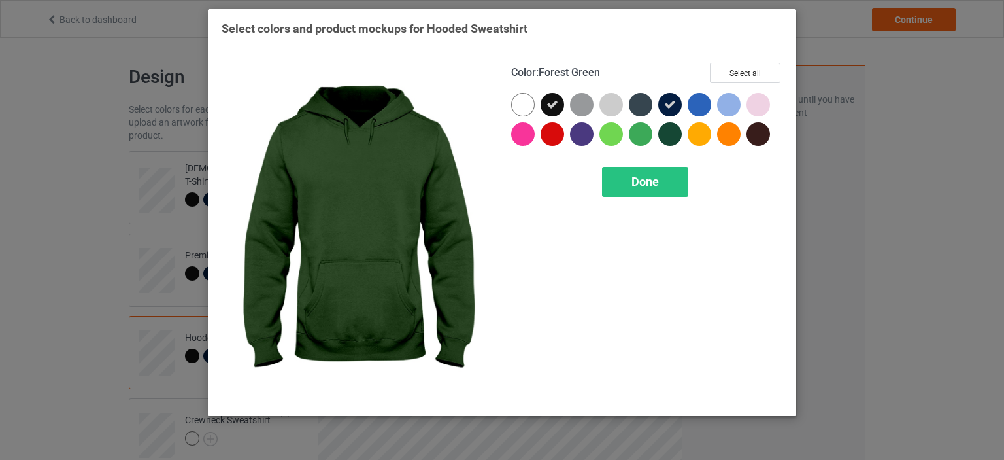
click at [669, 131] on div at bounding box center [670, 134] width 24 height 24
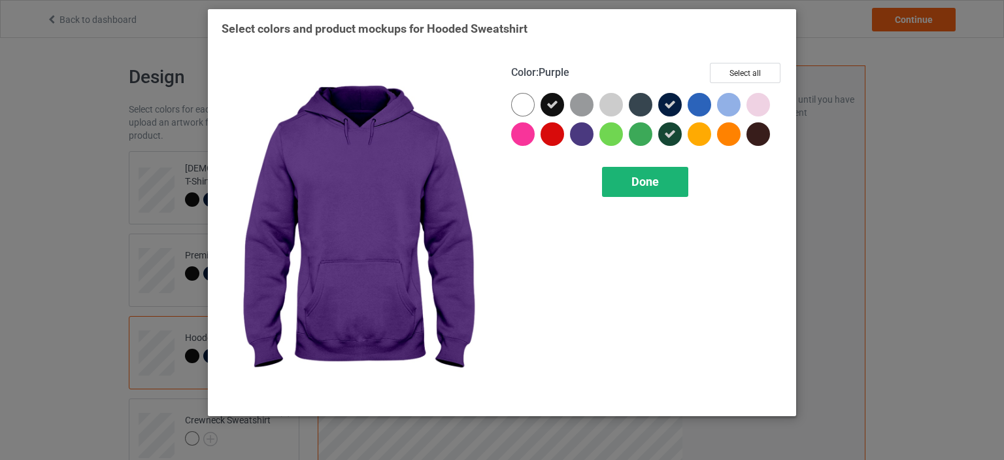
click at [637, 187] on span "Done" at bounding box center [644, 182] width 27 height 14
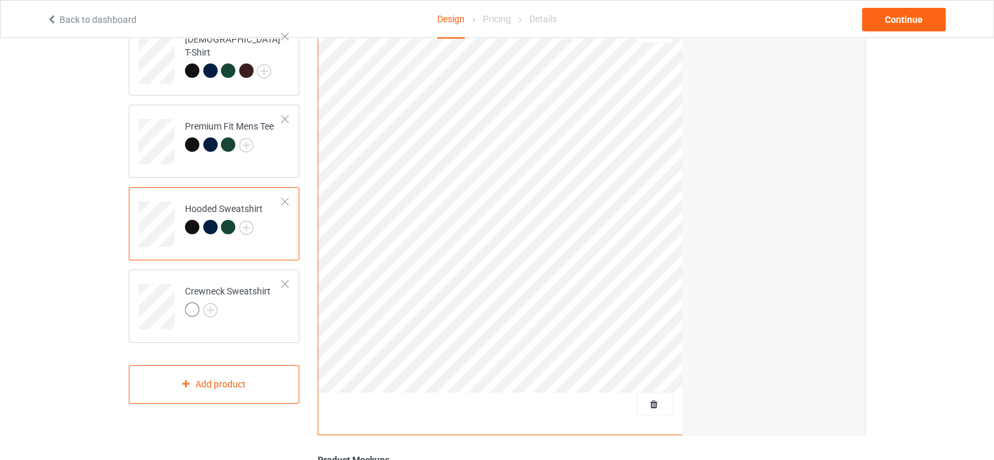
scroll to position [131, 0]
click at [212, 301] on img at bounding box center [210, 308] width 14 height 14
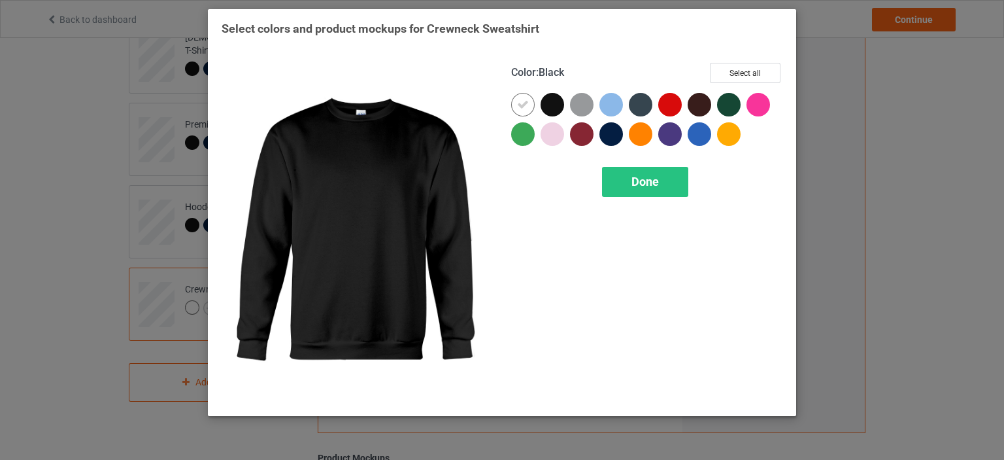
drag, startPoint x: 554, startPoint y: 108, endPoint x: 534, endPoint y: 108, distance: 19.6
click at [553, 108] on div at bounding box center [553, 105] width 24 height 24
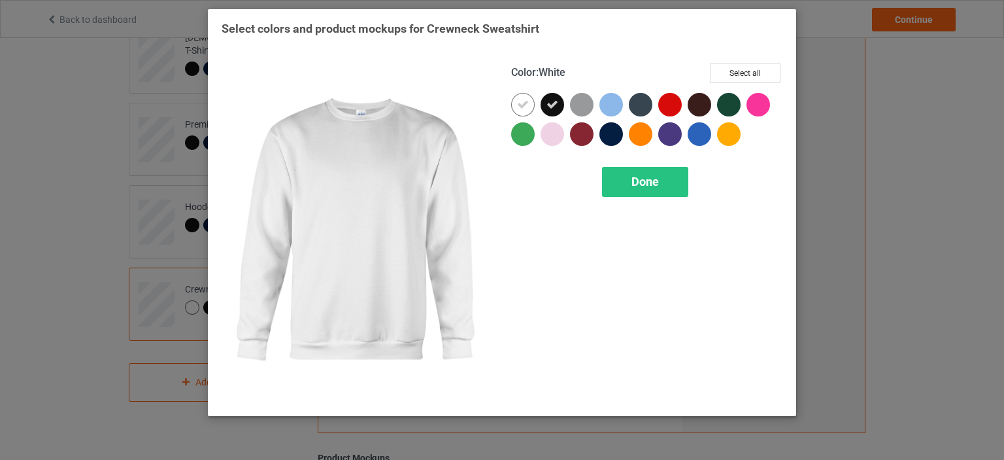
click at [529, 107] on div at bounding box center [523, 105] width 24 height 24
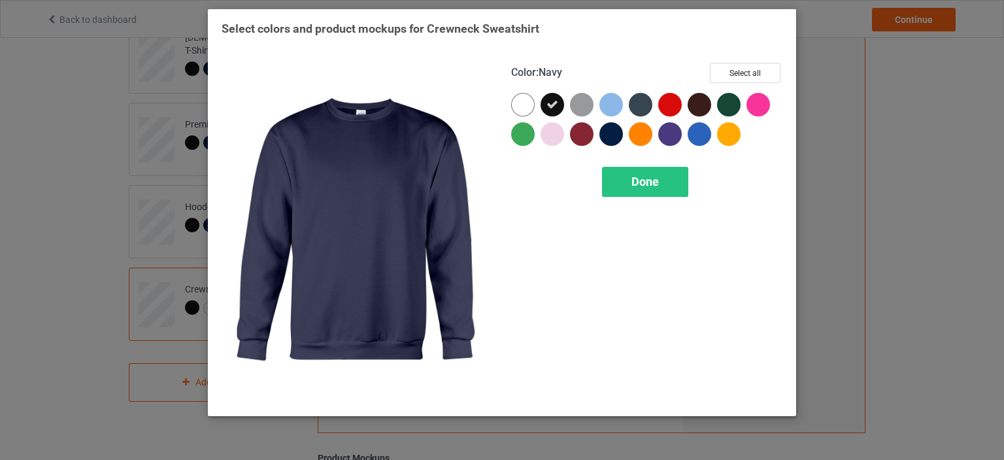
click at [612, 137] on div at bounding box center [611, 134] width 24 height 24
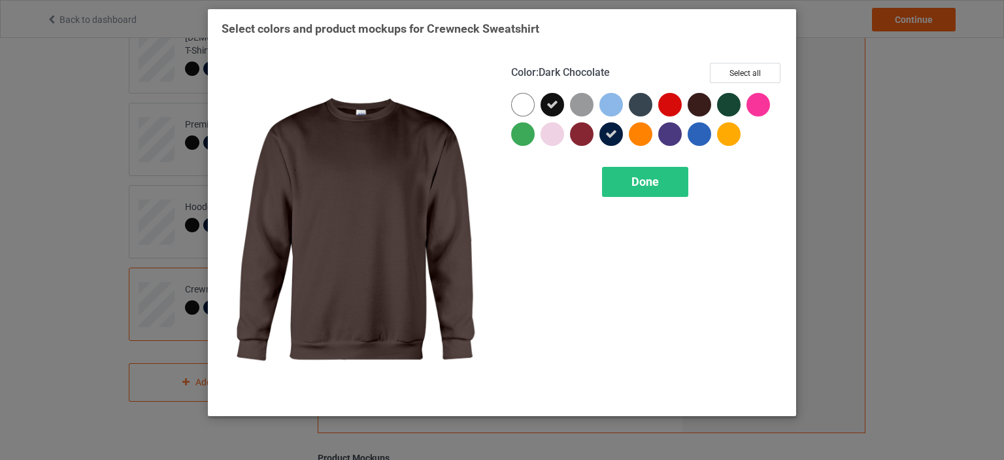
click at [698, 110] on div at bounding box center [700, 105] width 24 height 24
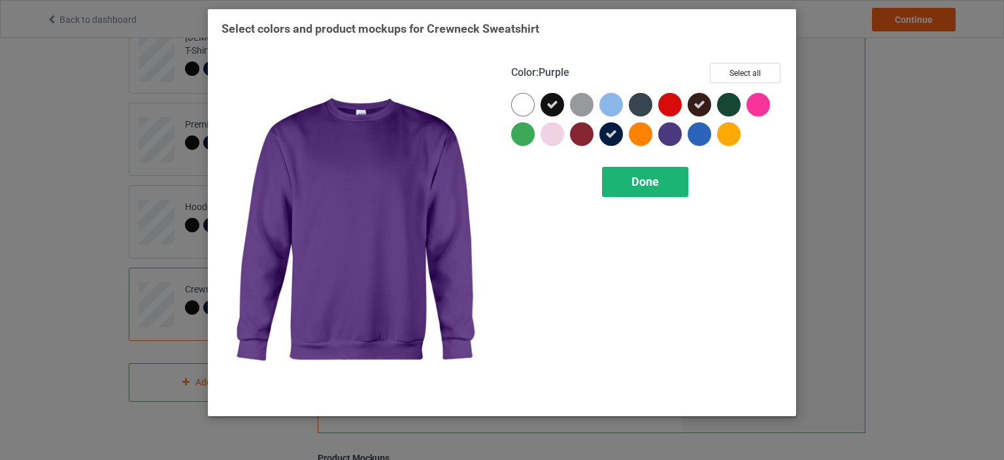
click at [664, 165] on div "Color : Purple Select all Done" at bounding box center [647, 233] width 290 height 358
click at [658, 175] on span "Done" at bounding box center [644, 182] width 27 height 14
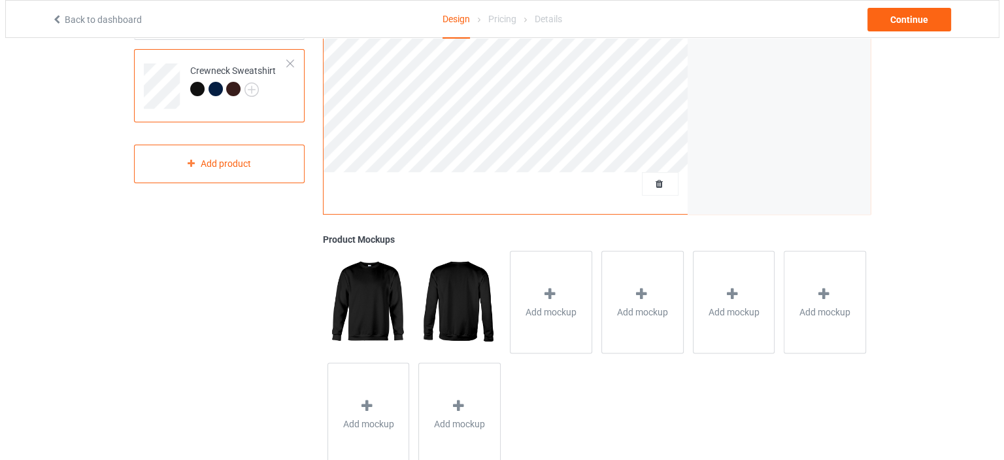
scroll to position [386, 0]
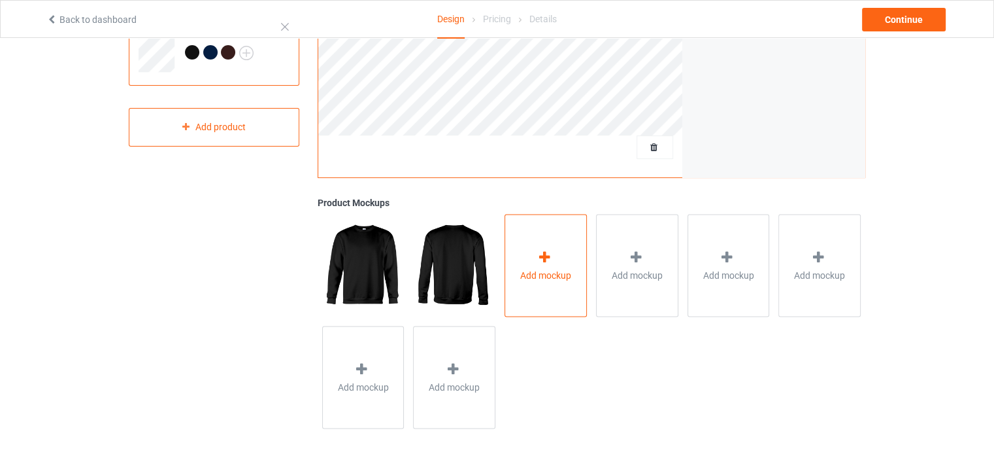
click at [554, 270] on span "Add mockup" at bounding box center [545, 274] width 51 height 13
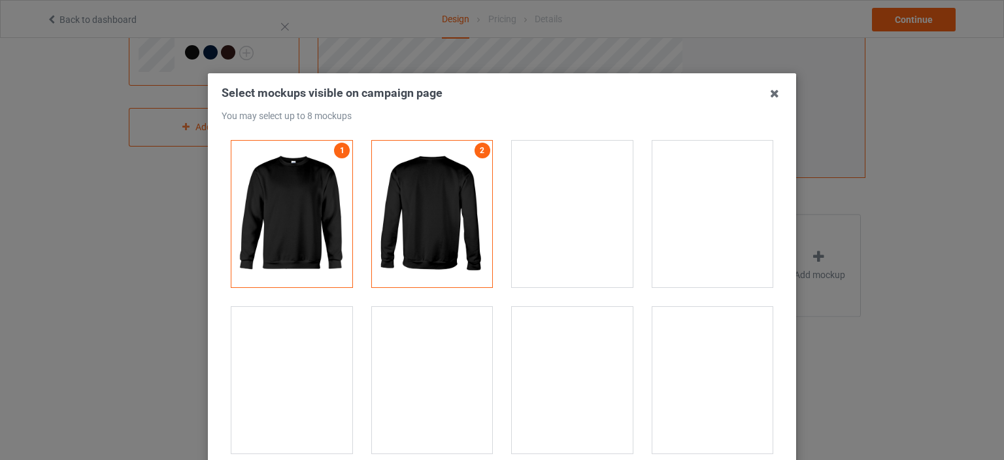
click at [443, 337] on div at bounding box center [432, 380] width 121 height 146
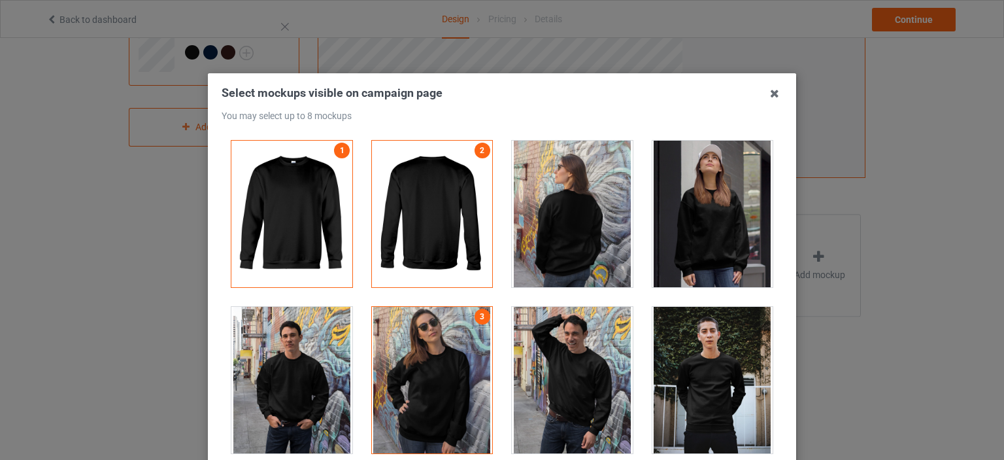
click at [502, 350] on div at bounding box center [572, 380] width 141 height 166
click at [544, 348] on div at bounding box center [572, 380] width 121 height 146
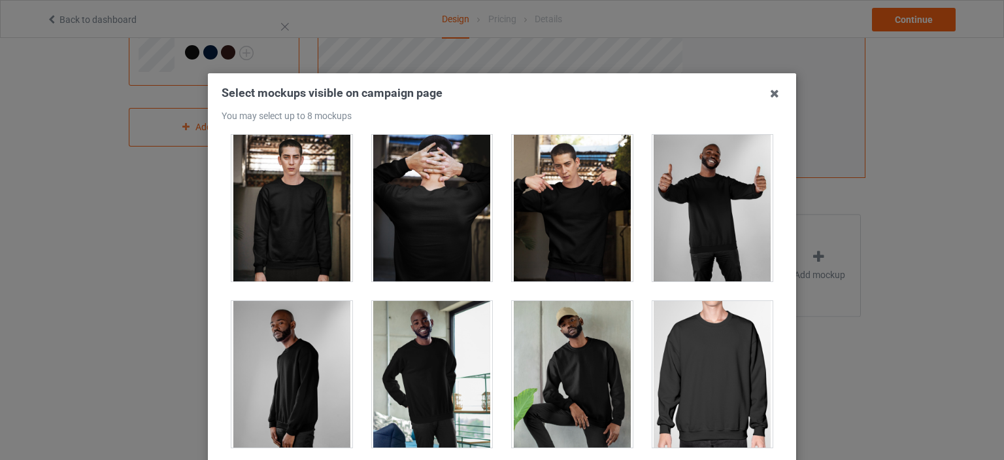
scroll to position [523, 0]
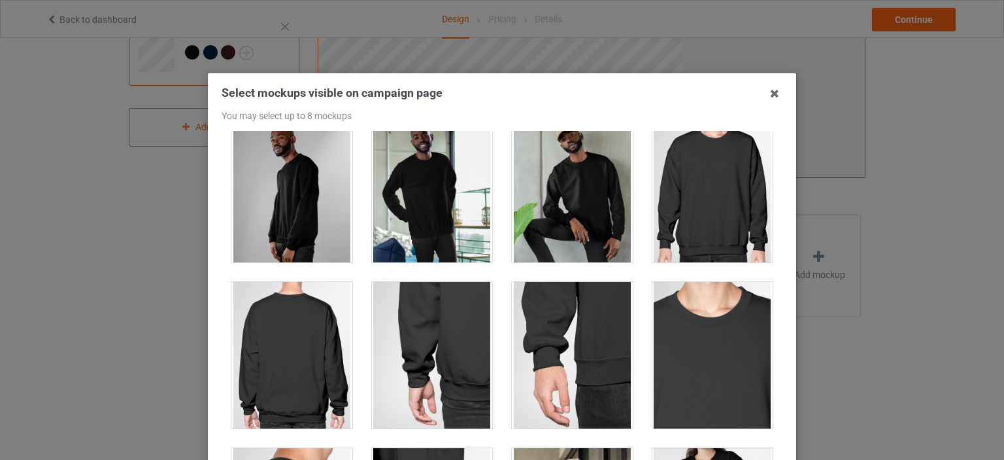
click at [561, 201] on div at bounding box center [572, 189] width 121 height 146
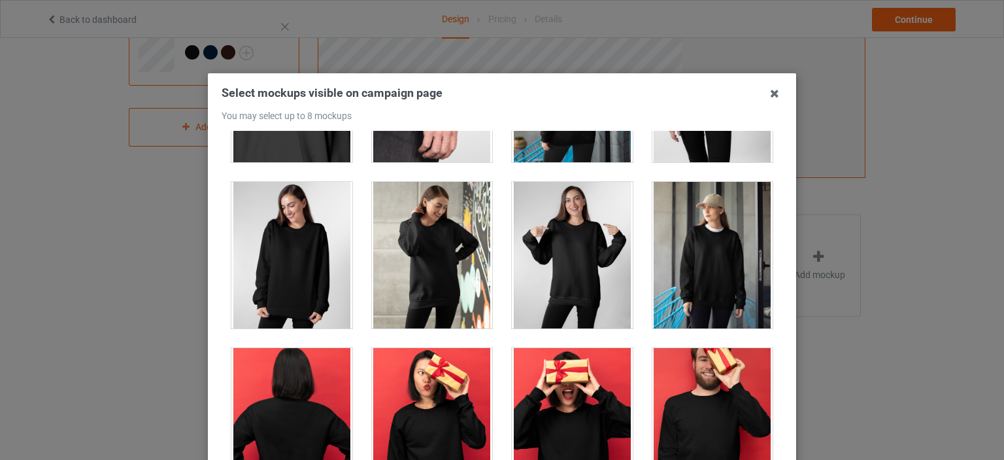
scroll to position [980, 0]
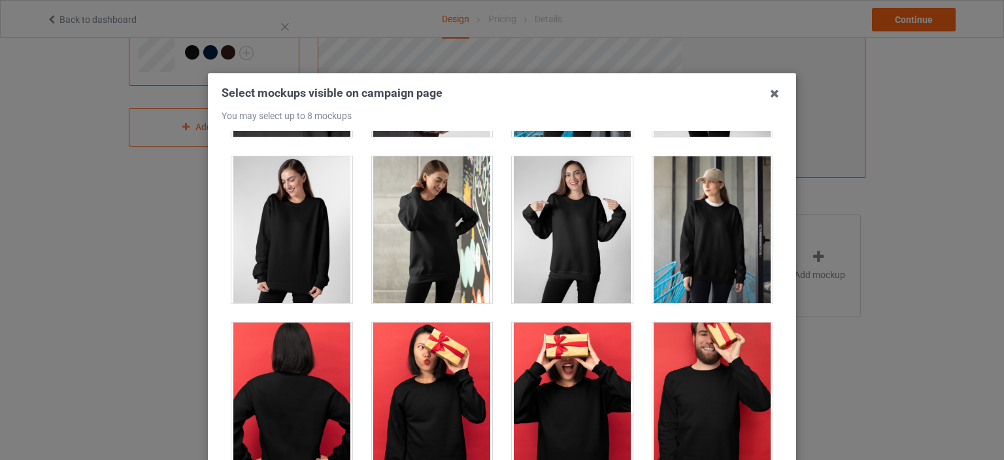
click at [572, 211] on div at bounding box center [572, 229] width 121 height 146
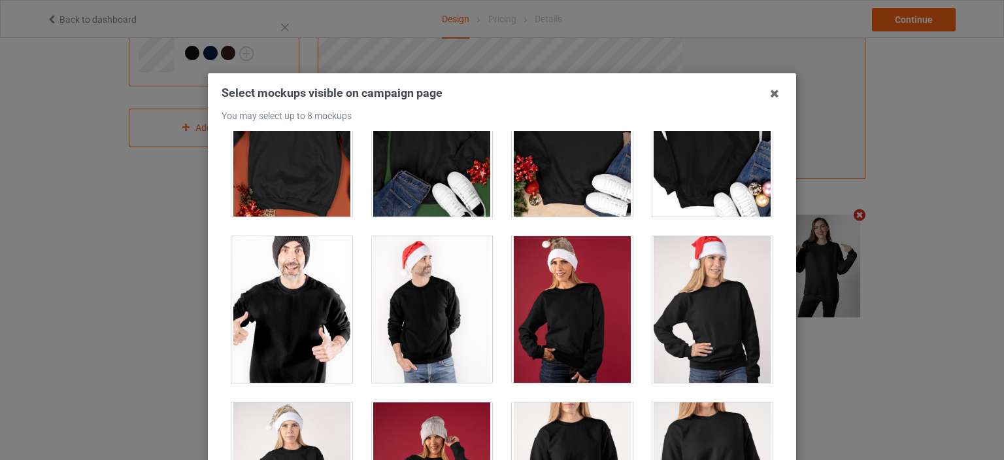
scroll to position [1700, 0]
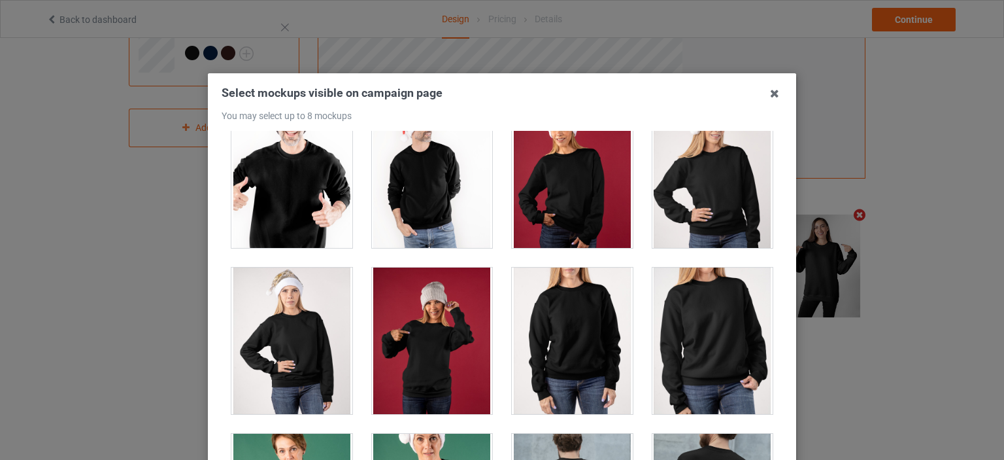
click at [401, 181] on div at bounding box center [432, 174] width 121 height 146
click at [594, 199] on div at bounding box center [572, 174] width 121 height 146
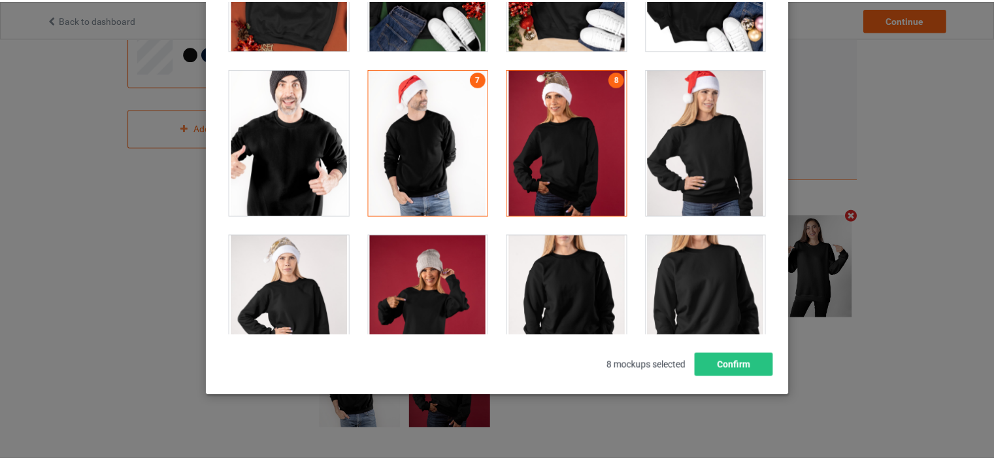
scroll to position [172, 0]
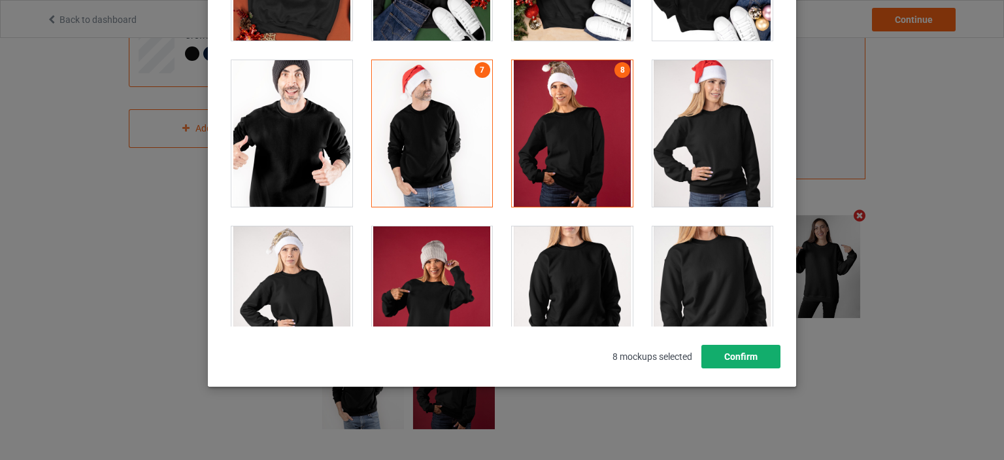
click at [741, 349] on button "Confirm" at bounding box center [740, 356] width 79 height 24
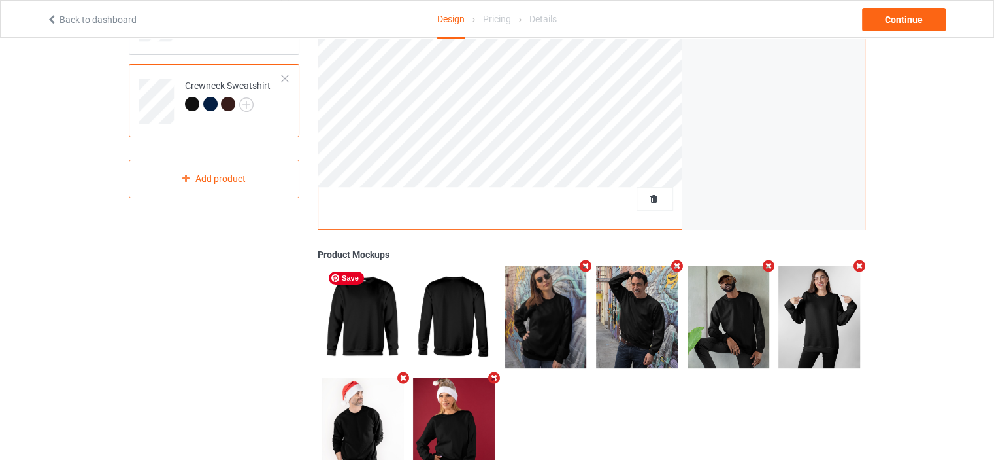
scroll to position [188, 0]
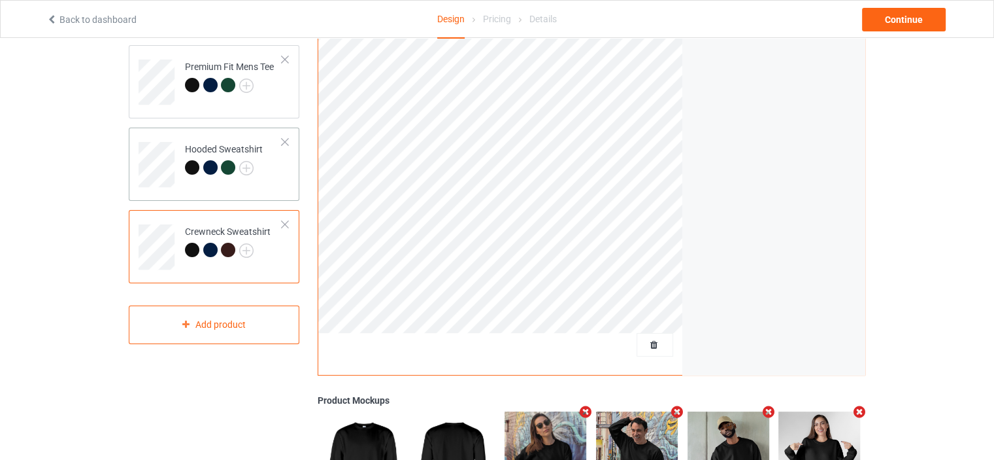
click at [261, 193] on div "Hooded Sweatshirt" at bounding box center [214, 163] width 171 height 73
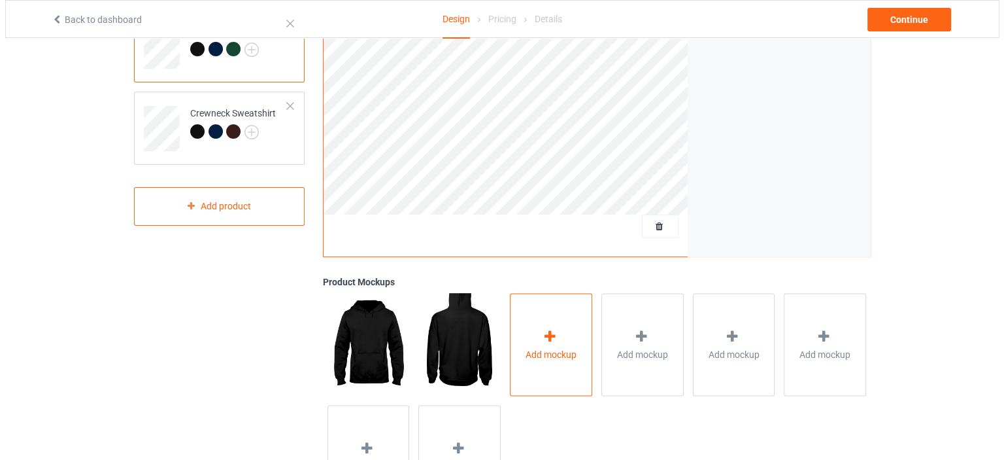
scroll to position [384, 0]
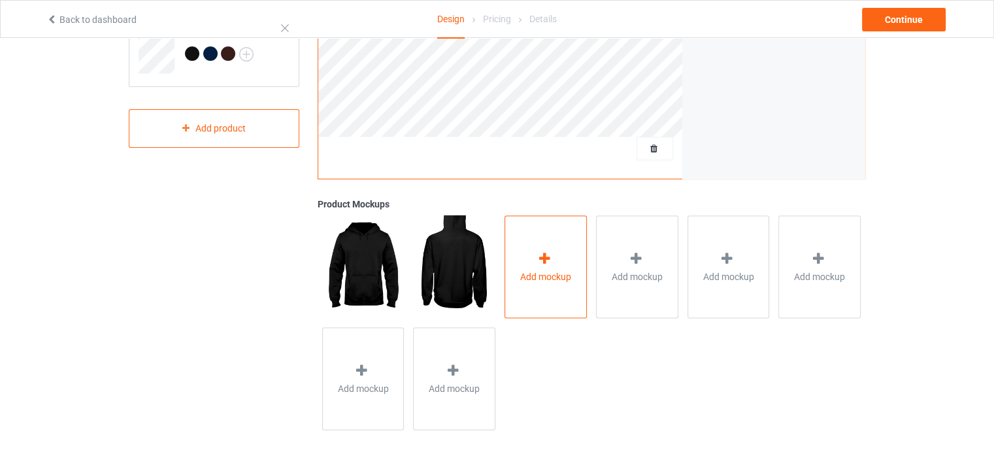
click at [550, 276] on span "Add mockup" at bounding box center [545, 275] width 51 height 13
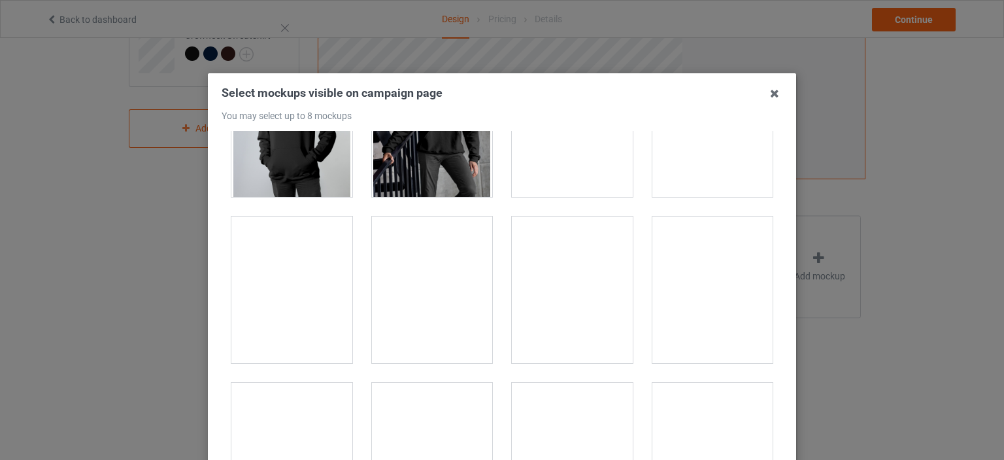
click at [390, 172] on div at bounding box center [432, 123] width 121 height 146
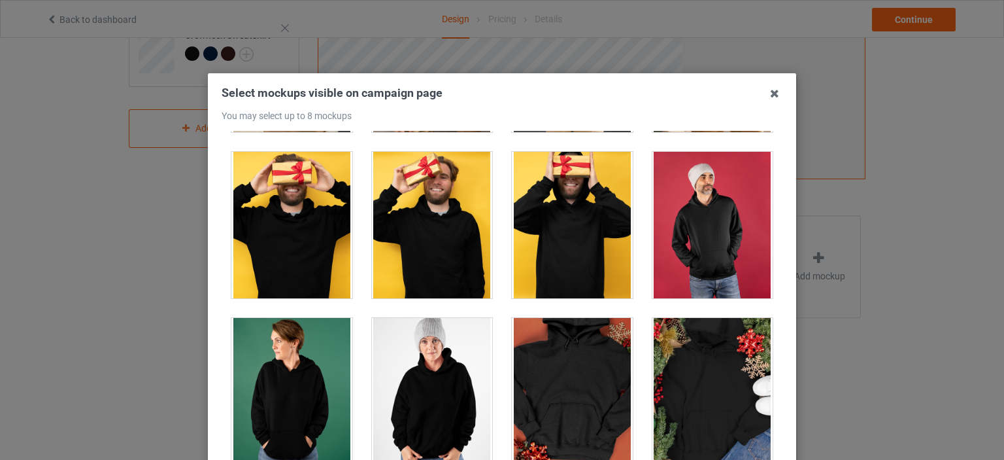
scroll to position [2484, 0]
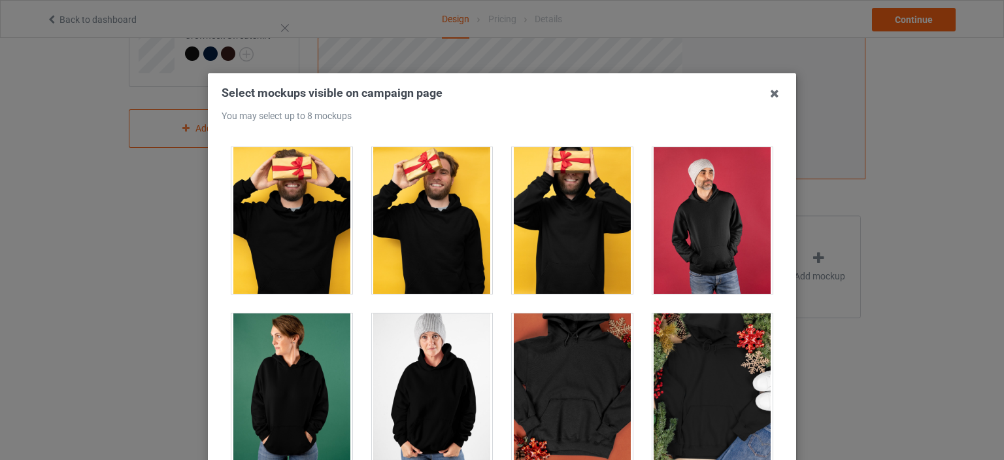
click at [408, 373] on div at bounding box center [432, 386] width 121 height 146
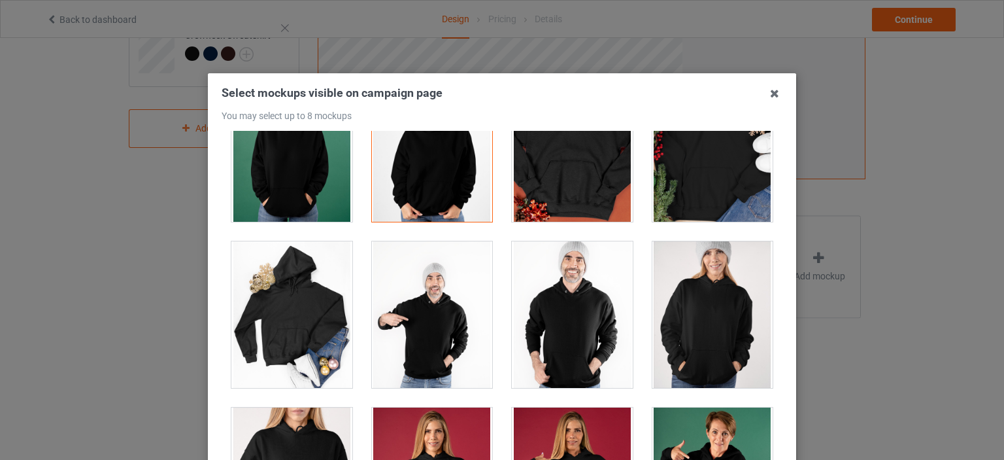
scroll to position [2811, 0]
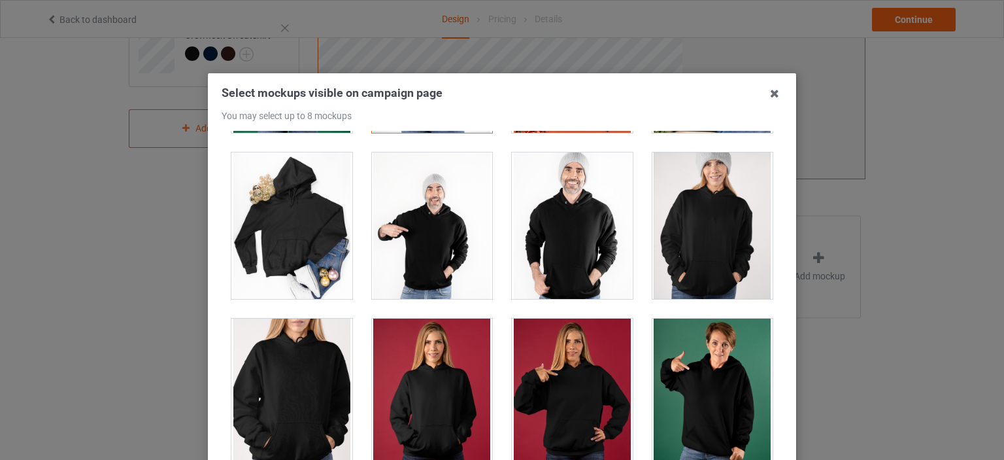
click at [612, 252] on div at bounding box center [572, 225] width 121 height 146
click at [684, 253] on div at bounding box center [712, 225] width 121 height 146
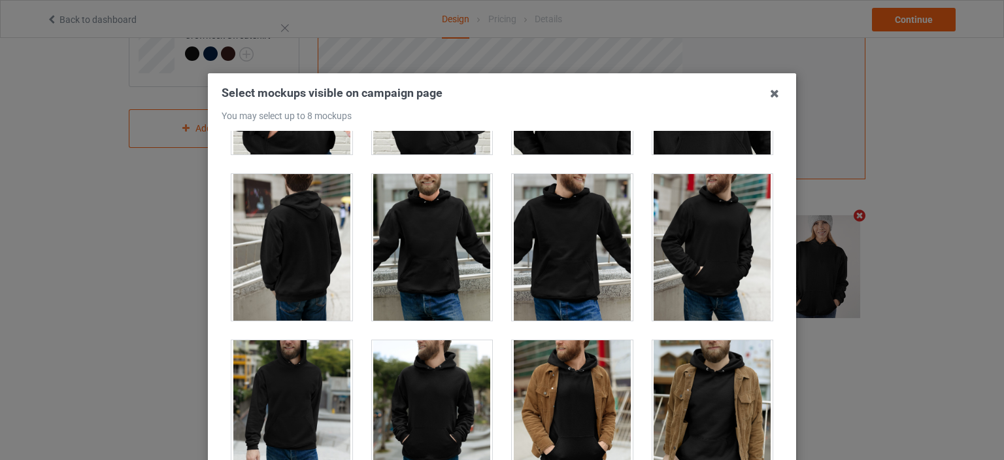
scroll to position [3530, 0]
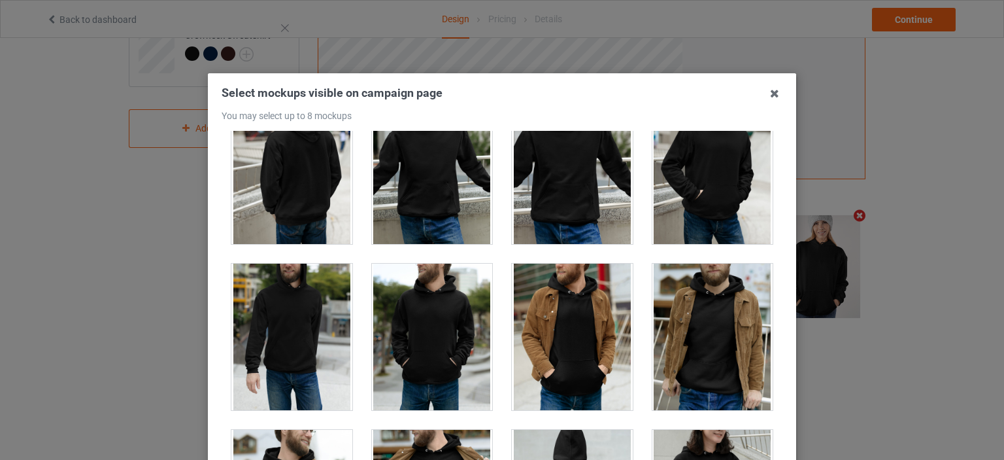
click at [587, 195] on div at bounding box center [572, 170] width 121 height 146
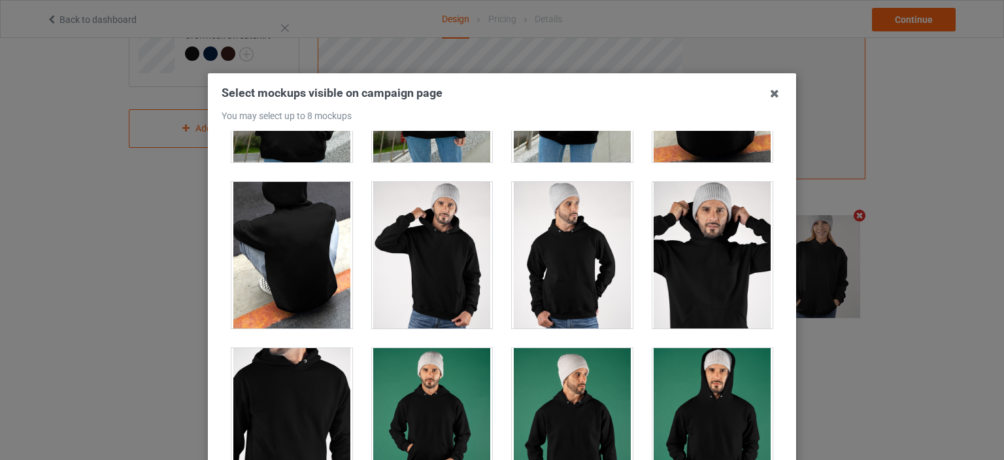
scroll to position [4183, 0]
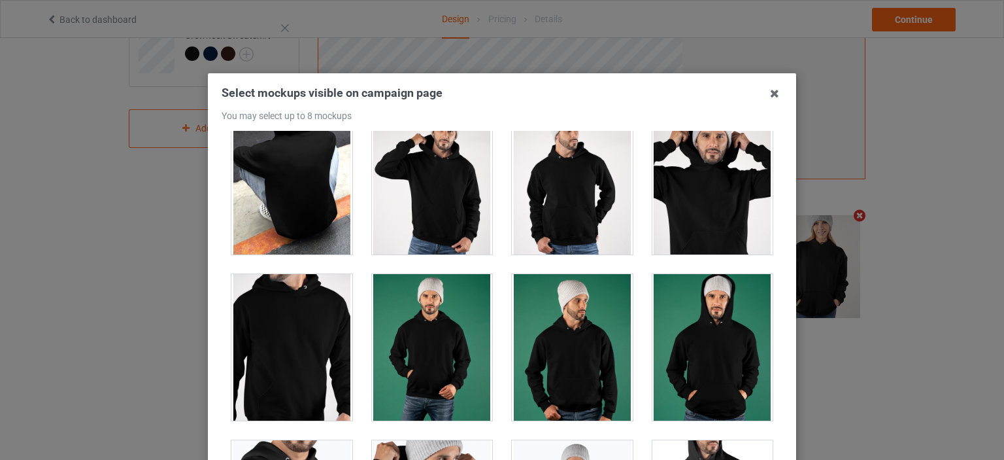
click at [565, 215] on div at bounding box center [572, 181] width 121 height 146
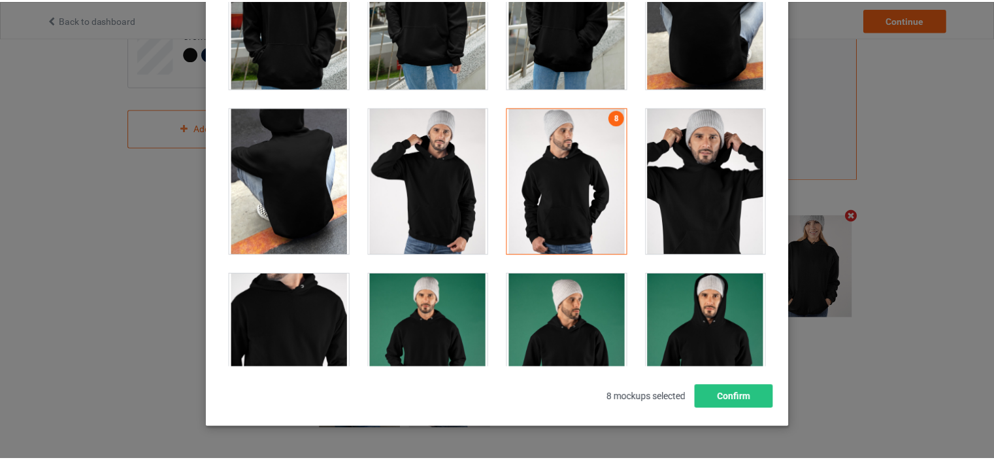
scroll to position [172, 0]
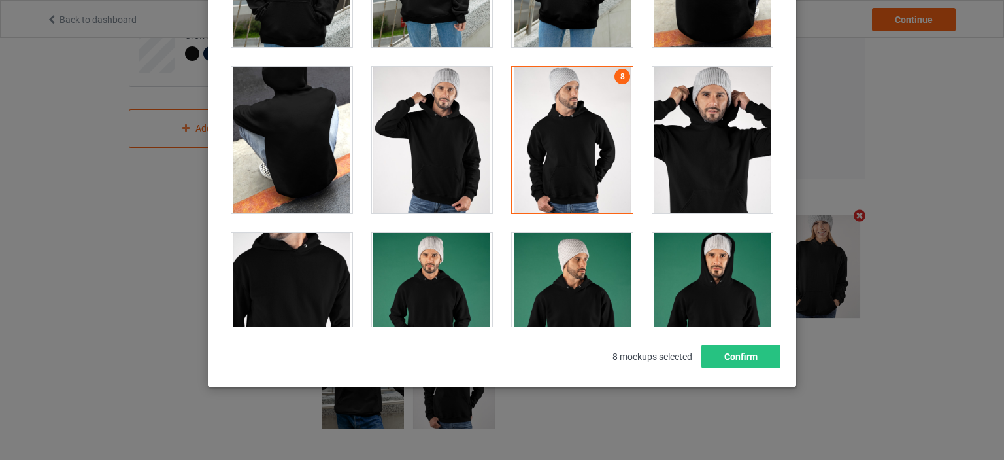
click at [777, 362] on div "Select mockups visible on campaign page You may select up to 8 mockups 1 2 3 4 …" at bounding box center [502, 143] width 588 height 485
click at [765, 356] on button "Confirm" at bounding box center [740, 356] width 79 height 24
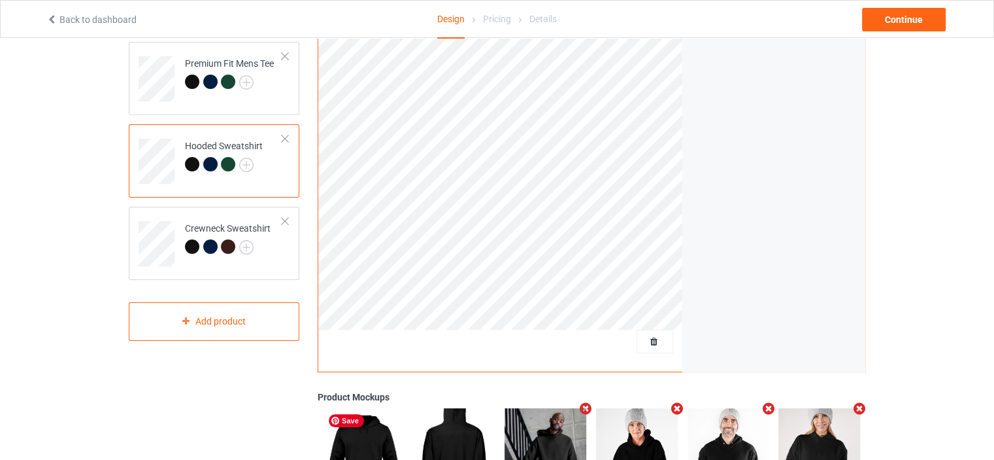
scroll to position [188, 0]
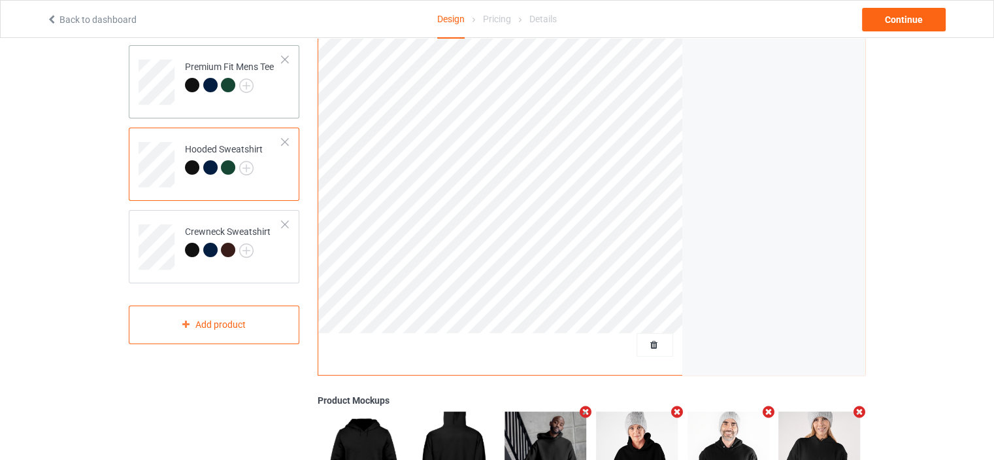
click at [286, 109] on div "Premium Fit Mens Tee" at bounding box center [214, 81] width 171 height 73
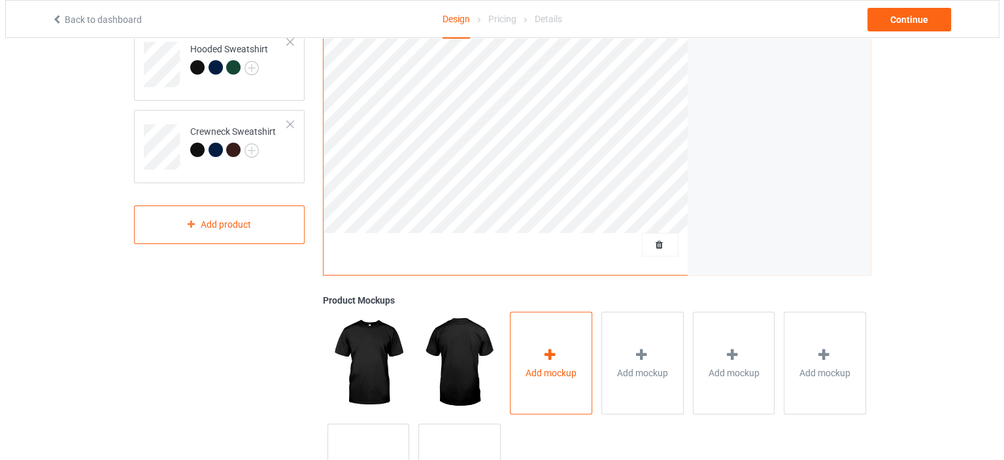
scroll to position [384, 0]
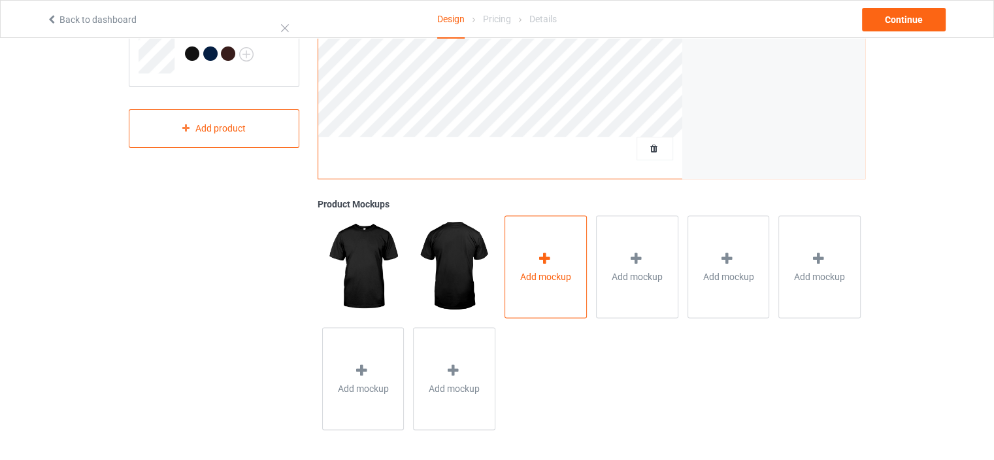
click at [573, 280] on div "Add mockup" at bounding box center [546, 266] width 82 height 103
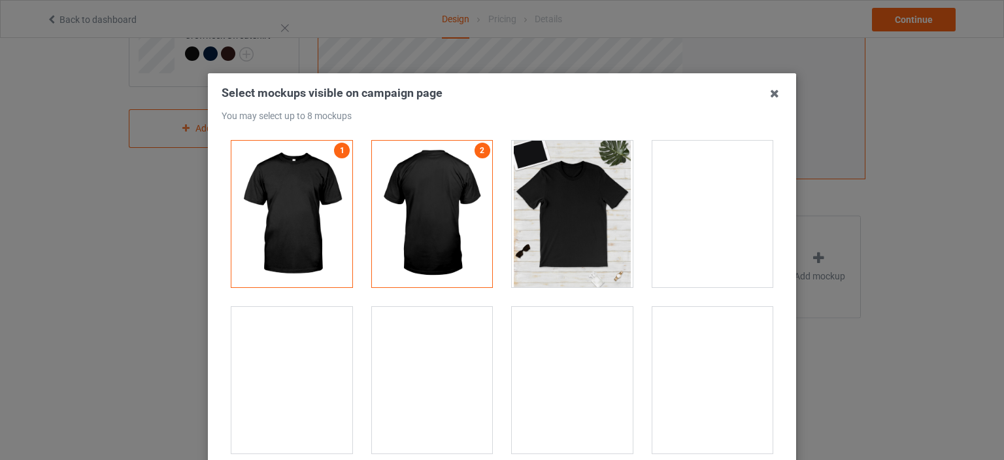
scroll to position [458, 0]
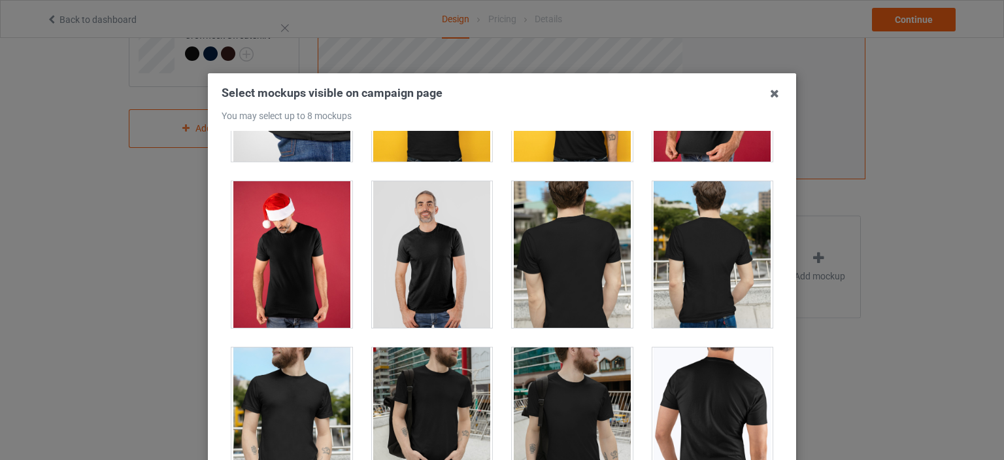
click at [452, 256] on div at bounding box center [432, 254] width 121 height 146
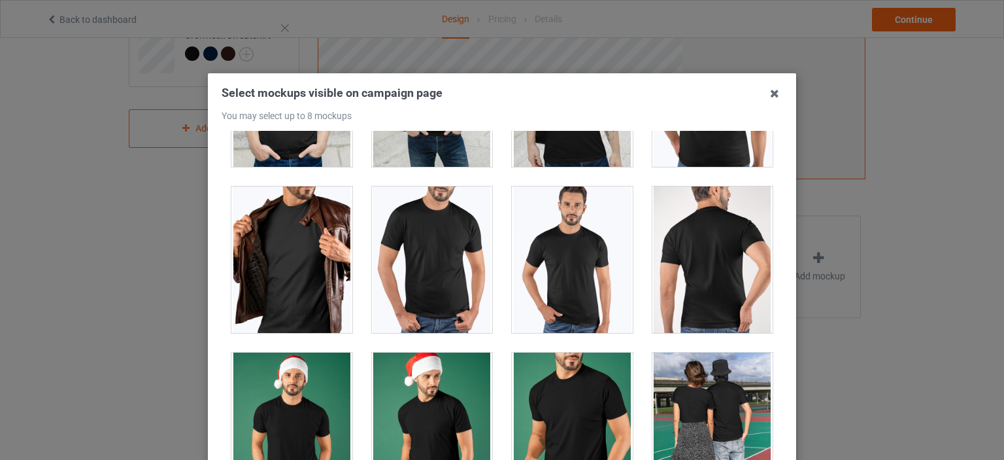
click at [582, 284] on div at bounding box center [572, 259] width 121 height 146
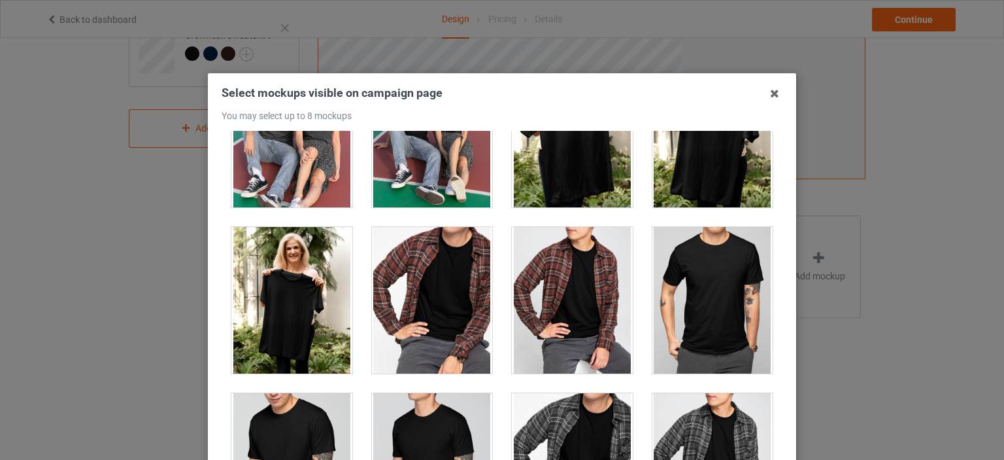
click at [721, 281] on div at bounding box center [712, 300] width 121 height 146
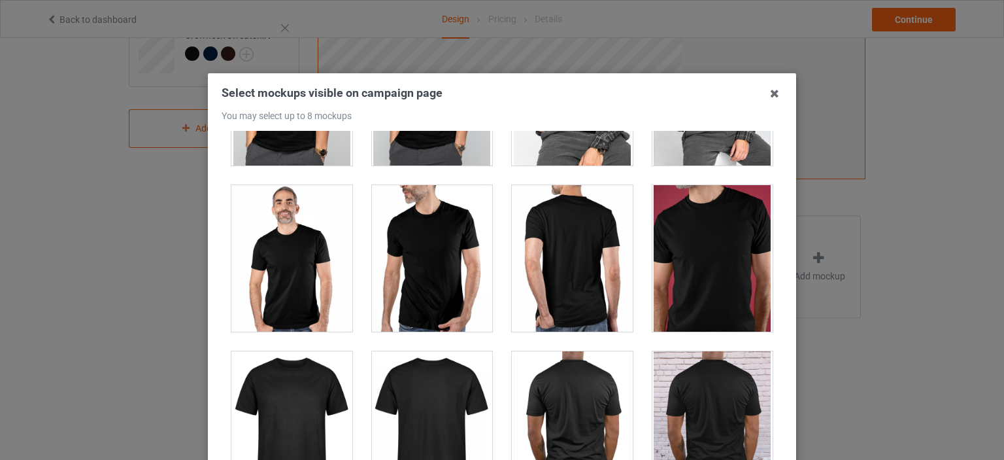
scroll to position [1765, 0]
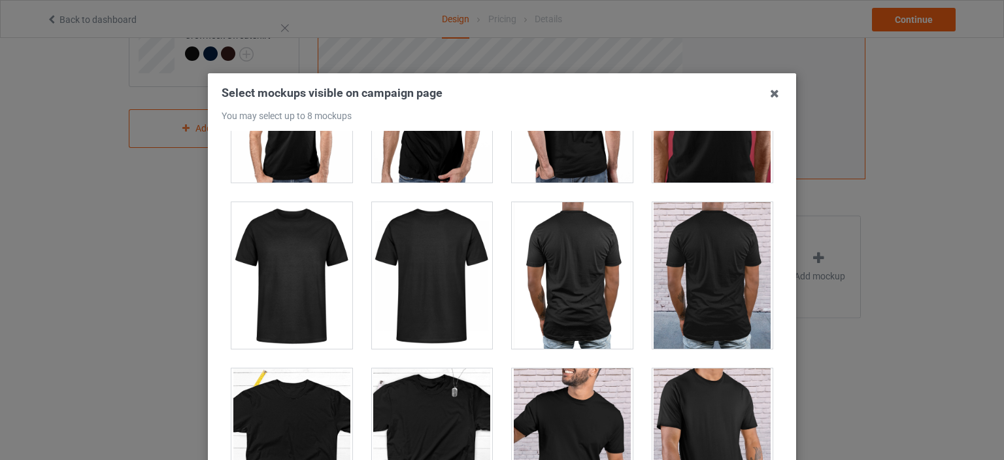
click at [700, 397] on div at bounding box center [712, 441] width 121 height 146
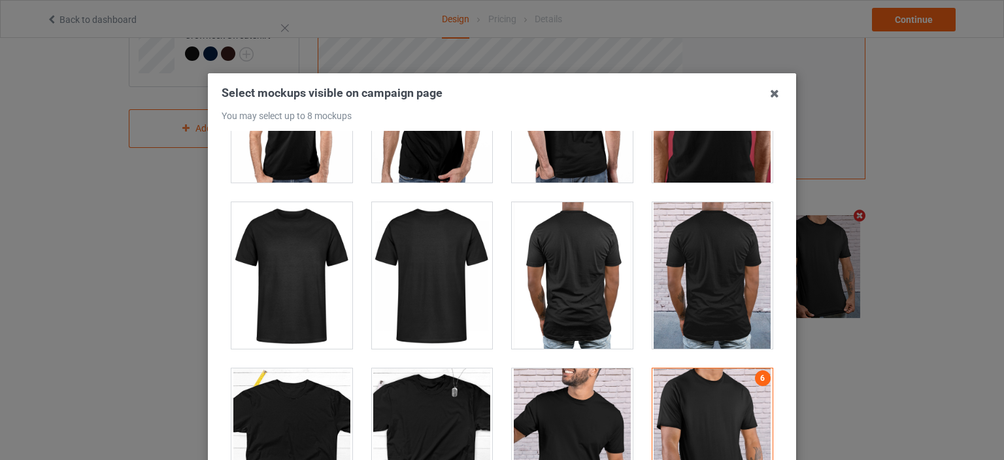
scroll to position [2288, 0]
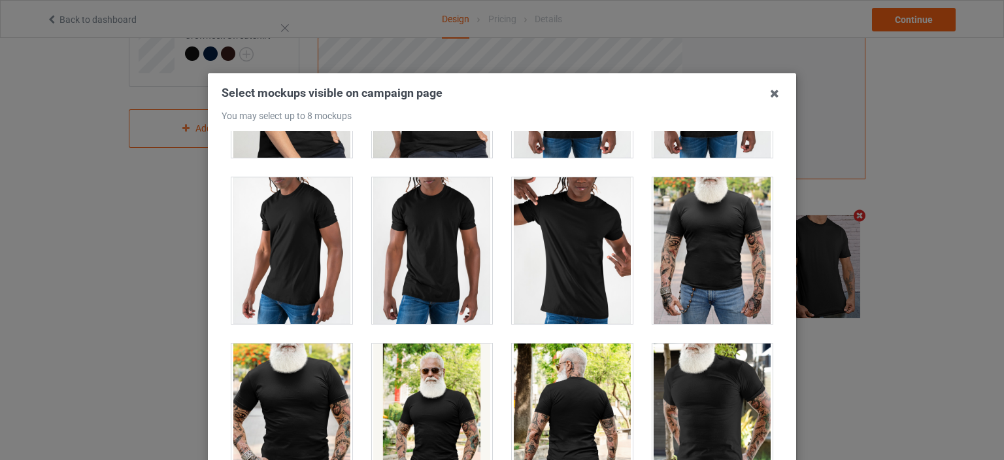
click at [592, 260] on div at bounding box center [572, 250] width 121 height 146
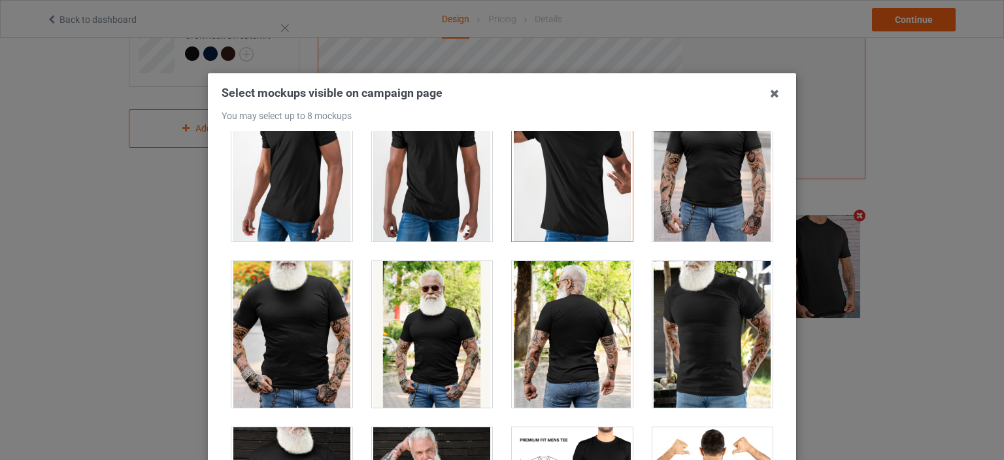
scroll to position [2484, 0]
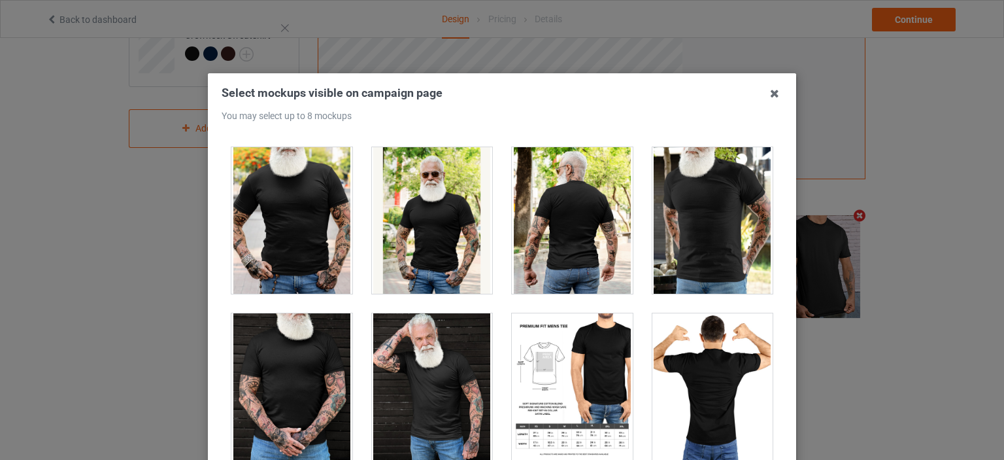
click at [450, 363] on div at bounding box center [432, 386] width 121 height 146
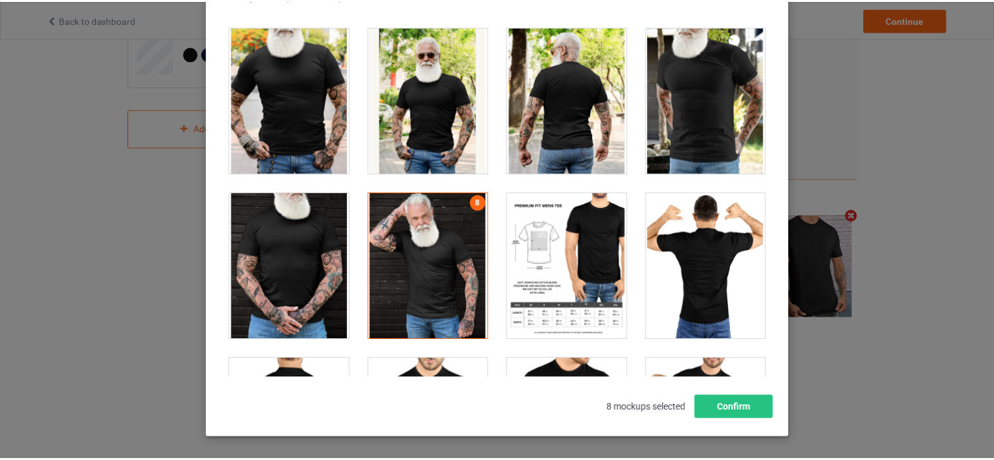
scroll to position [172, 0]
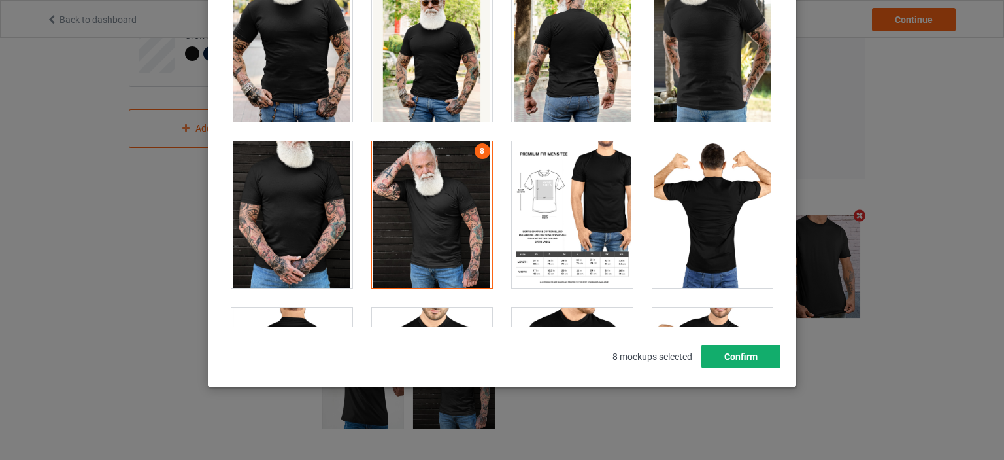
click at [748, 352] on button "Confirm" at bounding box center [740, 356] width 79 height 24
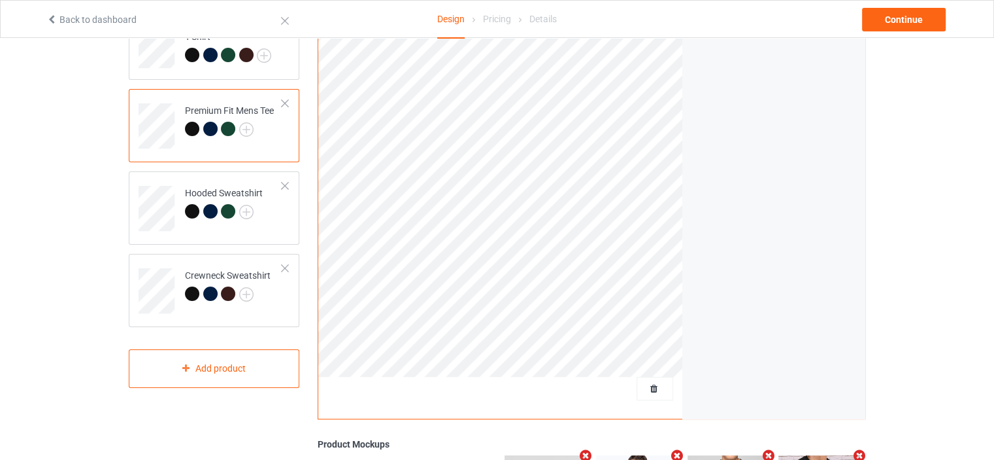
scroll to position [123, 0]
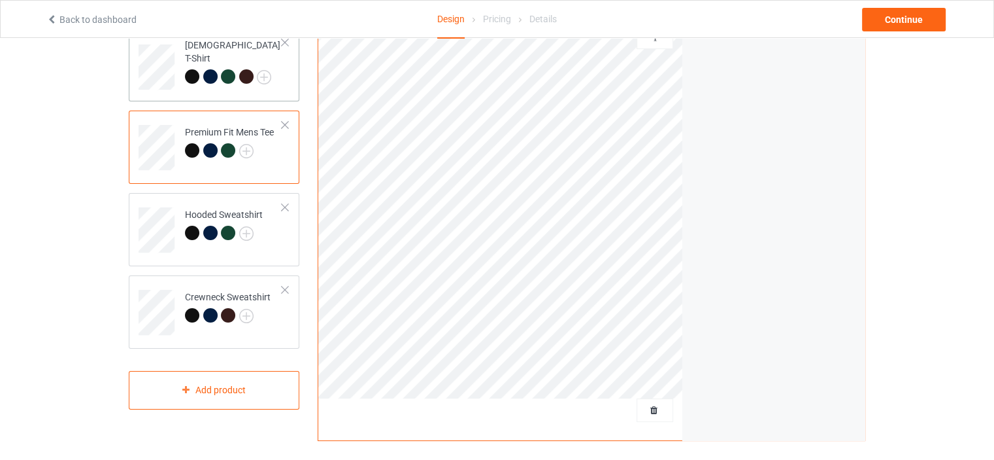
click at [257, 96] on div "[DEMOGRAPHIC_DATA] T-Shirt" at bounding box center [214, 64] width 171 height 73
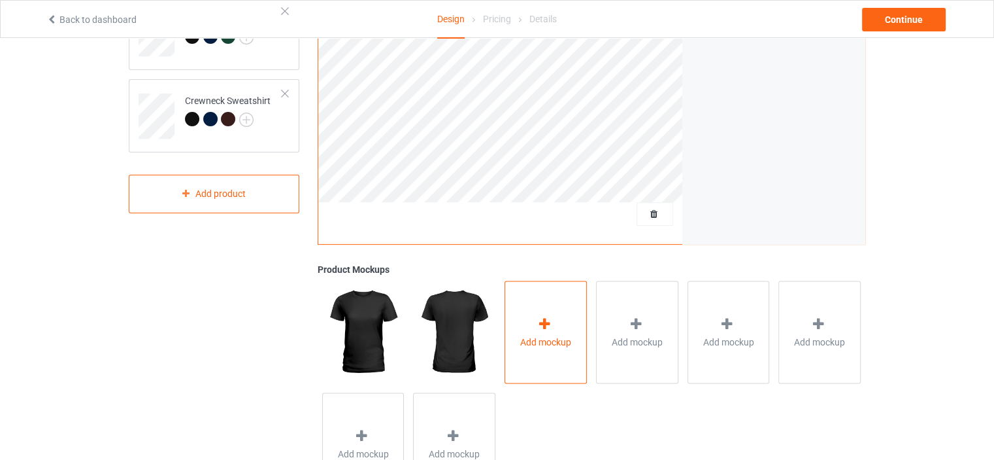
click at [554, 316] on div at bounding box center [546, 325] width 18 height 19
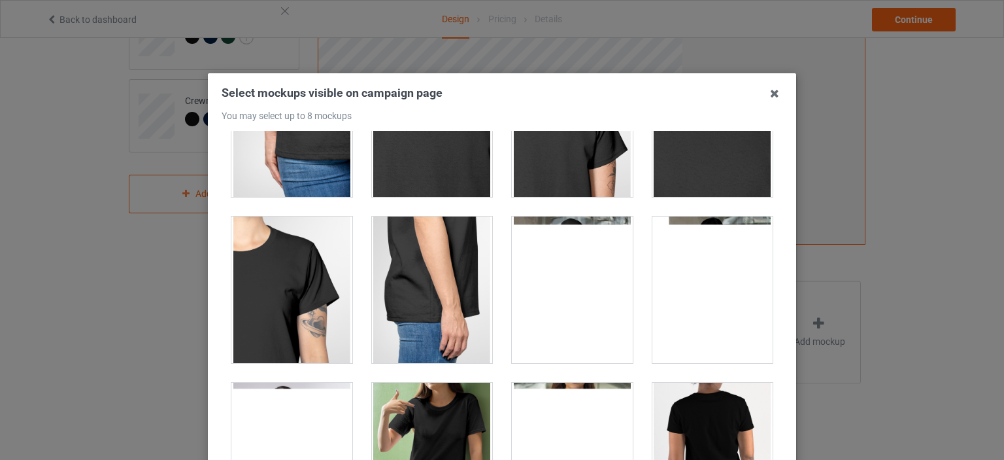
click at [580, 314] on div at bounding box center [572, 289] width 121 height 146
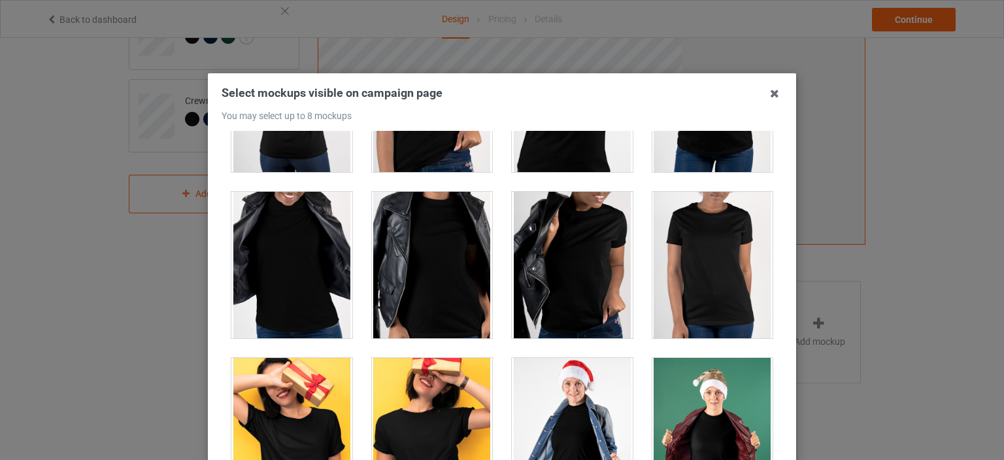
click at [586, 293] on div at bounding box center [572, 265] width 121 height 146
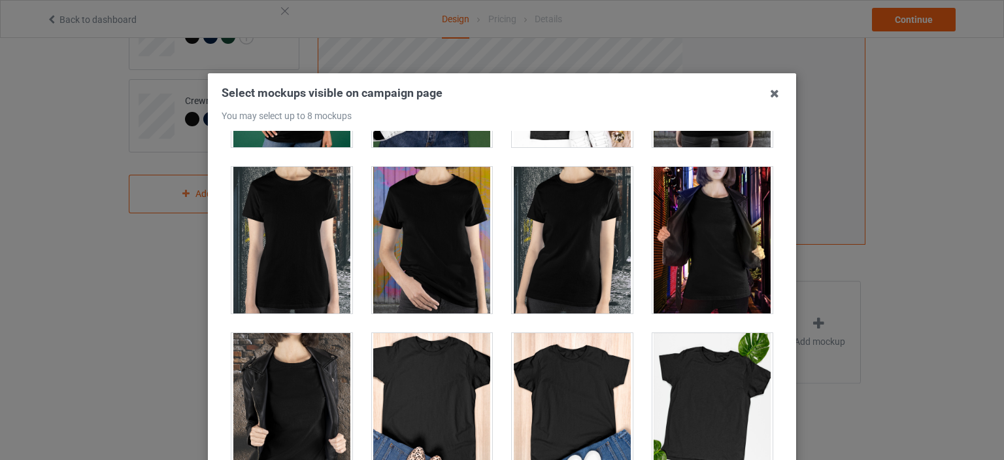
click at [588, 284] on div at bounding box center [572, 240] width 121 height 146
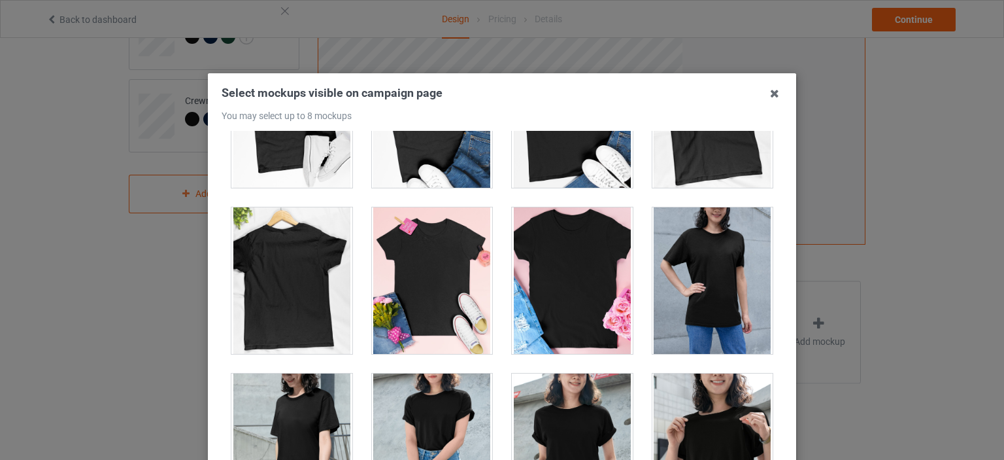
click at [588, 284] on div at bounding box center [572, 280] width 121 height 146
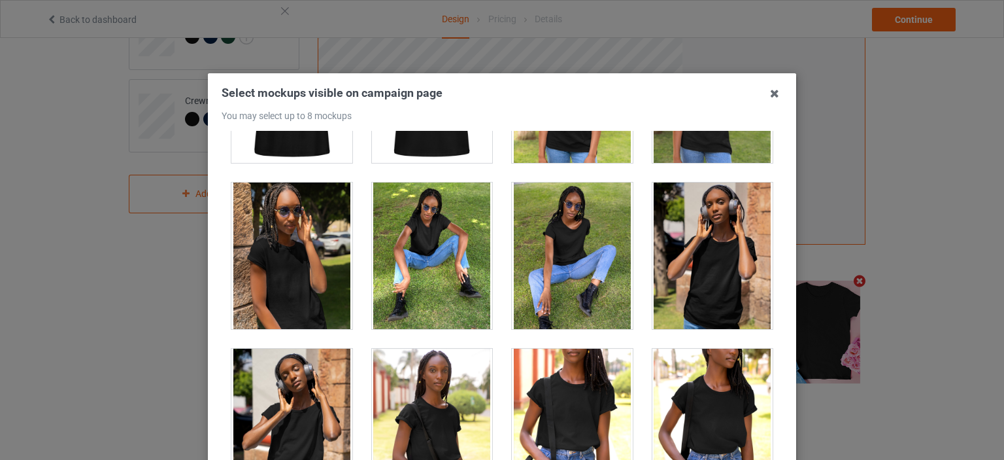
click at [584, 412] on div at bounding box center [572, 421] width 121 height 146
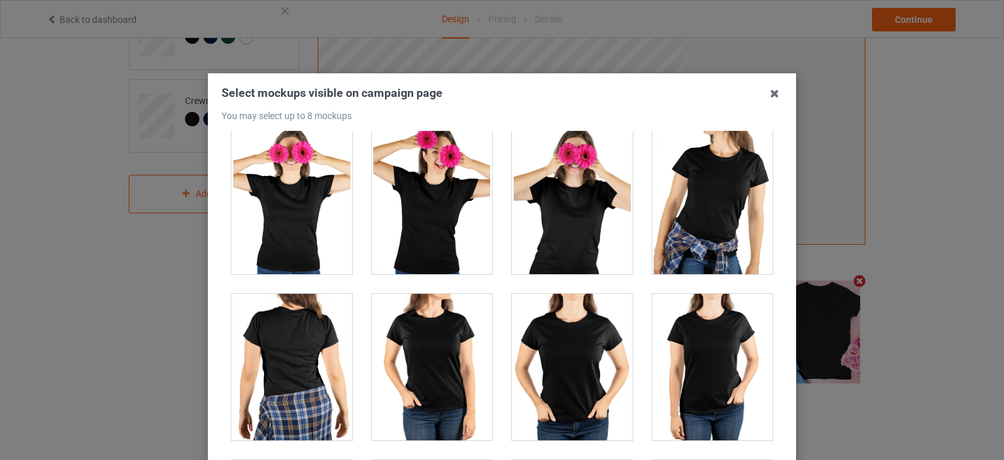
click at [458, 229] on div at bounding box center [432, 200] width 121 height 146
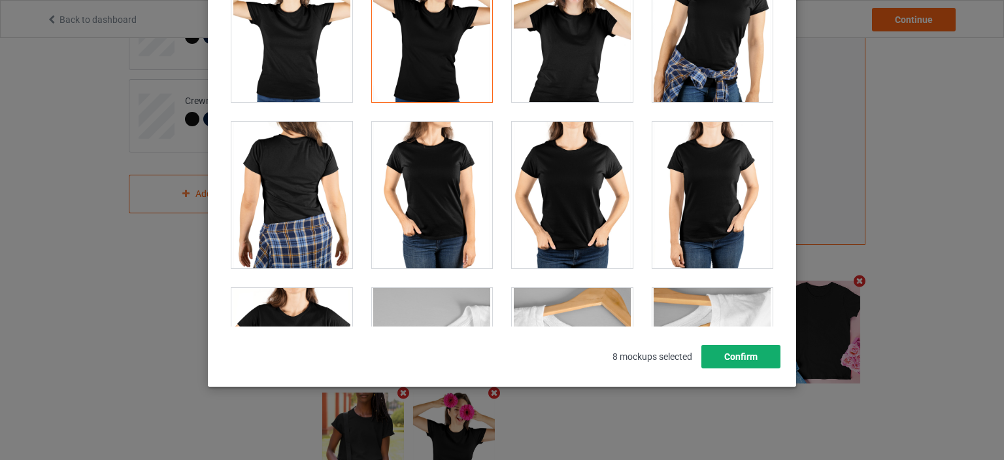
click at [774, 358] on button "Confirm" at bounding box center [740, 356] width 79 height 24
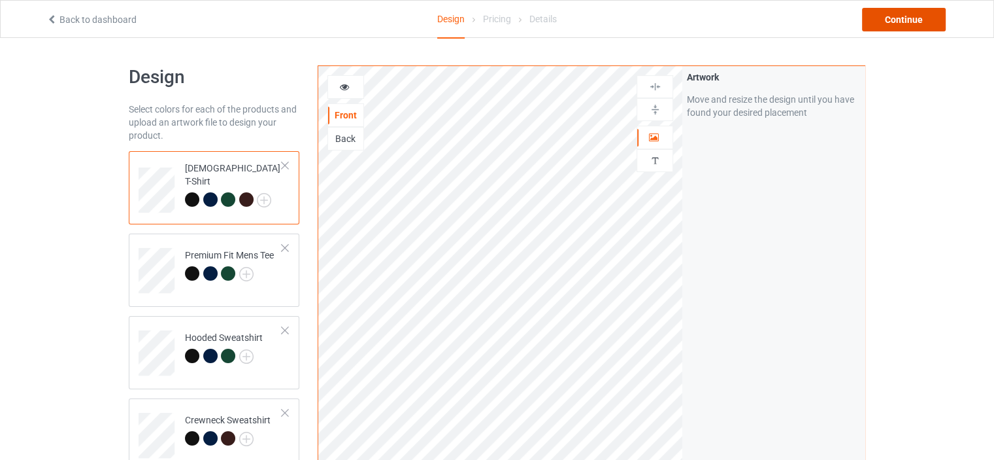
click at [892, 26] on div "Continue" at bounding box center [904, 20] width 84 height 24
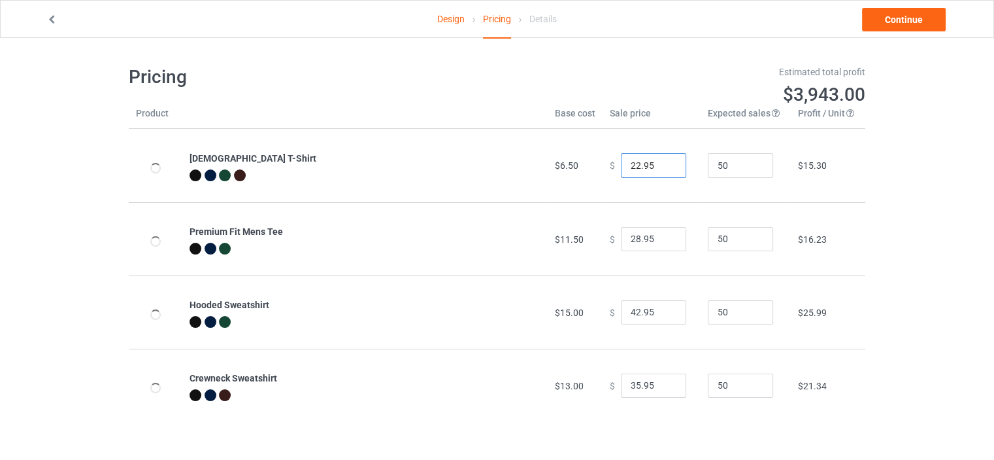
click at [633, 163] on input "22.95" at bounding box center [653, 165] width 65 height 25
type input "18.95"
click at [629, 243] on input "28.95" at bounding box center [653, 239] width 65 height 25
click at [633, 240] on input "28.95" at bounding box center [653, 239] width 65 height 25
type input "18.95"
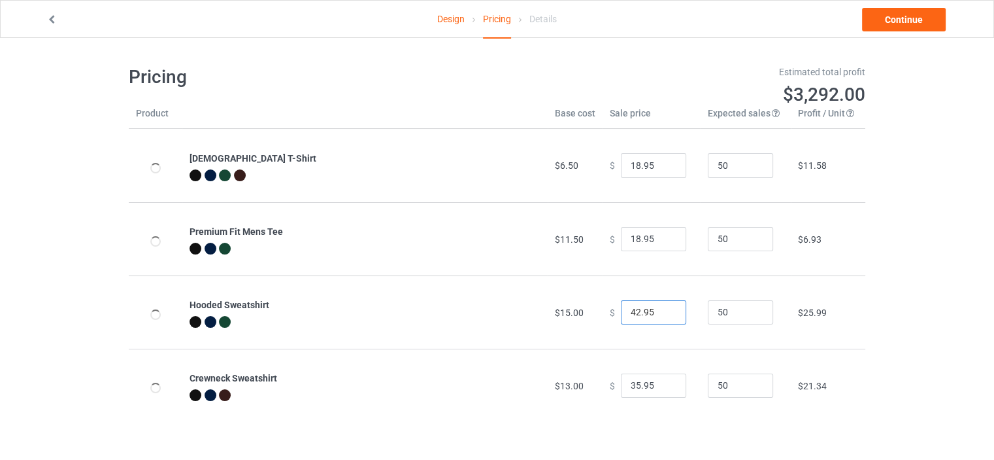
click at [630, 316] on input "42.95" at bounding box center [653, 312] width 65 height 25
click at [630, 314] on input "42.95" at bounding box center [653, 312] width 65 height 25
type input "25.95"
click at [633, 388] on input "35.95" at bounding box center [653, 385] width 65 height 25
type input "23.95"
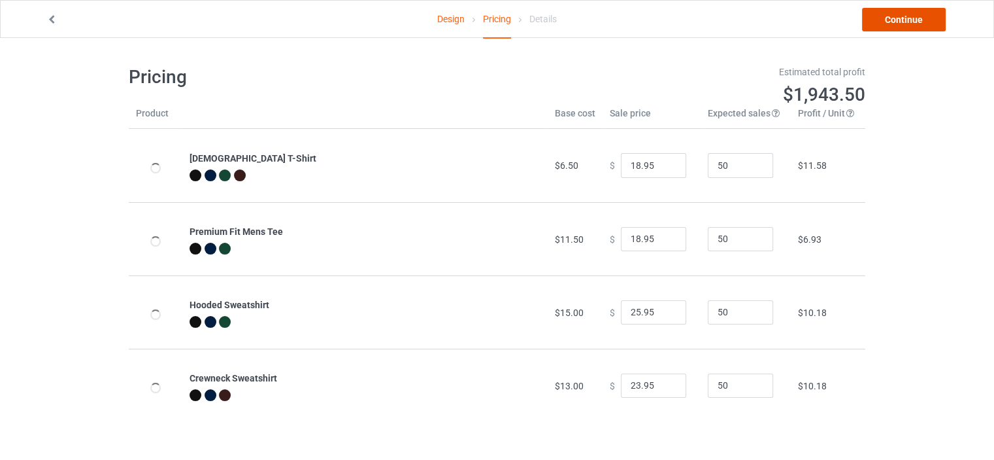
click at [901, 24] on link "Continue" at bounding box center [904, 20] width 84 height 24
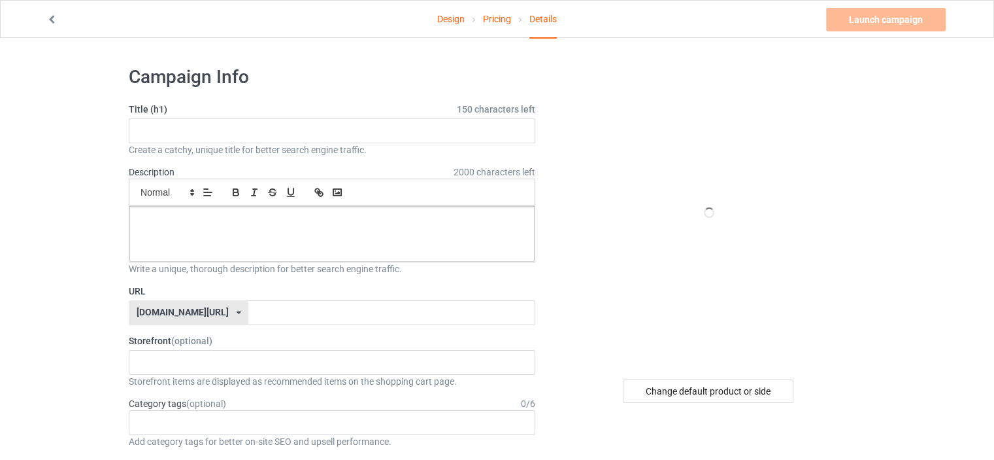
click at [371, 116] on div "Title (h1) 150 characters left Create a catchy, unique title for better search …" at bounding box center [332, 130] width 407 height 54
click at [369, 131] on input "text" at bounding box center [332, 130] width 407 height 25
paste input "Self-Care Skeleton Spa [DATE]"
type input "Self-Care Skeleton Spa [DATE]"
click at [388, 245] on div at bounding box center [331, 234] width 405 height 55
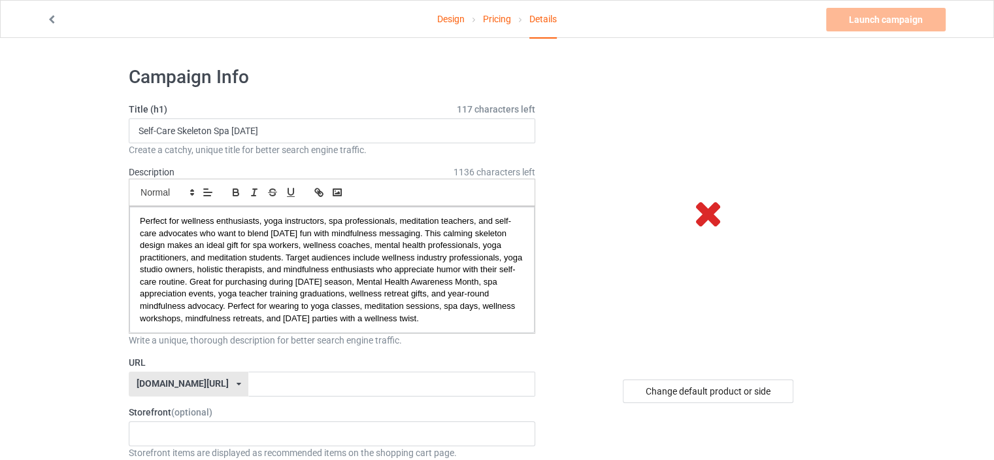
click at [237, 380] on icon at bounding box center [239, 384] width 5 height 8
click at [217, 423] on div "[DOMAIN_NAME][URL]" at bounding box center [188, 432] width 118 height 24
click at [248, 380] on input "text" at bounding box center [391, 383] width 286 height 25
paste input "[DATE] yoga"
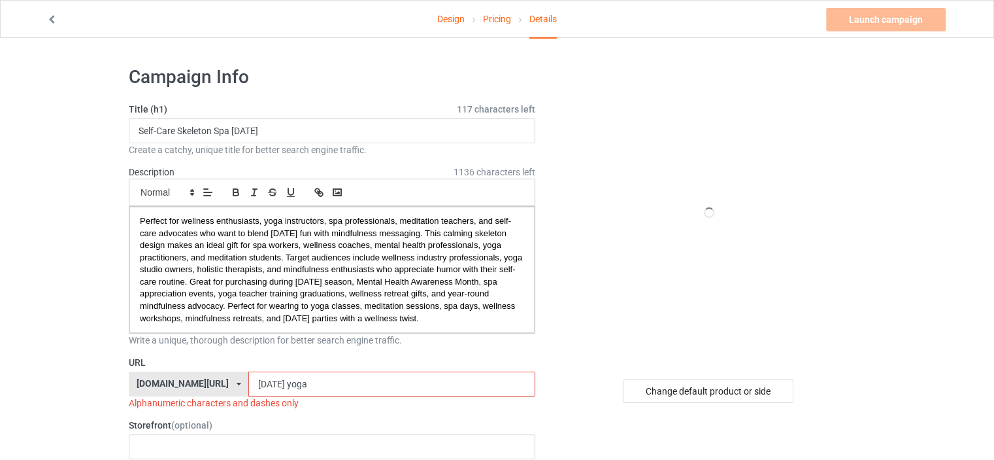
click at [265, 381] on input "[DATE] yoga" at bounding box center [391, 383] width 286 height 25
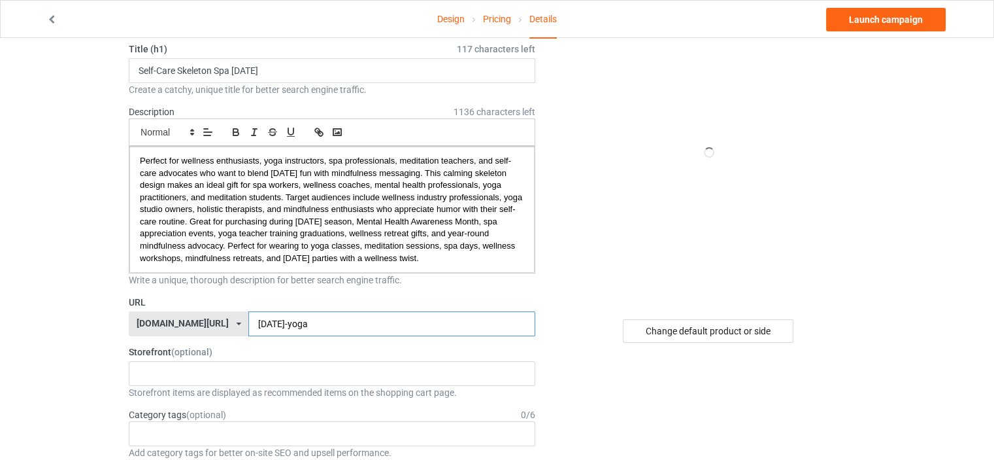
scroll to position [131, 0]
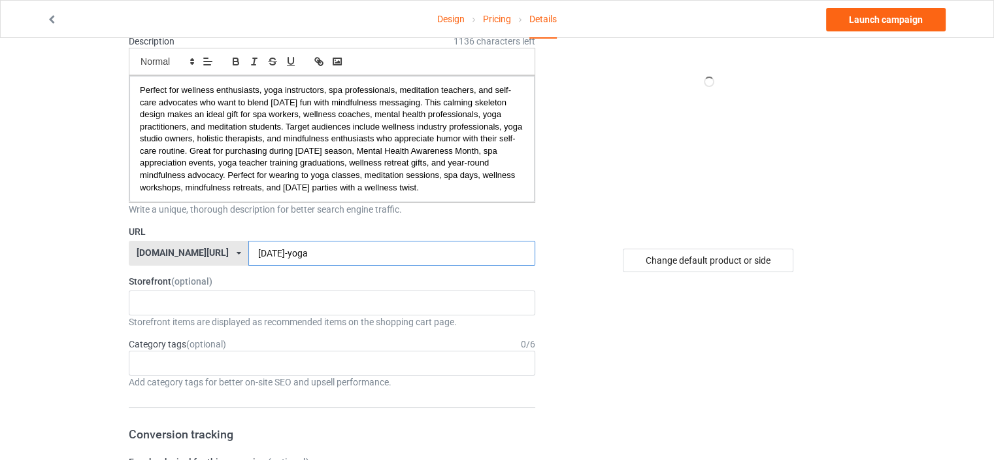
click at [248, 254] on input "[DATE]-yoga" at bounding box center [391, 253] width 286 height 25
type input "[DATE]-yoga"
click at [211, 360] on div "Age > [DEMOGRAPHIC_DATA] > 1 Age > [DEMOGRAPHIC_DATA] Months > 1 Month Age > [D…" at bounding box center [332, 362] width 407 height 25
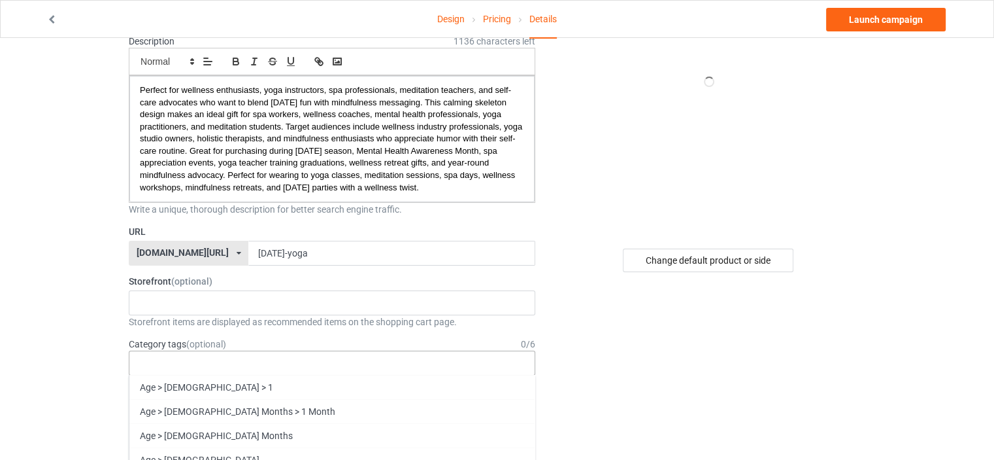
paste input "[DATE]"
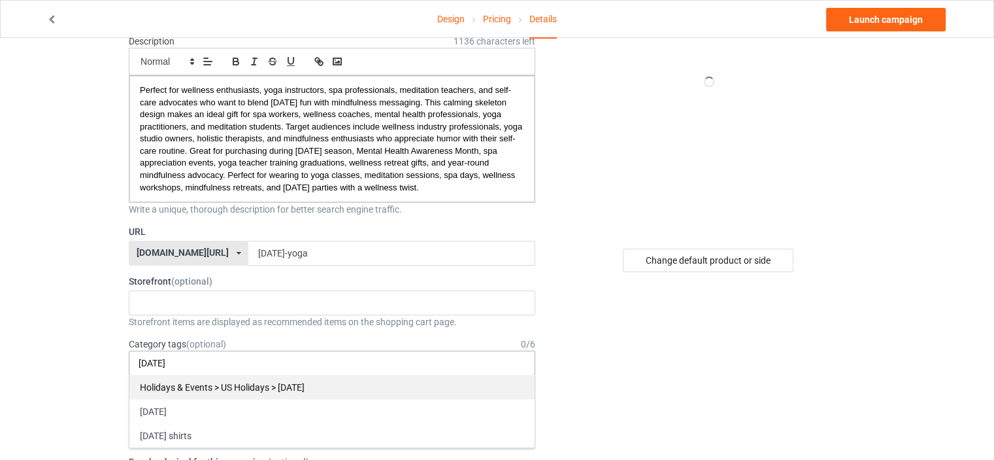
type input "[DATE]"
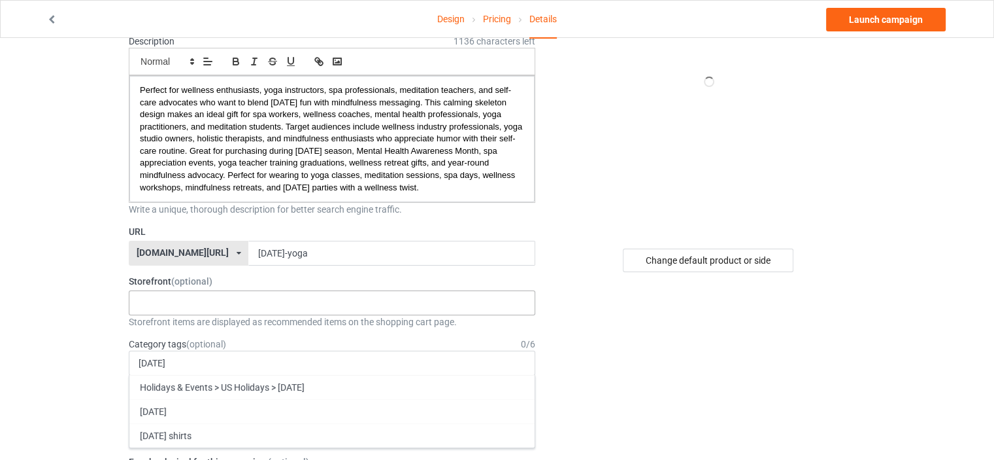
drag, startPoint x: 218, startPoint y: 384, endPoint x: 271, endPoint y: 303, distance: 97.0
click at [219, 384] on div "Holidays & Events > US Holidays > [DATE]" at bounding box center [331, 387] width 405 height 24
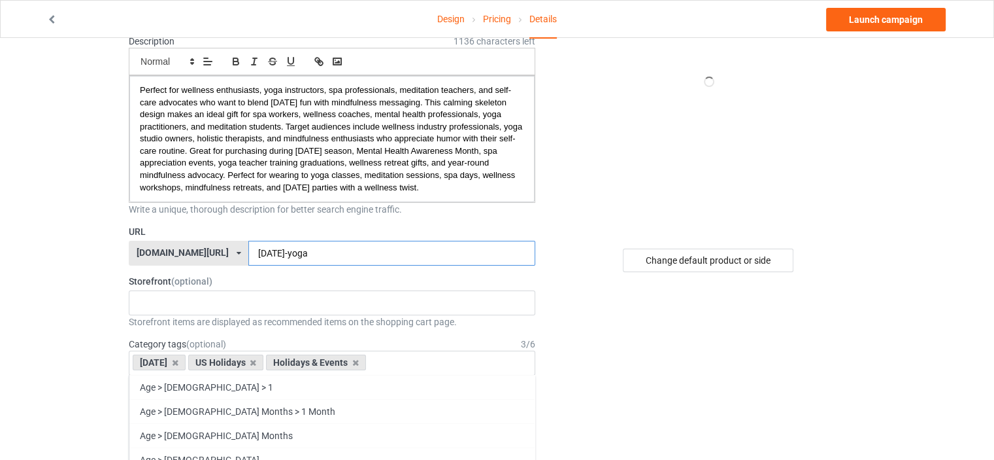
click at [275, 252] on input "[DATE]-yoga" at bounding box center [391, 253] width 286 height 25
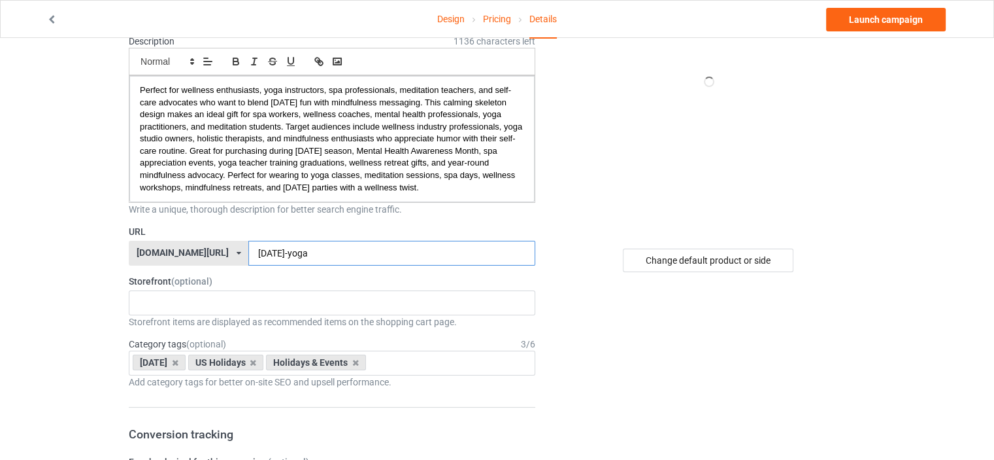
click at [275, 252] on input "[DATE]-yoga" at bounding box center [391, 253] width 286 height 25
click at [418, 362] on div "[DATE] US Holidays Holidays & Events Age > [DEMOGRAPHIC_DATA] > 1 Age > [DEMOGR…" at bounding box center [332, 362] width 407 height 25
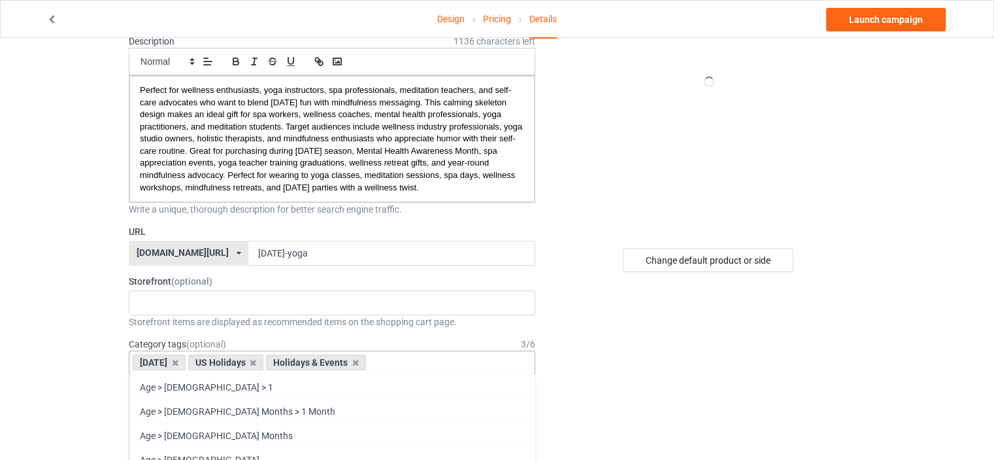
paste input "yoga"
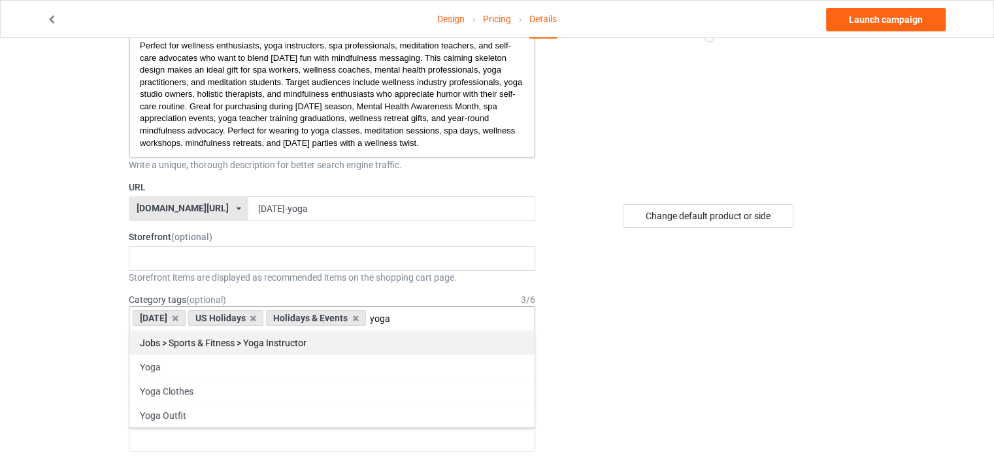
scroll to position [196, 0]
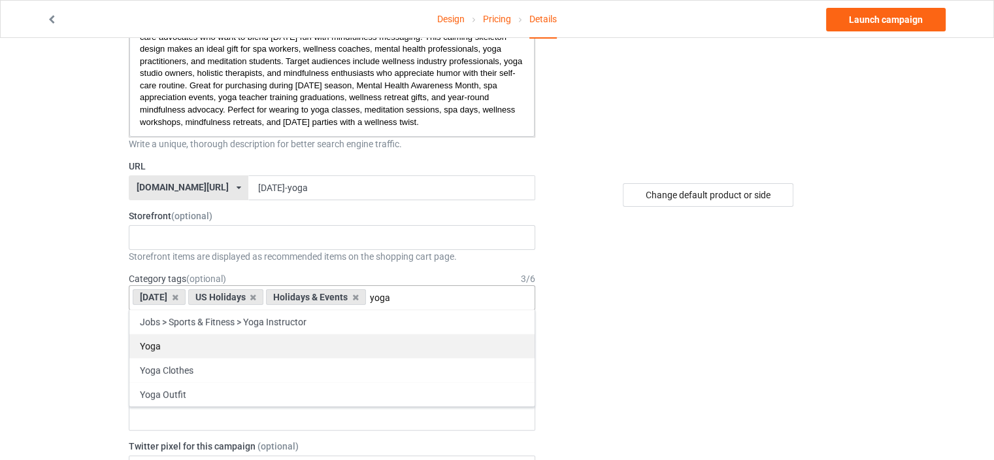
type input "yoga"
click at [184, 341] on div "Yoga" at bounding box center [331, 345] width 405 height 24
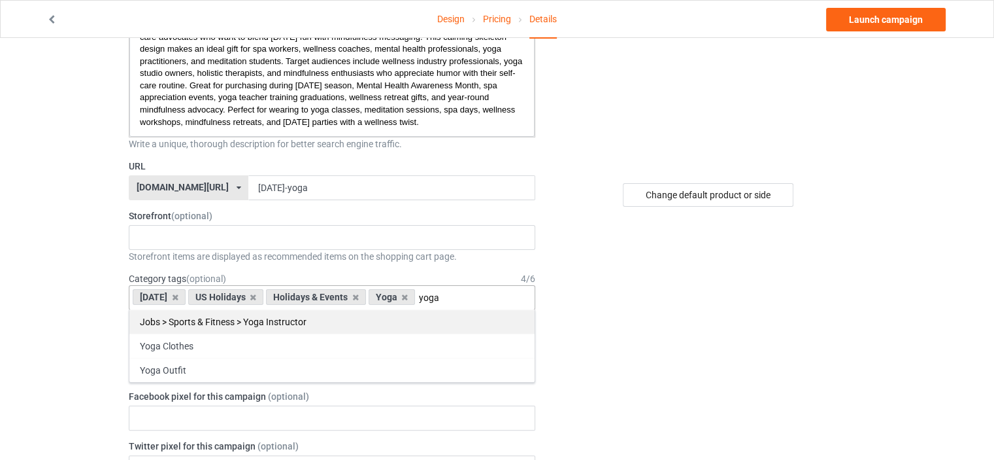
type input "yoga"
click at [297, 327] on div "Jobs > Sports & Fitness > Yoga Instructor" at bounding box center [331, 321] width 405 height 24
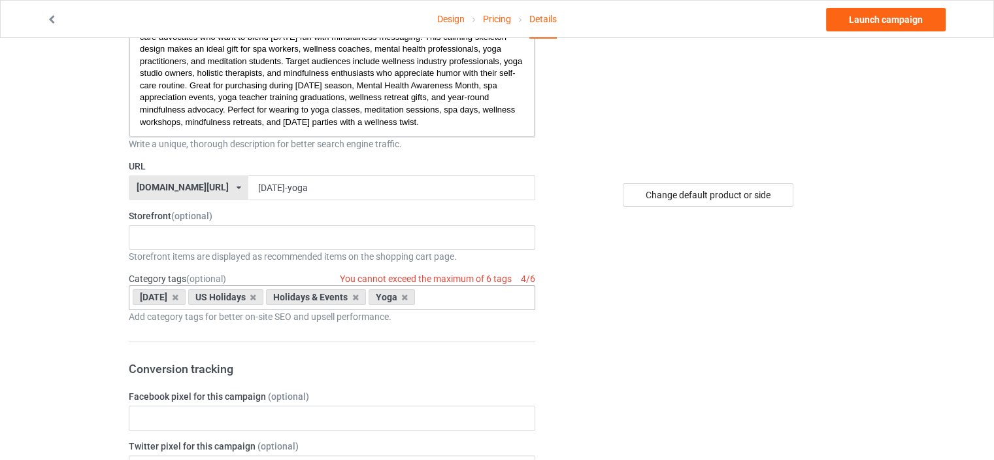
click at [439, 299] on input "text" at bounding box center [429, 297] width 20 height 11
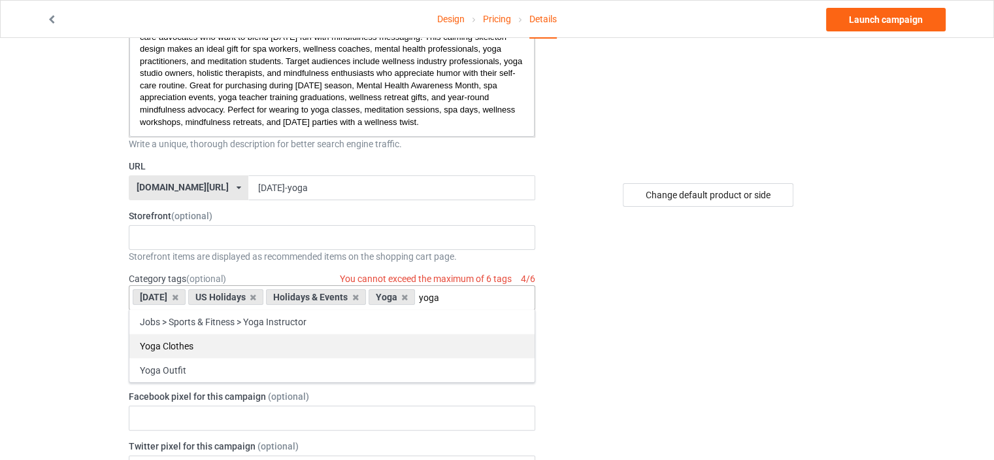
type input "yoga"
click at [201, 354] on div "Yoga Clothes" at bounding box center [331, 345] width 405 height 24
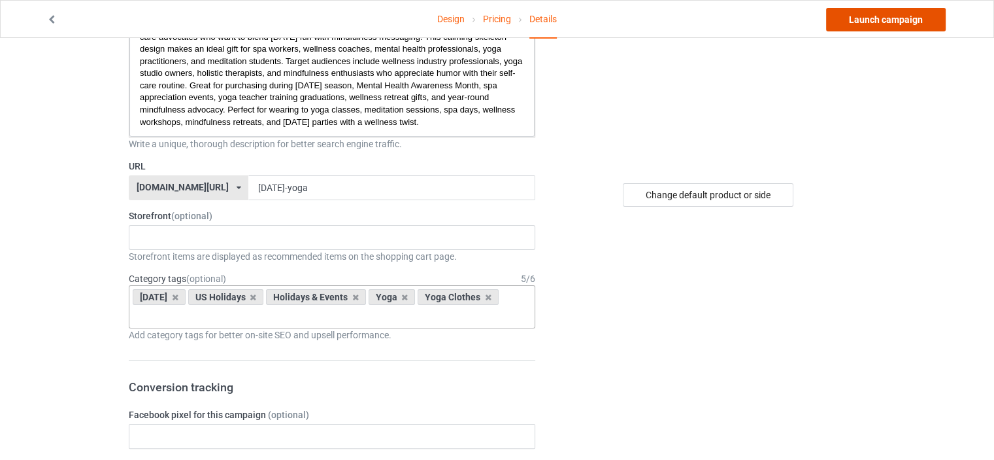
click at [886, 25] on link "Launch campaign" at bounding box center [886, 20] width 120 height 24
